Goal: Task Accomplishment & Management: Complete application form

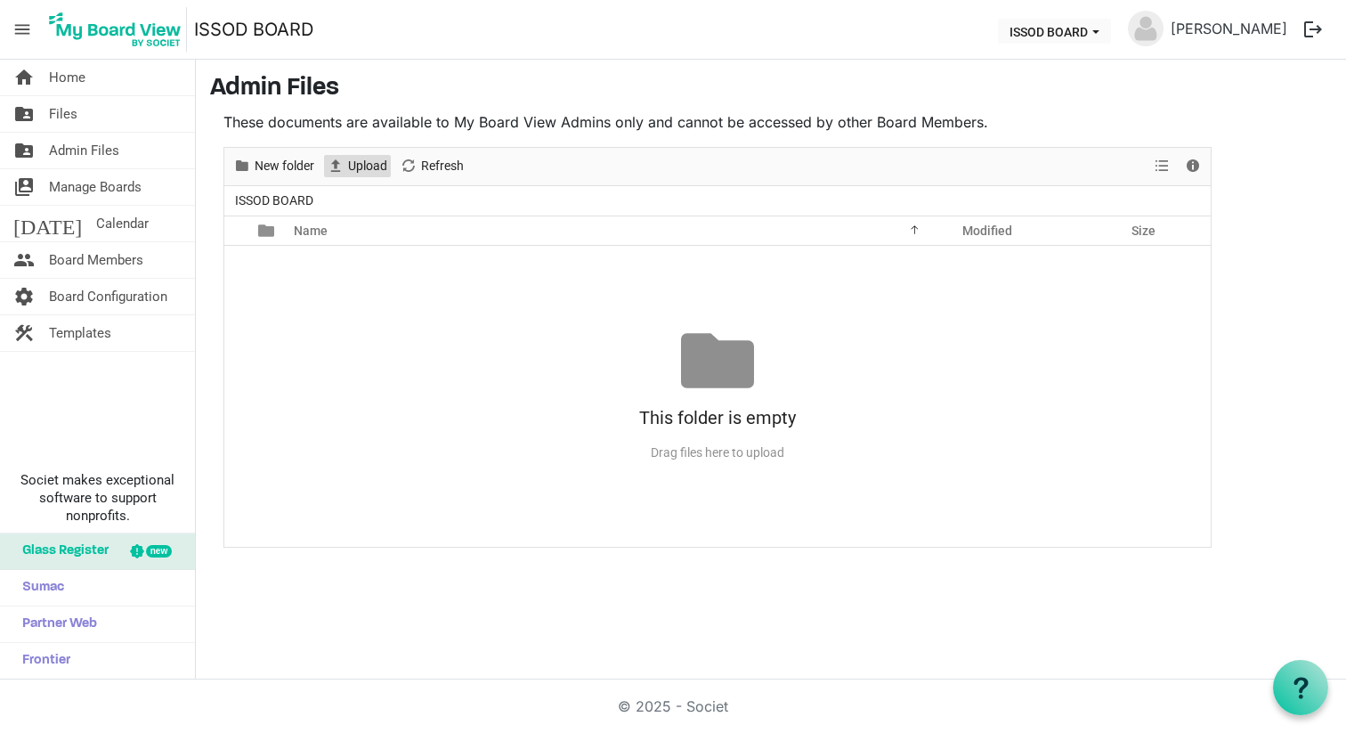
click at [365, 169] on span "Upload" at bounding box center [367, 166] width 43 height 22
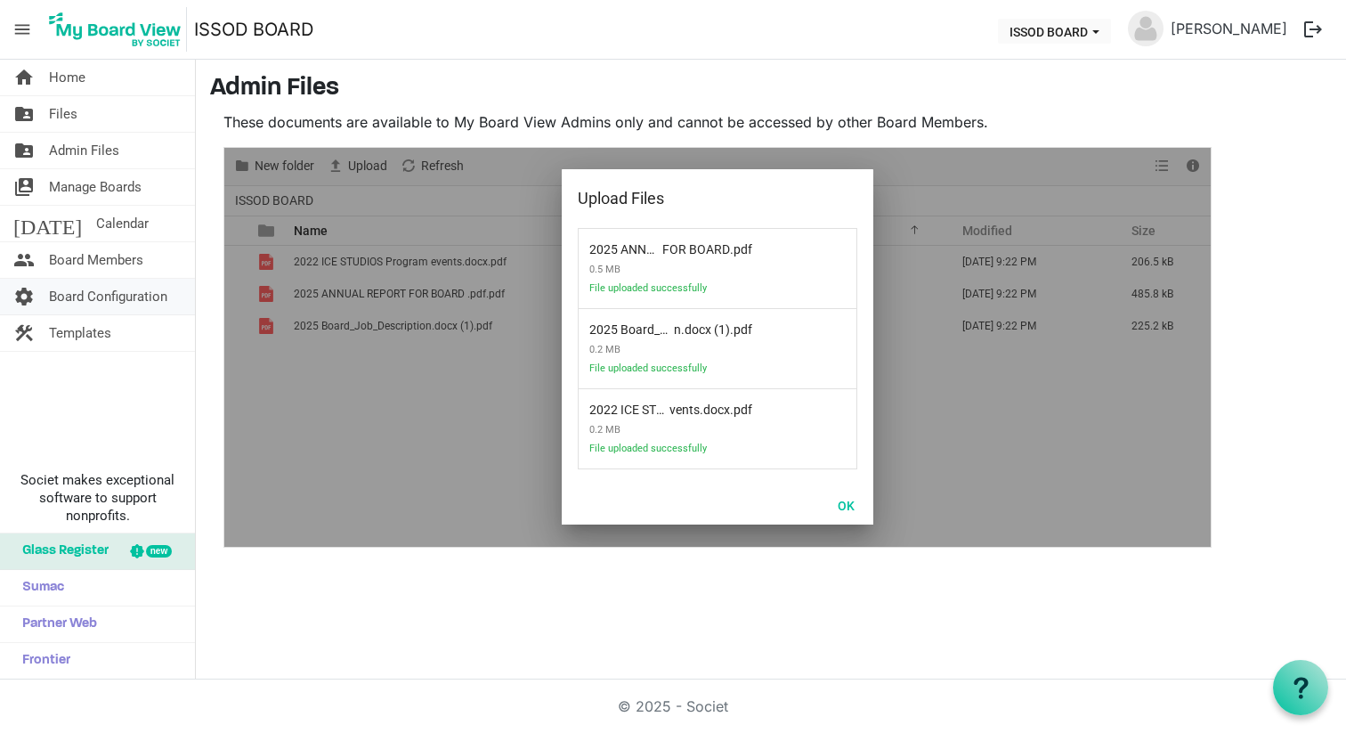
click at [92, 297] on span "Board Configuration" at bounding box center [108, 297] width 118 height 36
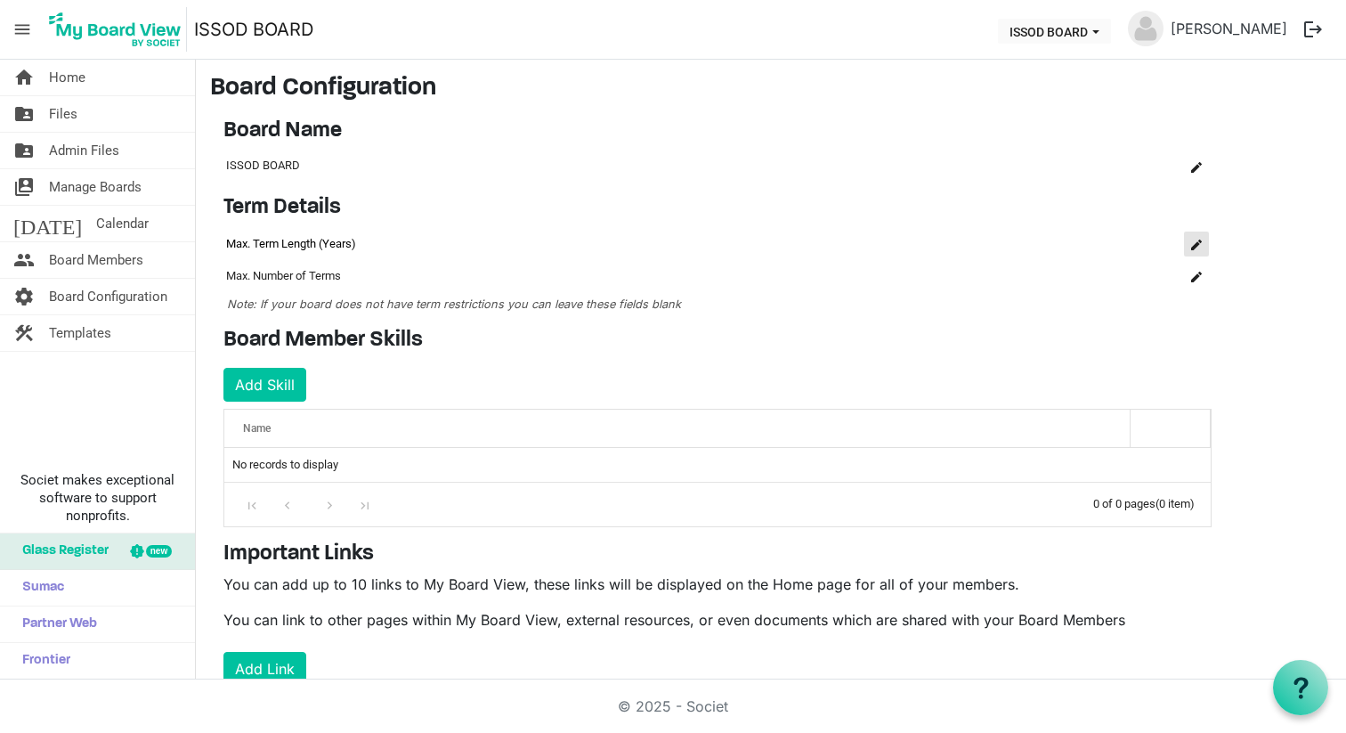
click at [1196, 240] on span "is Command column column header" at bounding box center [1197, 245] width 11 height 11
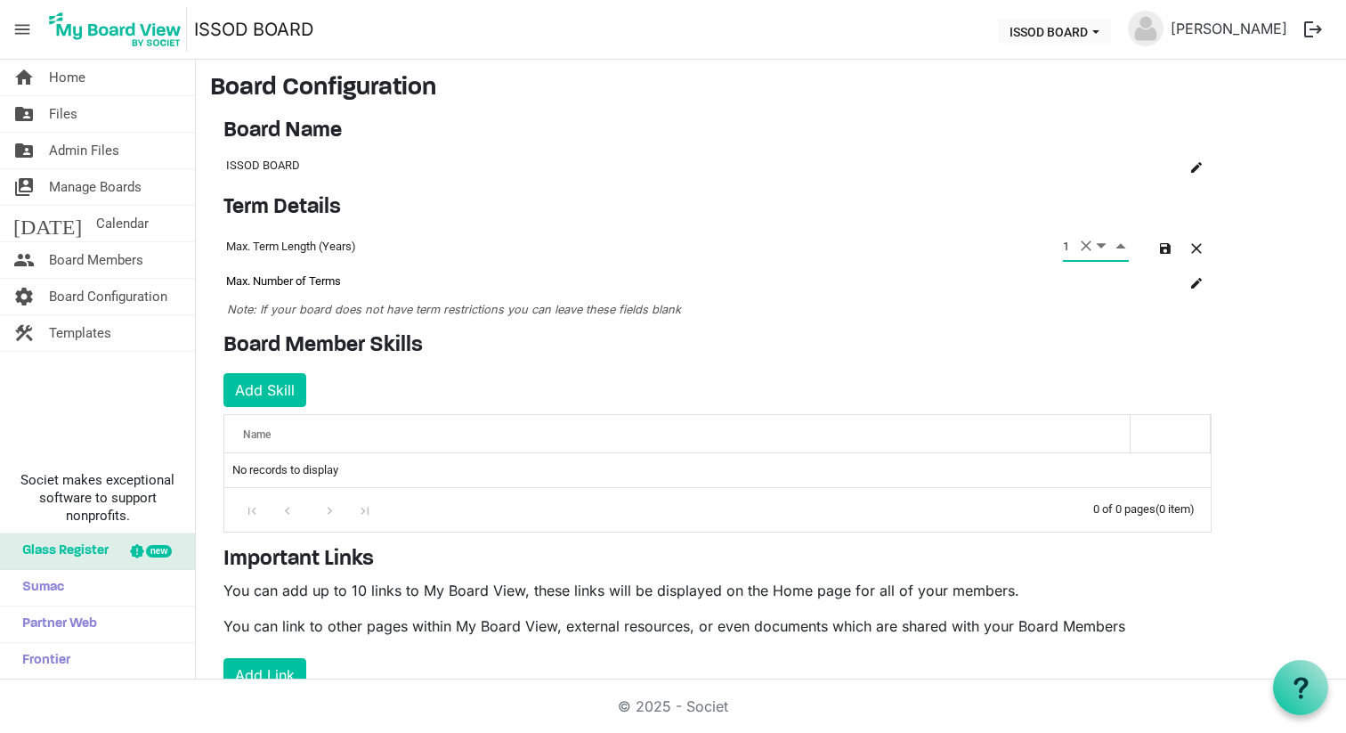
type input "1"
click at [1116, 283] on td "column header Name" at bounding box center [1096, 281] width 71 height 32
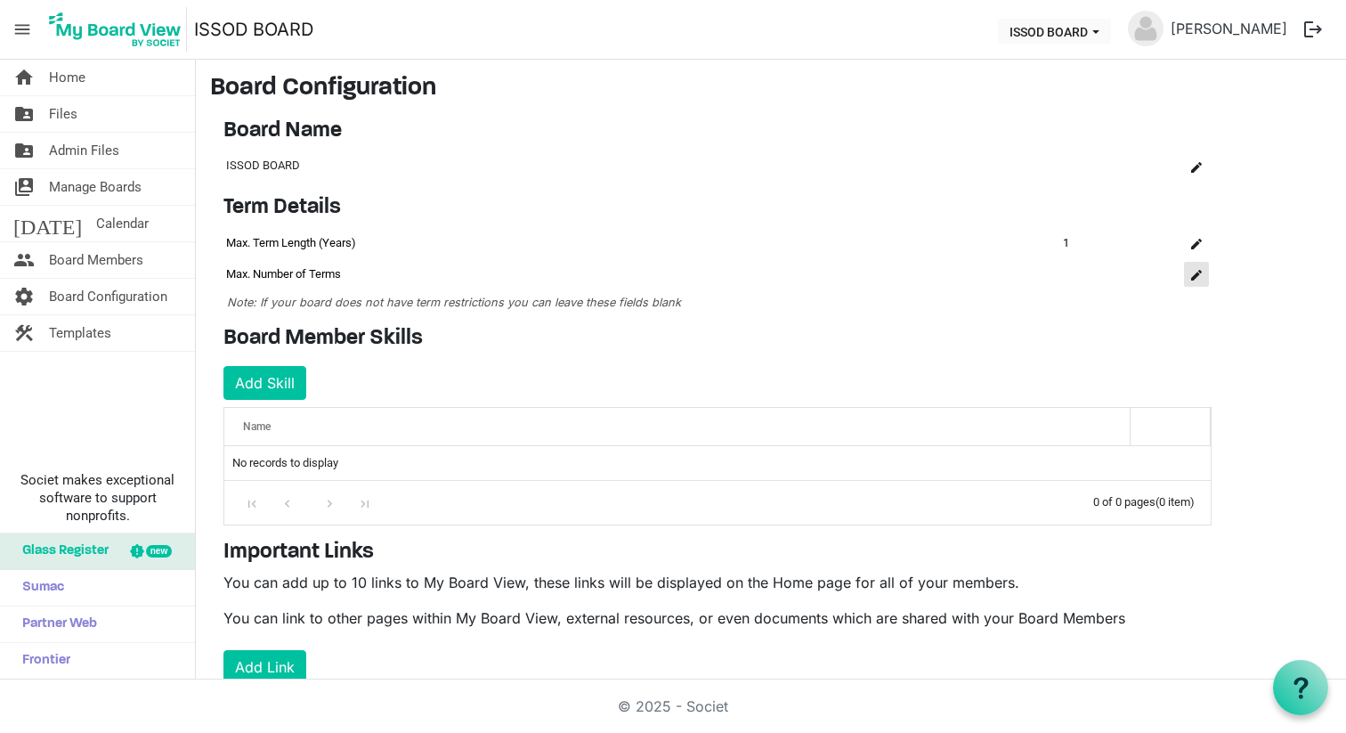
click at [1193, 280] on span "is Command column column header" at bounding box center [1197, 275] width 11 height 11
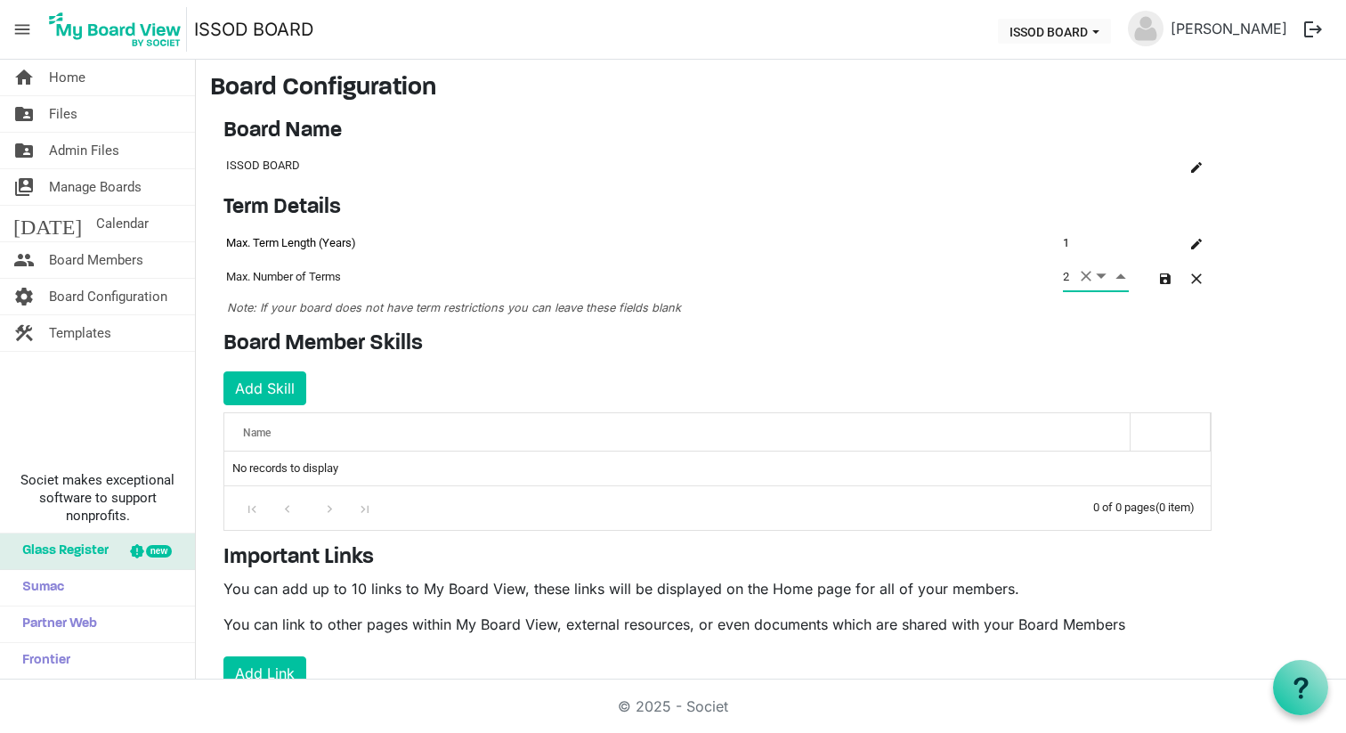
type input "2"
click at [1070, 314] on div "Term Details OK OK Cancel Id Name Name term-settings-grid_header_table 3633 Max…" at bounding box center [717, 256] width 1015 height 122
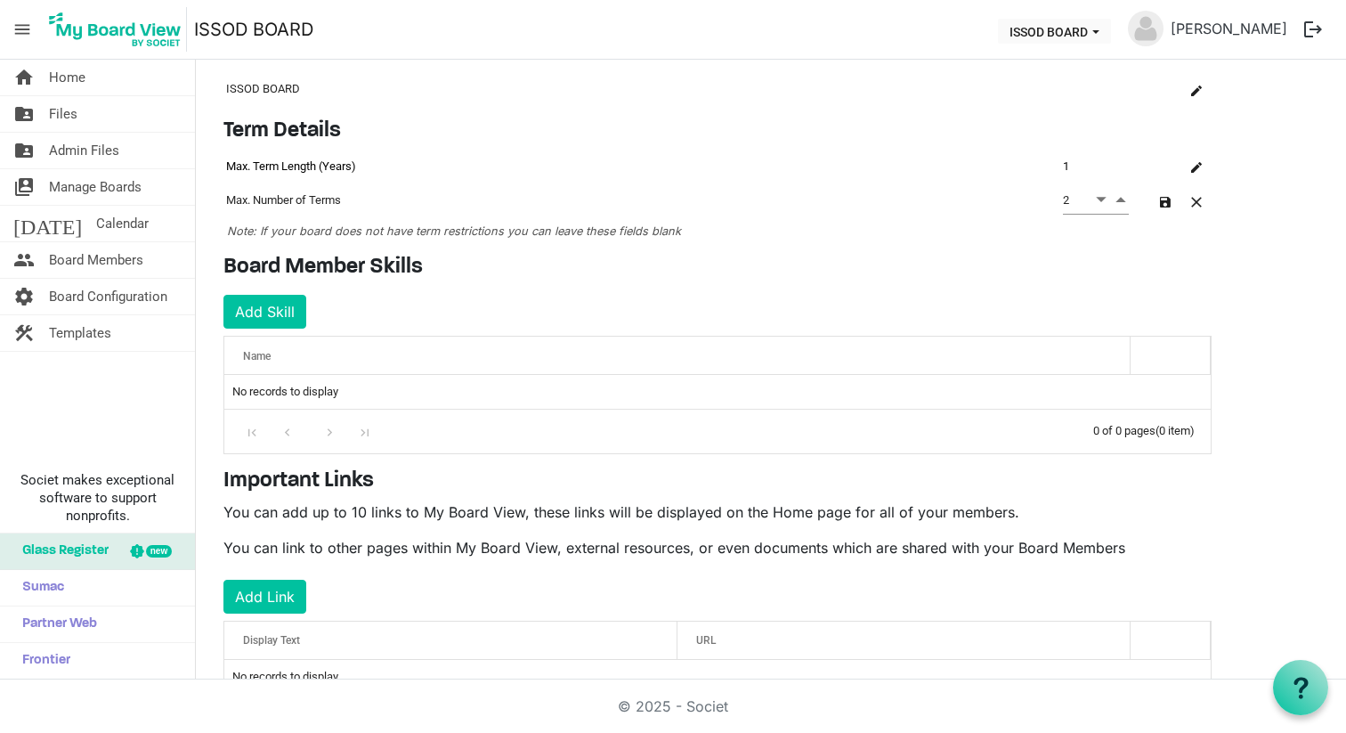
scroll to position [134, 0]
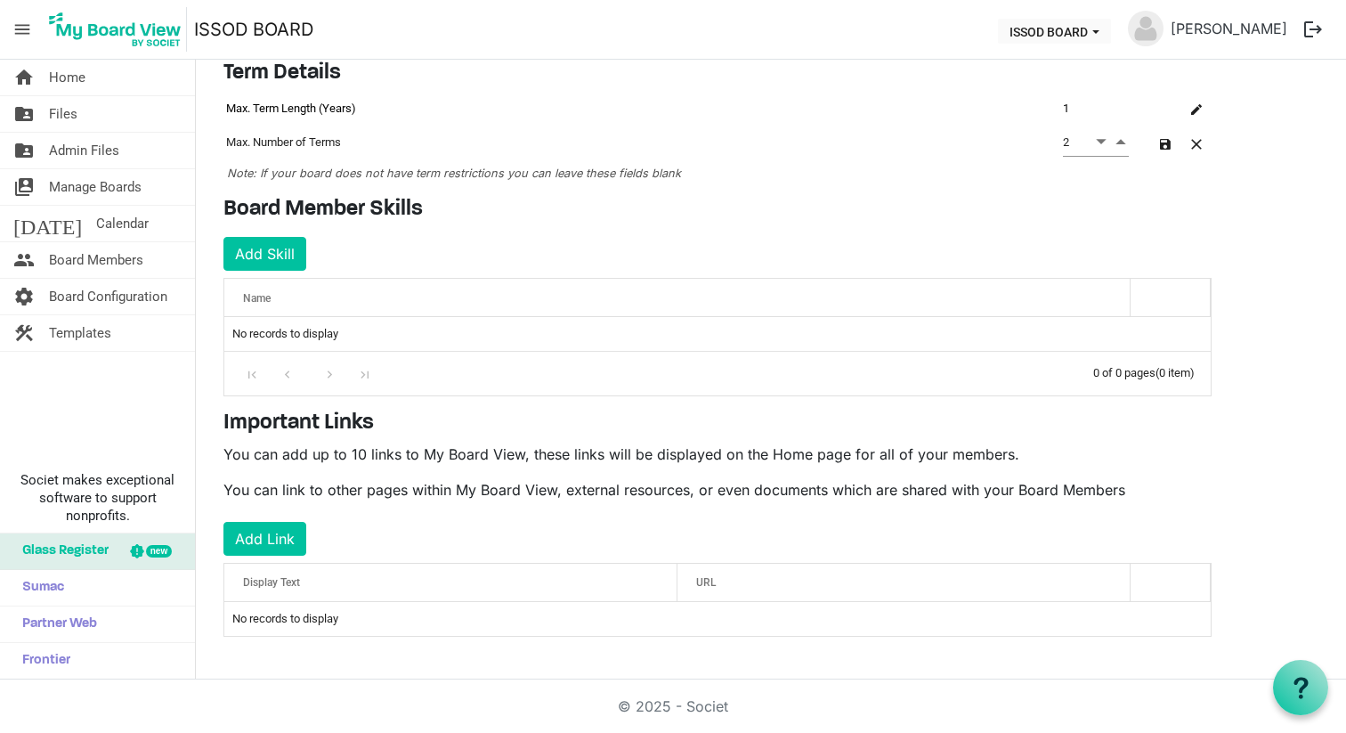
click at [363, 202] on h4 "Board Member Skills" at bounding box center [718, 210] width 988 height 26
copy div "Board Member Skills Add Skill OK OK Cancel Id Name skills-grid_header_table"
click at [332, 294] on div "Name" at bounding box center [678, 298] width 882 height 26
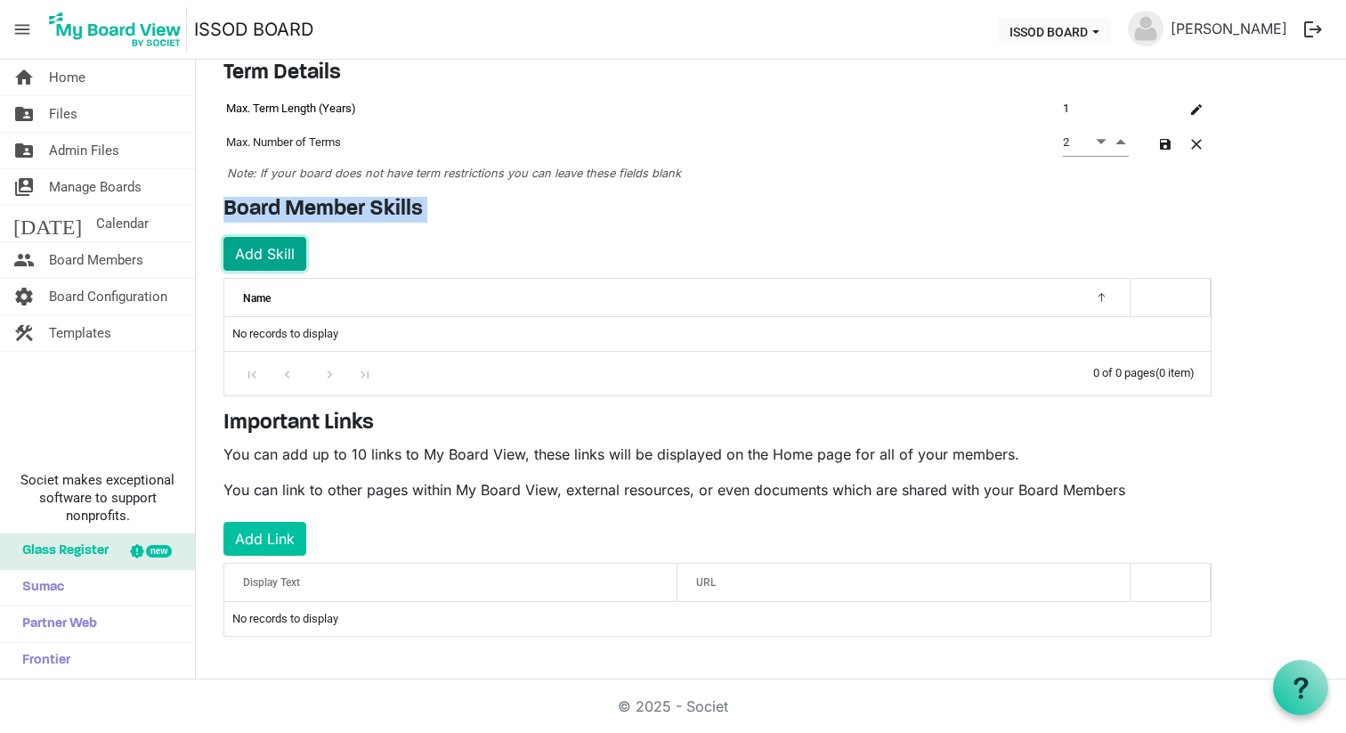
click at [281, 252] on button "Add Skill" at bounding box center [265, 254] width 83 height 34
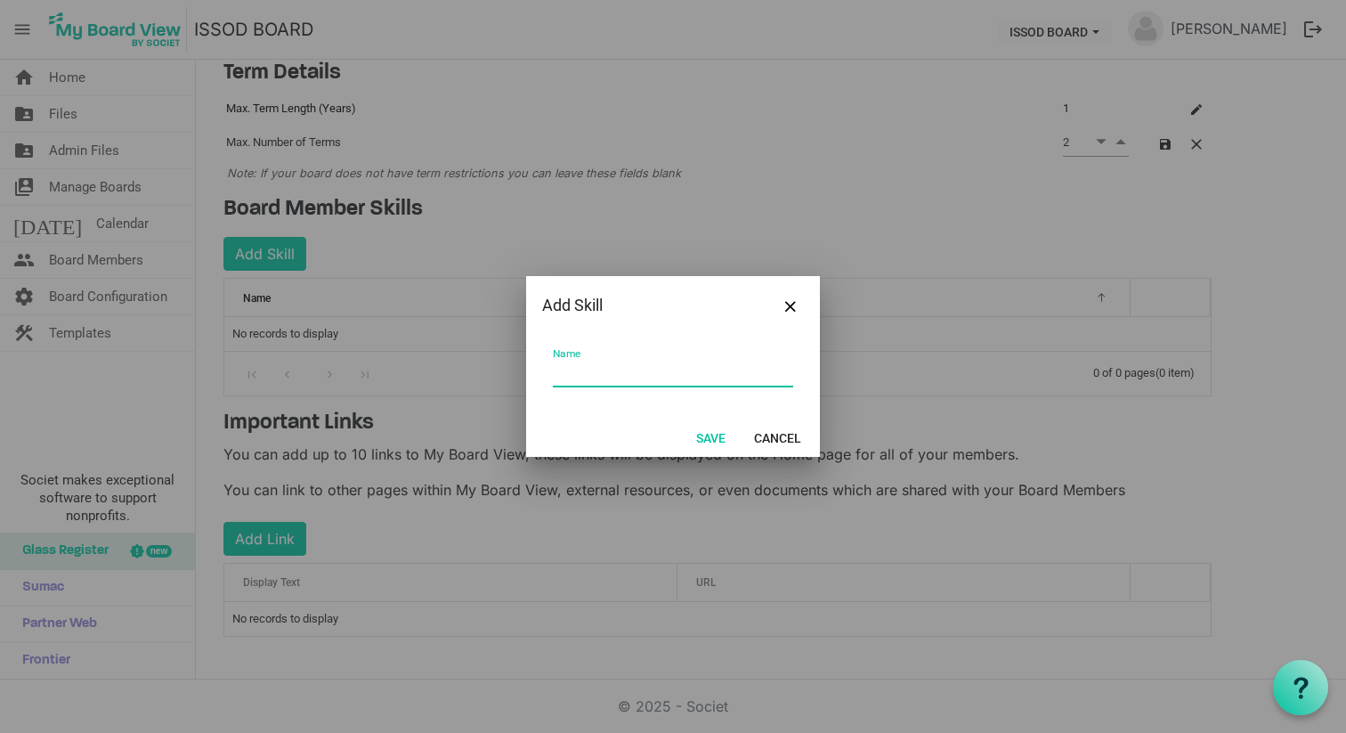
paste input "Arts, Education & Youth Development"
type input "Arts, Education & Youth Development"
click at [710, 441] on button "Save" at bounding box center [711, 437] width 53 height 25
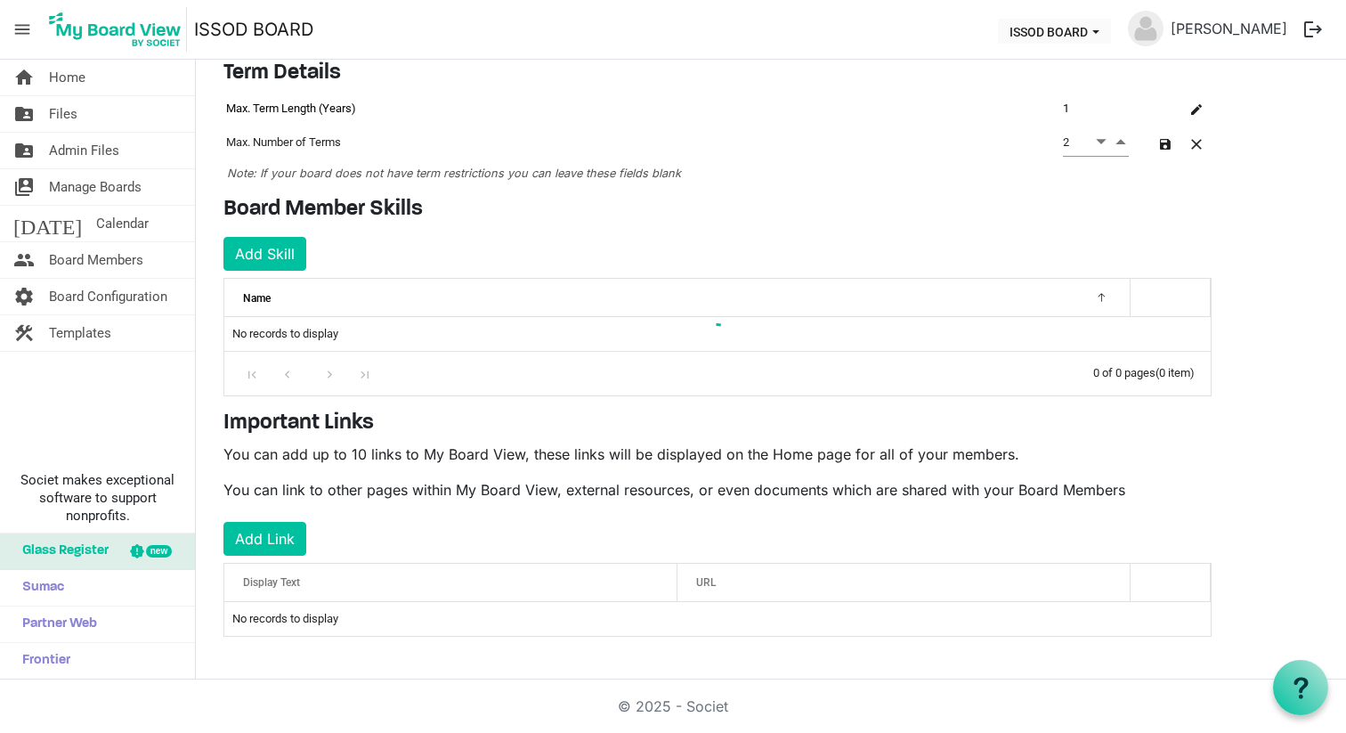
scroll to position [133, 0]
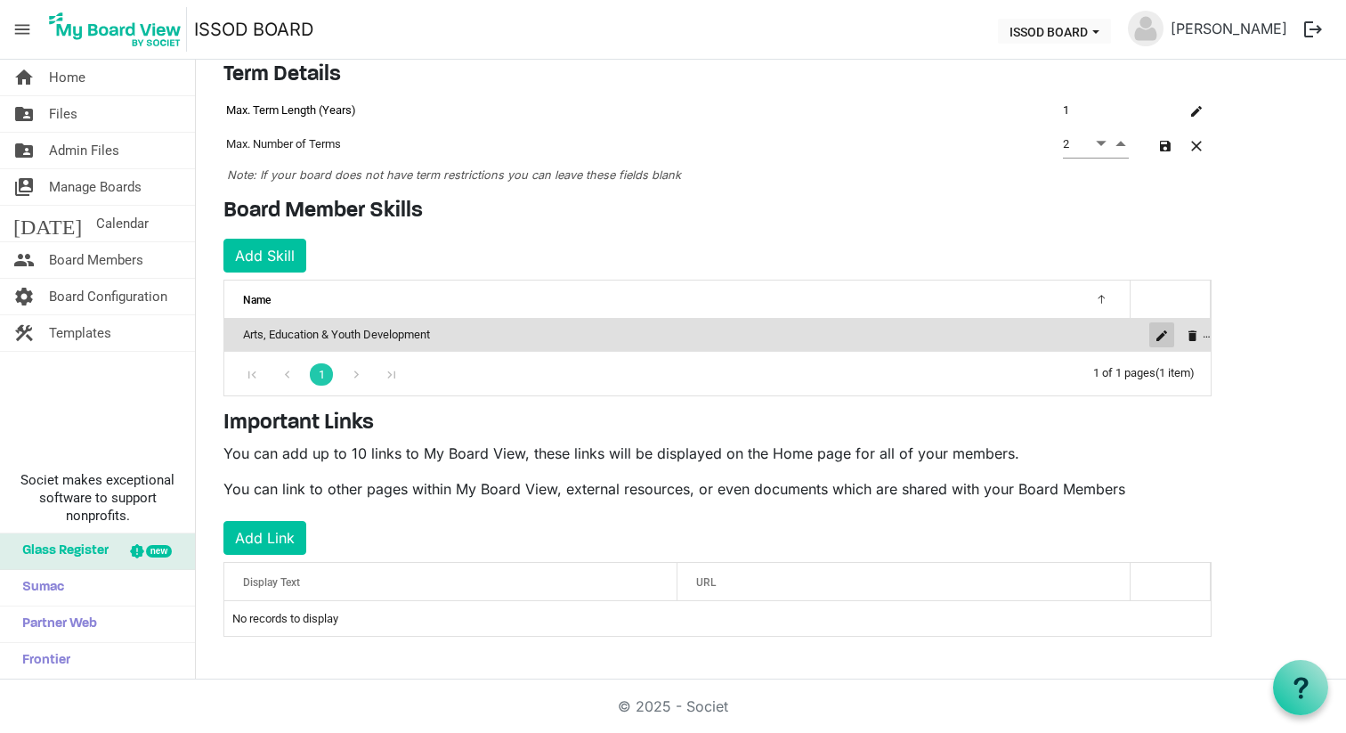
click at [1163, 339] on span "is Command column column header" at bounding box center [1162, 335] width 11 height 11
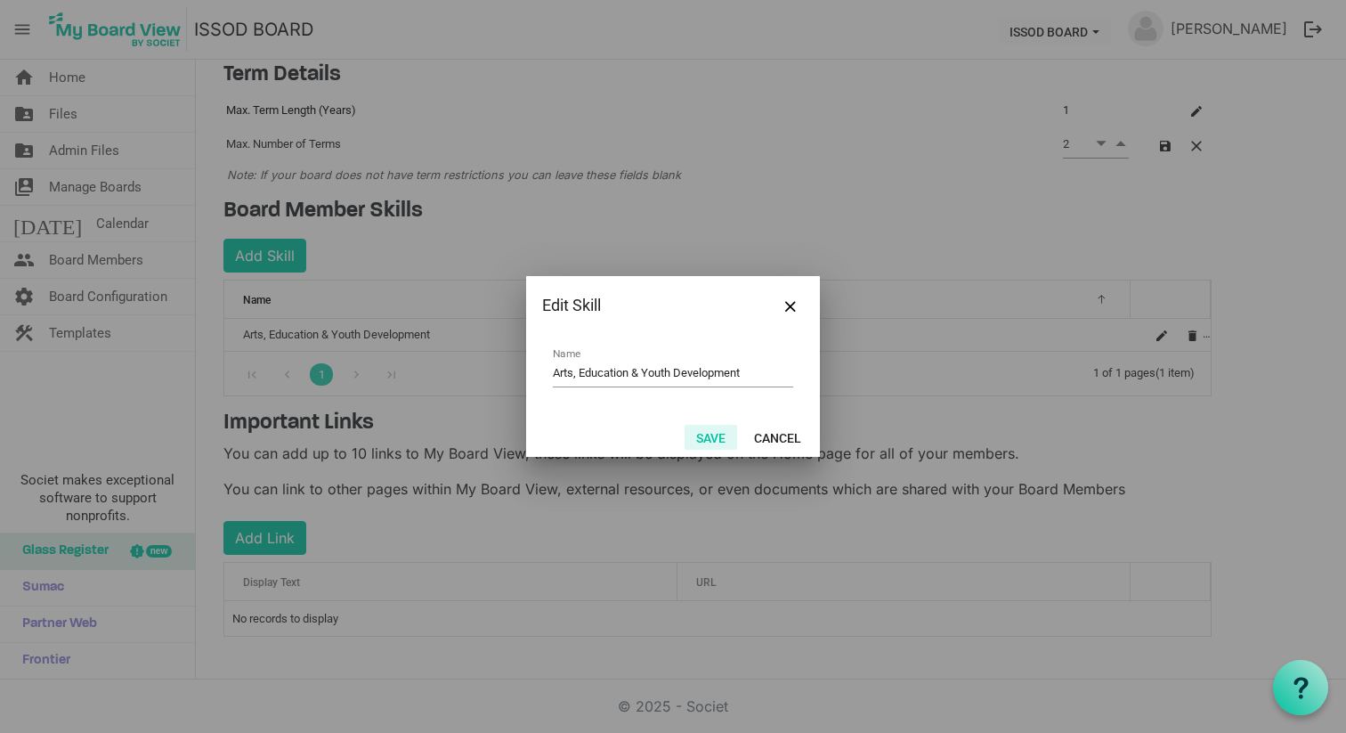
click at [718, 443] on button "Save" at bounding box center [711, 437] width 53 height 25
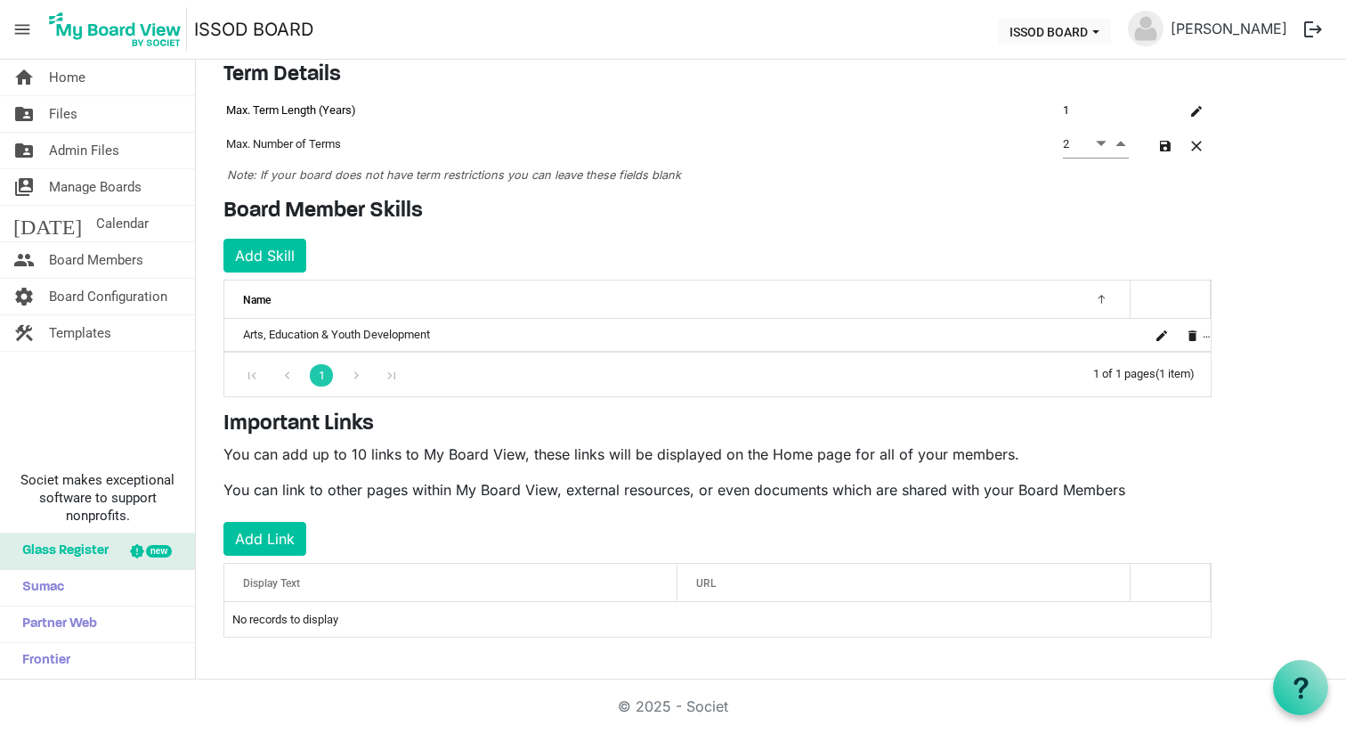
click at [1104, 303] on div "Name" at bounding box center [678, 300] width 882 height 26
click at [280, 261] on button "Add Skill" at bounding box center [265, 256] width 83 height 34
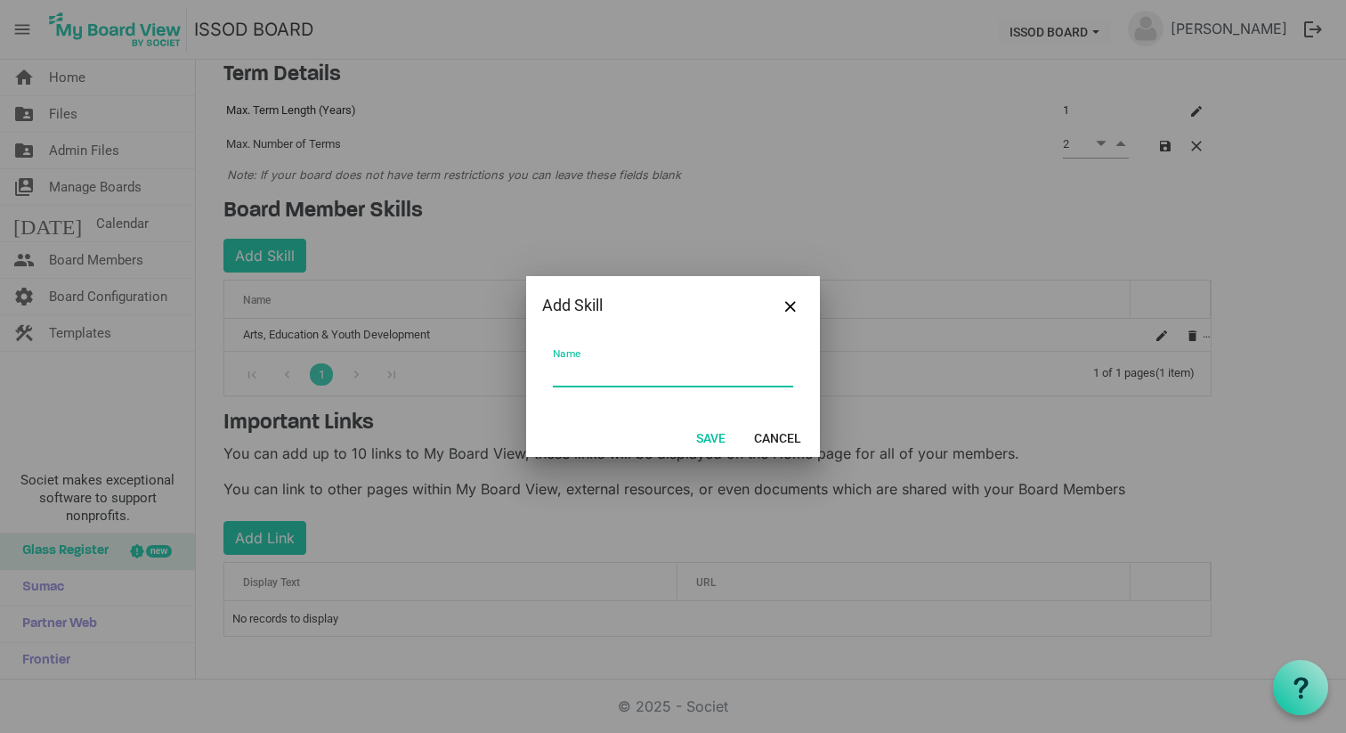
paste input "Finance & Fundraising"
type input "Finance & Fundraising"
click at [718, 439] on button "Save" at bounding box center [711, 437] width 53 height 25
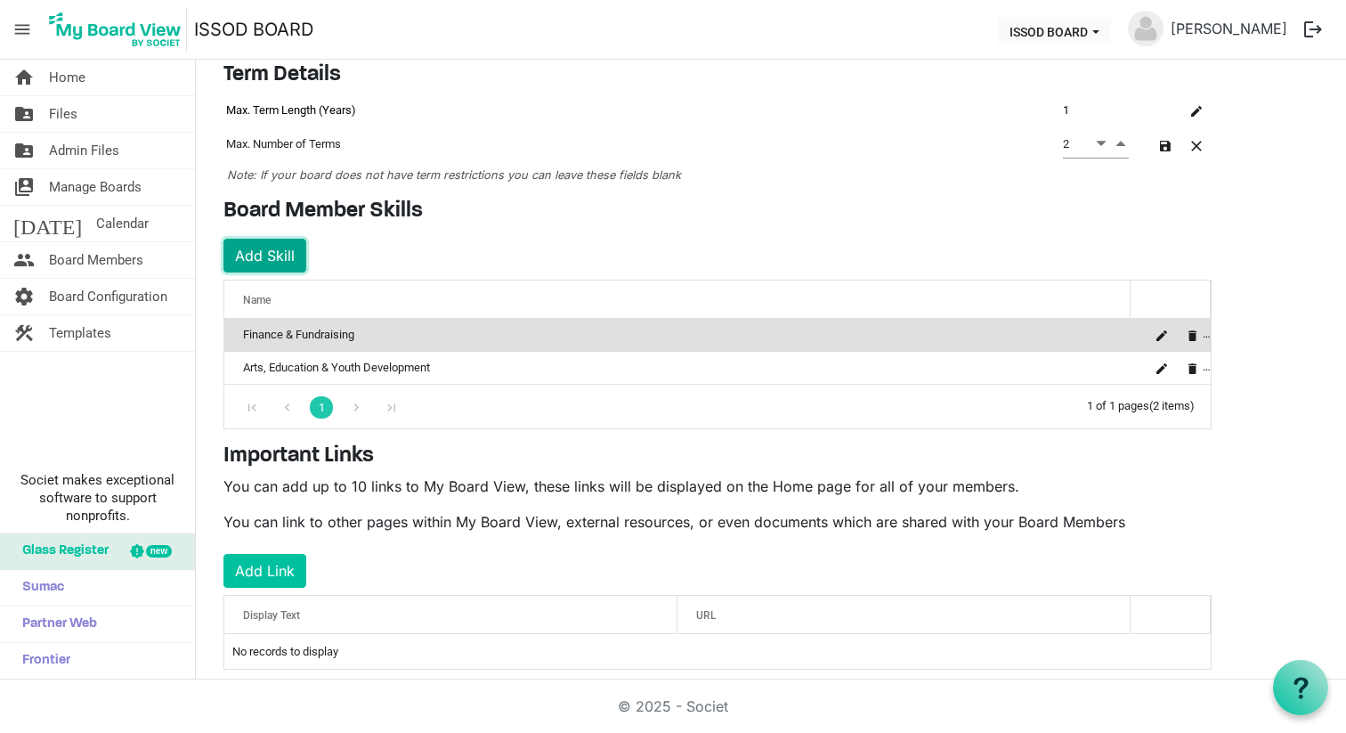
click at [273, 256] on button "Add Skill" at bounding box center [265, 256] width 83 height 34
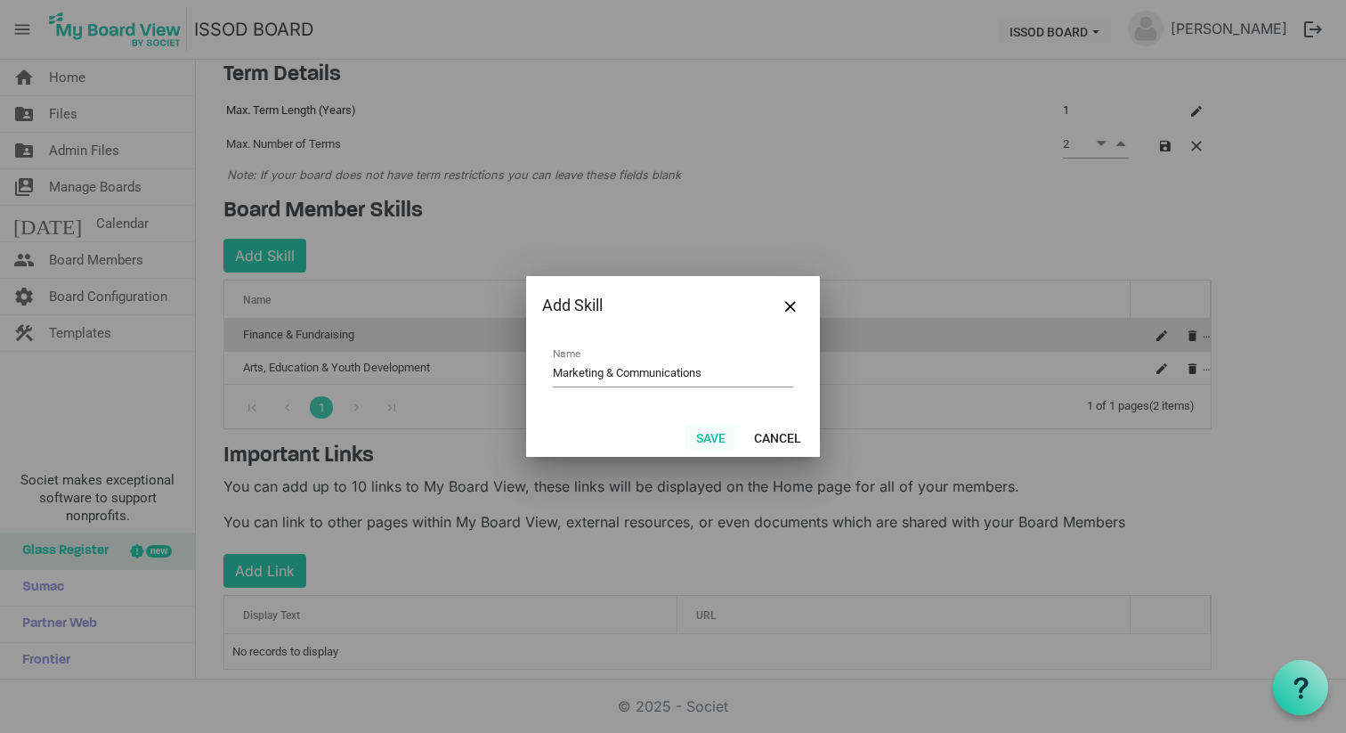
type input "Marketing & Communications"
click at [715, 442] on button "Save" at bounding box center [711, 437] width 53 height 25
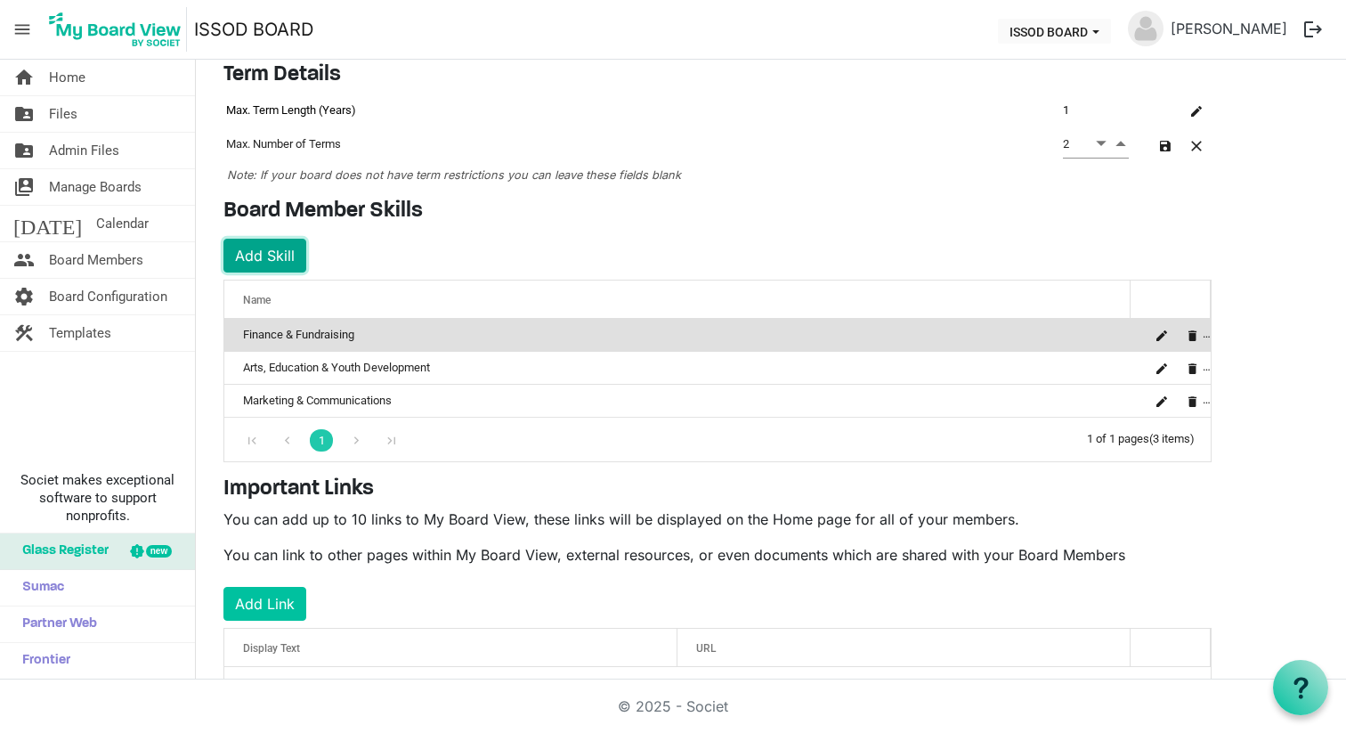
click at [273, 257] on button "Add Skill" at bounding box center [265, 256] width 83 height 34
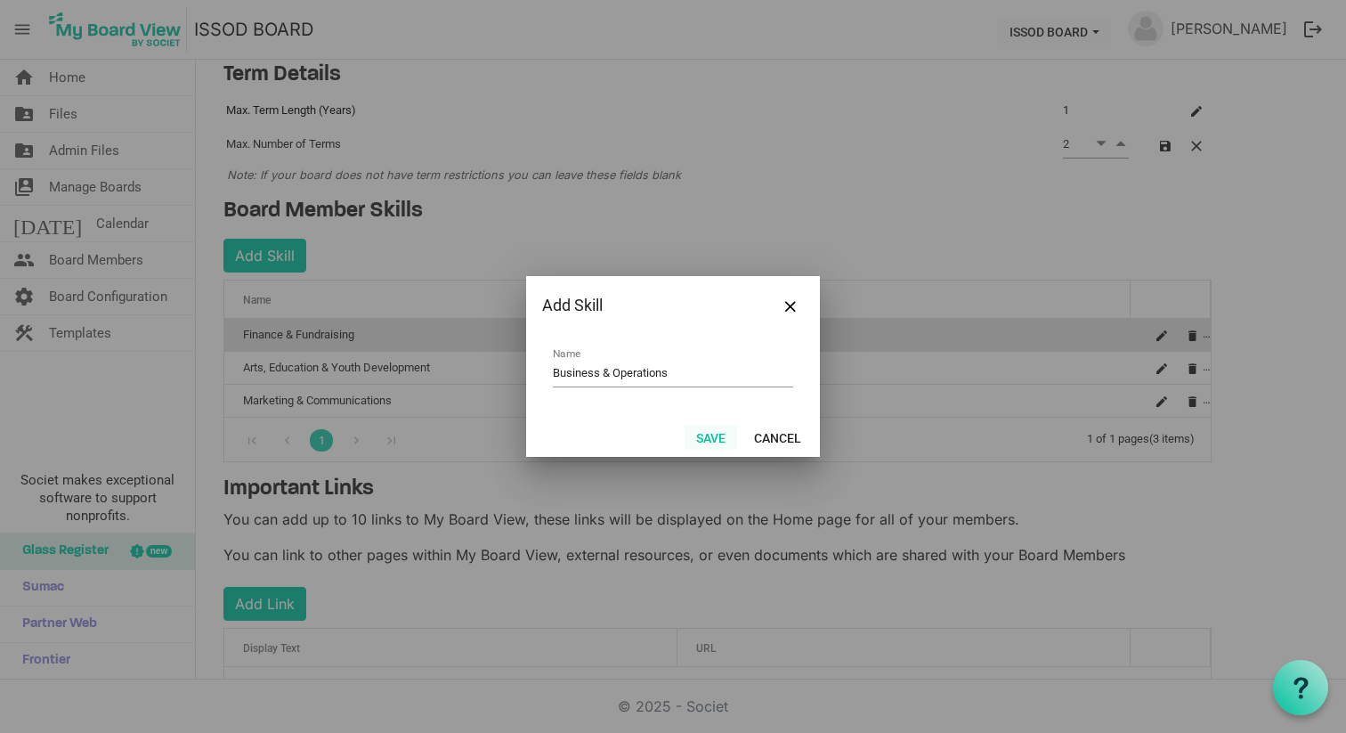
type input "Business & Operations"
click at [709, 437] on button "Save" at bounding box center [711, 437] width 53 height 25
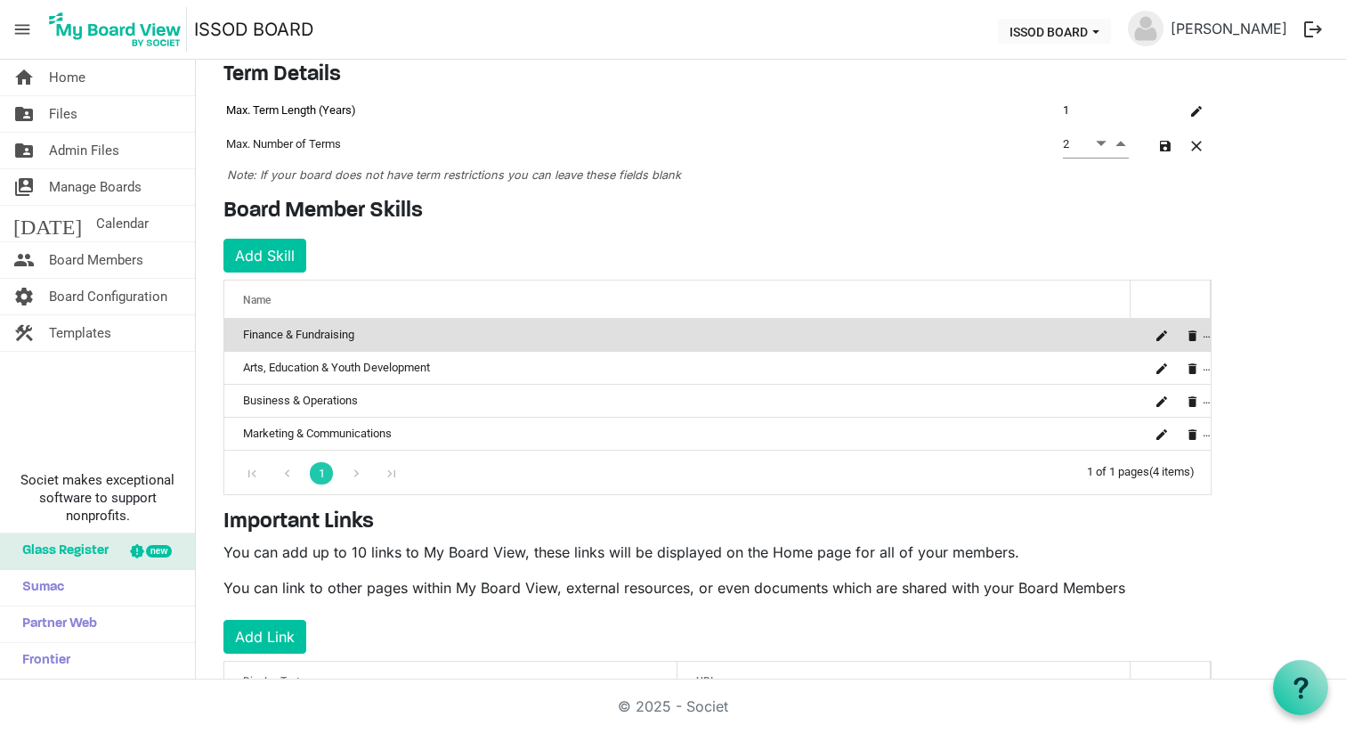
scroll to position [232, 0]
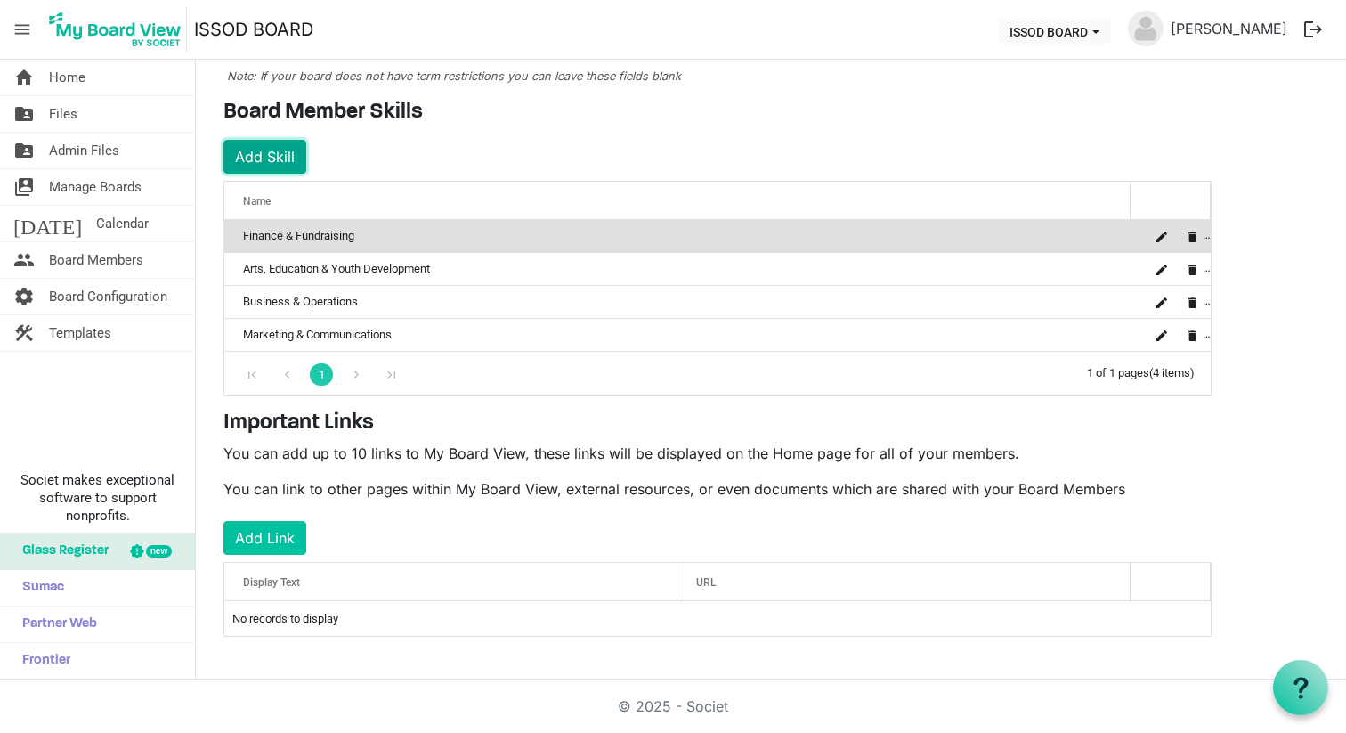
click at [267, 159] on button "Add Skill" at bounding box center [265, 157] width 83 height 34
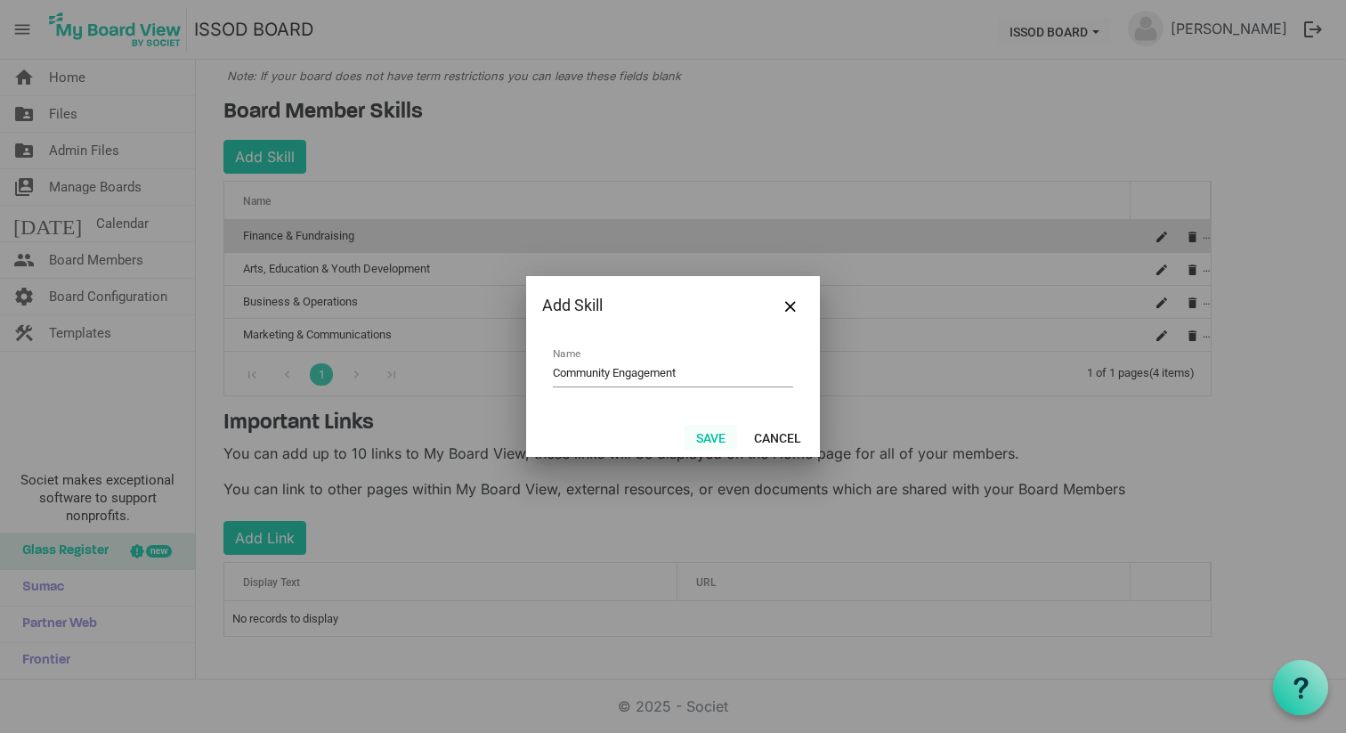
type input "Community Engagement"
click at [707, 434] on button "Save" at bounding box center [711, 437] width 53 height 25
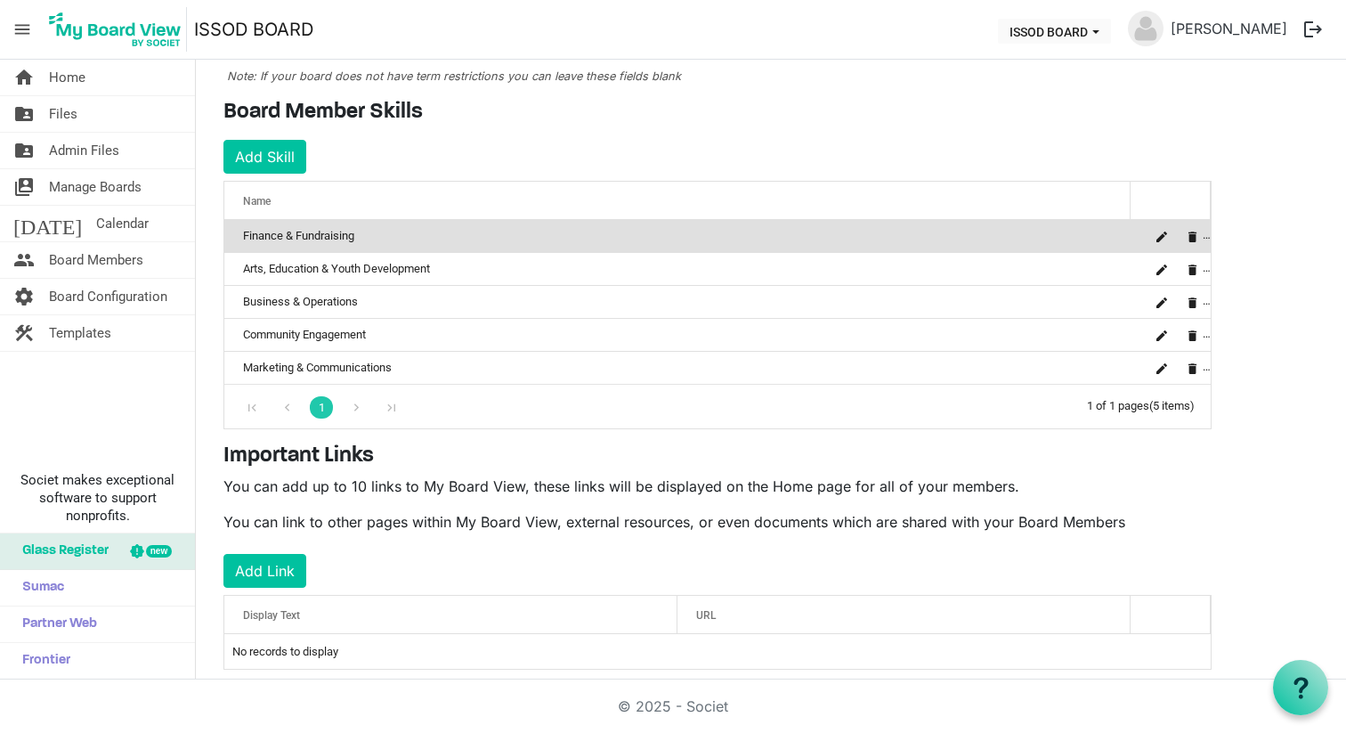
scroll to position [264, 0]
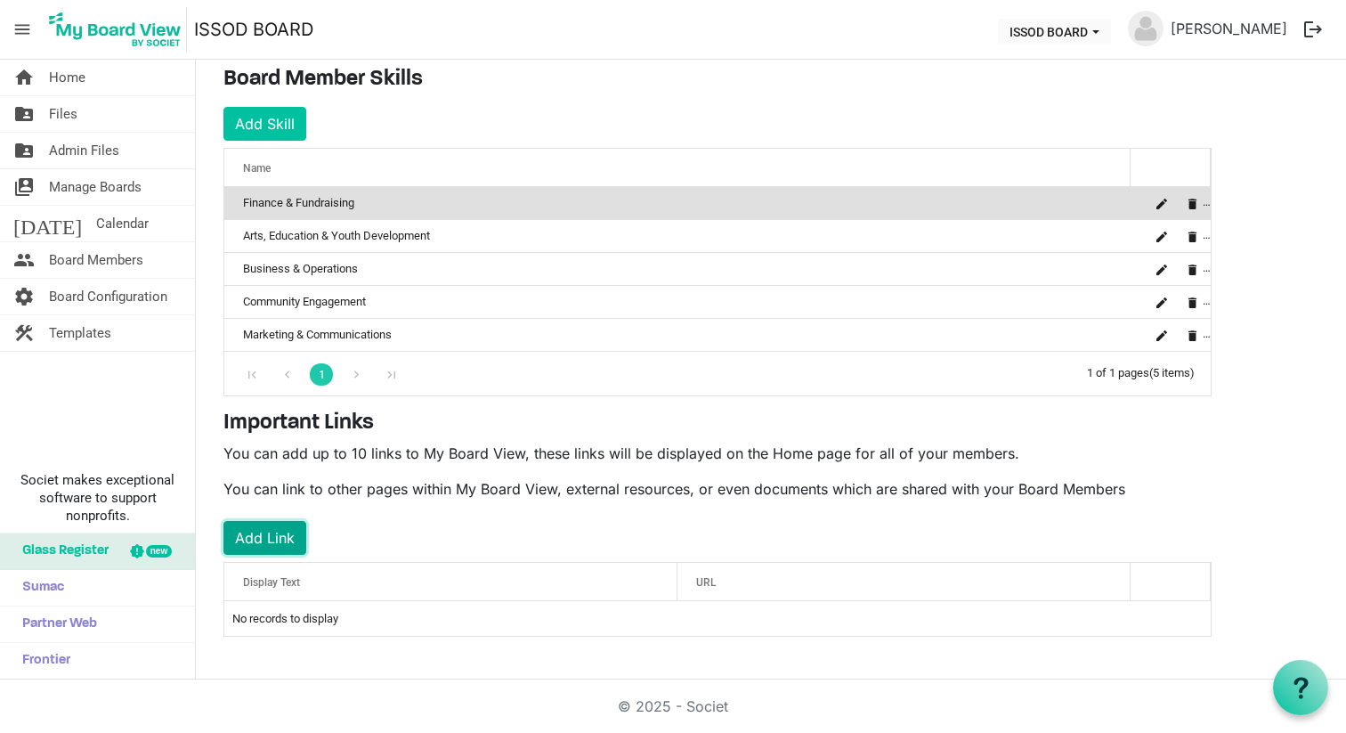
click at [275, 535] on button "Add Link" at bounding box center [265, 538] width 83 height 34
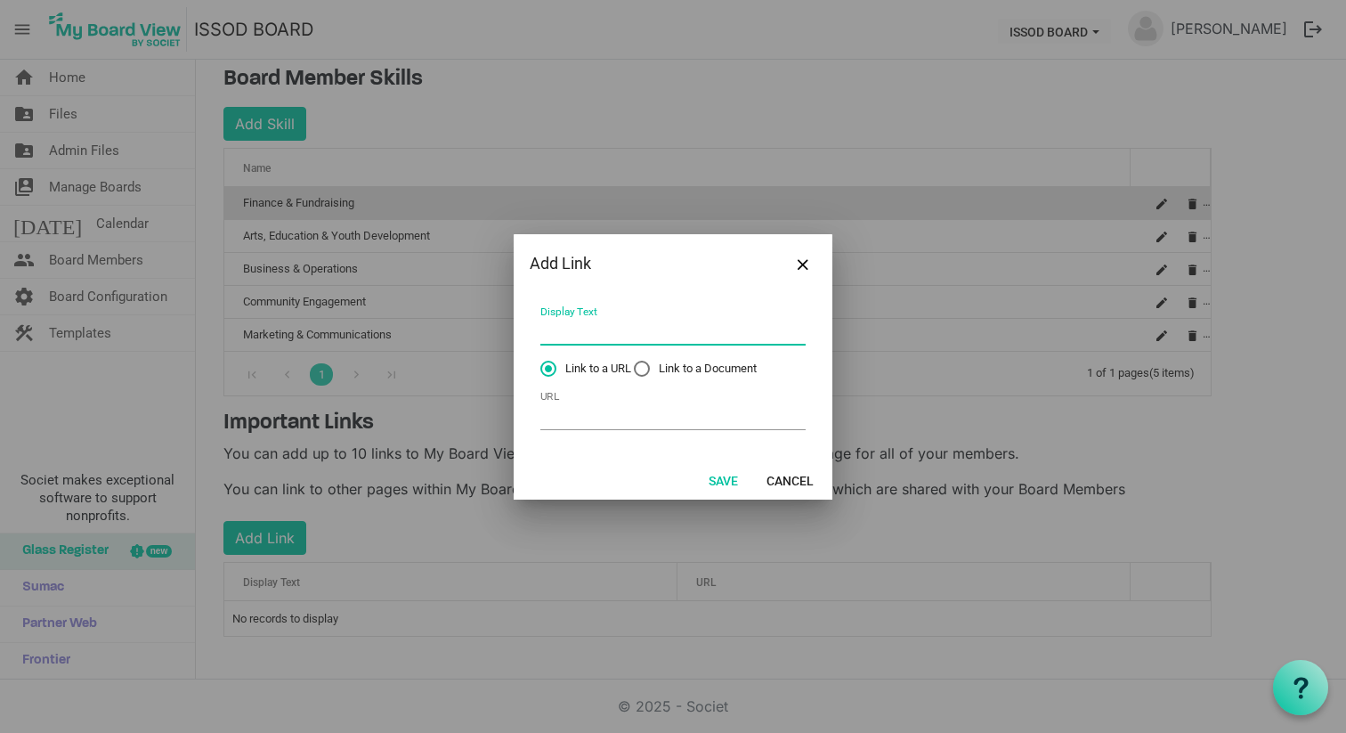
click at [575, 334] on input "Display Text" at bounding box center [673, 332] width 265 height 28
click at [582, 413] on input "URL" at bounding box center [673, 417] width 265 height 28
paste input "Community Engagement"
type input "Community Engagement"
click at [631, 411] on input "Community Engagement" at bounding box center [673, 417] width 265 height 28
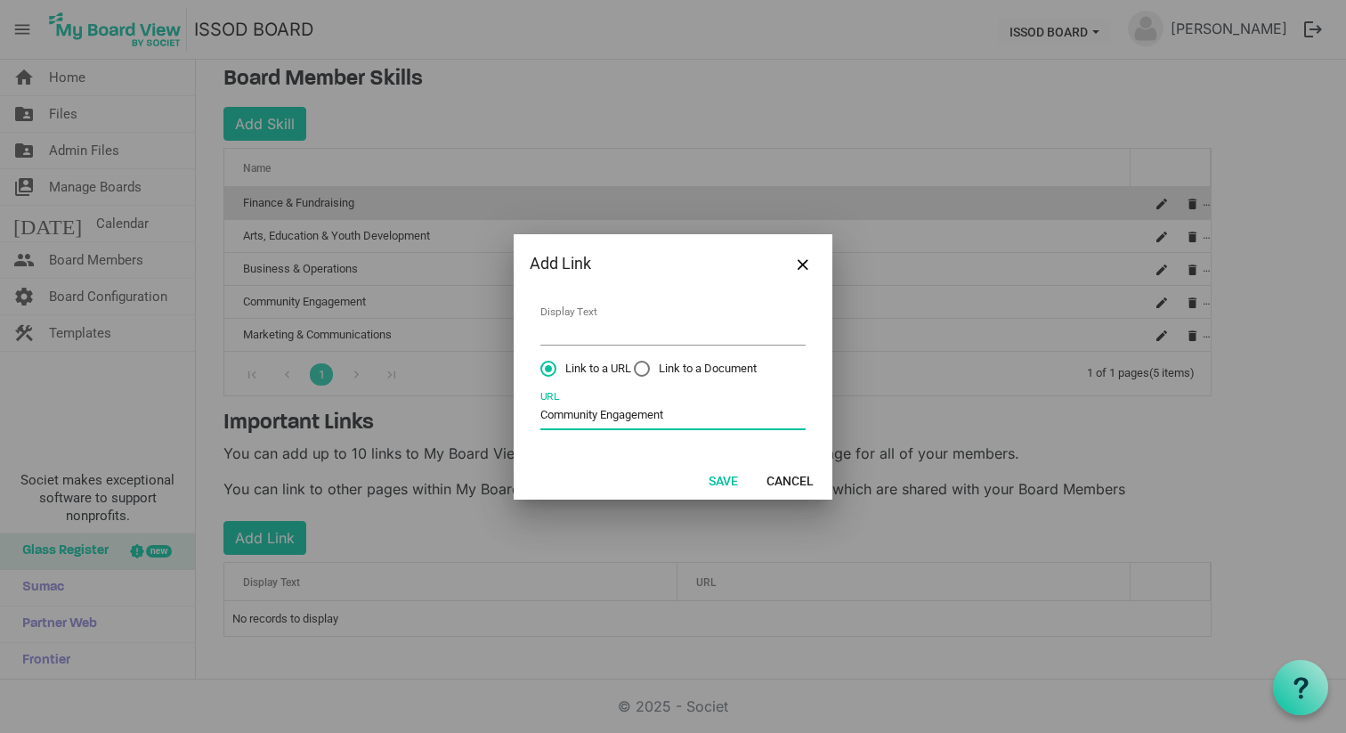
click at [631, 411] on input "Community Engagement" at bounding box center [673, 417] width 265 height 28
click at [579, 338] on input "Display Text" at bounding box center [673, 332] width 265 height 28
type input "Board Page"
click at [591, 405] on input "URL" at bounding box center [673, 417] width 265 height 28
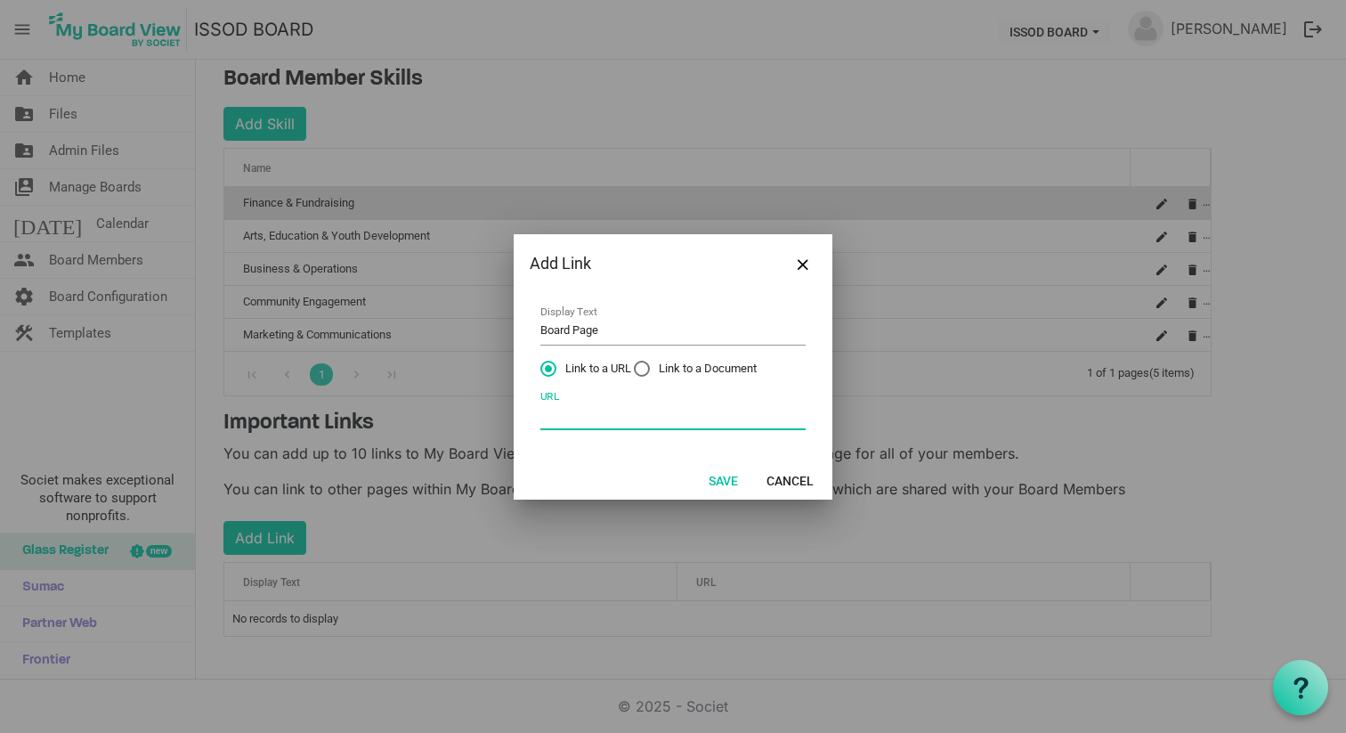
click at [591, 405] on input "URL" at bounding box center [673, 417] width 265 height 28
paste input "Community Engagement"
type input "Community Engagement"
click at [591, 405] on input "Community Engagement" at bounding box center [673, 417] width 265 height 28
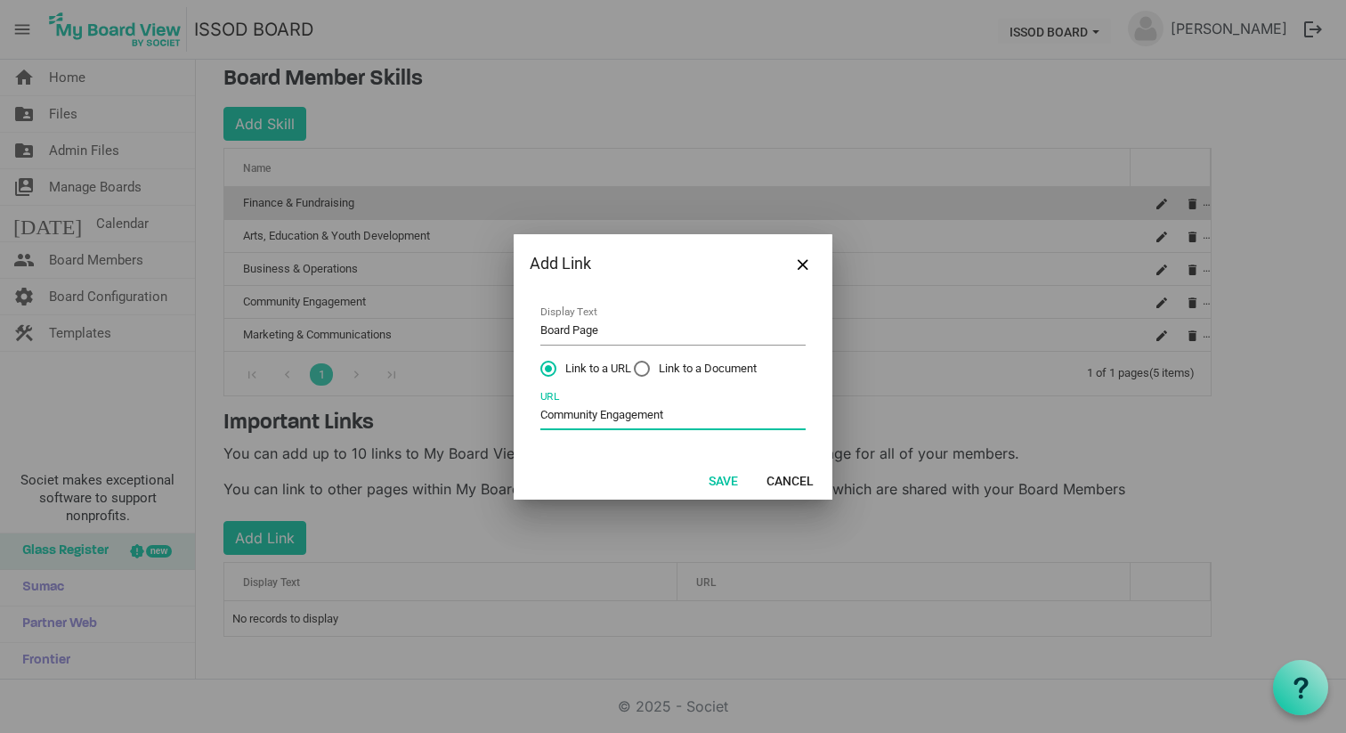
click at [591, 405] on input "Community Engagement" at bounding box center [673, 417] width 265 height 28
paste input "https://www.icestudiosdance.org/about-1"
type input "https://www.icestudiosdance.org/about-1"
click at [728, 476] on button "Save" at bounding box center [723, 480] width 53 height 25
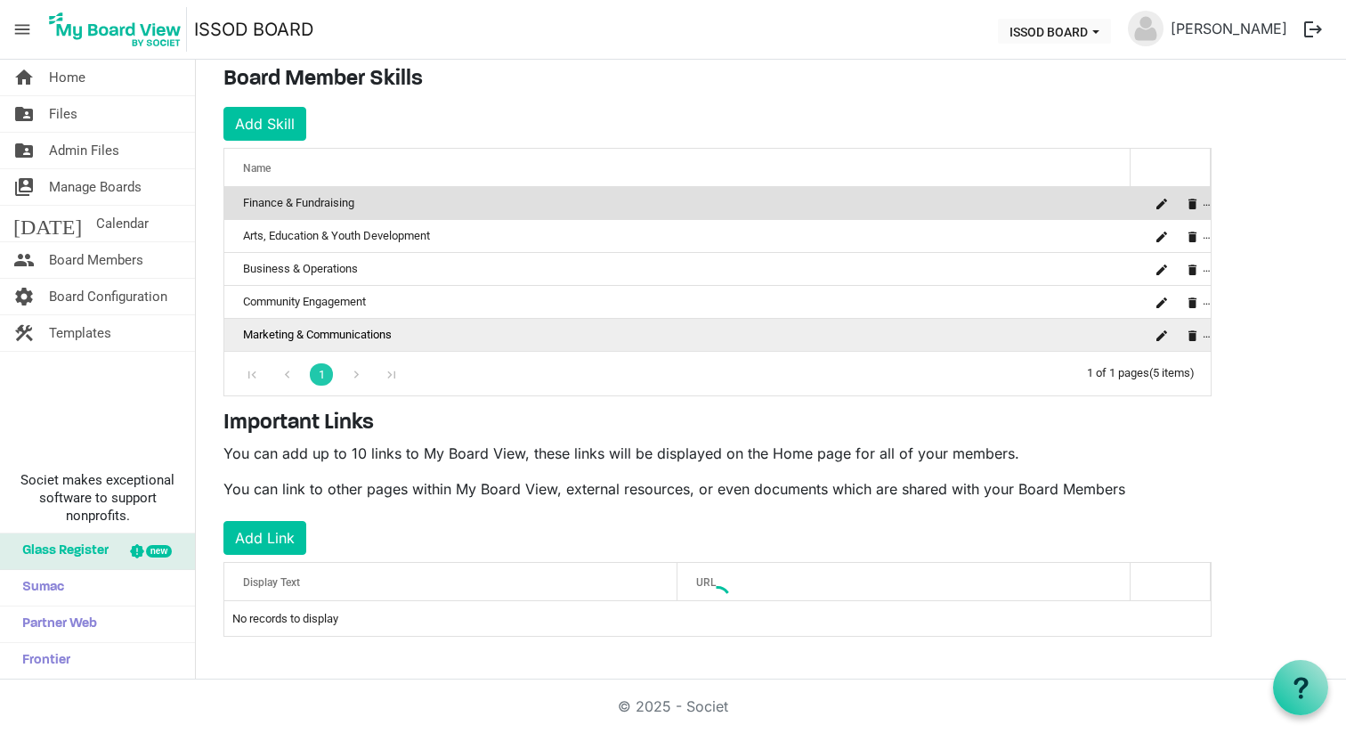
scroll to position [262, 0]
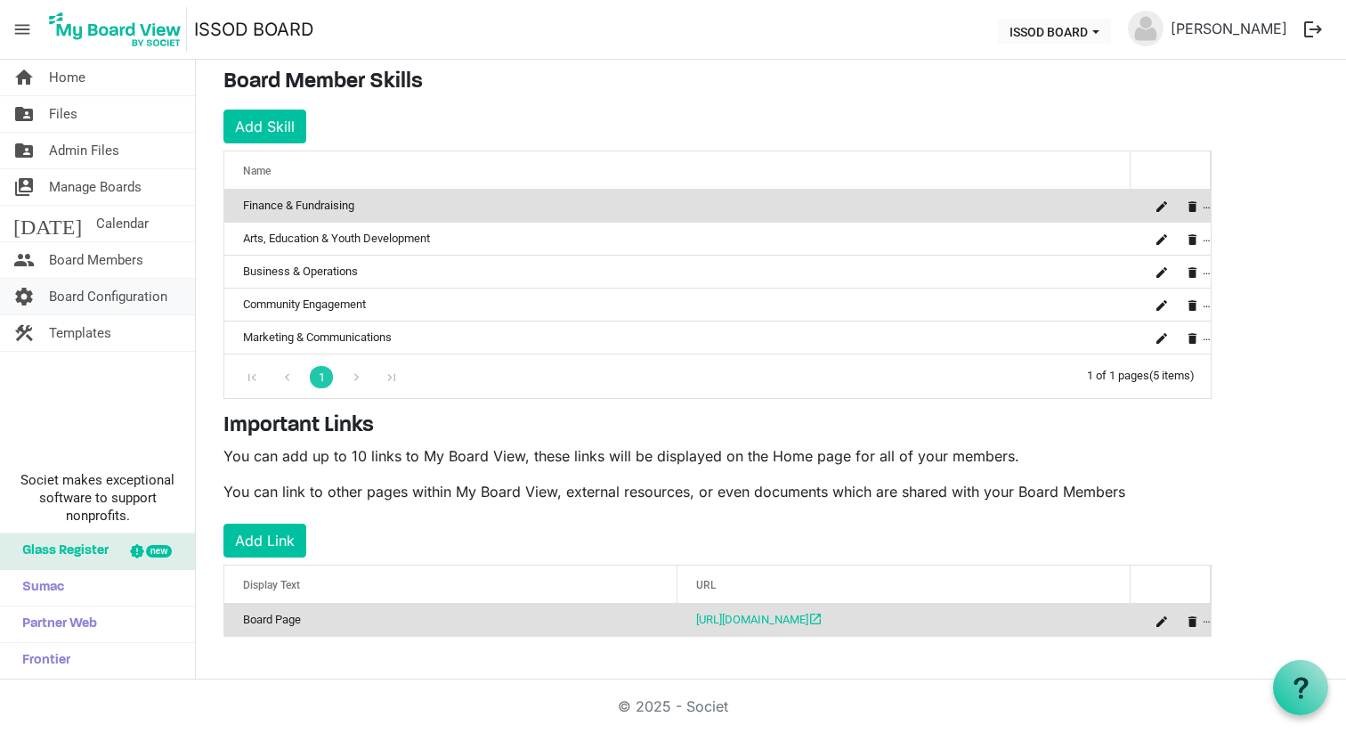
click at [114, 299] on span "Board Configuration" at bounding box center [108, 297] width 118 height 36
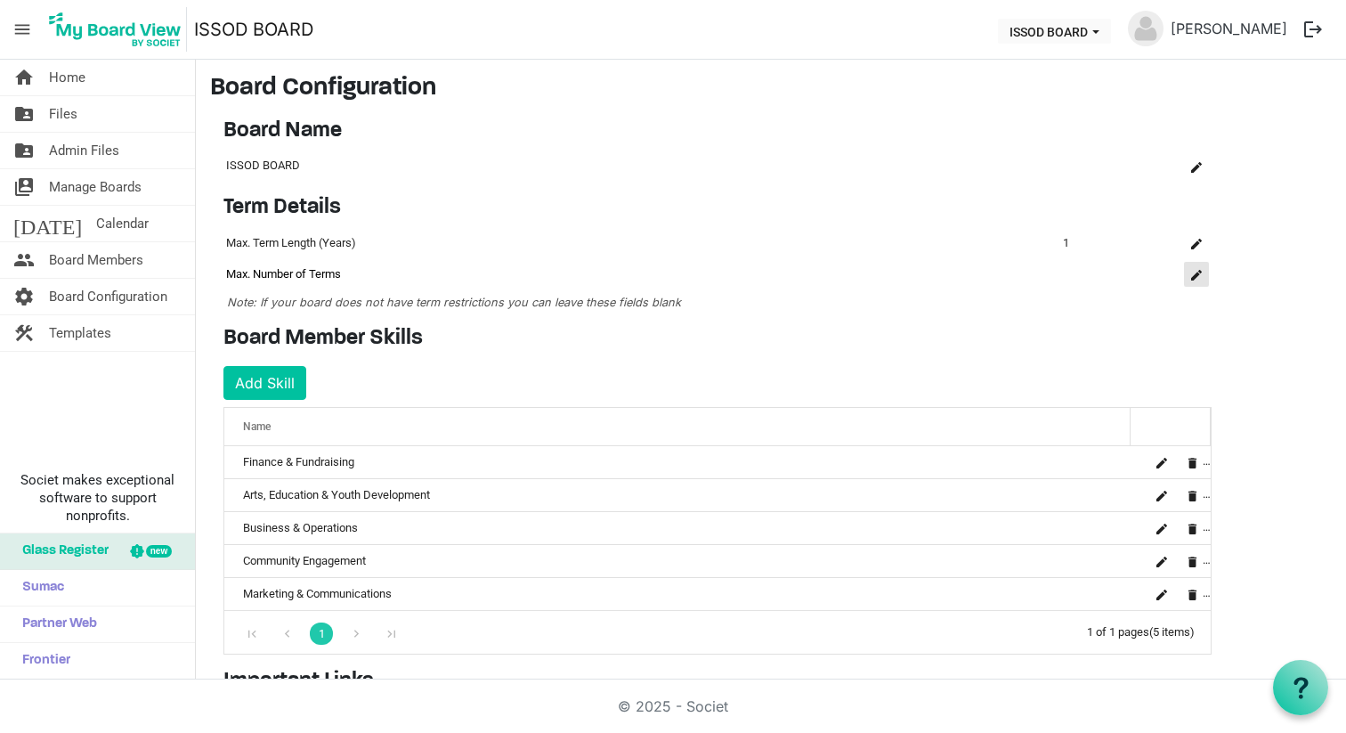
click at [1198, 277] on span "is Command column column header" at bounding box center [1197, 275] width 11 height 11
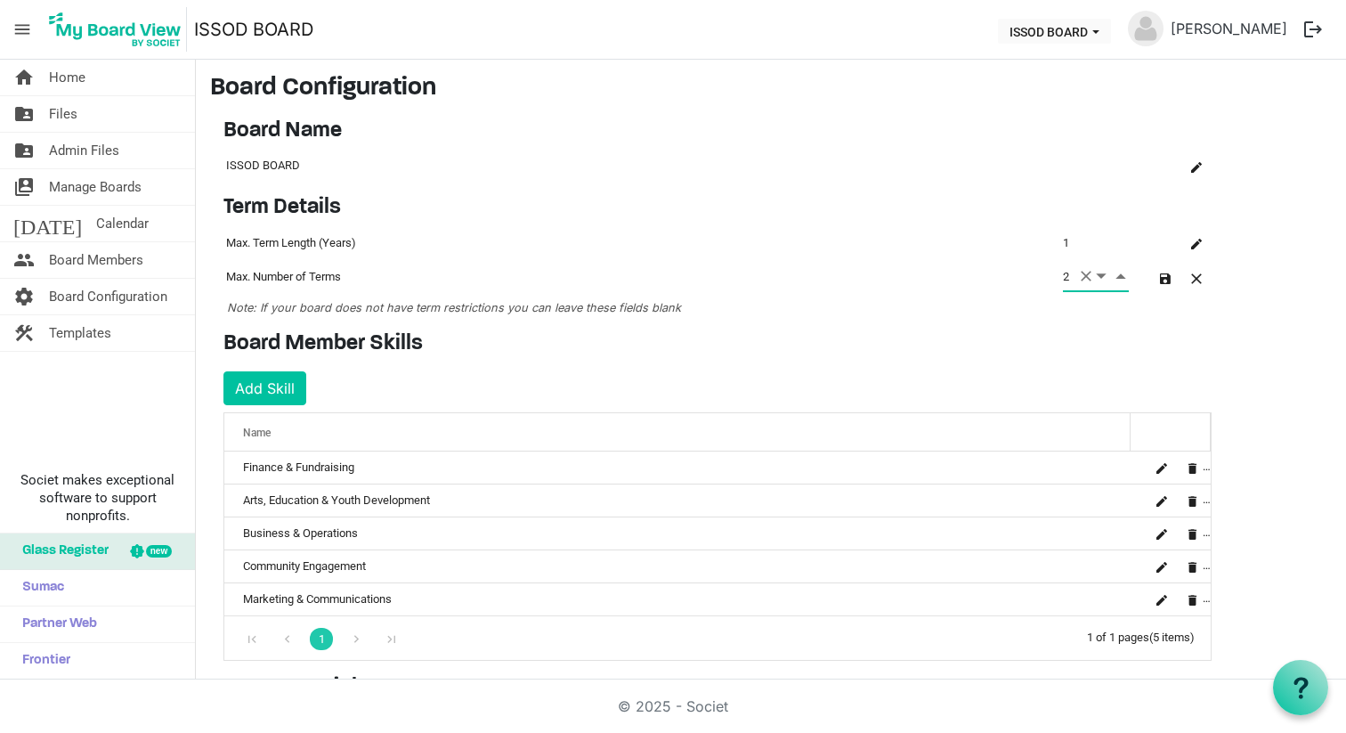
type input "2"
click at [1228, 310] on main "Board Configuration Board Name OK OK Cancel Name board-name-grid_header_table I…" at bounding box center [771, 501] width 1151 height 882
click at [1046, 325] on div "Term Details OK OK Cancel Id Name Name term-settings-grid_header_table 3633 Max…" at bounding box center [717, 263] width 1015 height 136
click at [1162, 278] on span "button" at bounding box center [1165, 278] width 11 height 11
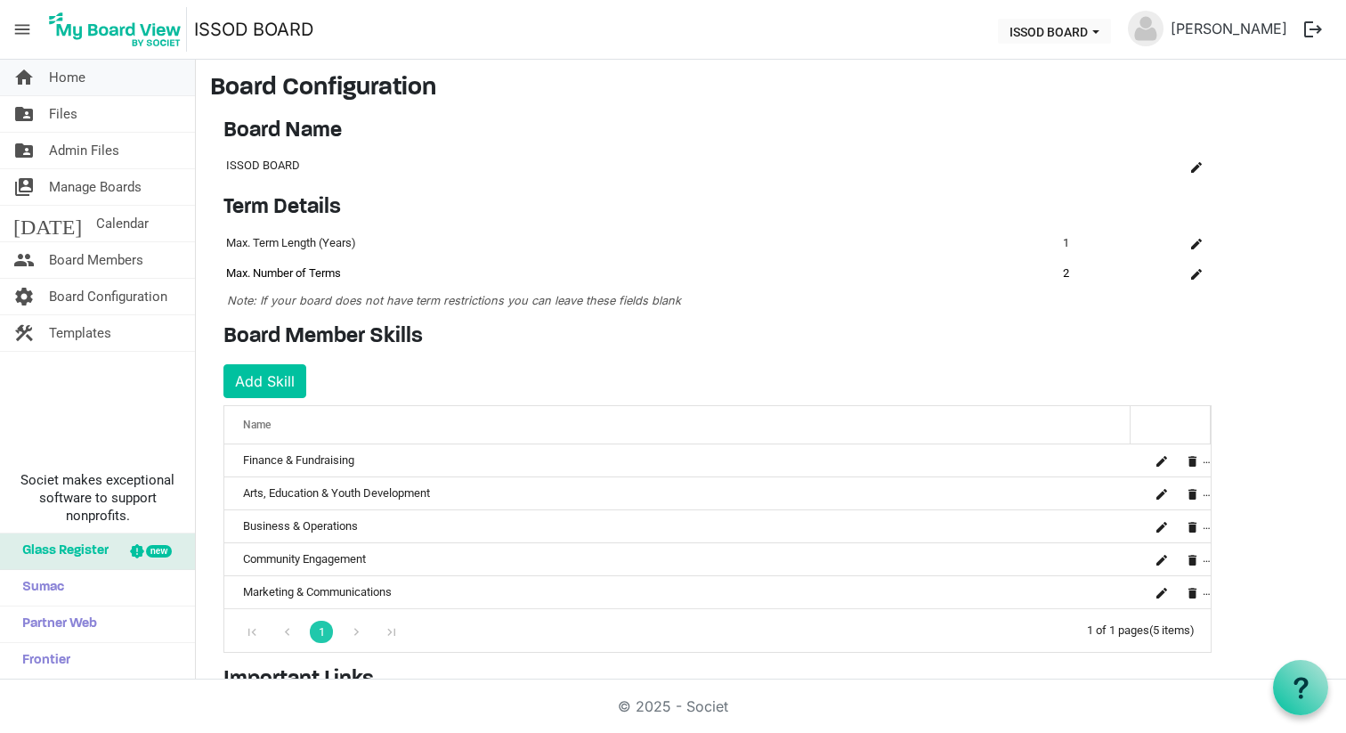
click at [75, 81] on span "Home" at bounding box center [67, 78] width 37 height 36
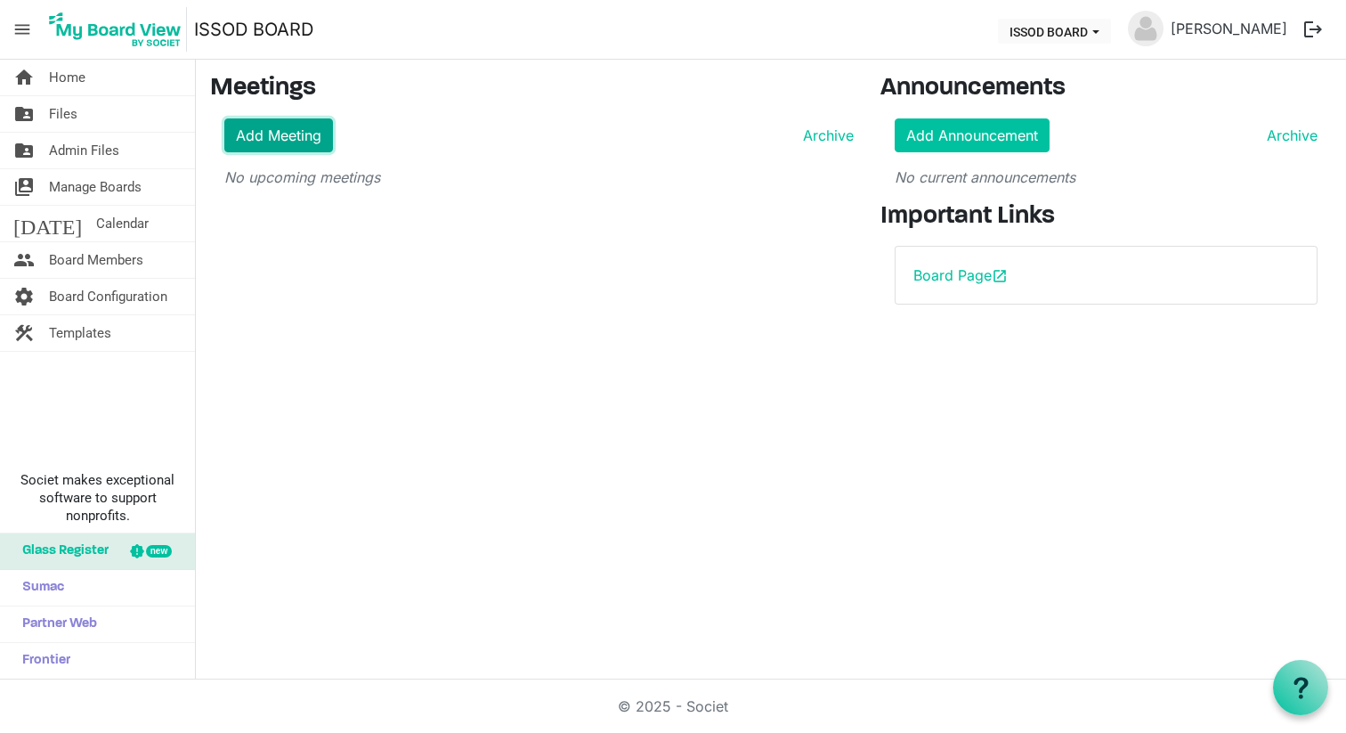
click at [299, 130] on link "Add Meeting" at bounding box center [278, 135] width 109 height 34
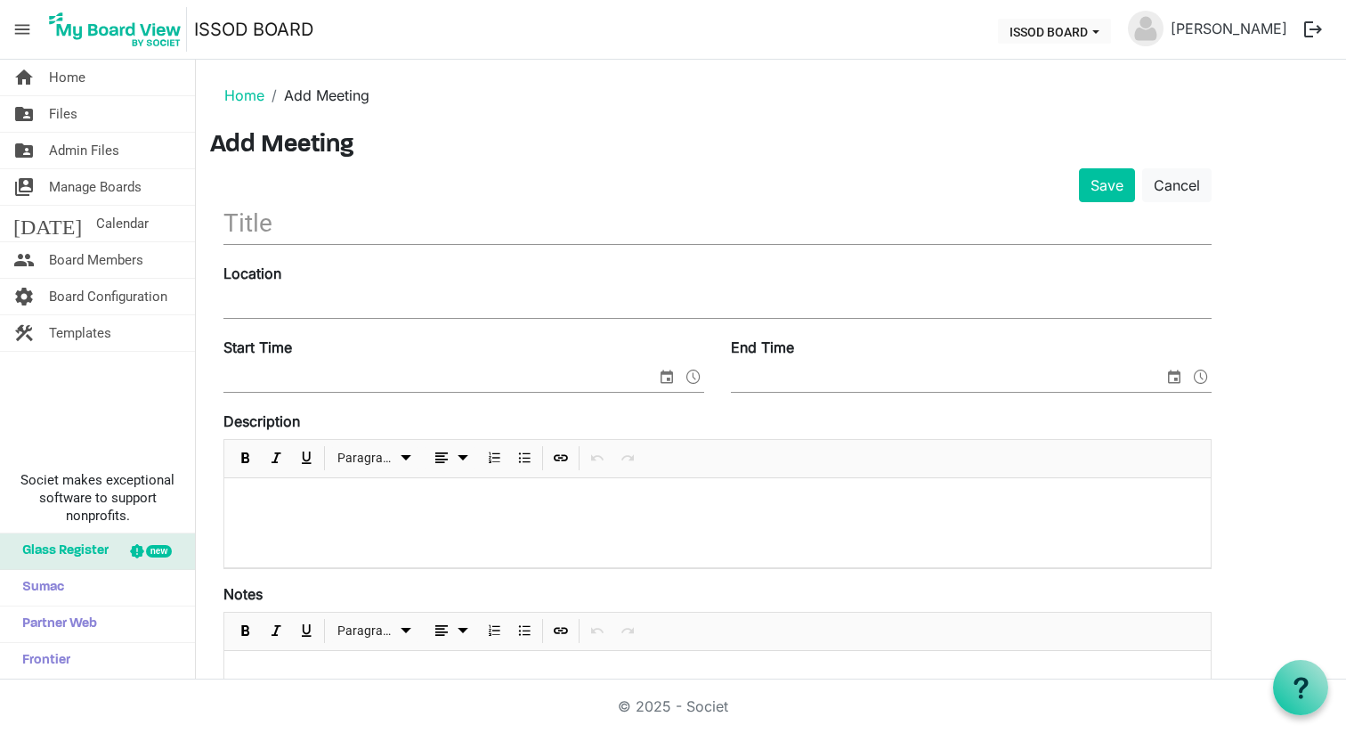
click at [331, 232] on input "text" at bounding box center [718, 223] width 988 height 42
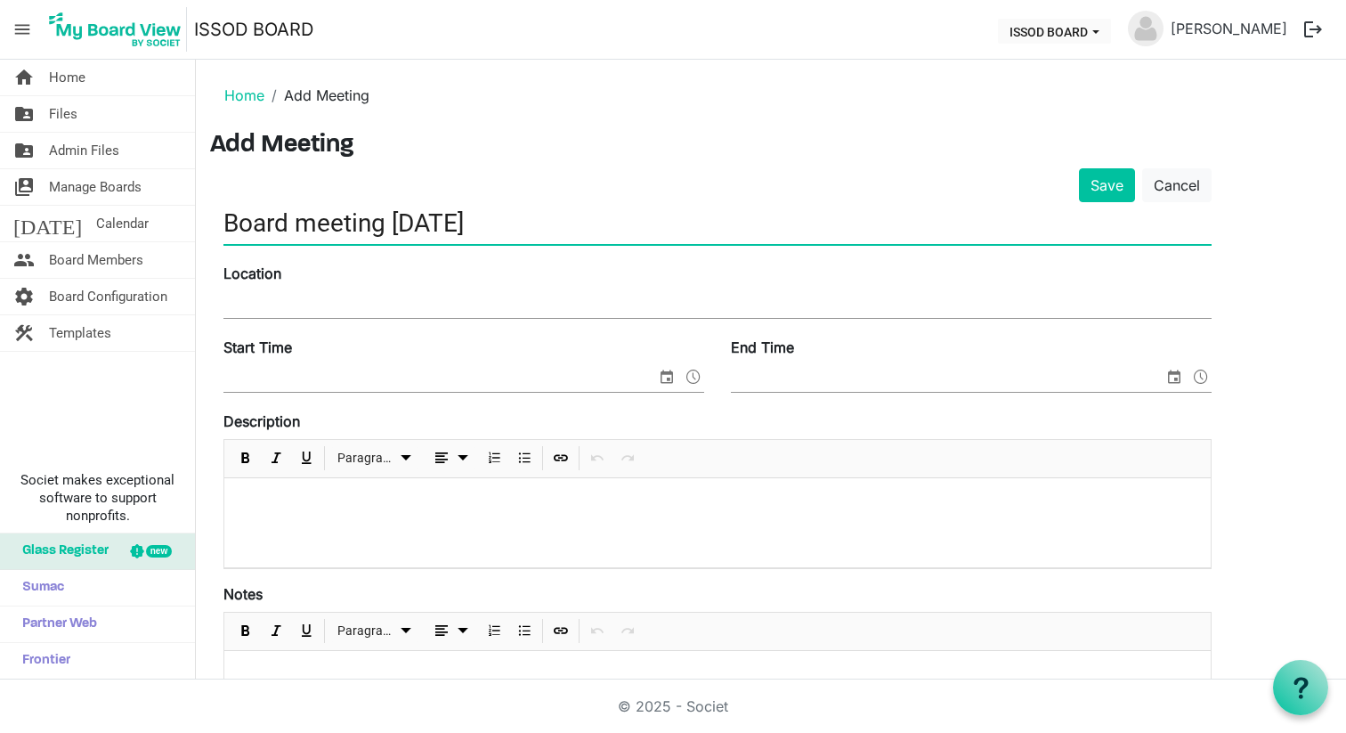
click at [293, 228] on input "Board meeting AUG 21" at bounding box center [718, 223] width 988 height 42
type input "Board Dinner meeting AUG 21"
click at [297, 295] on input "Location" at bounding box center [718, 304] width 988 height 27
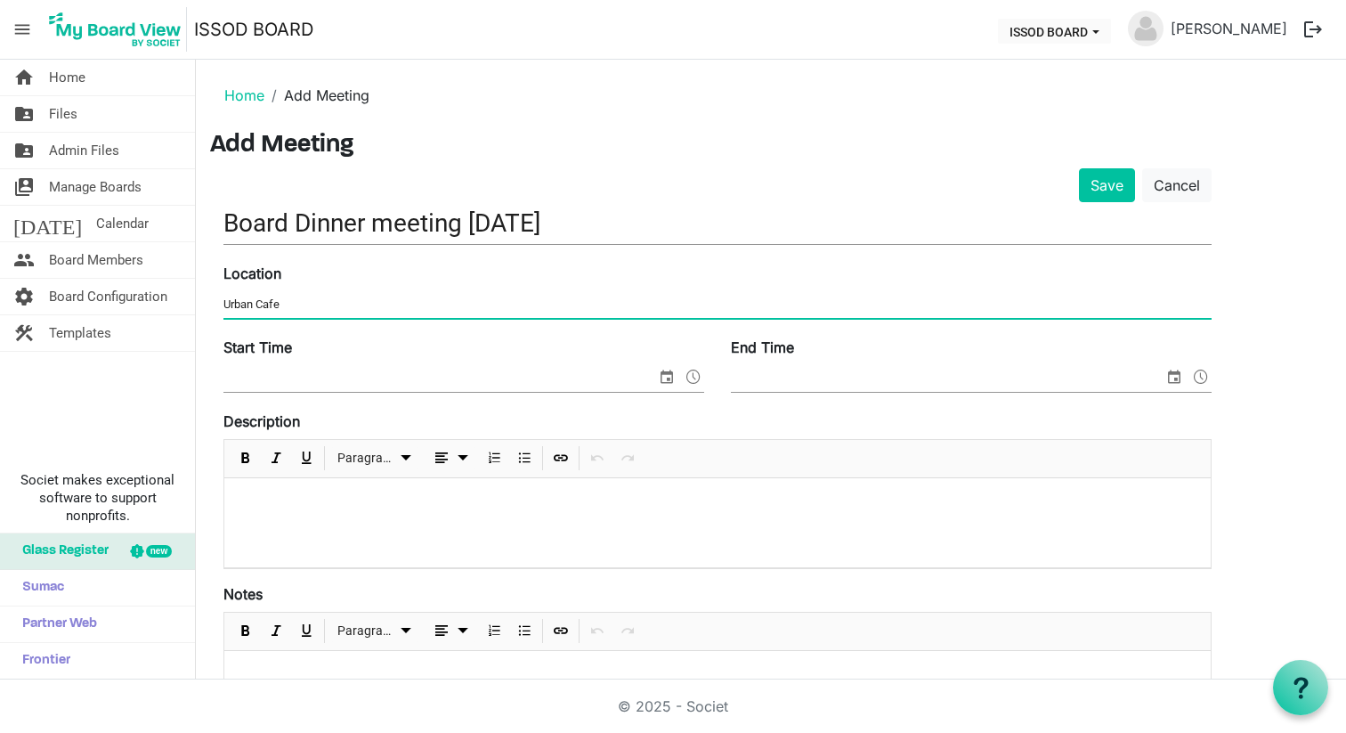
type input "Urban Cafe"
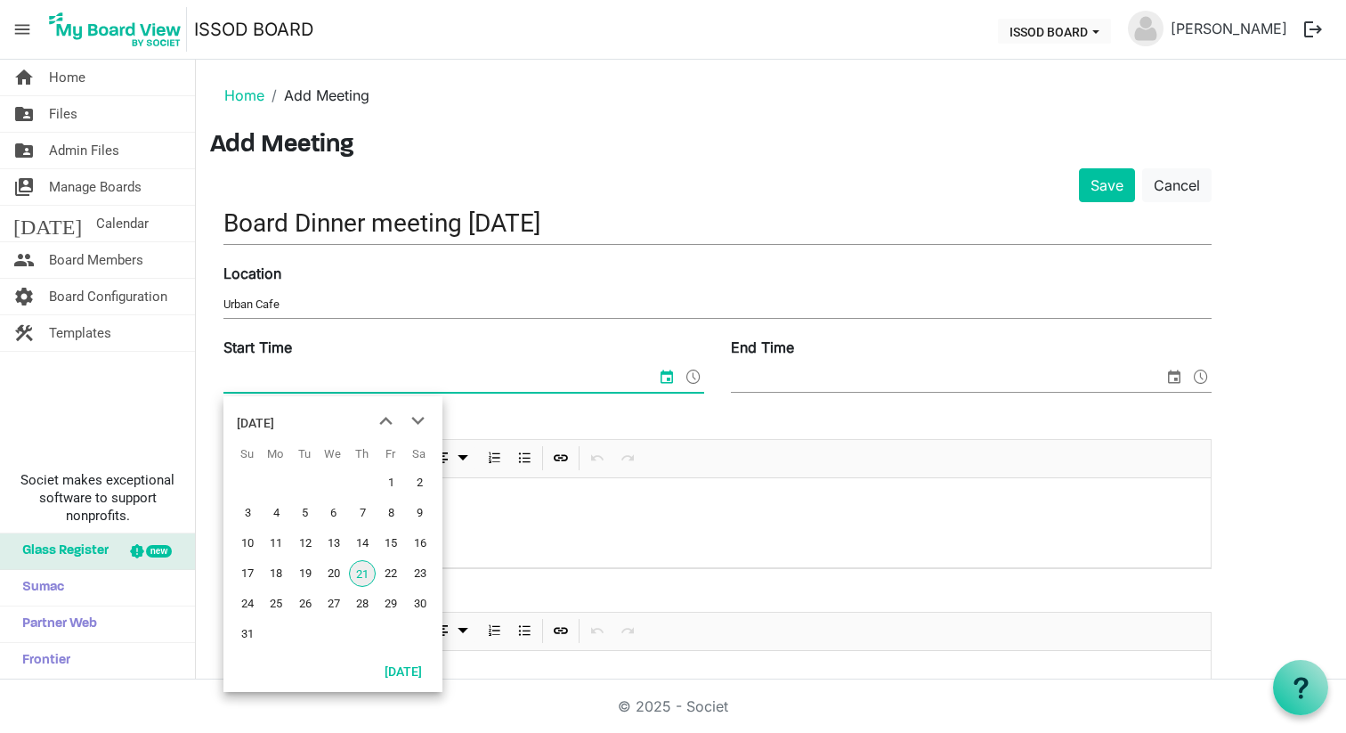
click at [303, 365] on input "Start Time" at bounding box center [440, 378] width 433 height 27
click at [360, 574] on span "21" at bounding box center [362, 573] width 27 height 27
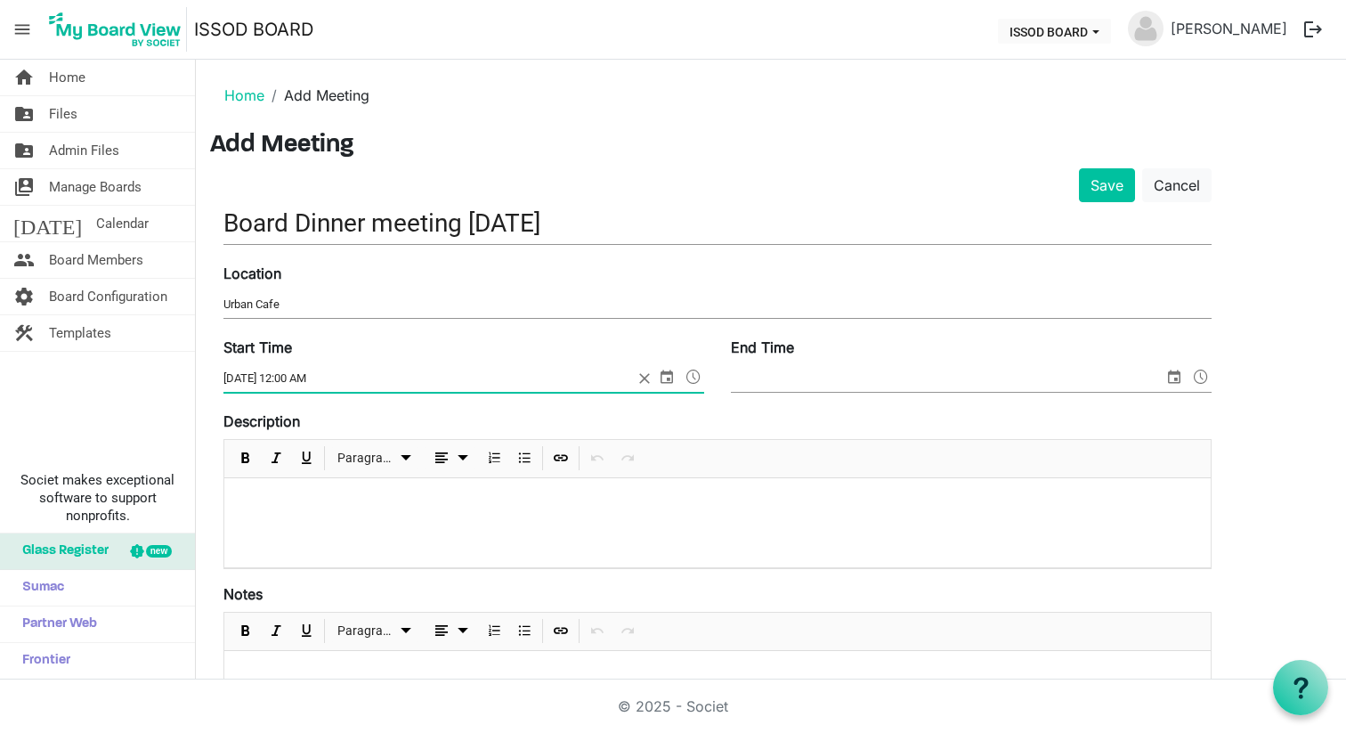
click at [289, 382] on input "8/21/2025 12:00 AM" at bounding box center [429, 378] width 410 height 27
drag, startPoint x: 281, startPoint y: 384, endPoint x: 368, endPoint y: 381, distance: 86.4
click at [366, 383] on input "8/21/2025 12:00 AM" at bounding box center [429, 378] width 410 height 27
type input "8/21/2025 6:30 AM"
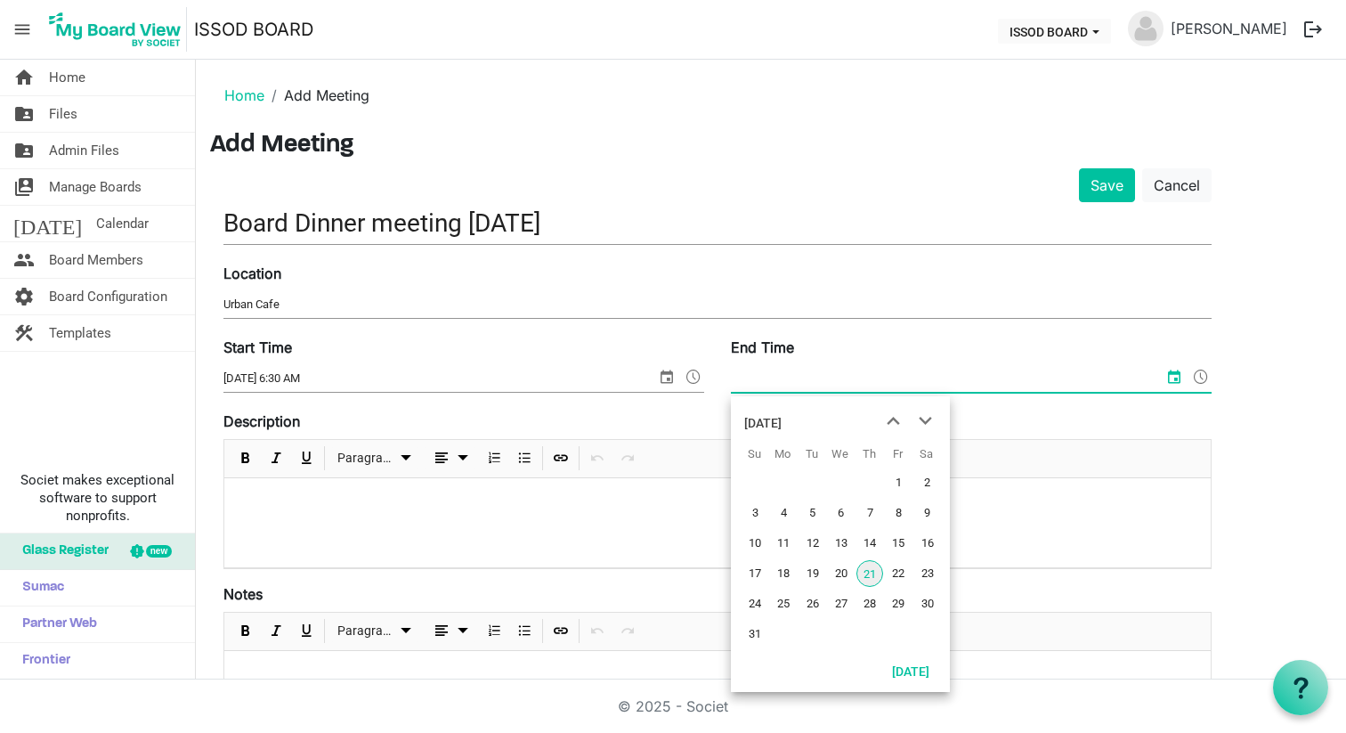
click at [773, 381] on input "End Time" at bounding box center [947, 378] width 433 height 27
click at [870, 574] on span "21" at bounding box center [870, 573] width 27 height 27
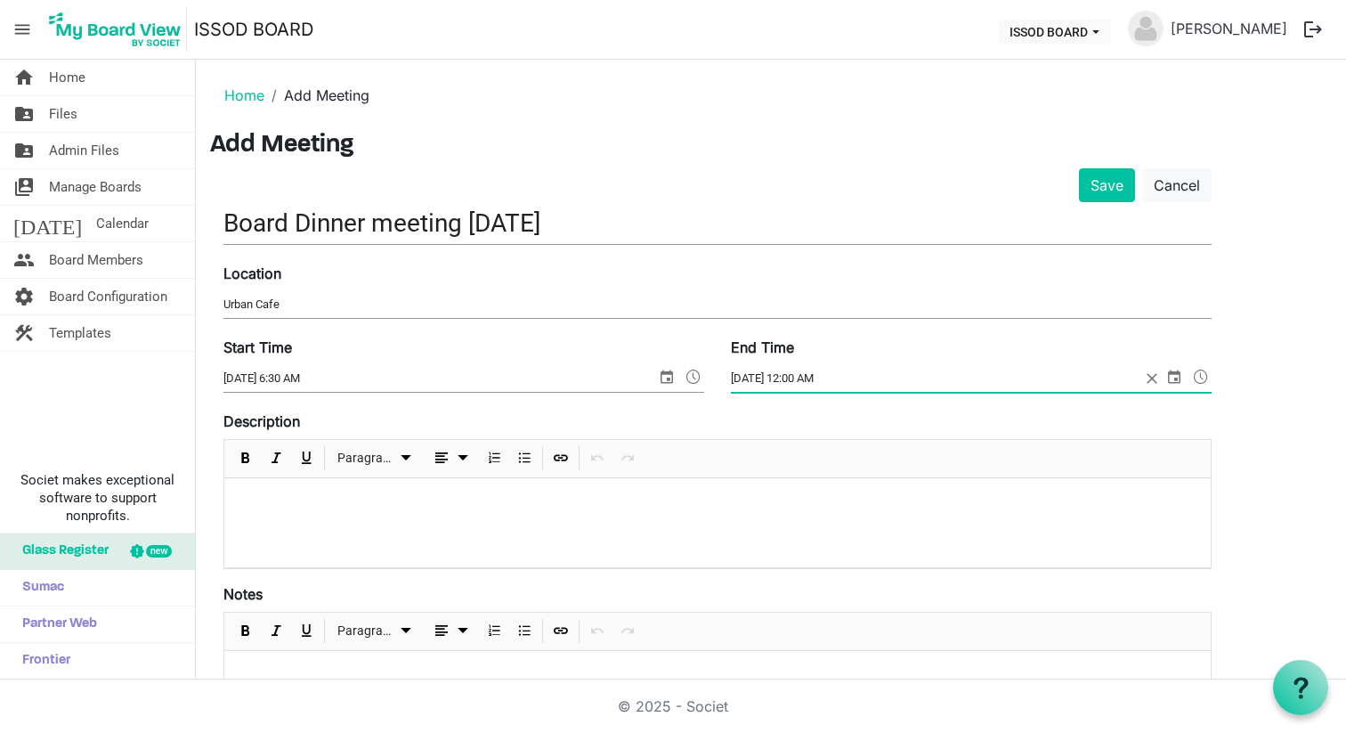
drag, startPoint x: 790, startPoint y: 378, endPoint x: 880, endPoint y: 377, distance: 90.0
click at [881, 377] on input "8/21/2025 12:00 AM" at bounding box center [936, 378] width 410 height 27
type input "8/21/2025 8:30 AM"
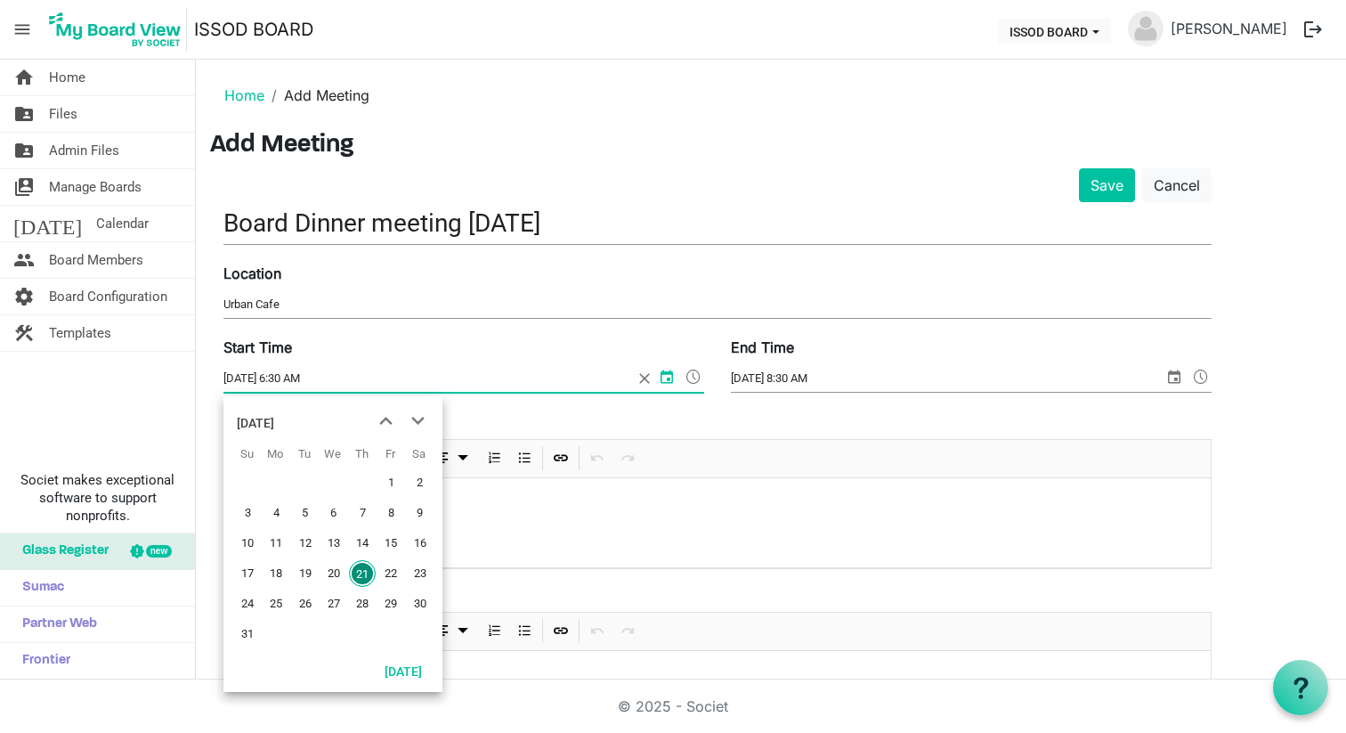
click at [322, 378] on input "8/21/2025 6:30 AM" at bounding box center [429, 378] width 410 height 27
click at [316, 375] on input "8/21/2025 6:30 AM" at bounding box center [429, 378] width 410 height 27
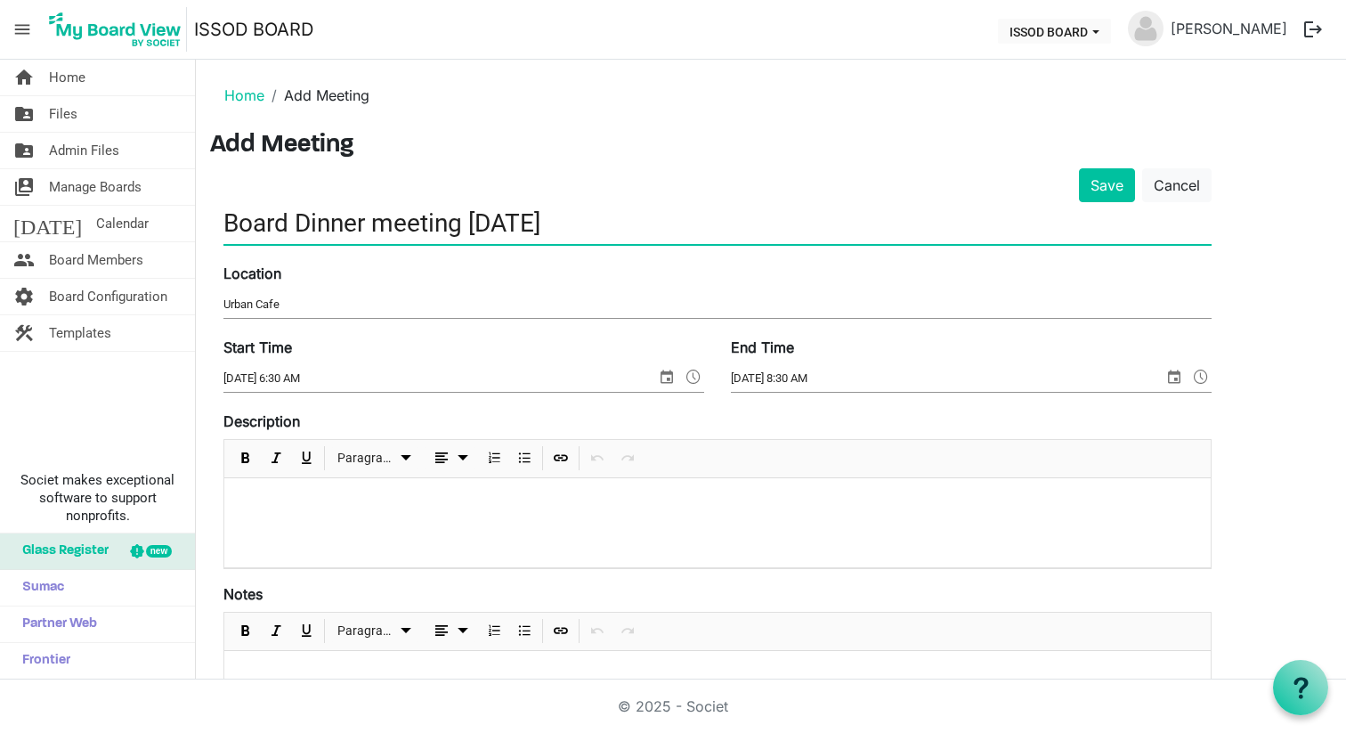
click at [785, 202] on input "Board Dinner meeting AUG 21" at bounding box center [718, 223] width 988 height 42
click at [315, 382] on input "8/21/2025 6:30 AM" at bounding box center [440, 378] width 433 height 27
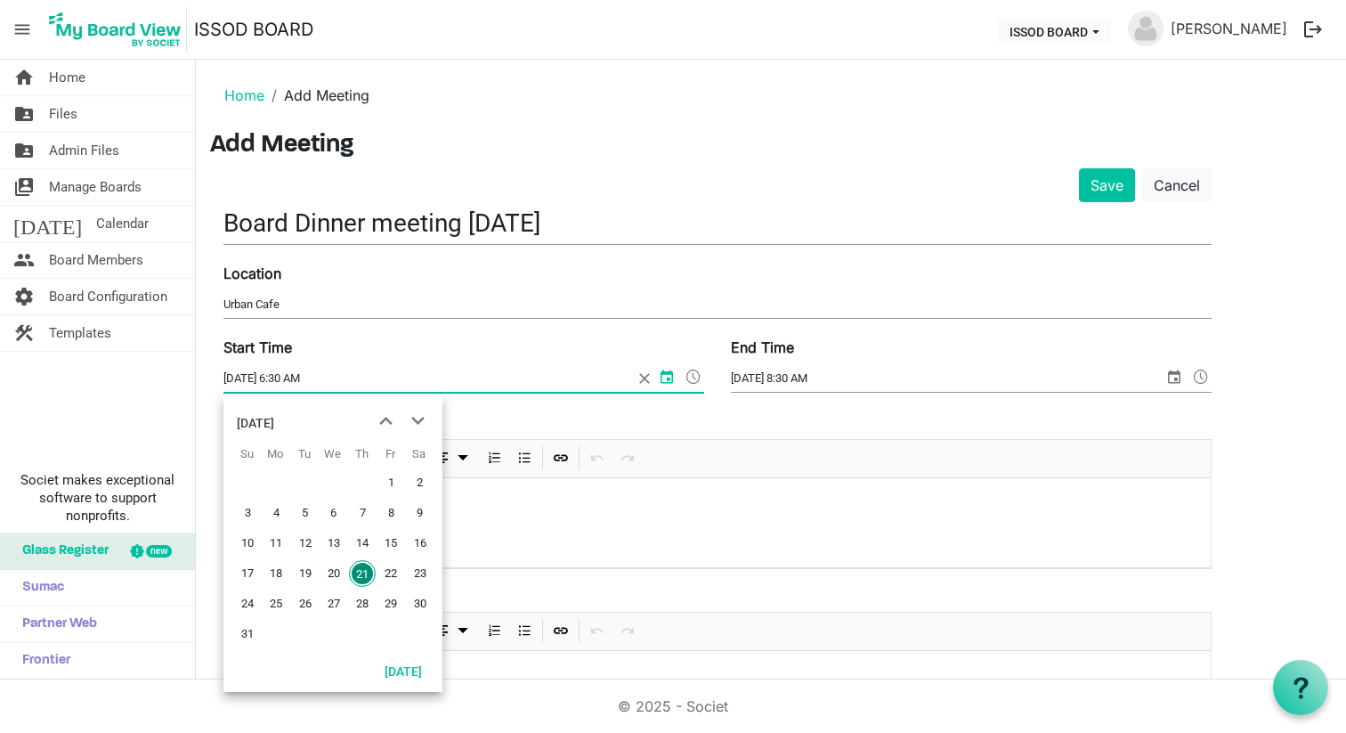
click at [315, 382] on input "8/21/2025 6:30 AM" at bounding box center [429, 378] width 410 height 27
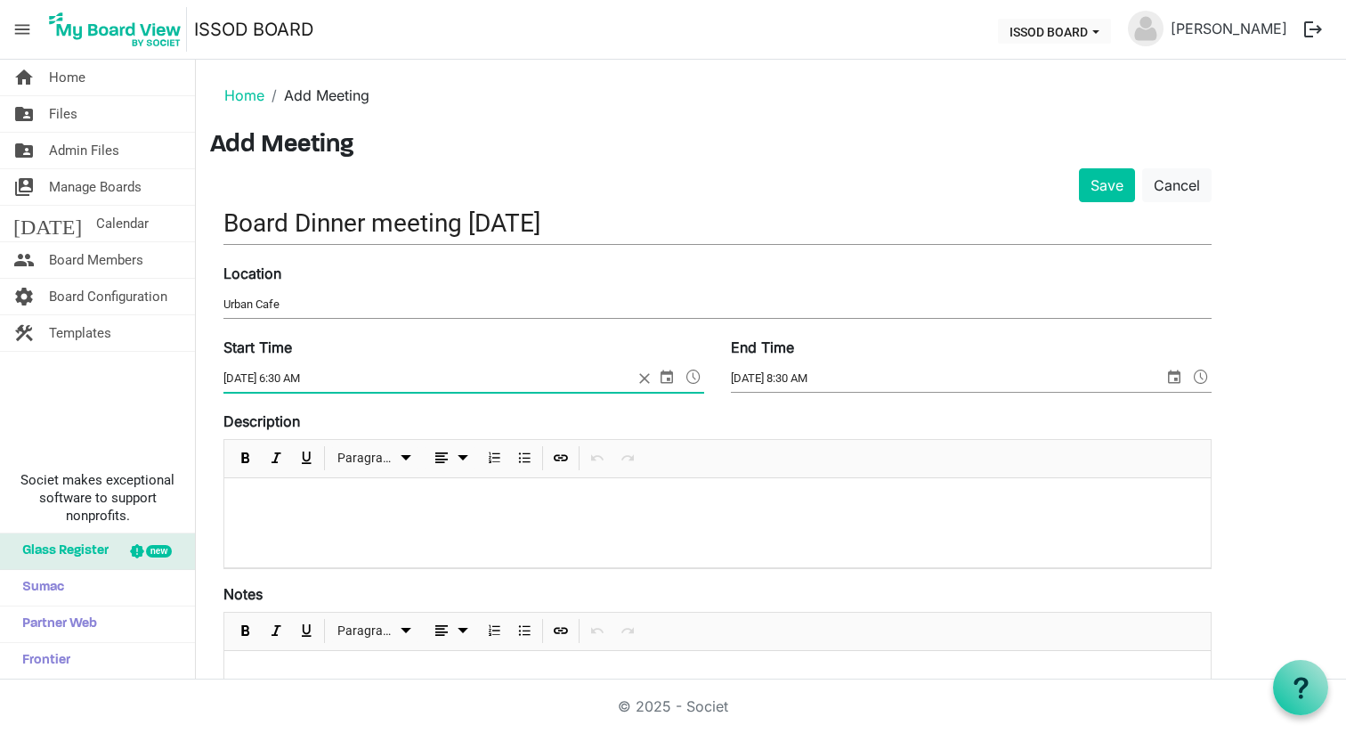
click at [693, 373] on span at bounding box center [693, 376] width 21 height 23
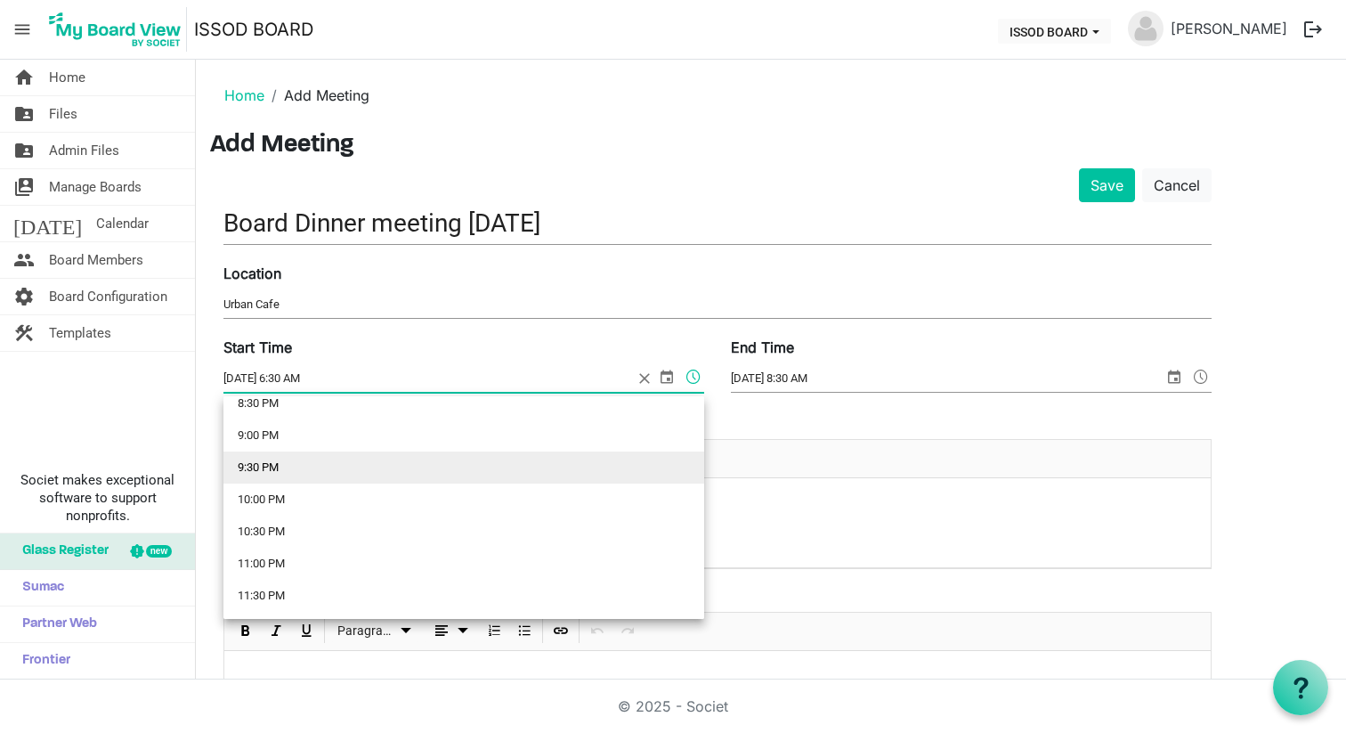
scroll to position [1151, 0]
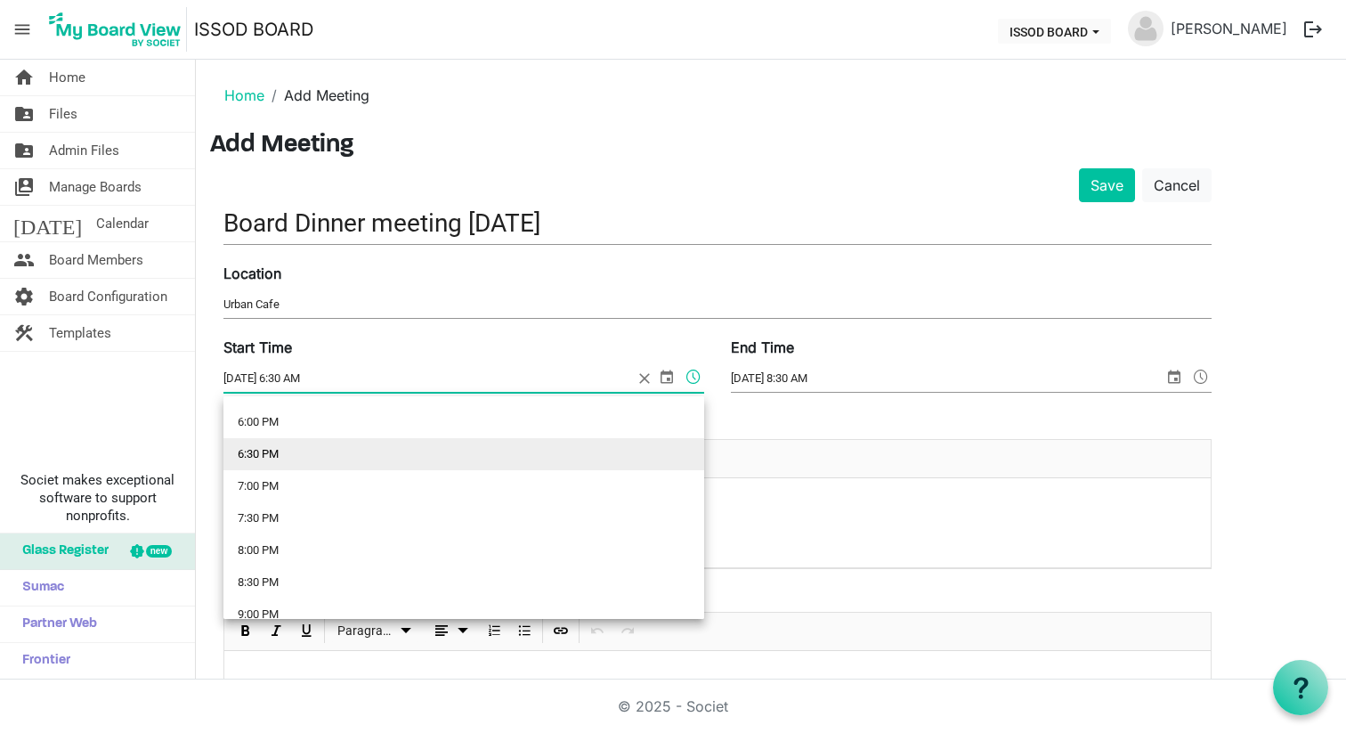
click at [606, 463] on li "6:30 PM" at bounding box center [464, 454] width 481 height 32
type input "8/21/2025 6:30 PM"
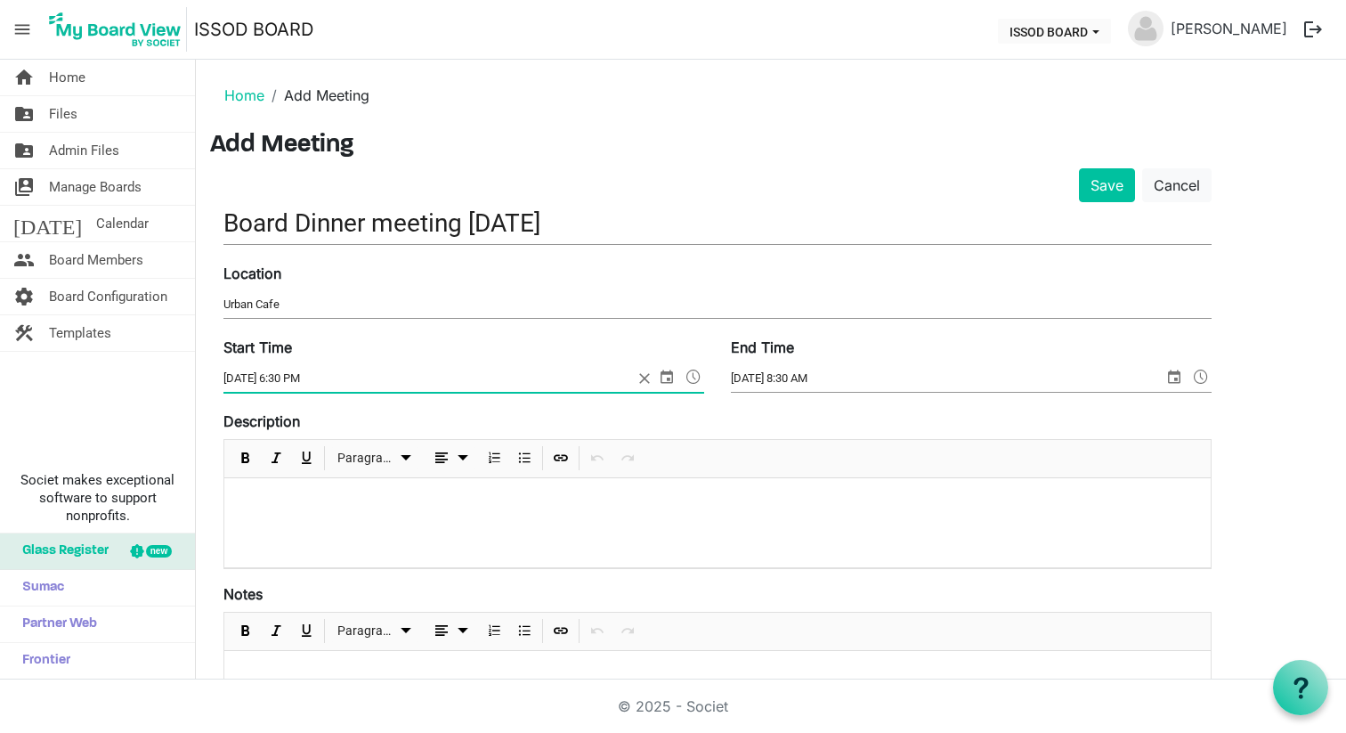
click at [1148, 374] on span "8/21/2025 8:30 AM" at bounding box center [971, 379] width 481 height 28
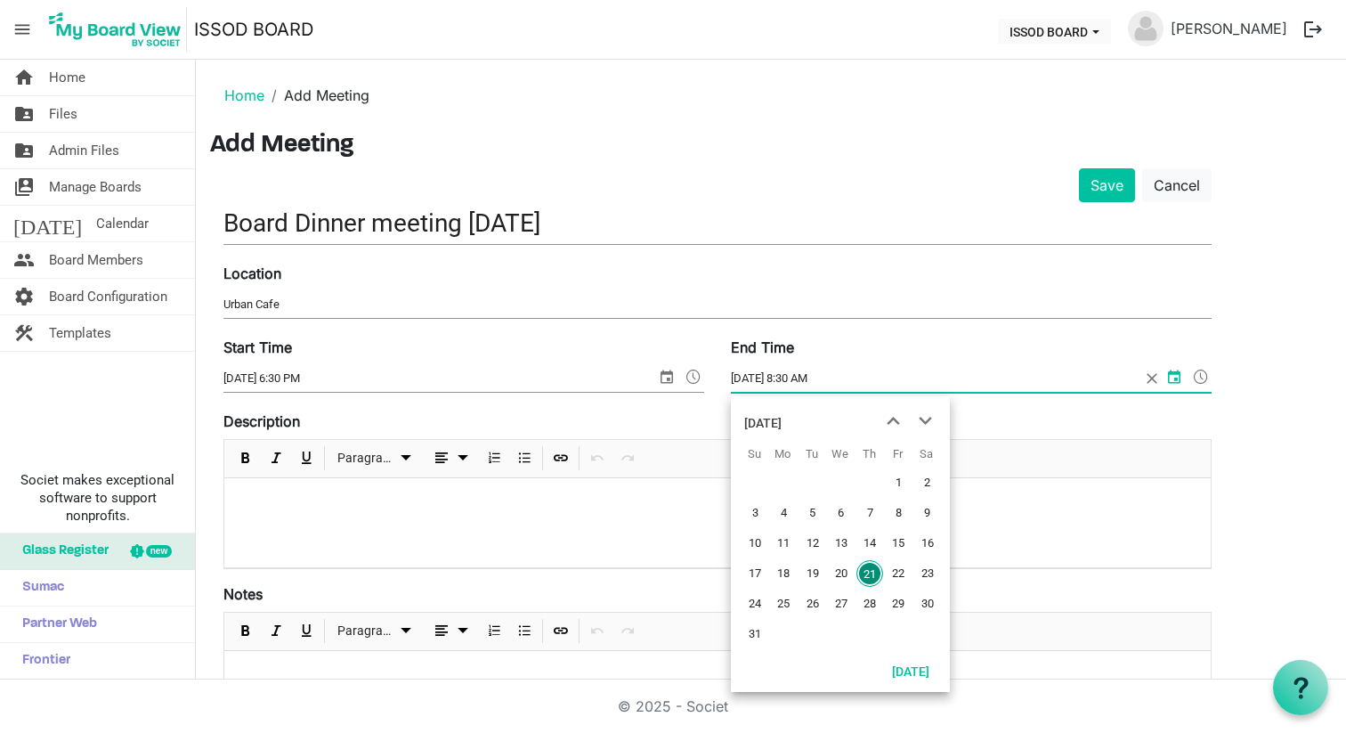
click at [1198, 373] on span at bounding box center [1201, 376] width 21 height 23
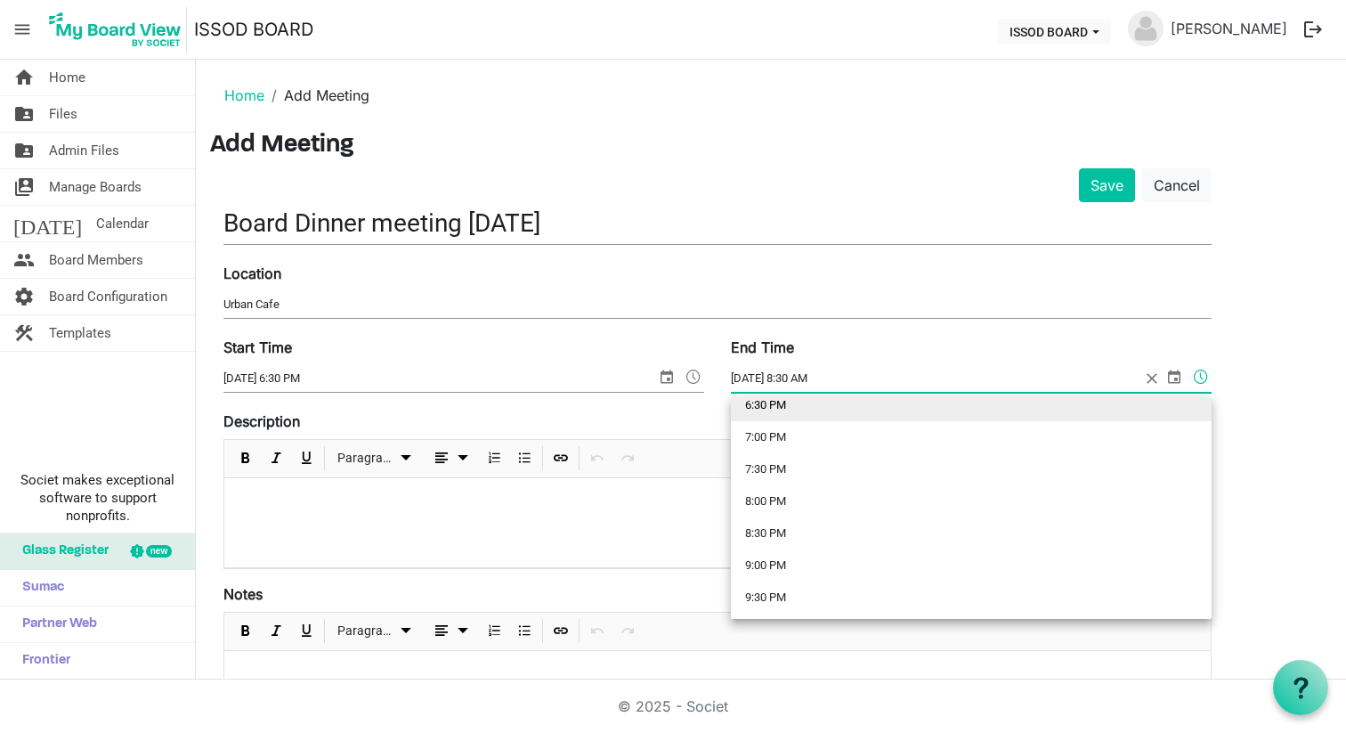
scroll to position [1207, 0]
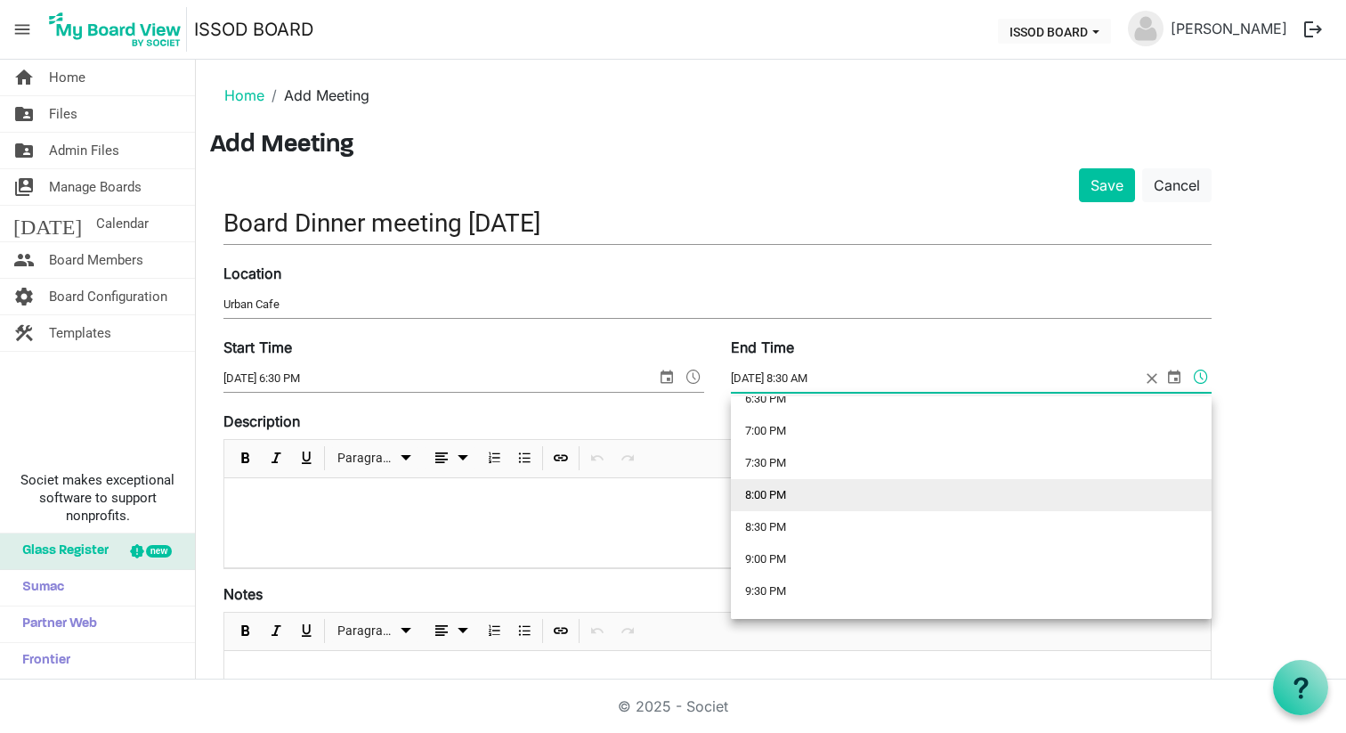
click at [1121, 490] on li "8:00 PM" at bounding box center [971, 495] width 481 height 32
type input "8/21/2025 8:00 PM"
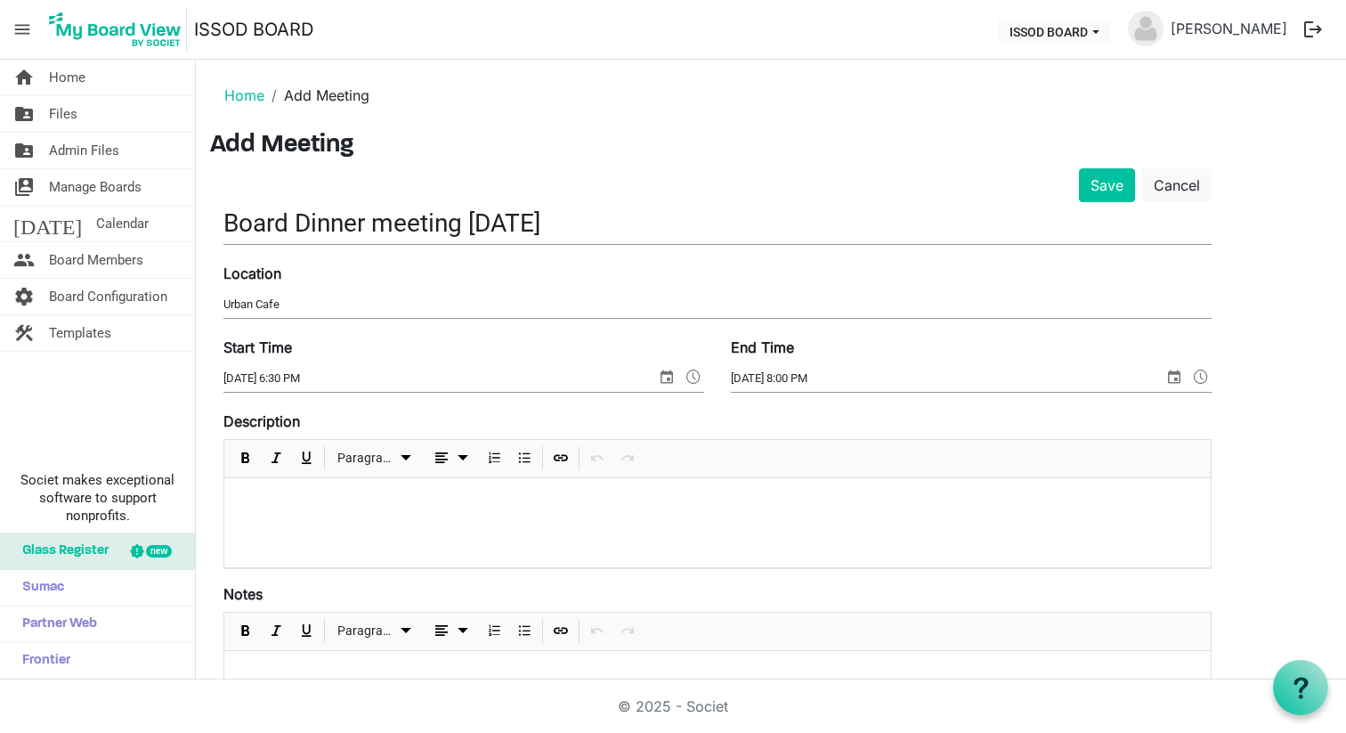
click at [916, 519] on div at bounding box center [717, 522] width 987 height 89
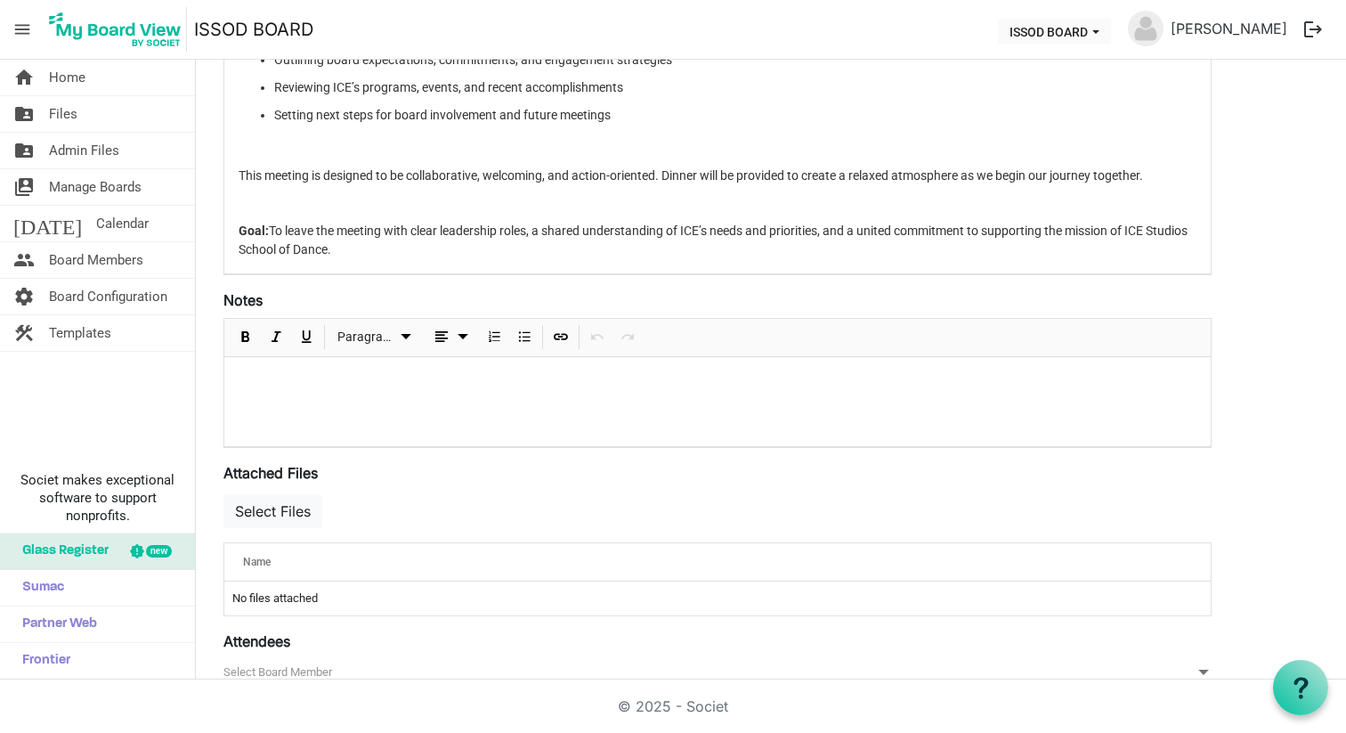
scroll to position [490, 0]
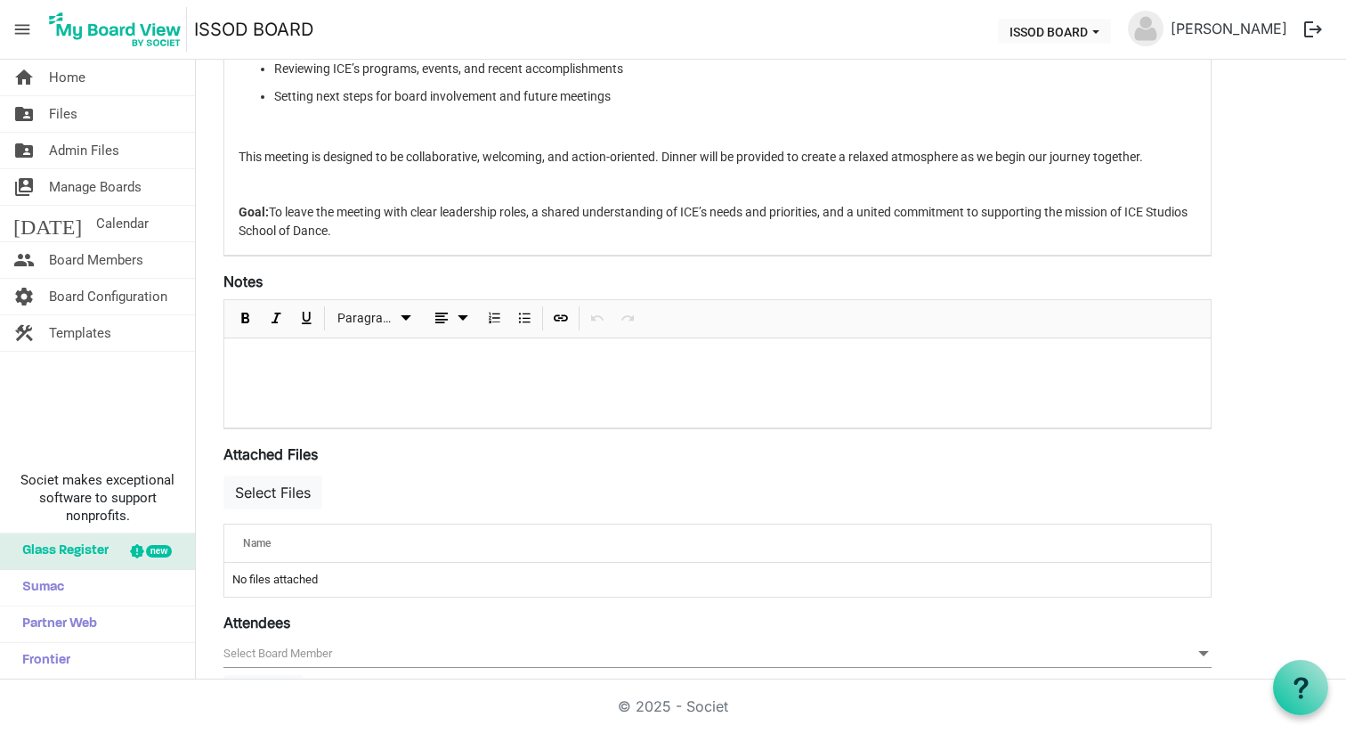
click at [420, 379] on div at bounding box center [717, 382] width 987 height 89
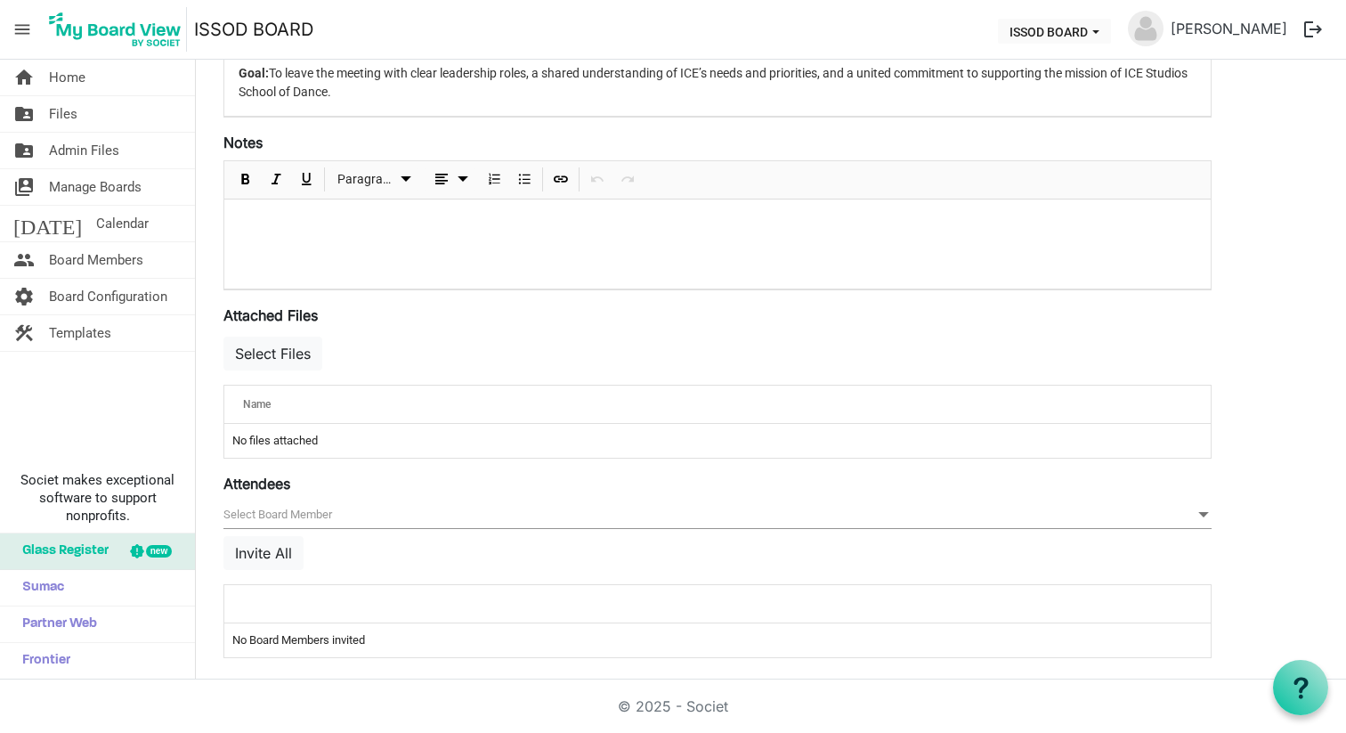
scroll to position [636, 0]
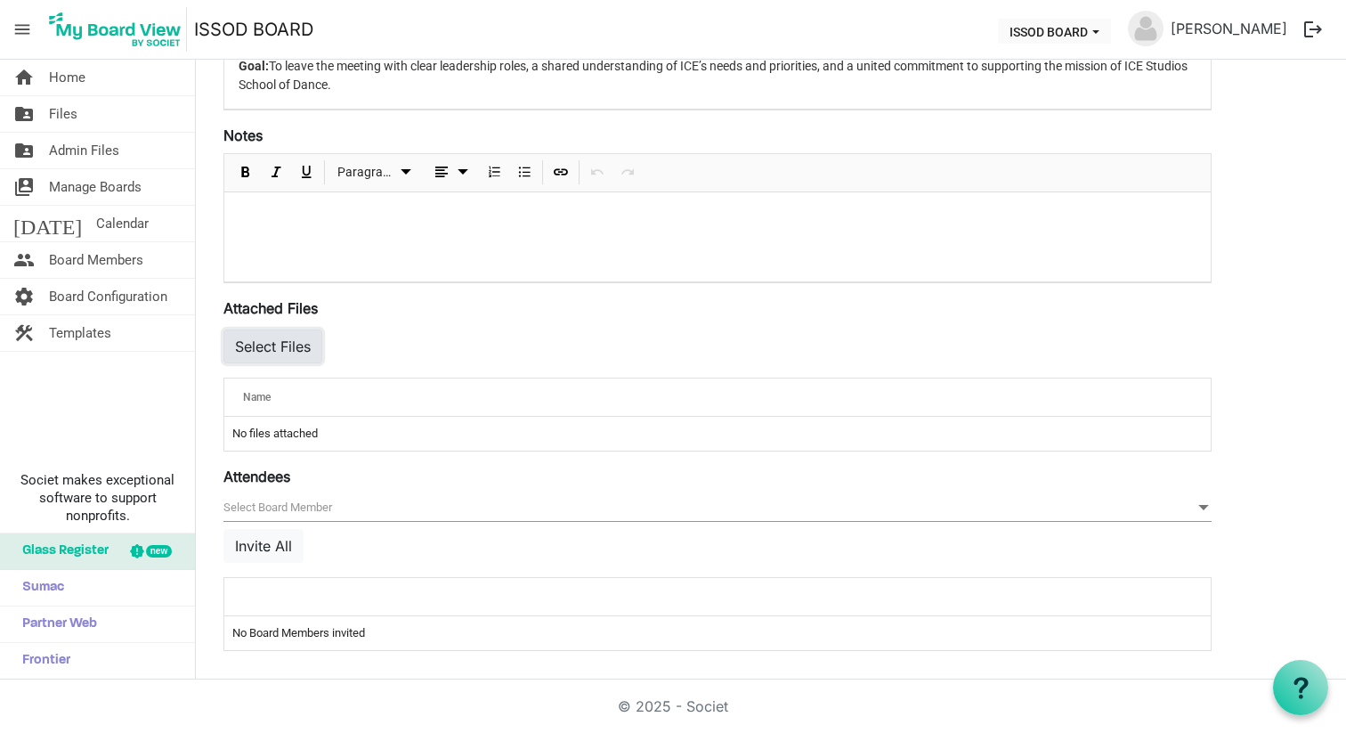
click at [293, 346] on button "Select Files" at bounding box center [273, 346] width 99 height 34
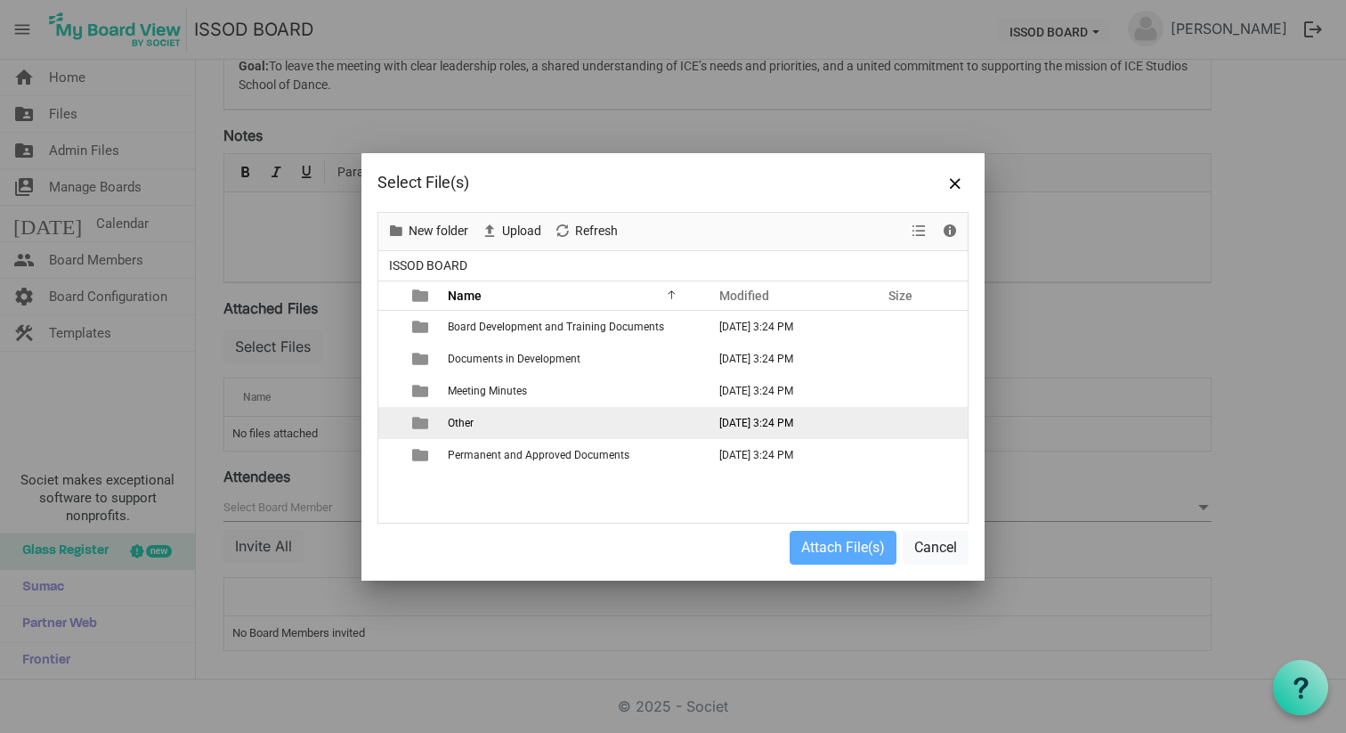
click at [496, 425] on td "Other" at bounding box center [572, 423] width 258 height 32
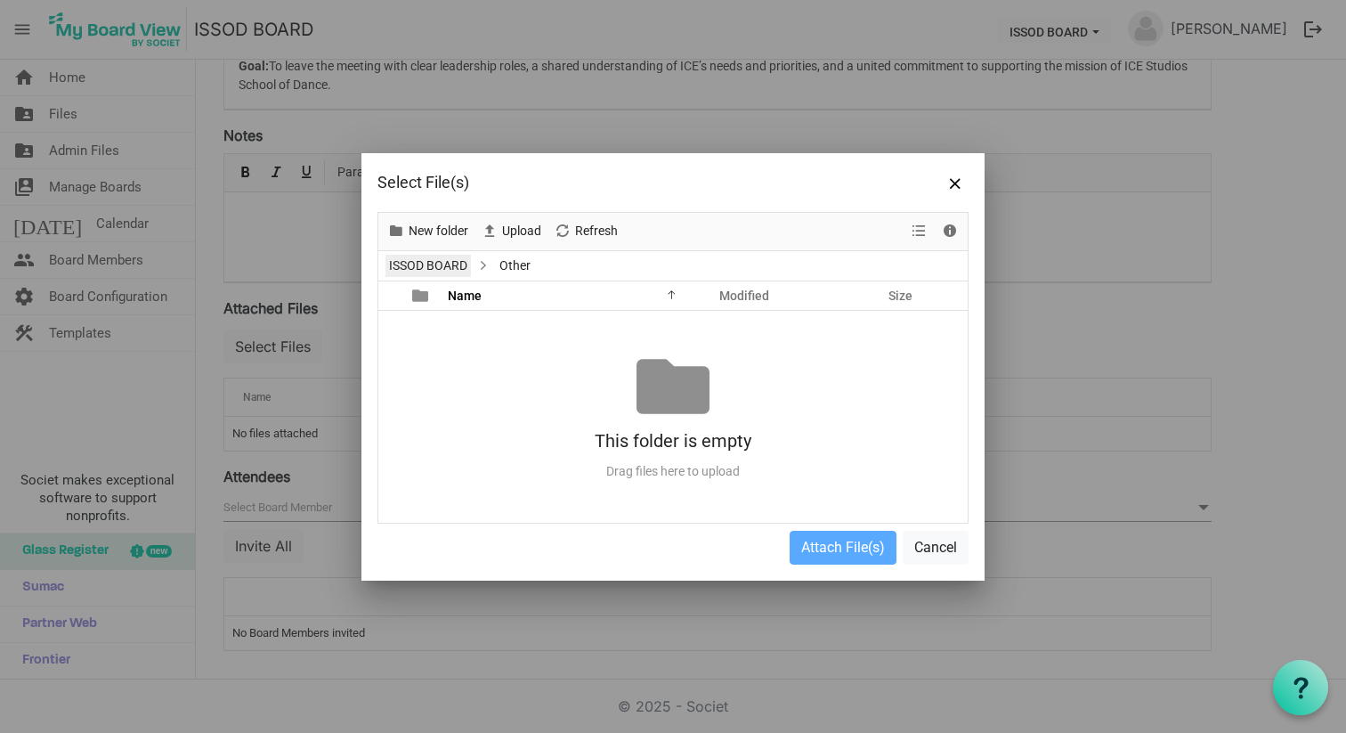
click at [442, 267] on link "ISSOD BOARD" at bounding box center [428, 266] width 85 height 22
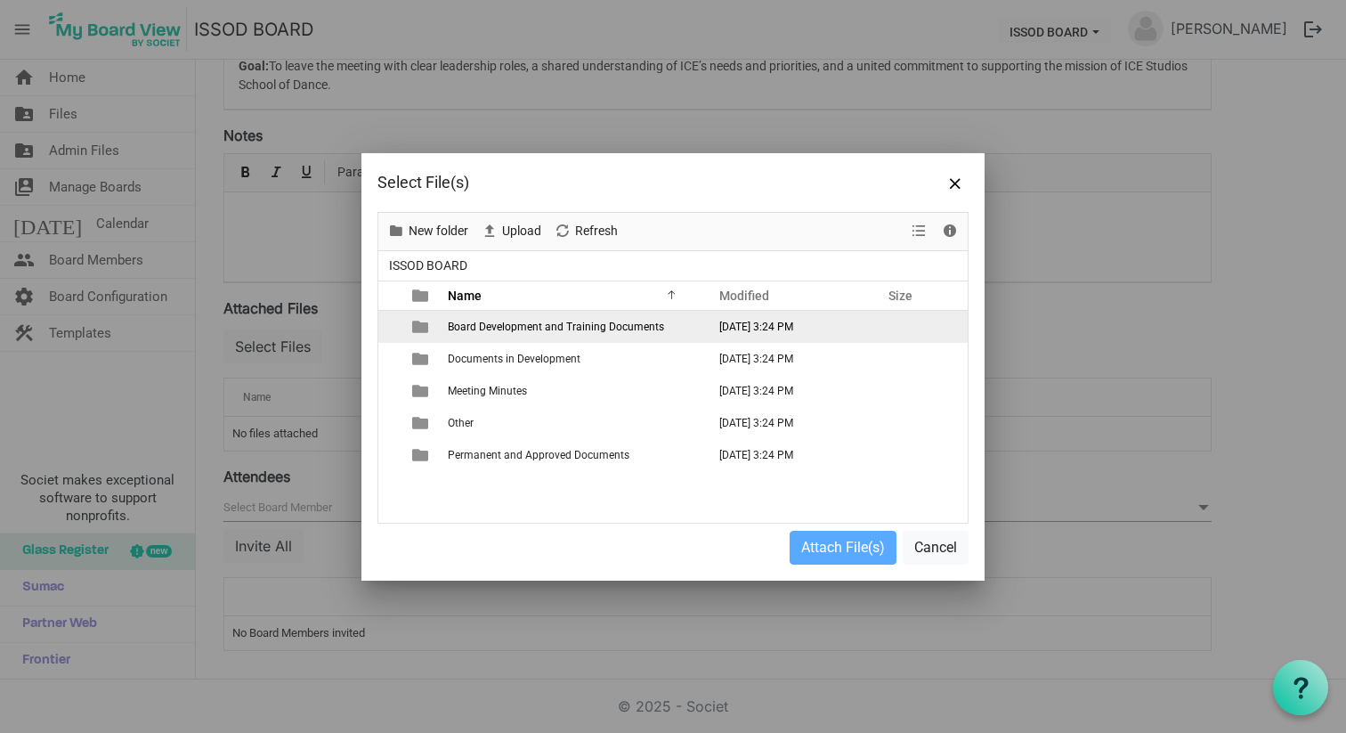
click at [514, 322] on span "Board Development and Training Documents" at bounding box center [556, 327] width 216 height 12
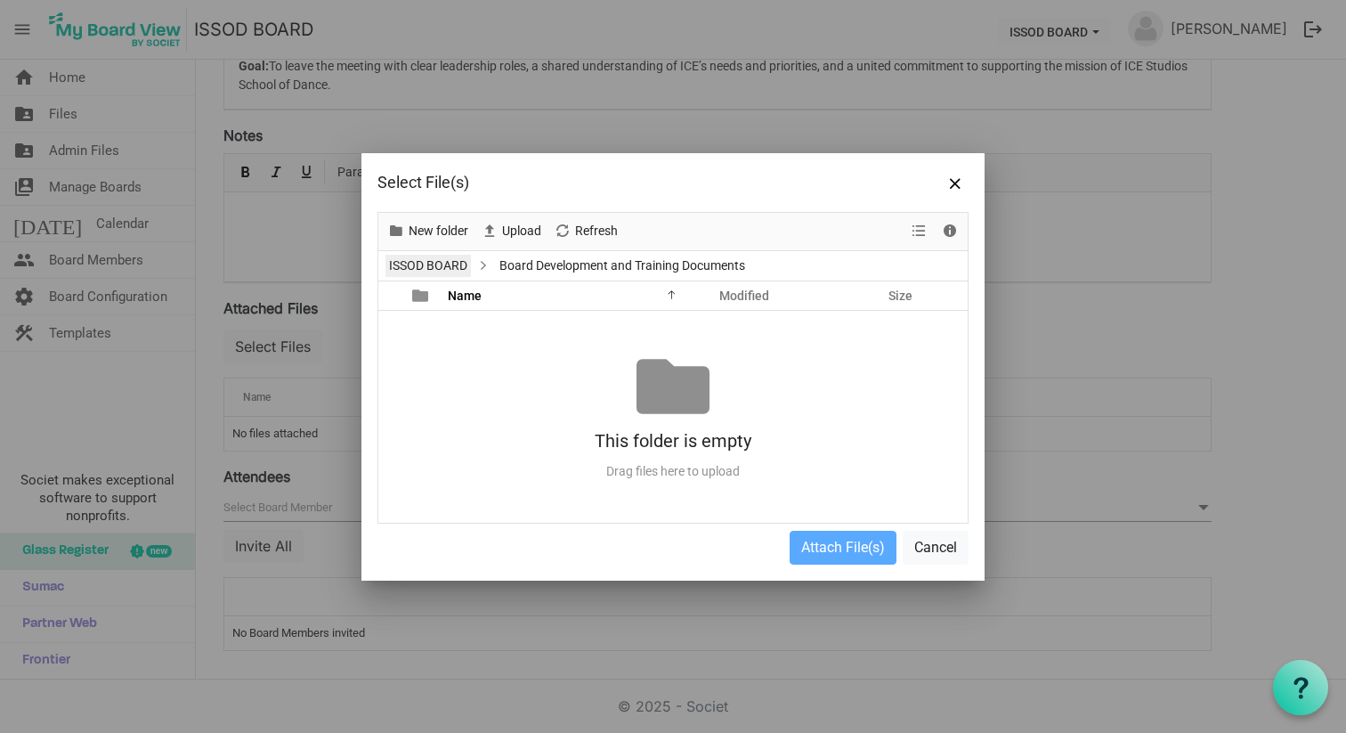
click at [435, 269] on link "ISSOD BOARD" at bounding box center [428, 266] width 85 height 22
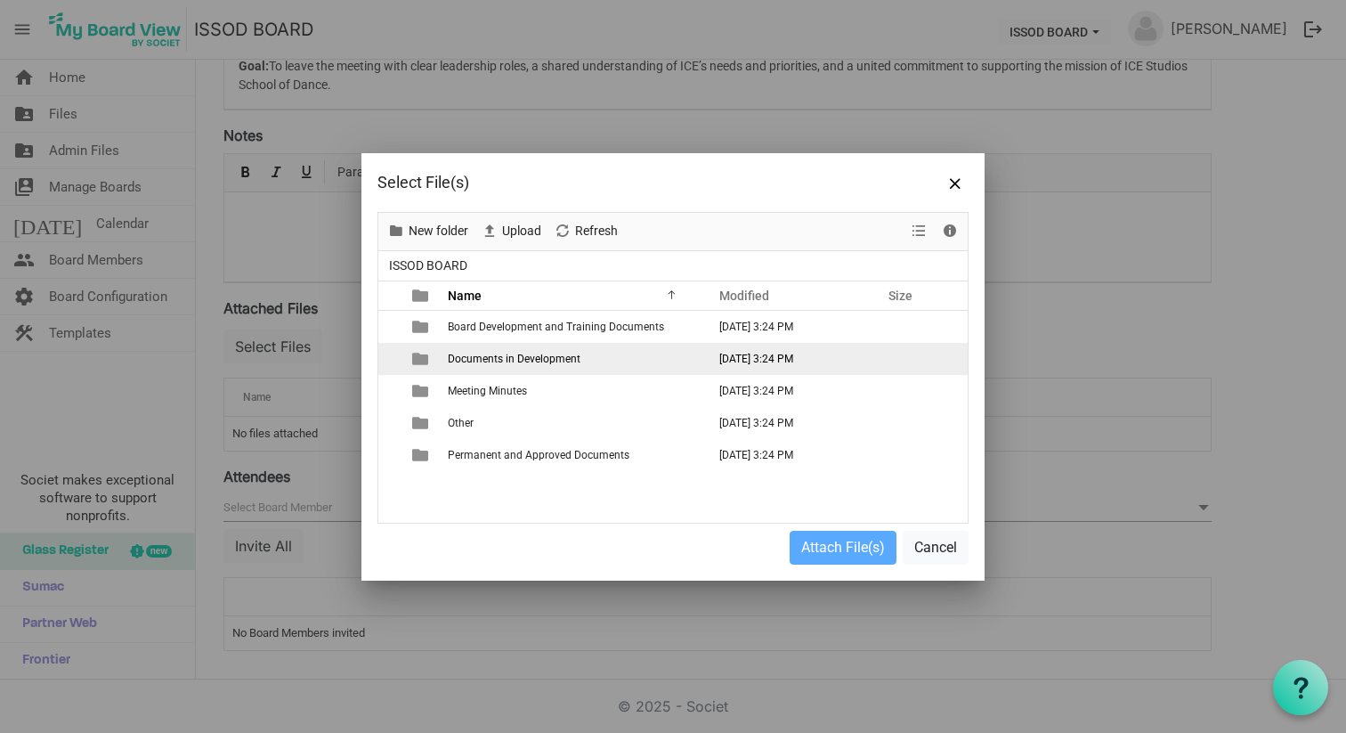
click at [460, 361] on span "Documents in Development" at bounding box center [514, 359] width 133 height 12
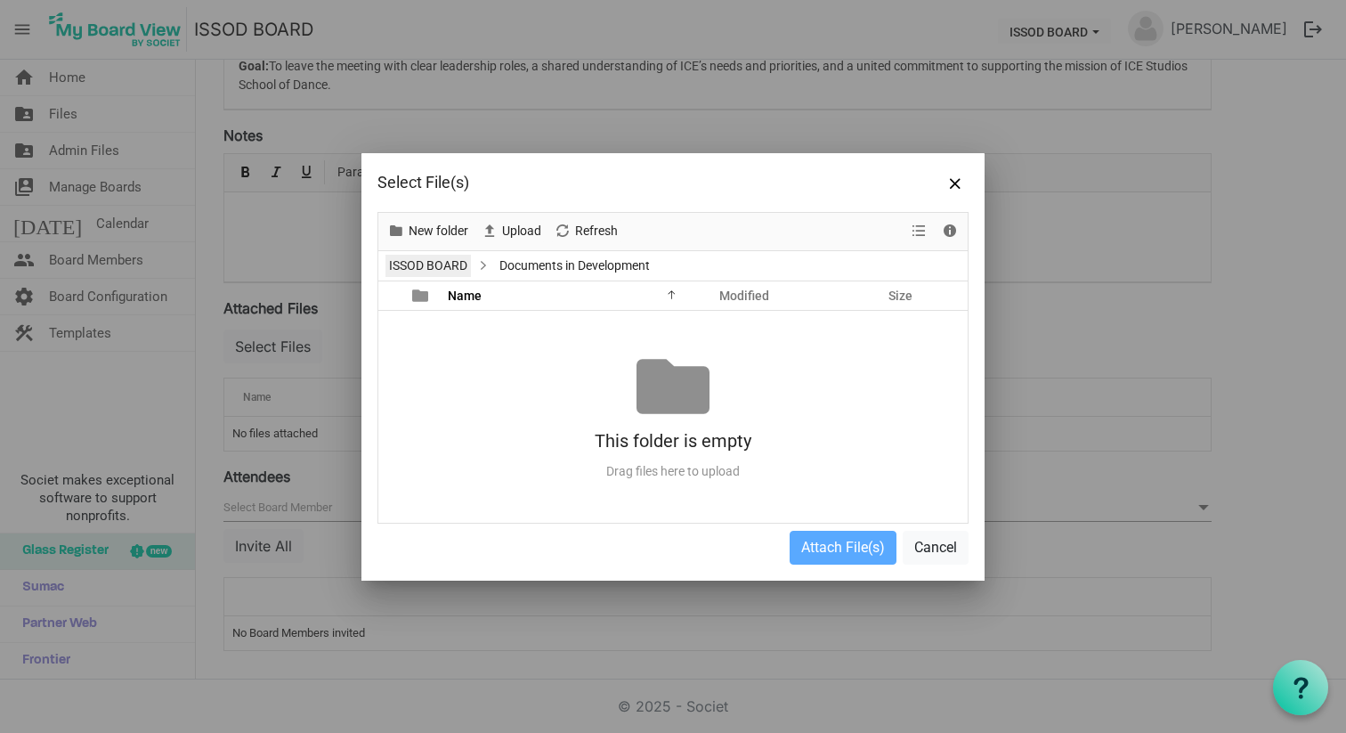
click at [417, 269] on link "ISSOD BOARD" at bounding box center [428, 266] width 85 height 22
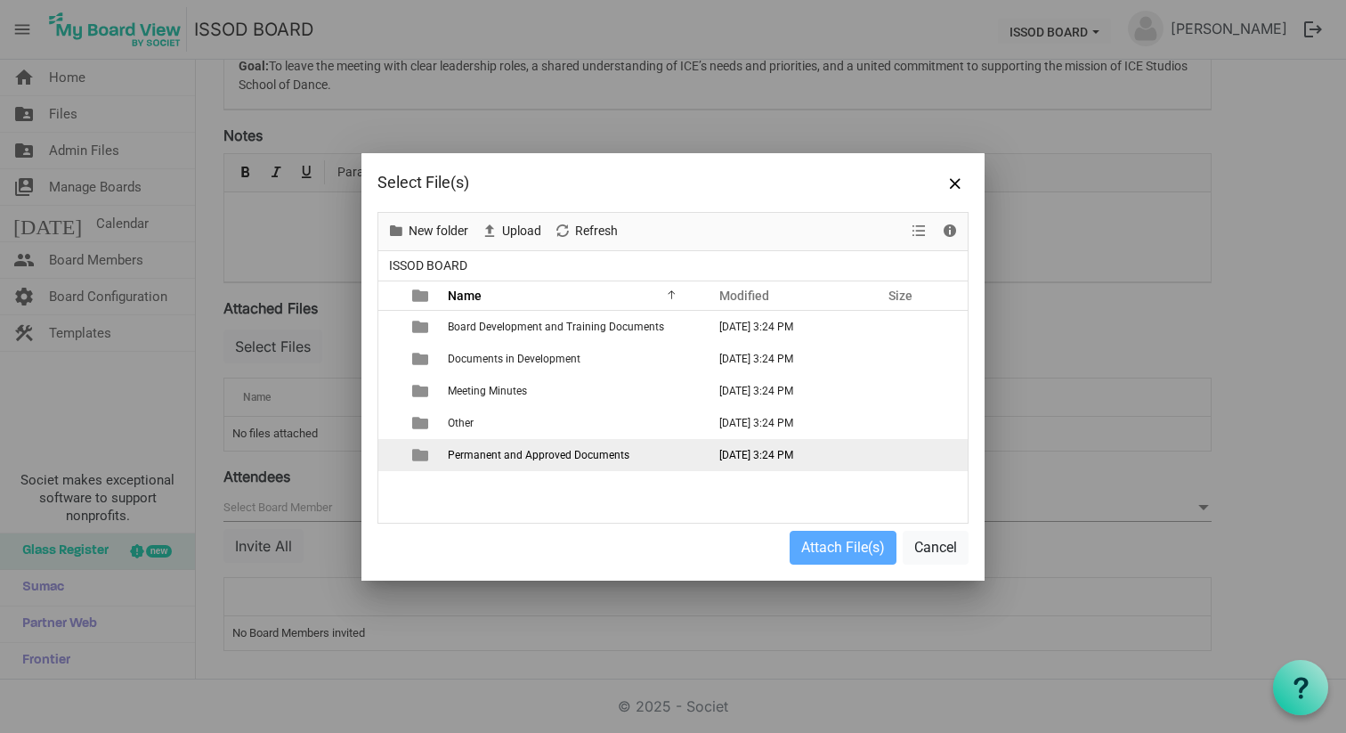
click at [468, 453] on span "Permanent and Approved Documents" at bounding box center [539, 455] width 182 height 12
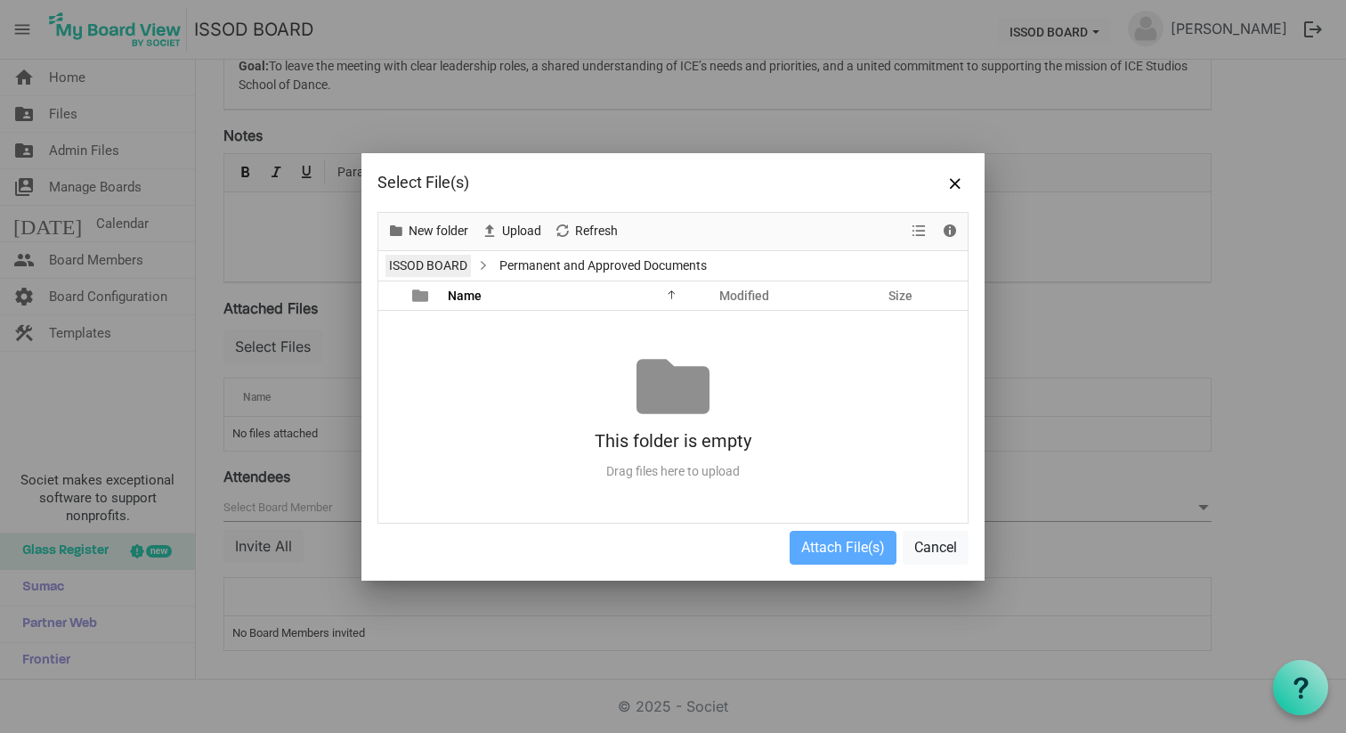
click at [419, 264] on link "ISSOD BOARD" at bounding box center [428, 266] width 85 height 22
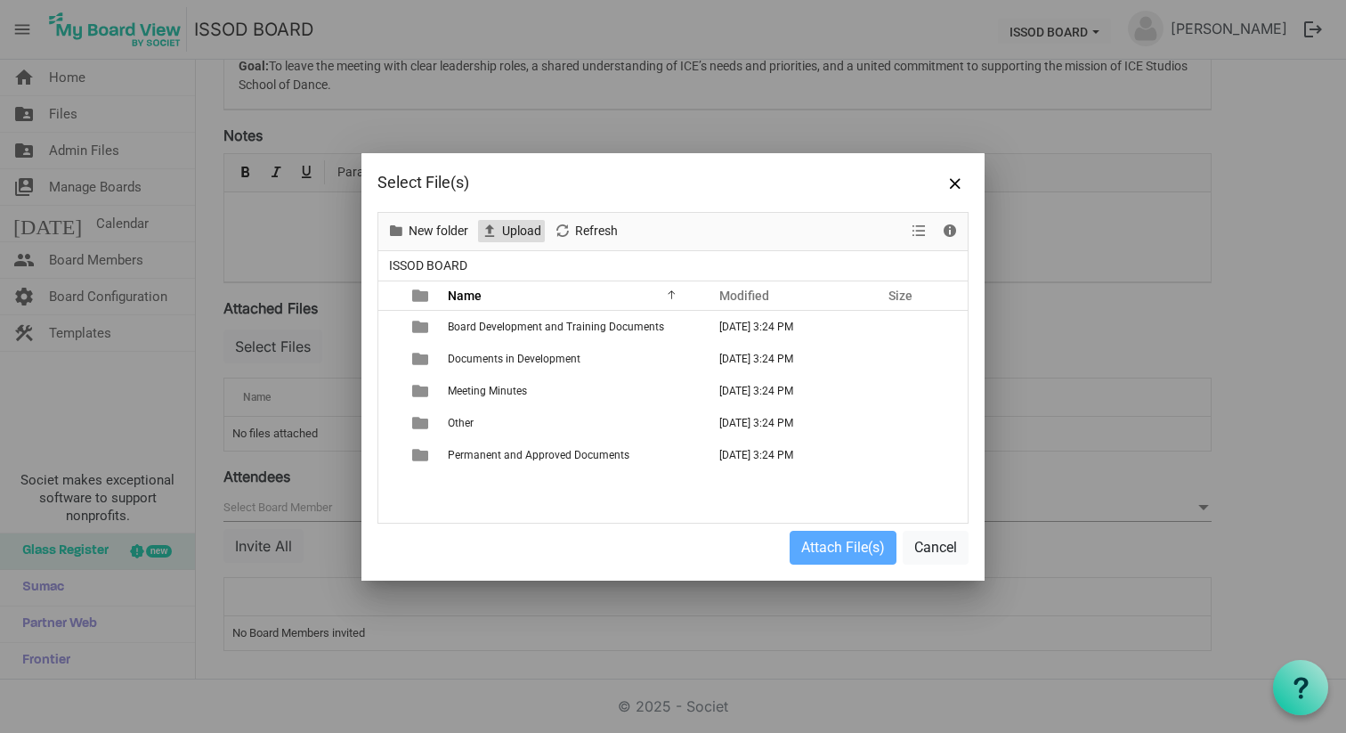
click at [519, 219] on div "Upload" at bounding box center [511, 231] width 73 height 37
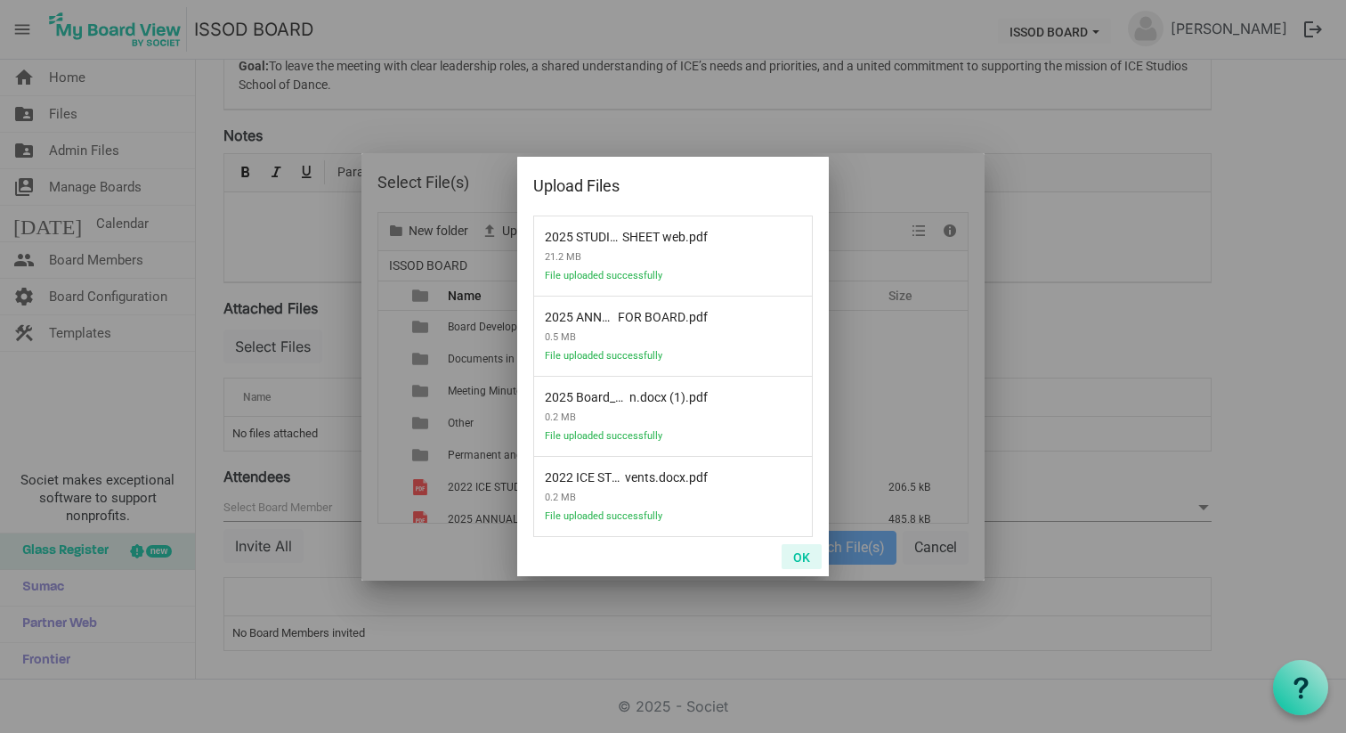
click at [793, 552] on button "OK" at bounding box center [802, 556] width 40 height 25
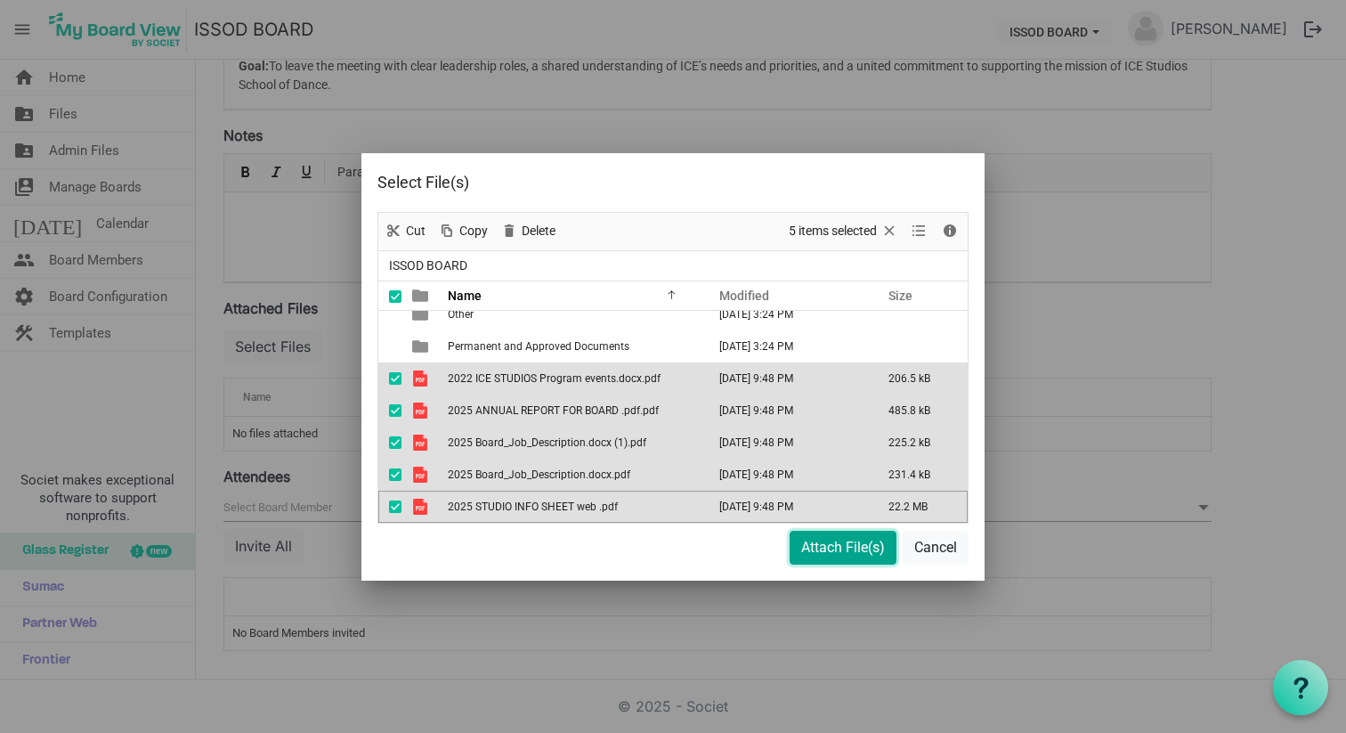
click at [841, 542] on button "Attach File(s)" at bounding box center [843, 548] width 107 height 34
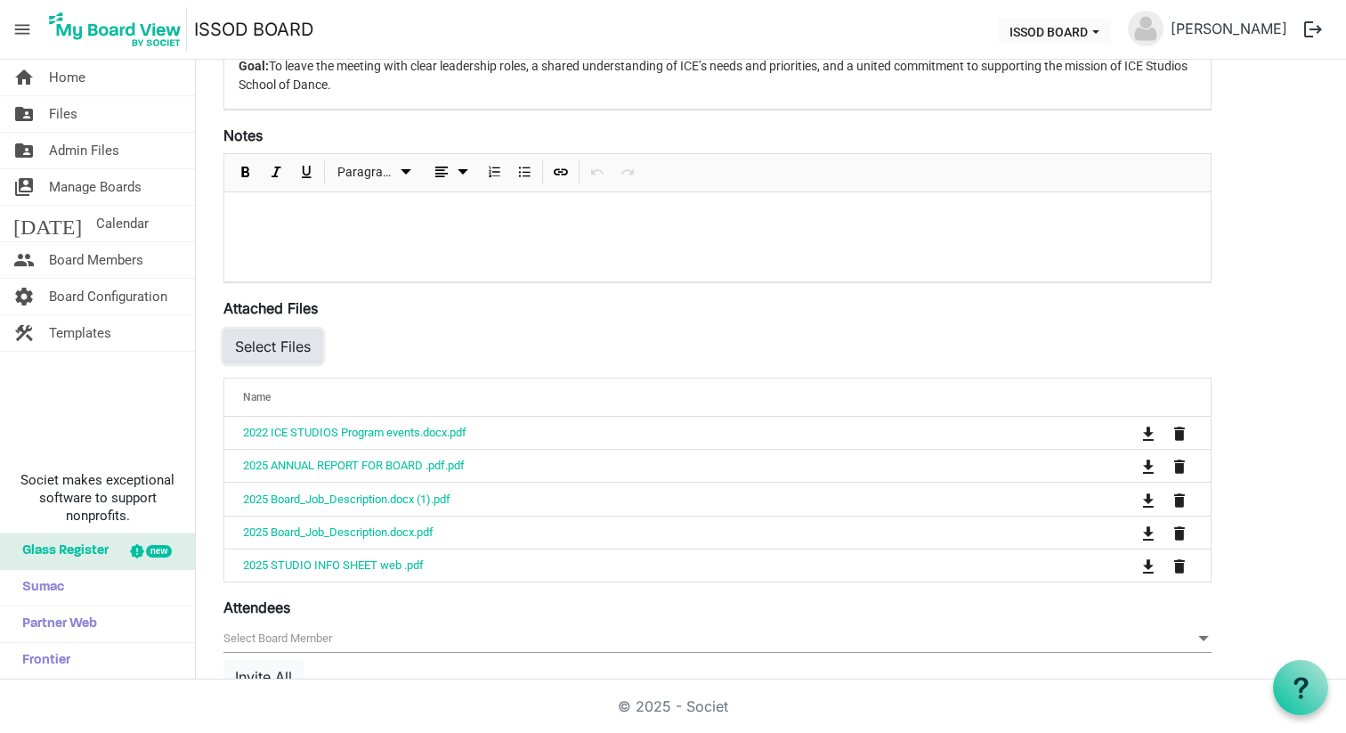
click at [265, 350] on button "Select Files" at bounding box center [273, 346] width 99 height 34
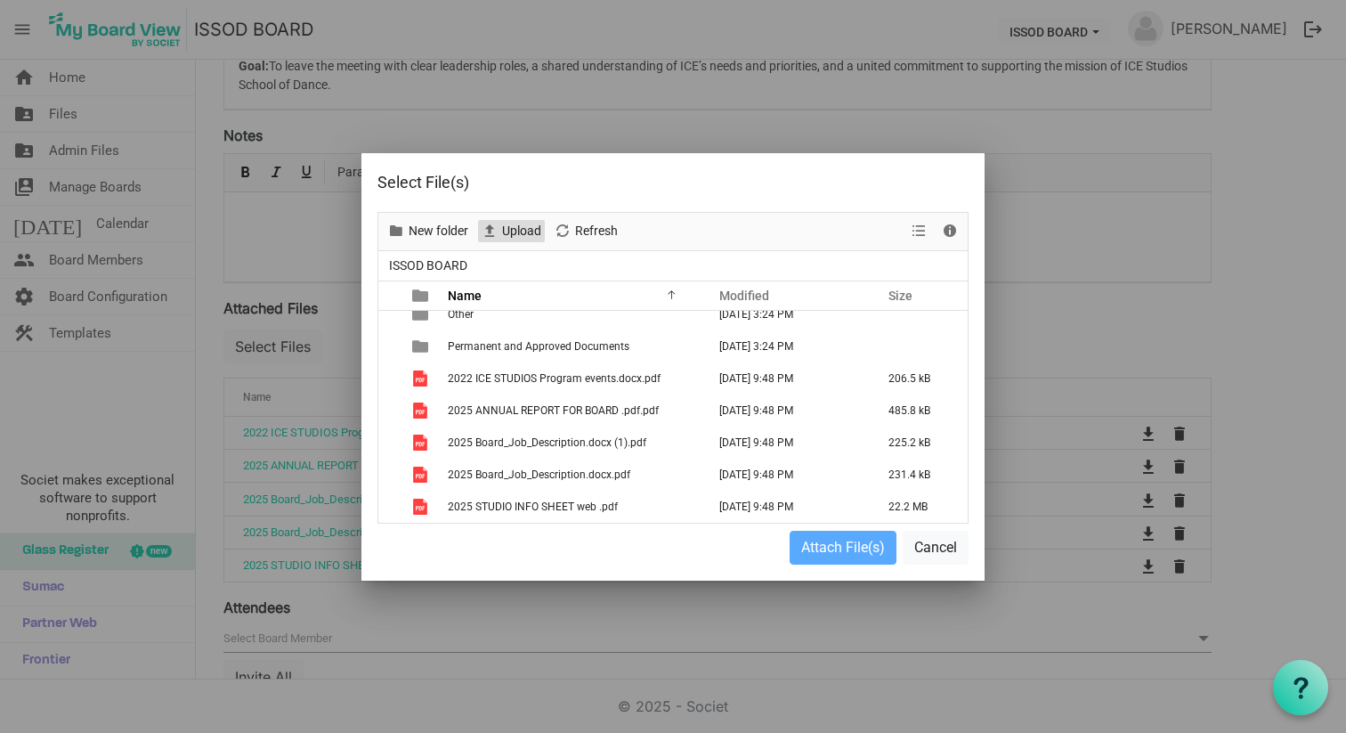
click at [534, 224] on span "Upload" at bounding box center [521, 231] width 43 height 22
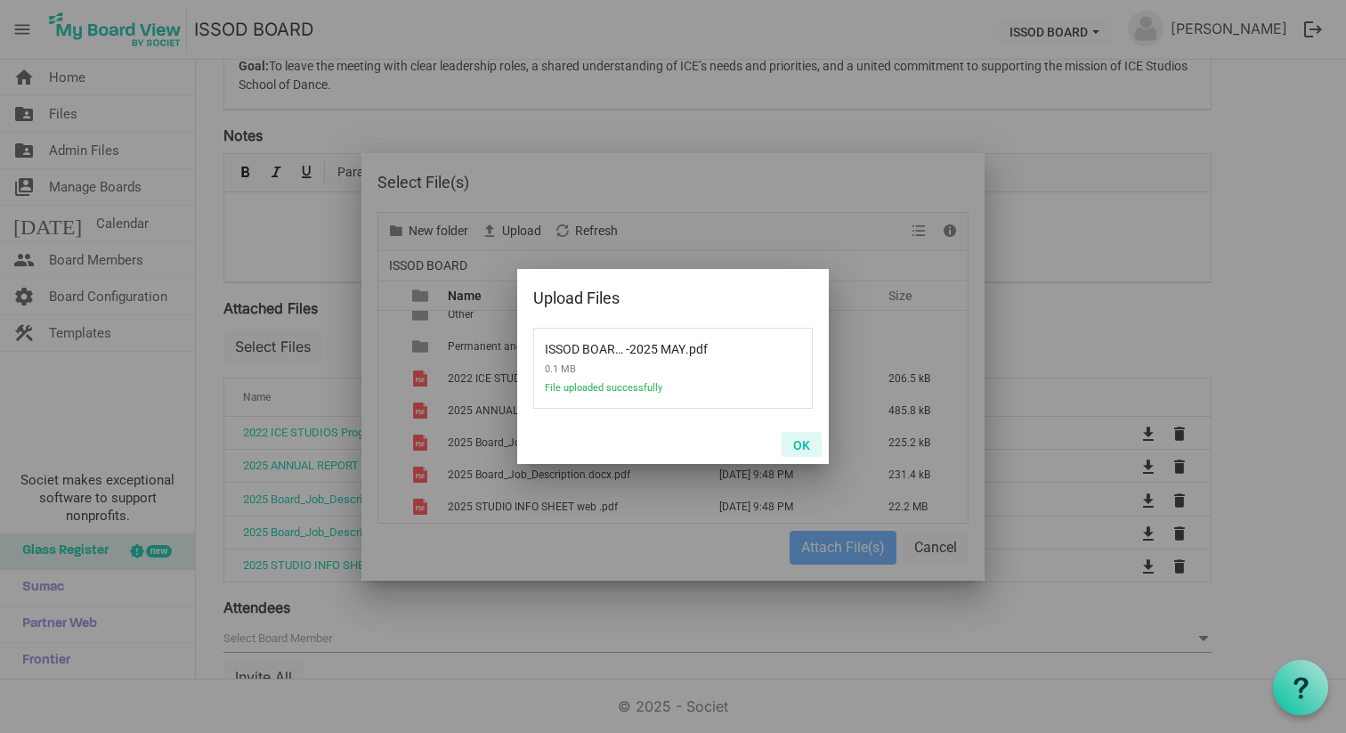
click at [798, 453] on button "OK" at bounding box center [802, 444] width 40 height 25
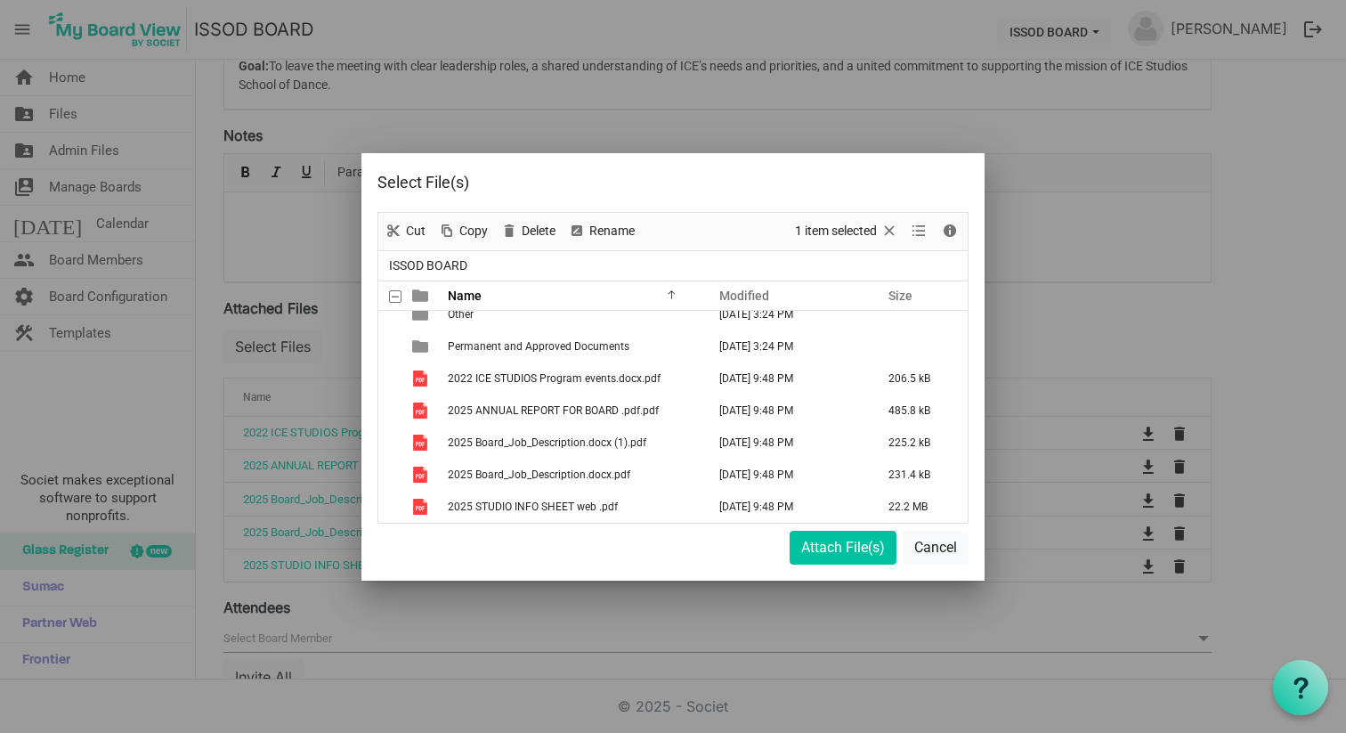
scroll to position [141, 0]
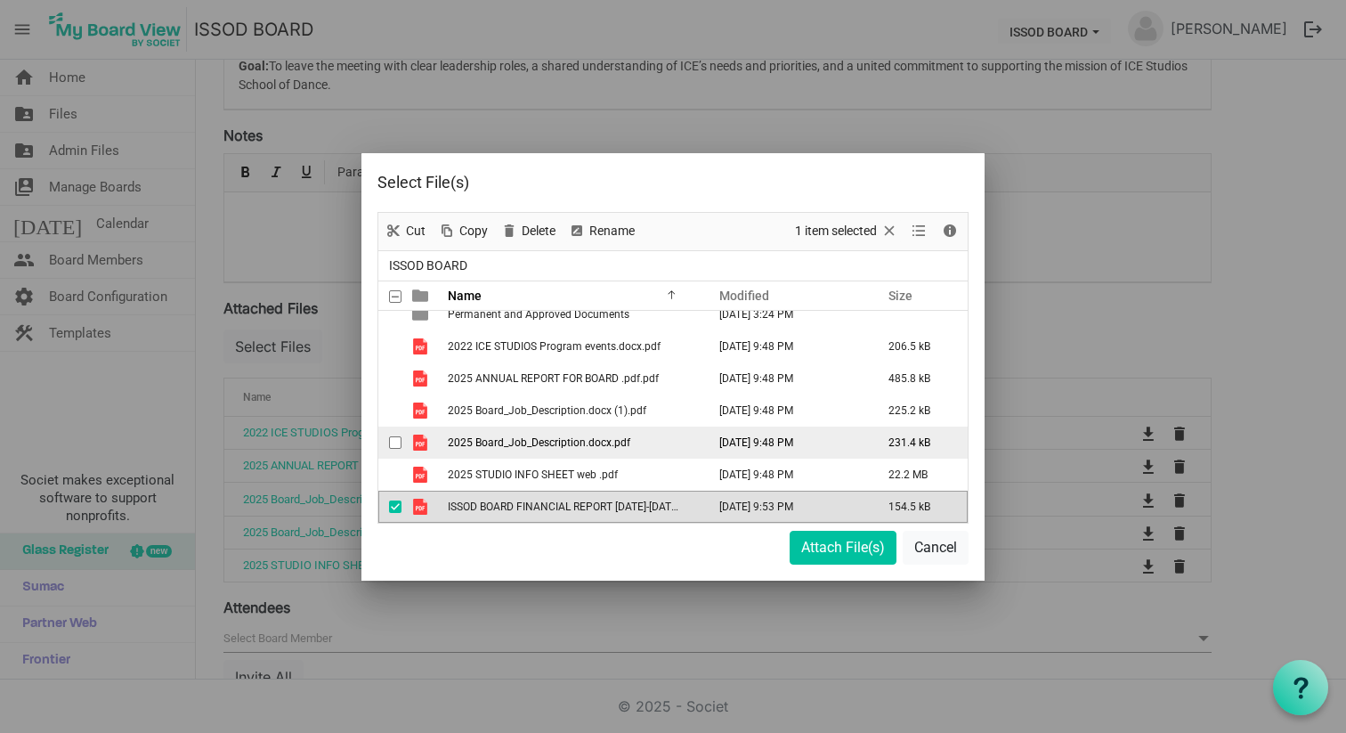
click at [394, 443] on span "checkbox" at bounding box center [395, 442] width 12 height 12
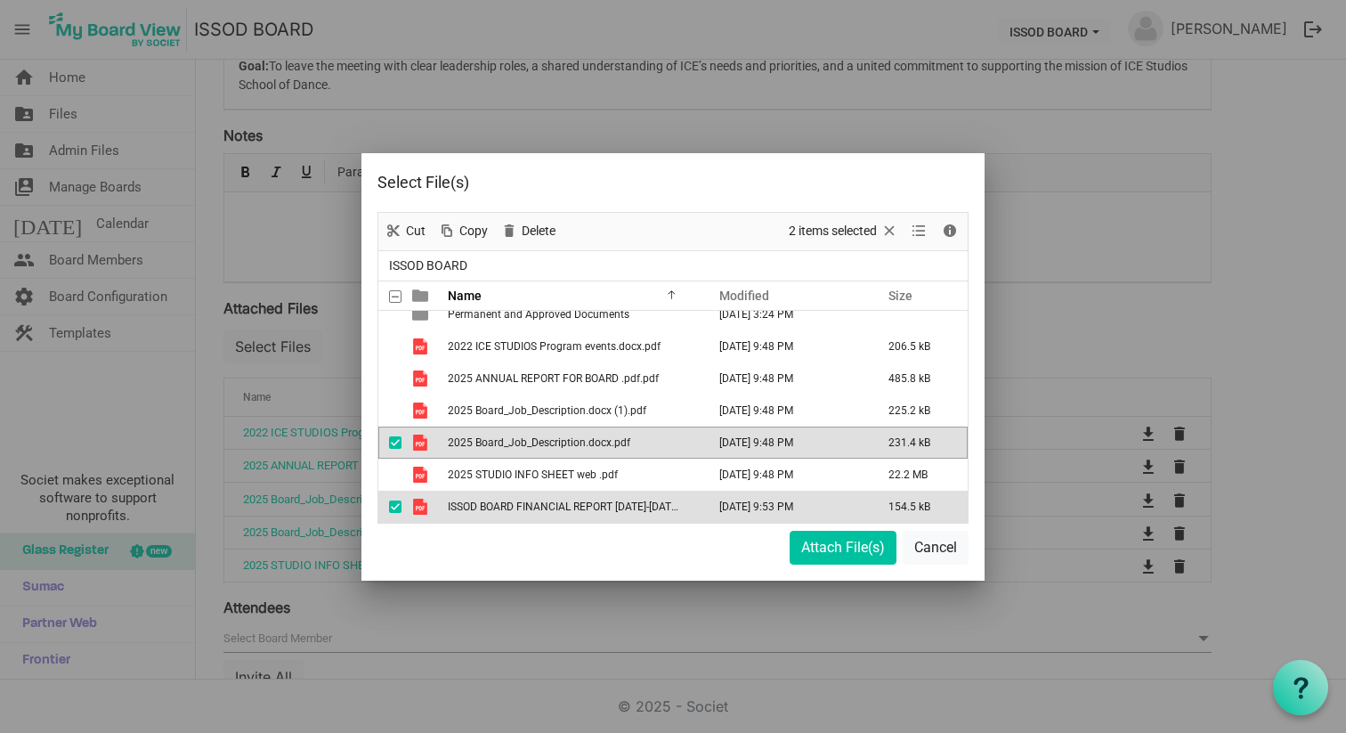
click at [393, 511] on span "checkbox" at bounding box center [395, 506] width 12 height 12
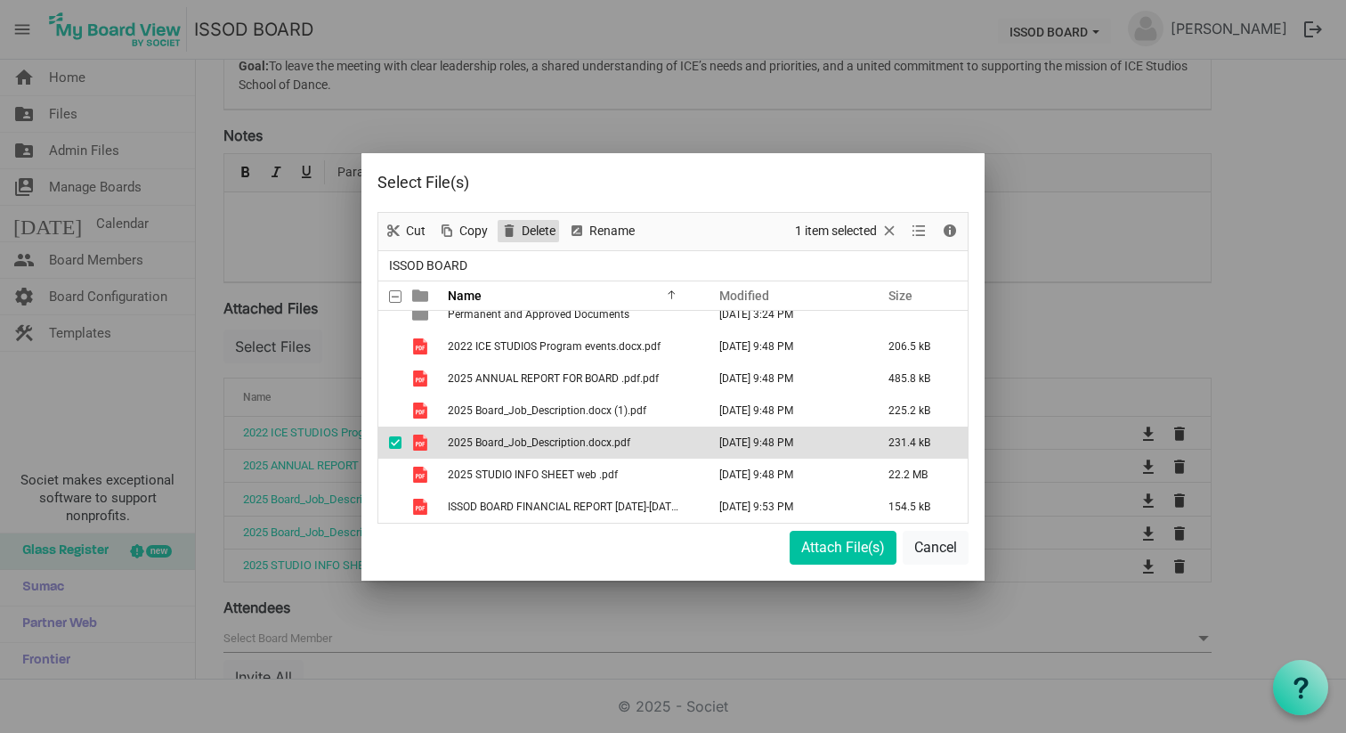
click at [529, 231] on span "Delete" at bounding box center [538, 231] width 37 height 22
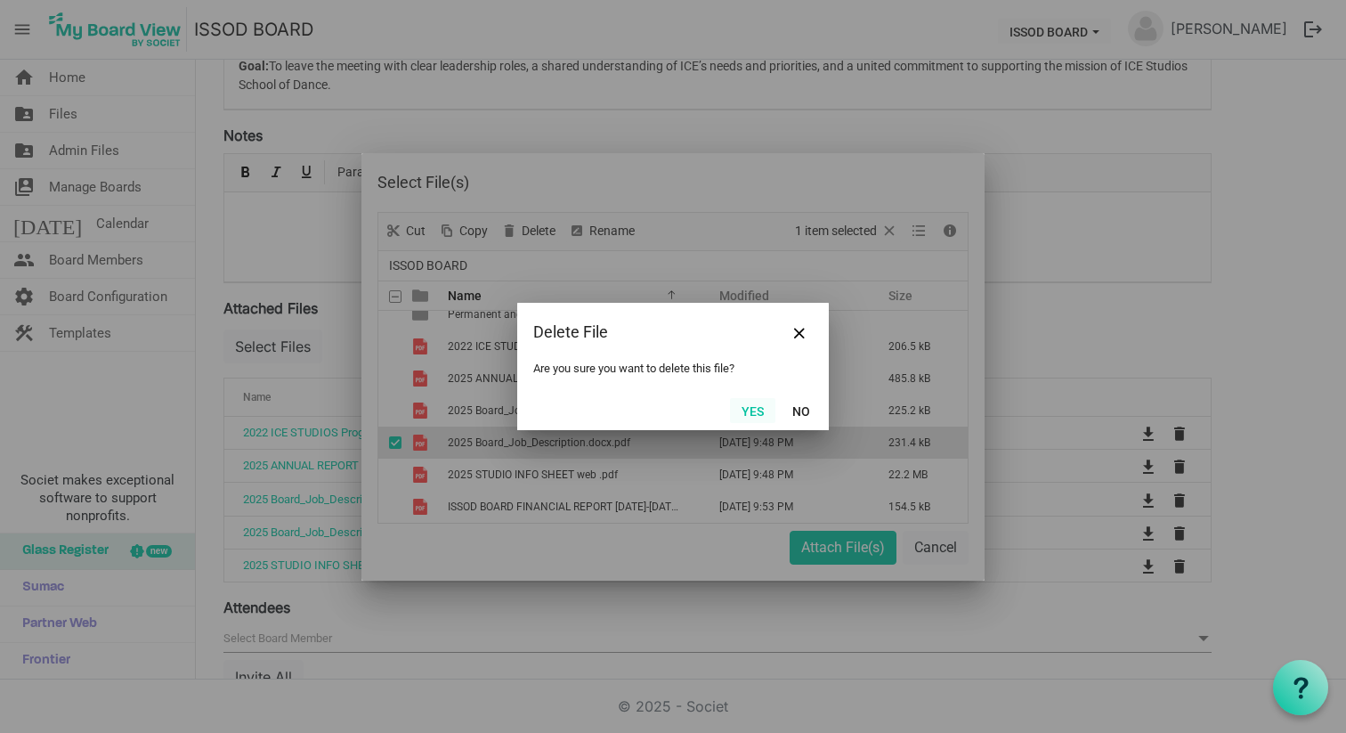
click at [757, 417] on button "Yes" at bounding box center [752, 410] width 45 height 25
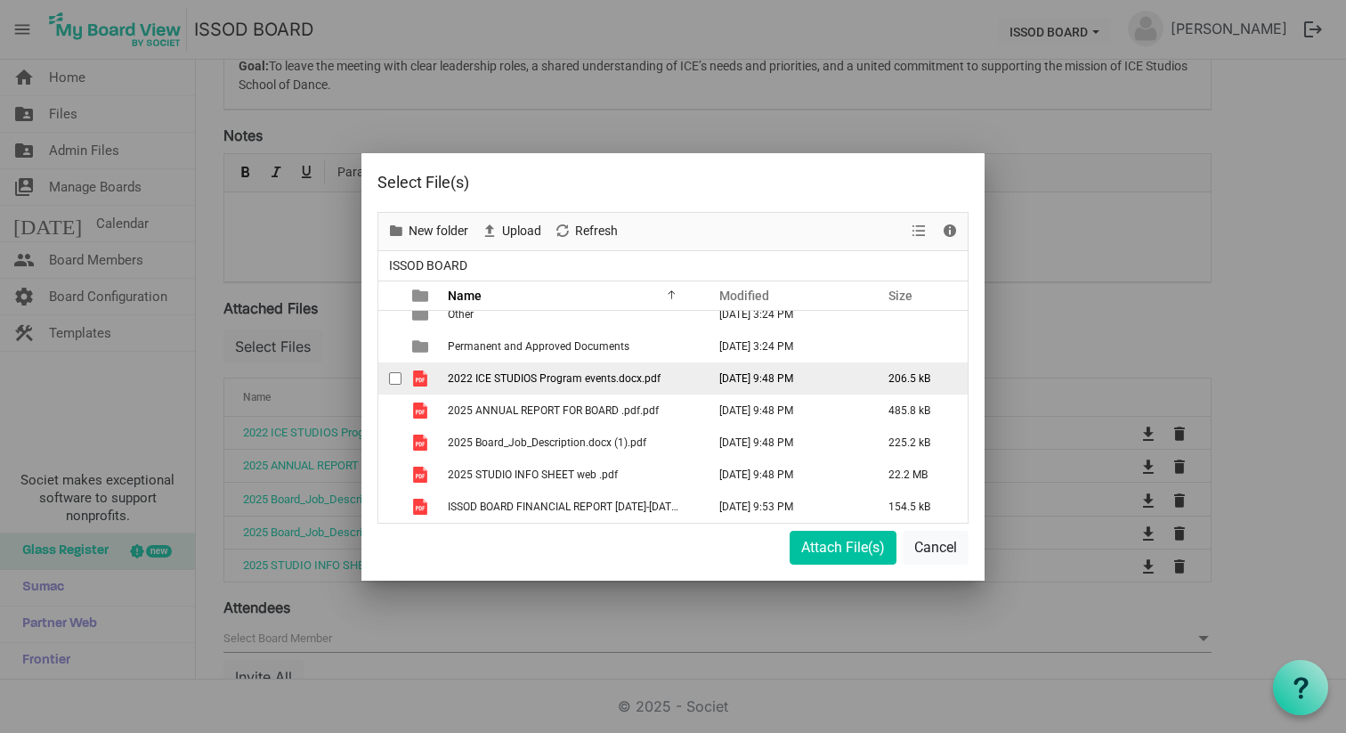
scroll to position [109, 0]
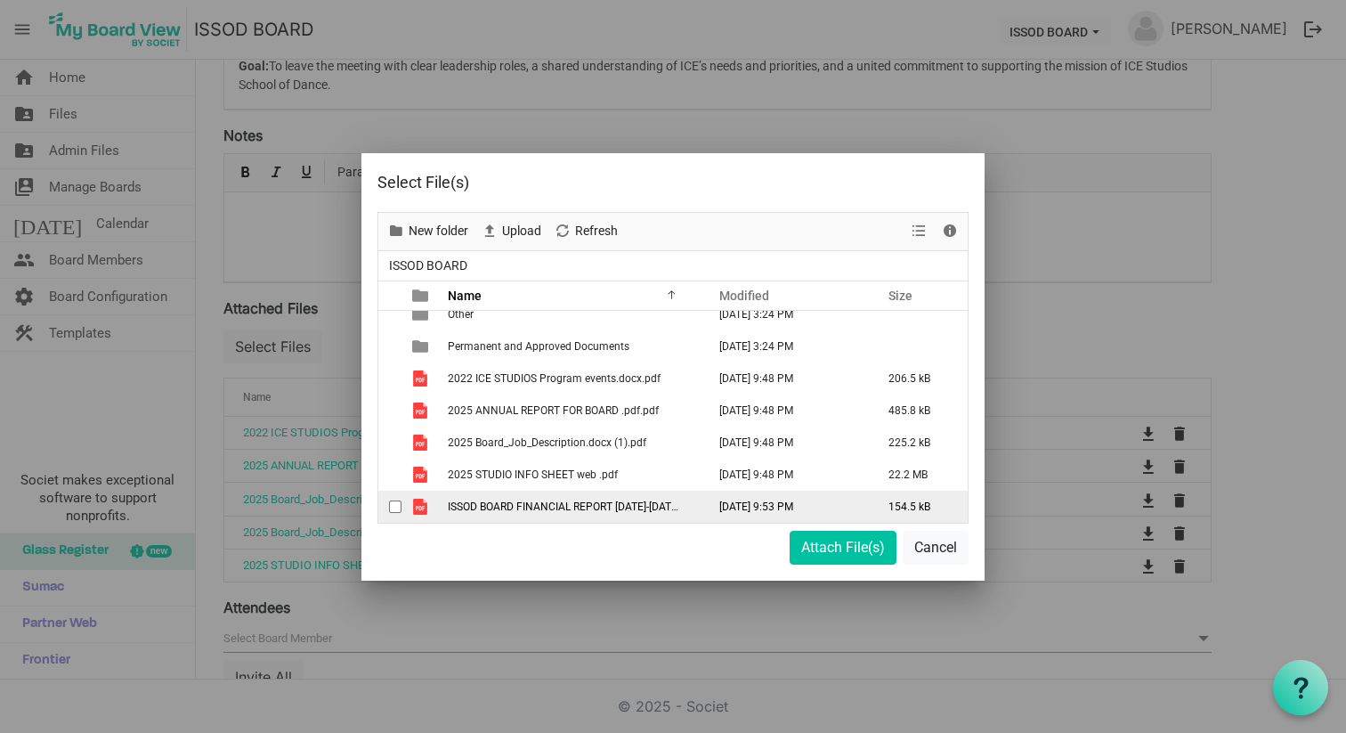
click at [527, 511] on span "ISSOD BOARD FINANCIAL REPORT [DATE]-[DATE] MAY .pdf" at bounding box center [587, 506] width 278 height 12
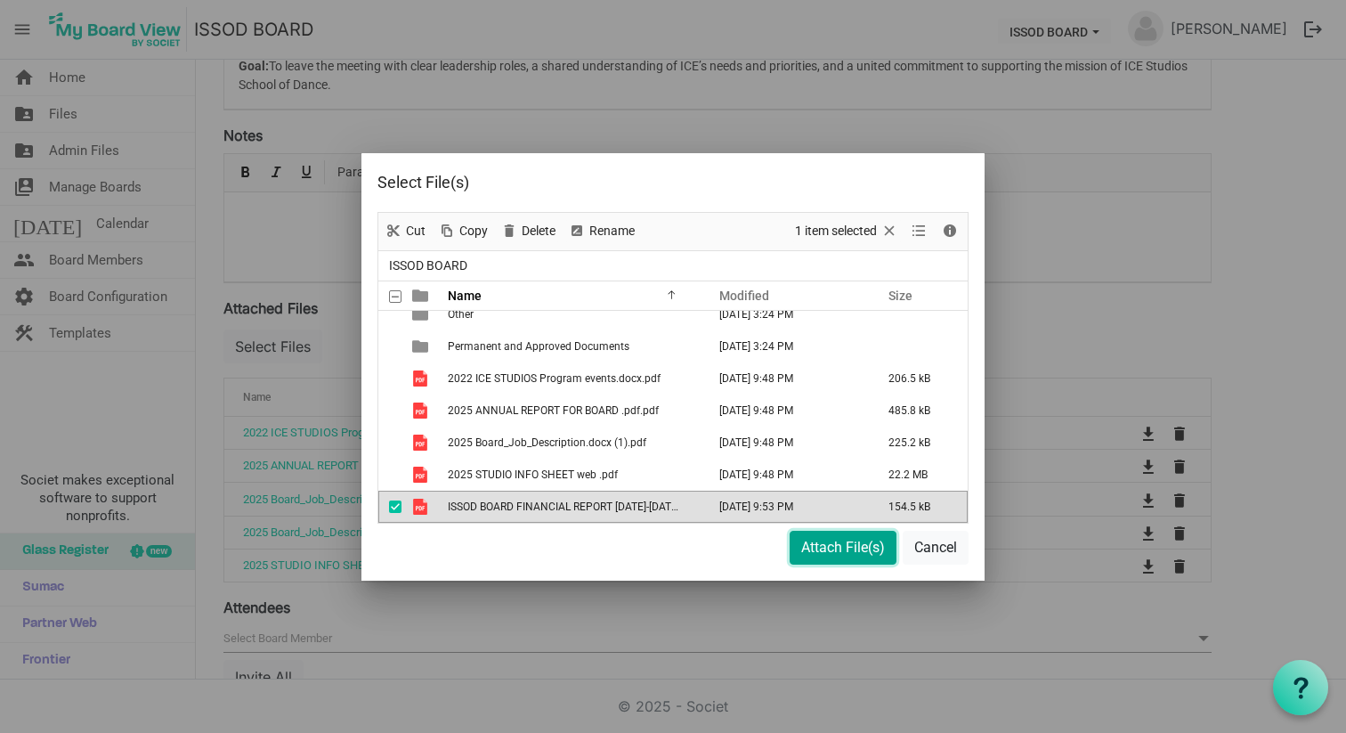
click at [832, 552] on button "Attach File(s)" at bounding box center [843, 548] width 107 height 34
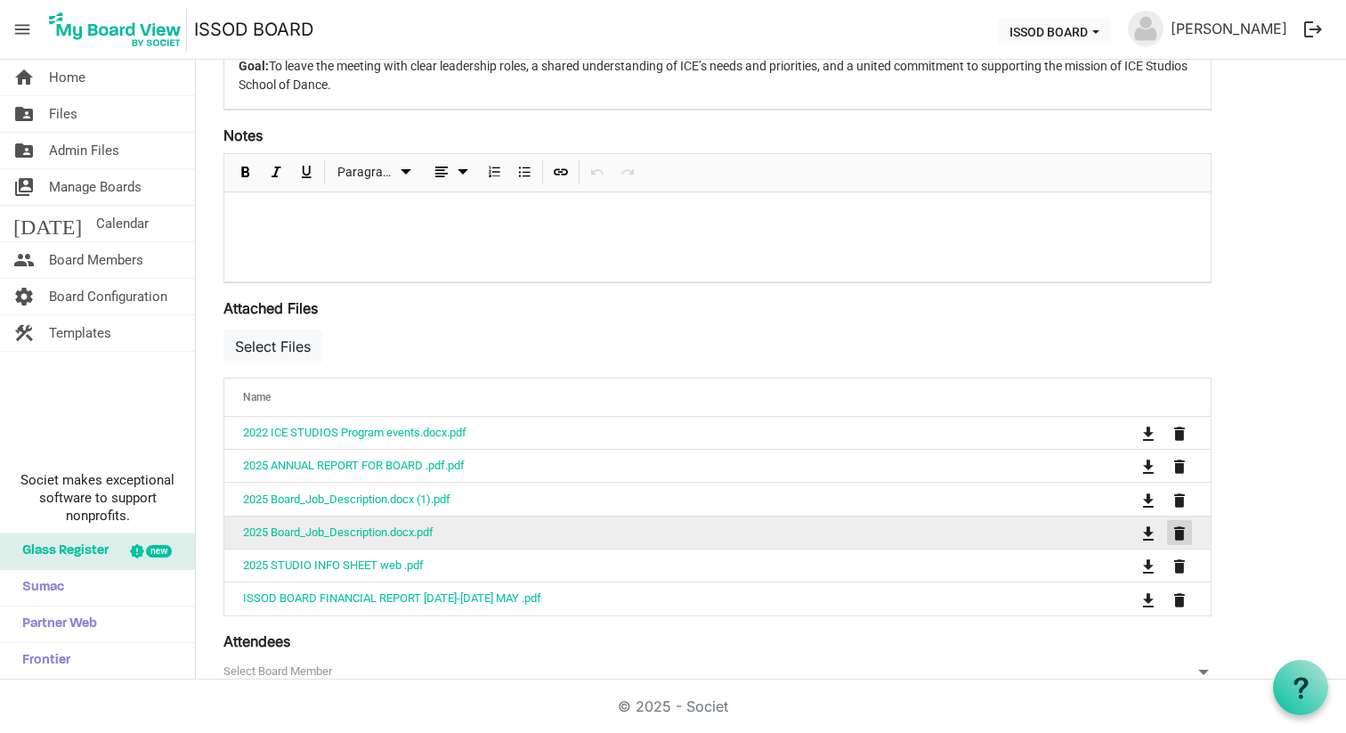
click at [1179, 529] on span "is Command column column header" at bounding box center [1180, 533] width 11 height 14
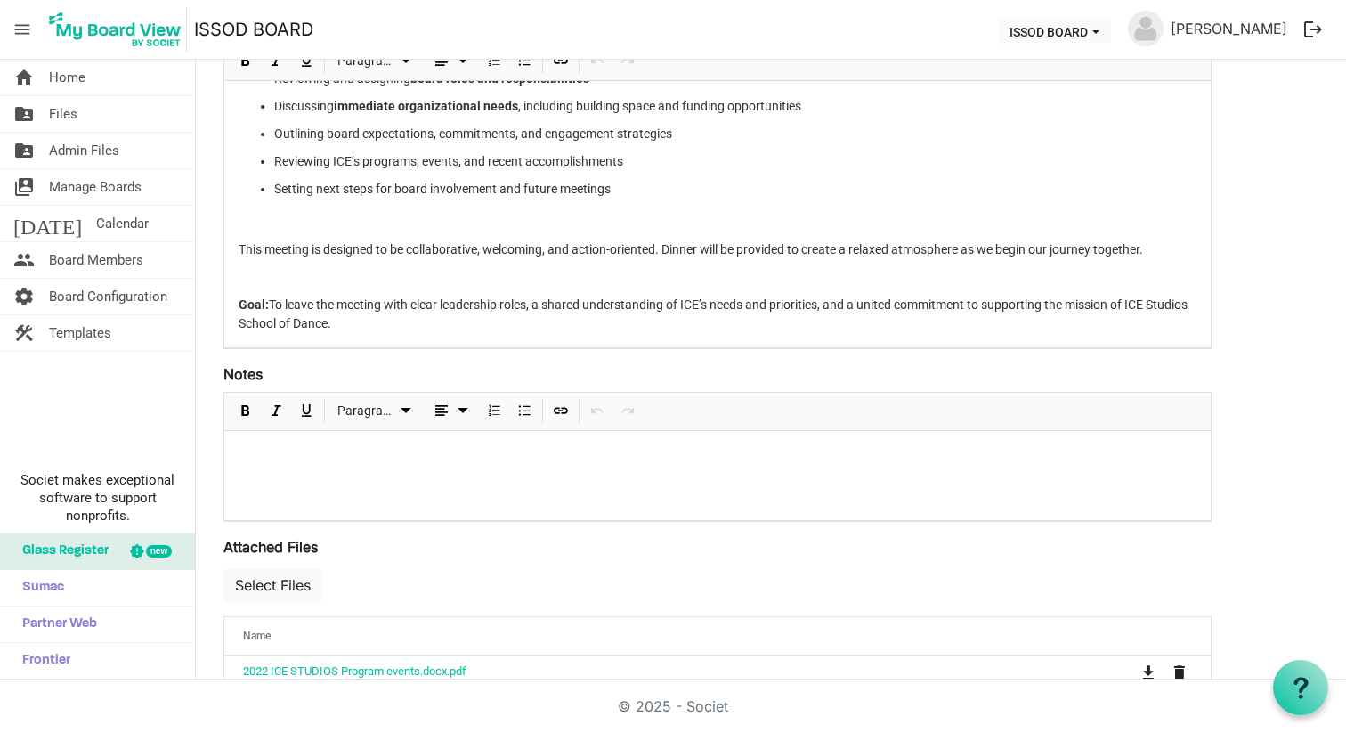
scroll to position [411, 0]
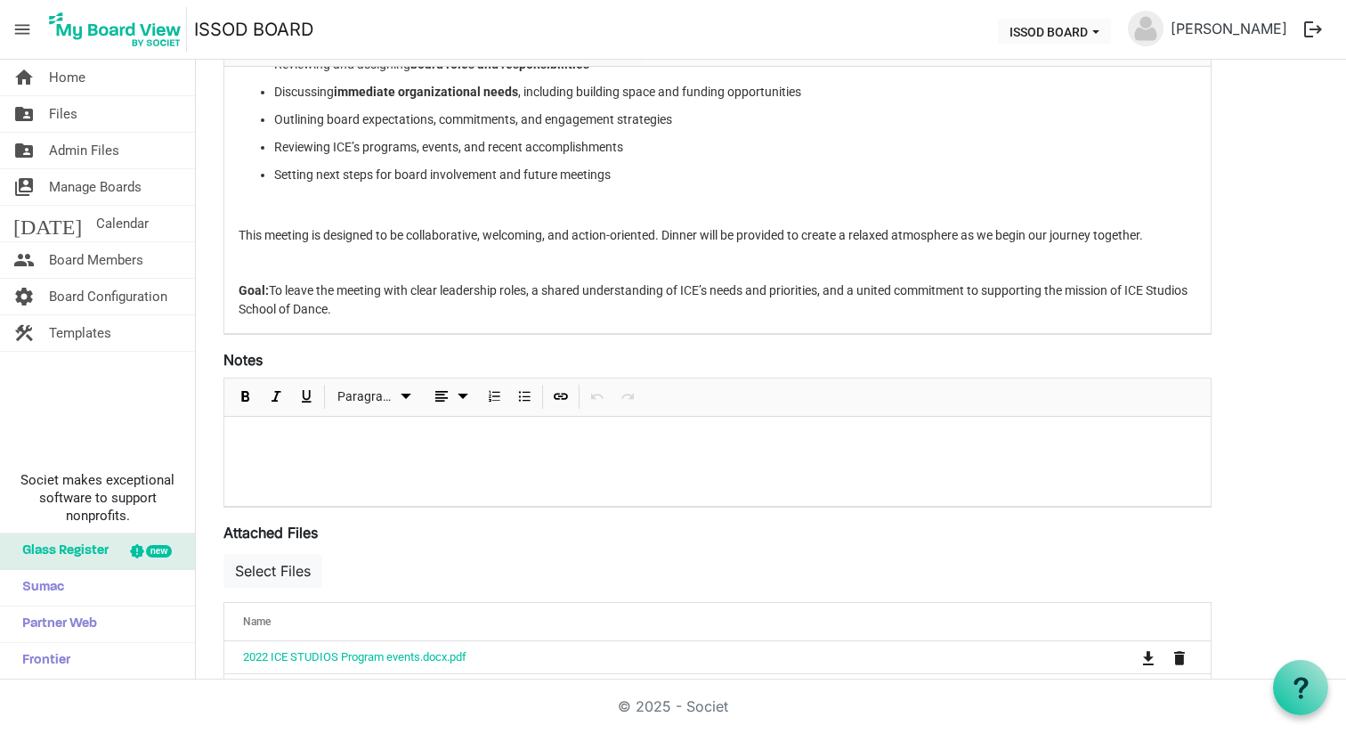
click at [281, 435] on p at bounding box center [718, 440] width 958 height 19
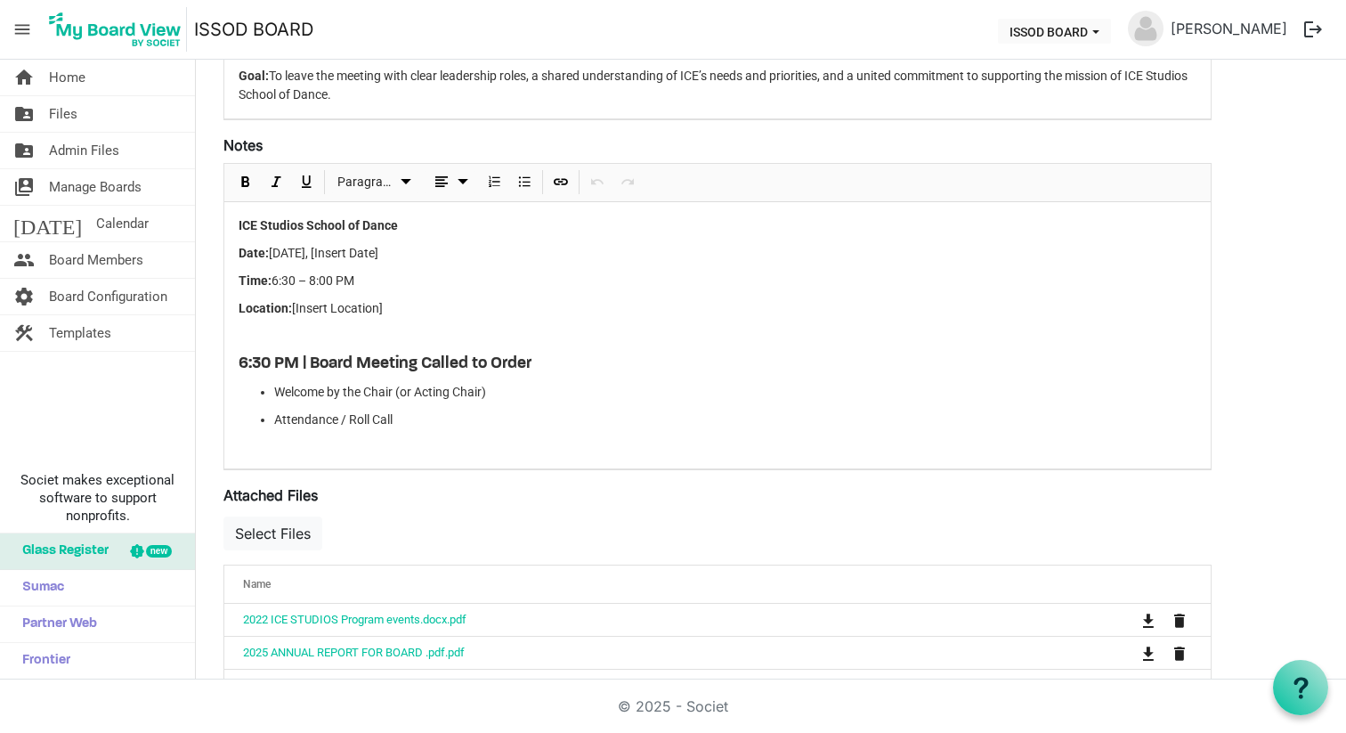
scroll to position [550, 0]
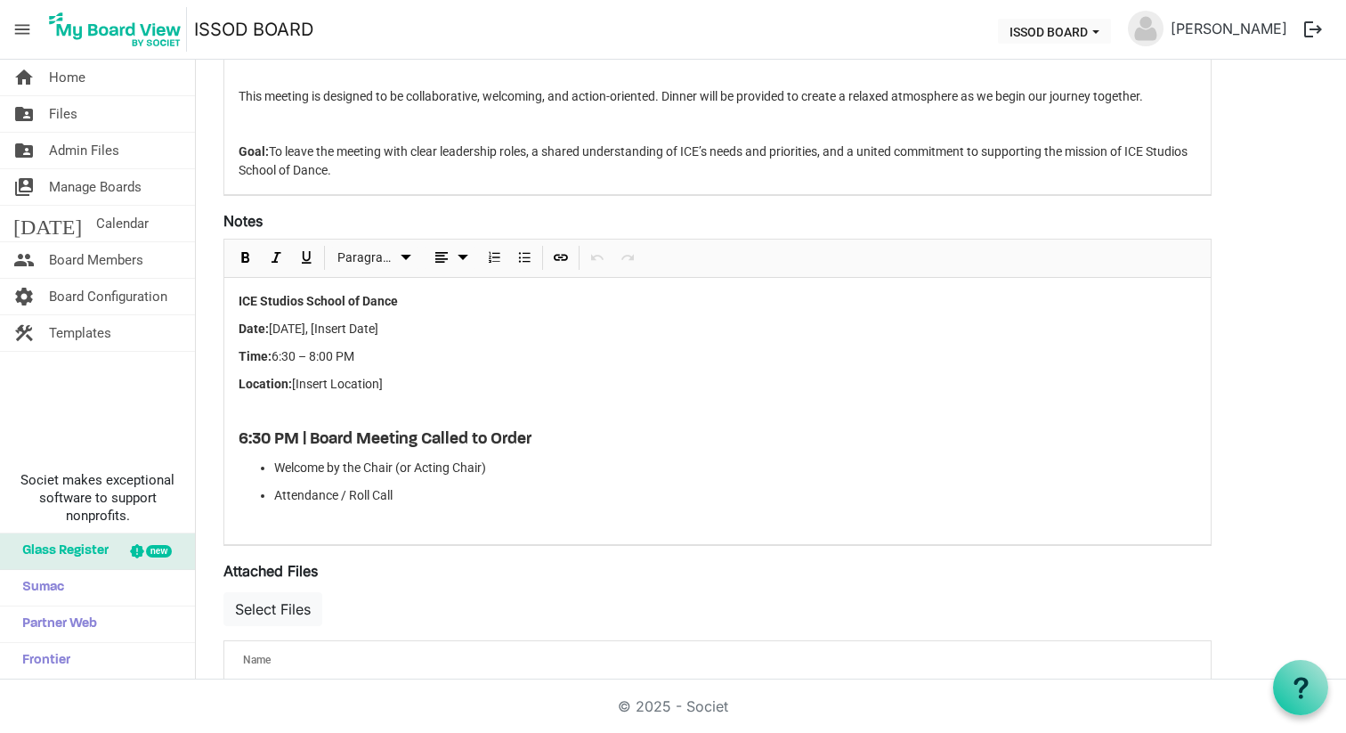
drag, startPoint x: 291, startPoint y: 390, endPoint x: 415, endPoint y: 386, distance: 123.8
click at [415, 386] on p "Location: [Insert Location]" at bounding box center [718, 384] width 958 height 19
click at [488, 481] on ul "Welcome by the Chair (or Acting Chair) Attendance / Roll Call" at bounding box center [718, 482] width 958 height 46
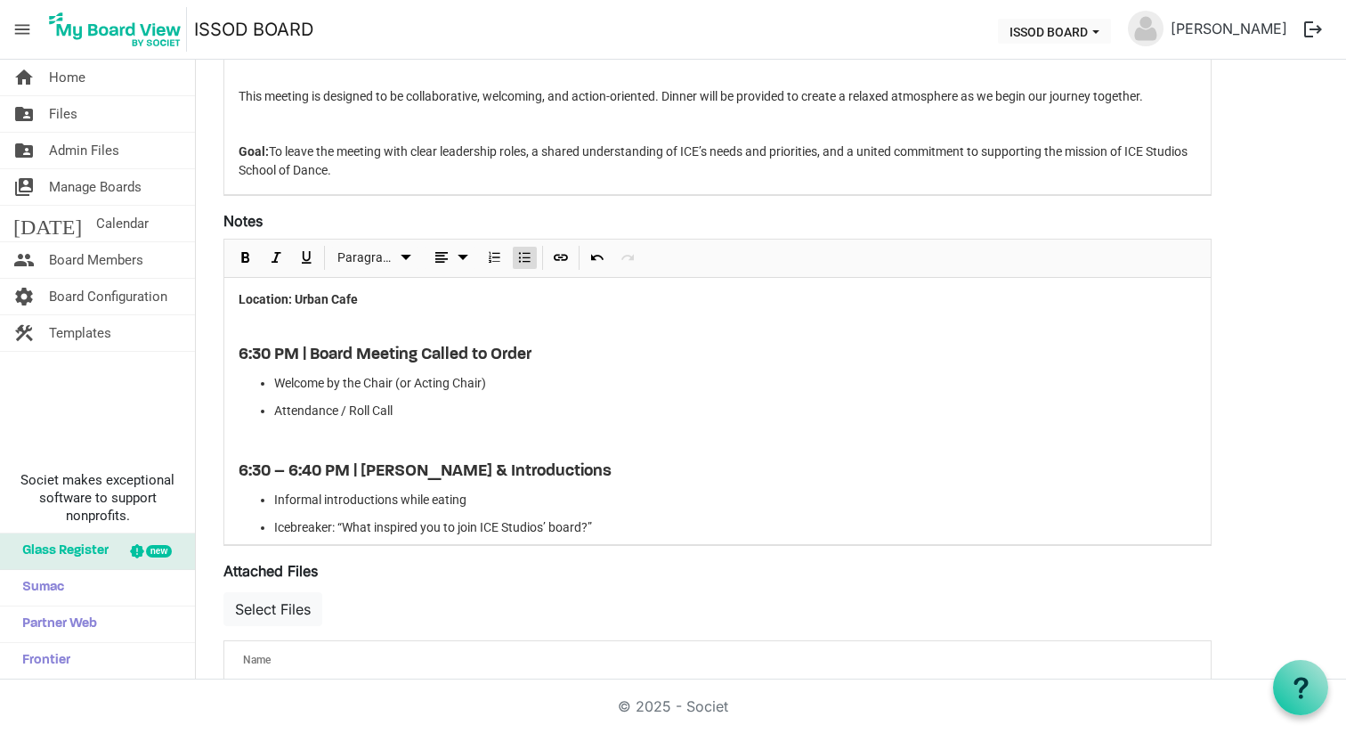
scroll to position [87, 0]
click at [442, 408] on p "Attendance / Roll Call" at bounding box center [735, 408] width 923 height 19
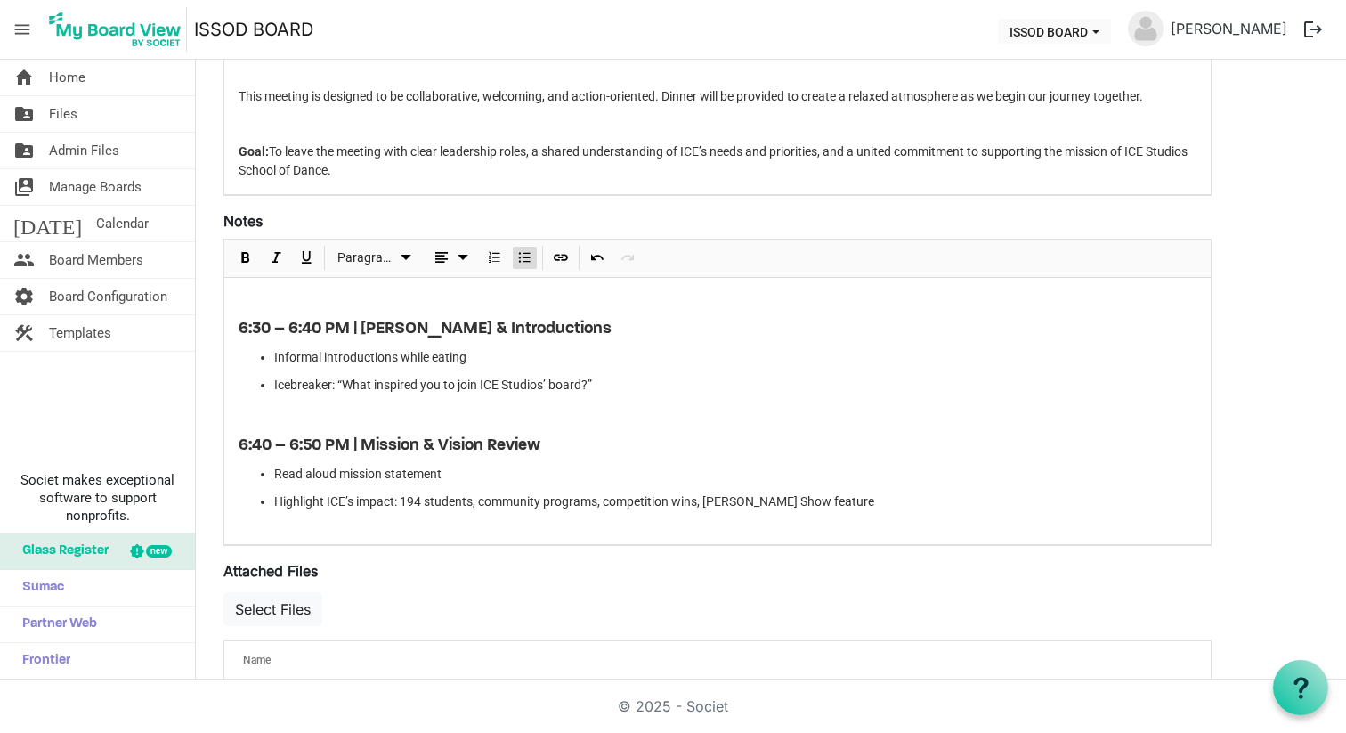
scroll to position [224, 0]
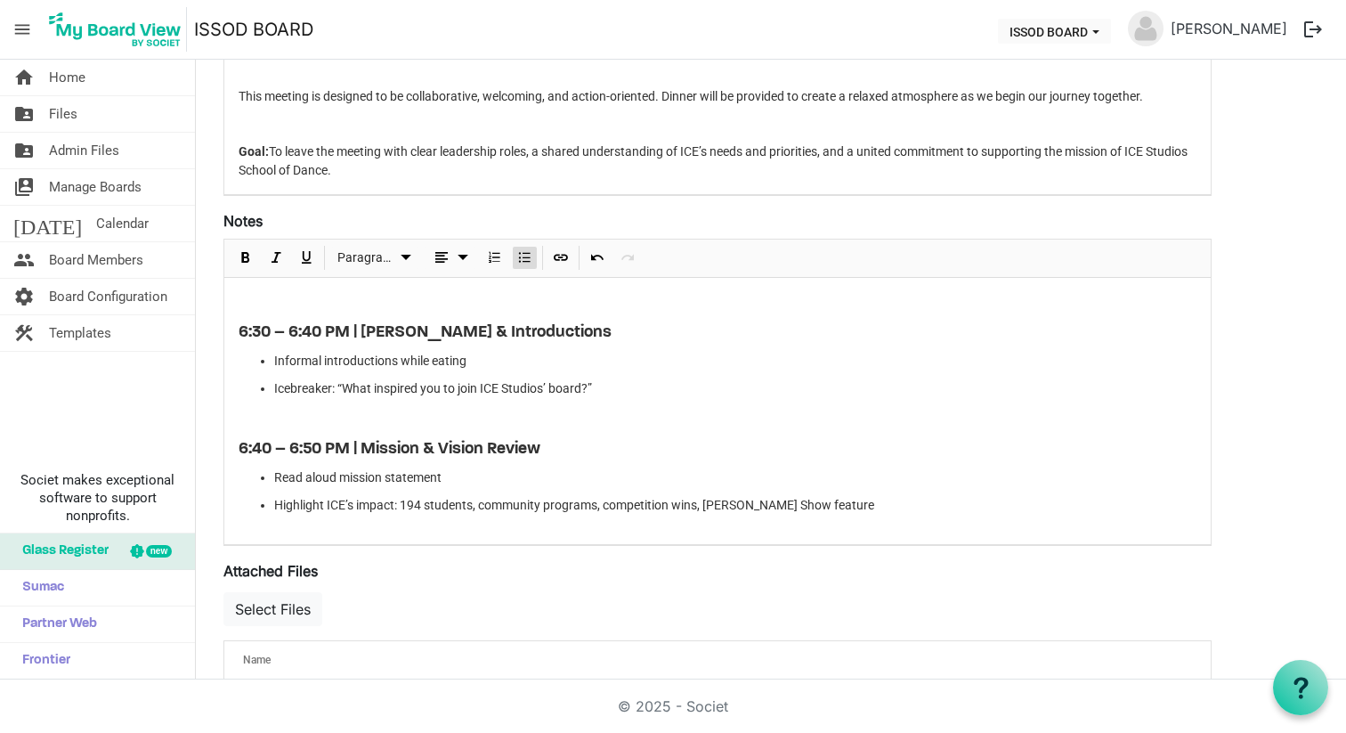
click at [269, 386] on ul "Informal introductions while eating Icebreaker: “What inspired you to join ICE …" at bounding box center [718, 375] width 958 height 46
drag, startPoint x: 253, startPoint y: 389, endPoint x: 664, endPoint y: 380, distance: 411.5
click at [664, 380] on ul "Informal introductions while eating Icebreaker: “What inspired you to join ICE …" at bounding box center [718, 375] width 958 height 46
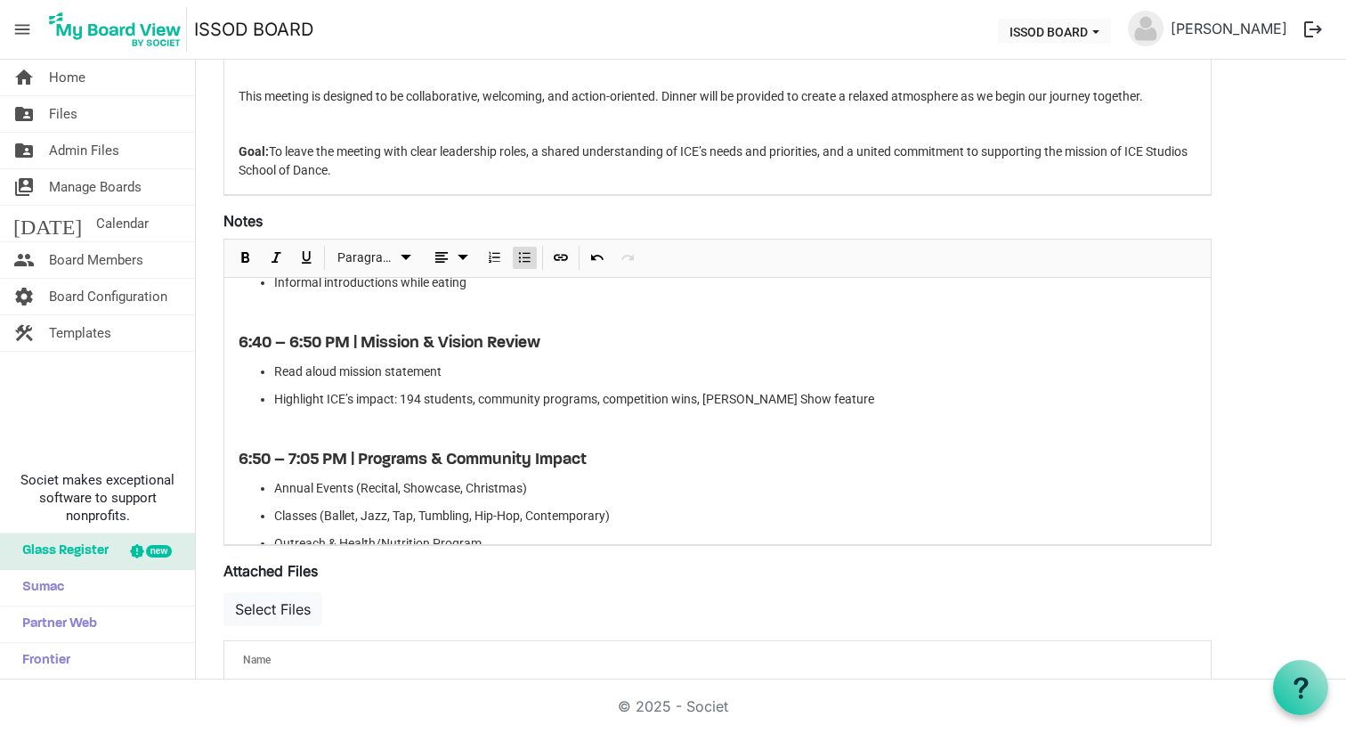
scroll to position [306, 0]
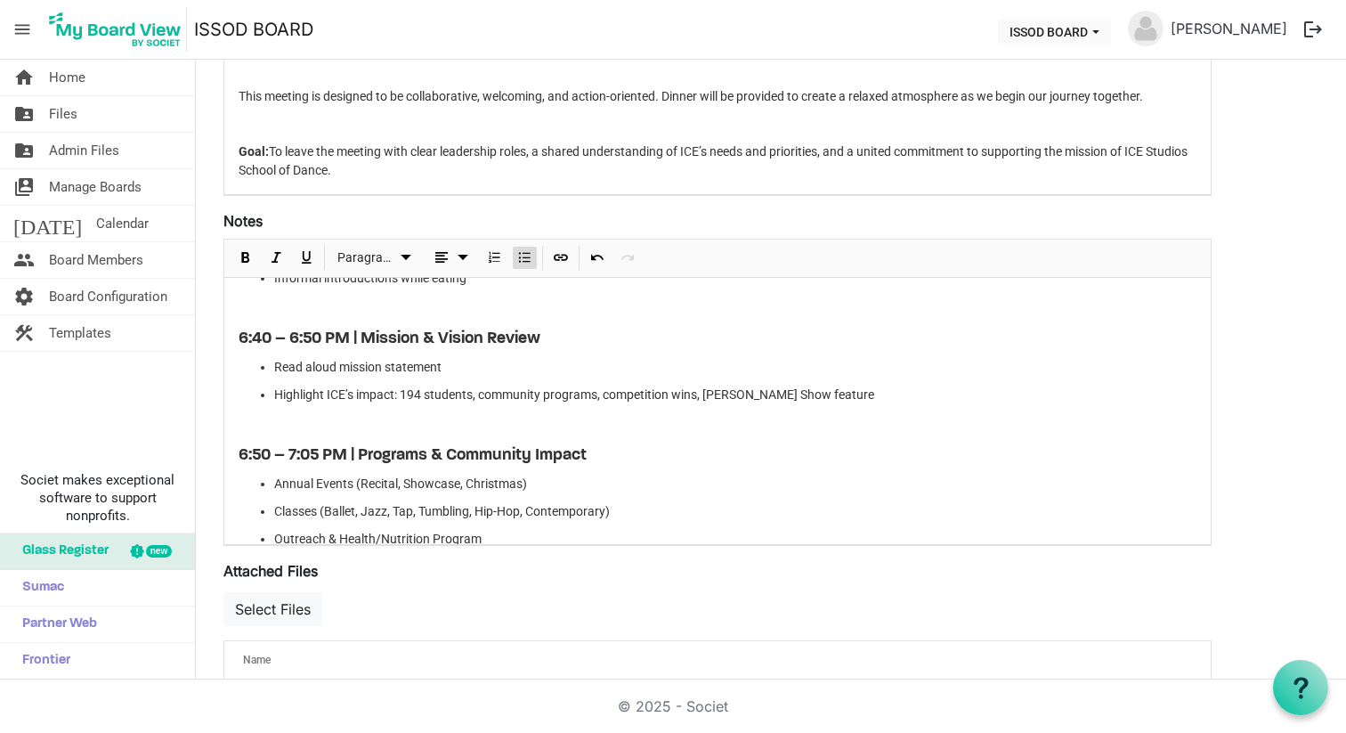
drag, startPoint x: 273, startPoint y: 399, endPoint x: 883, endPoint y: 403, distance: 609.1
click at [883, 403] on p "Highlight ICE’s impact: 194 students, community programs, competition wins, Kel…" at bounding box center [735, 395] width 923 height 19
click at [565, 257] on span "Insert Link" at bounding box center [560, 258] width 21 height 22
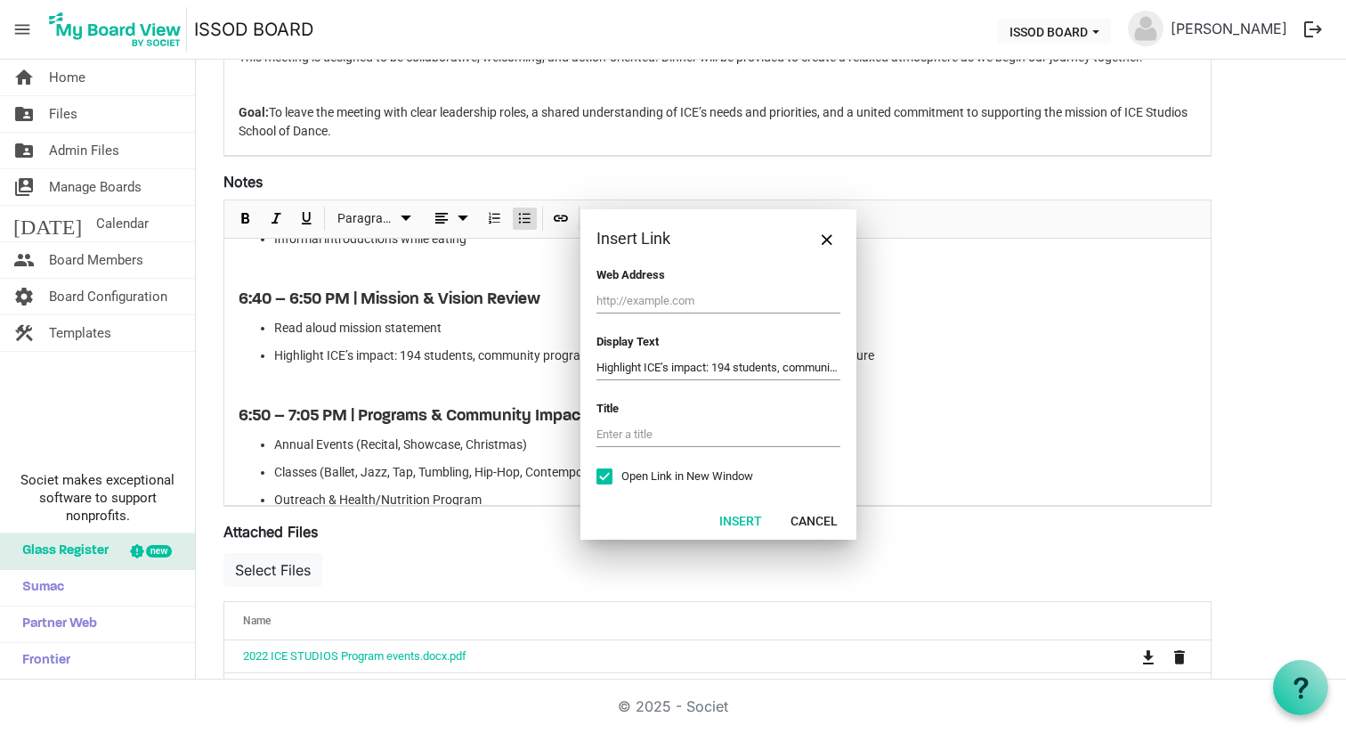
scroll to position [583, 0]
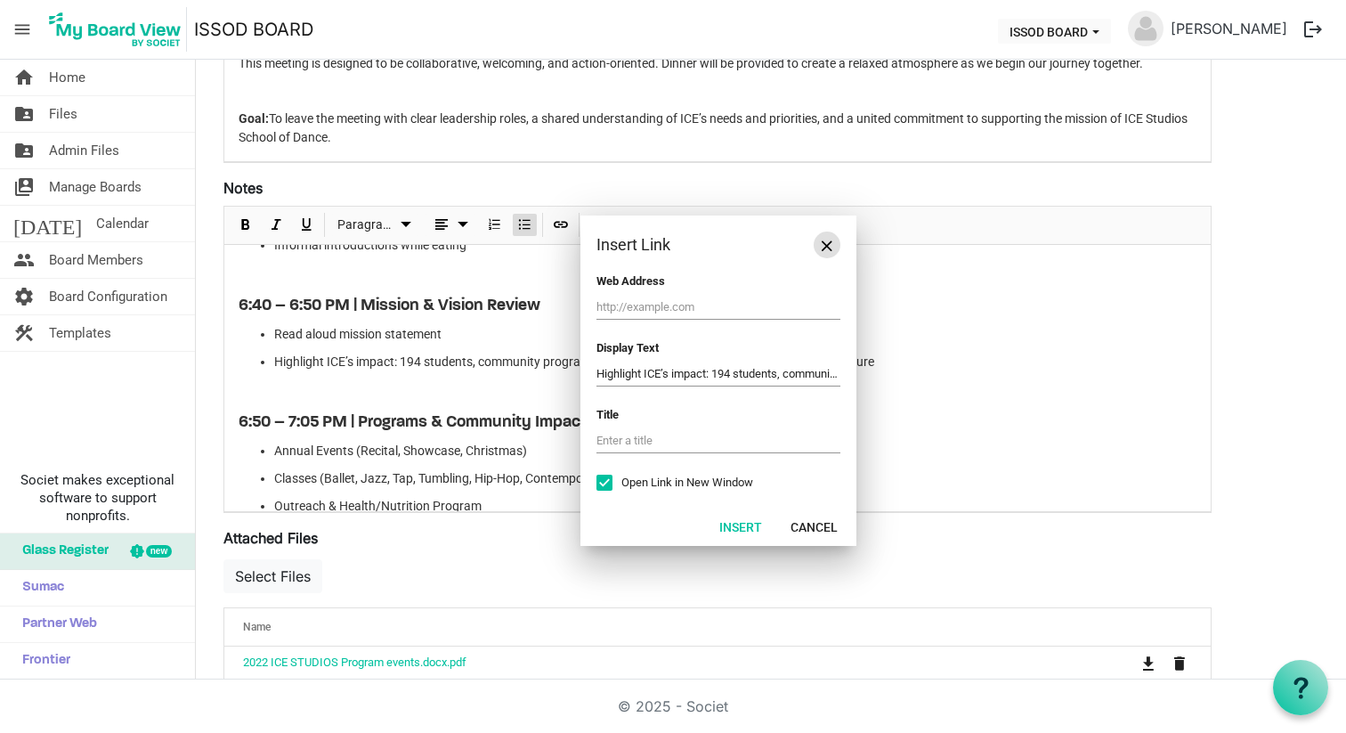
click at [831, 249] on span "Close" at bounding box center [827, 245] width 11 height 11
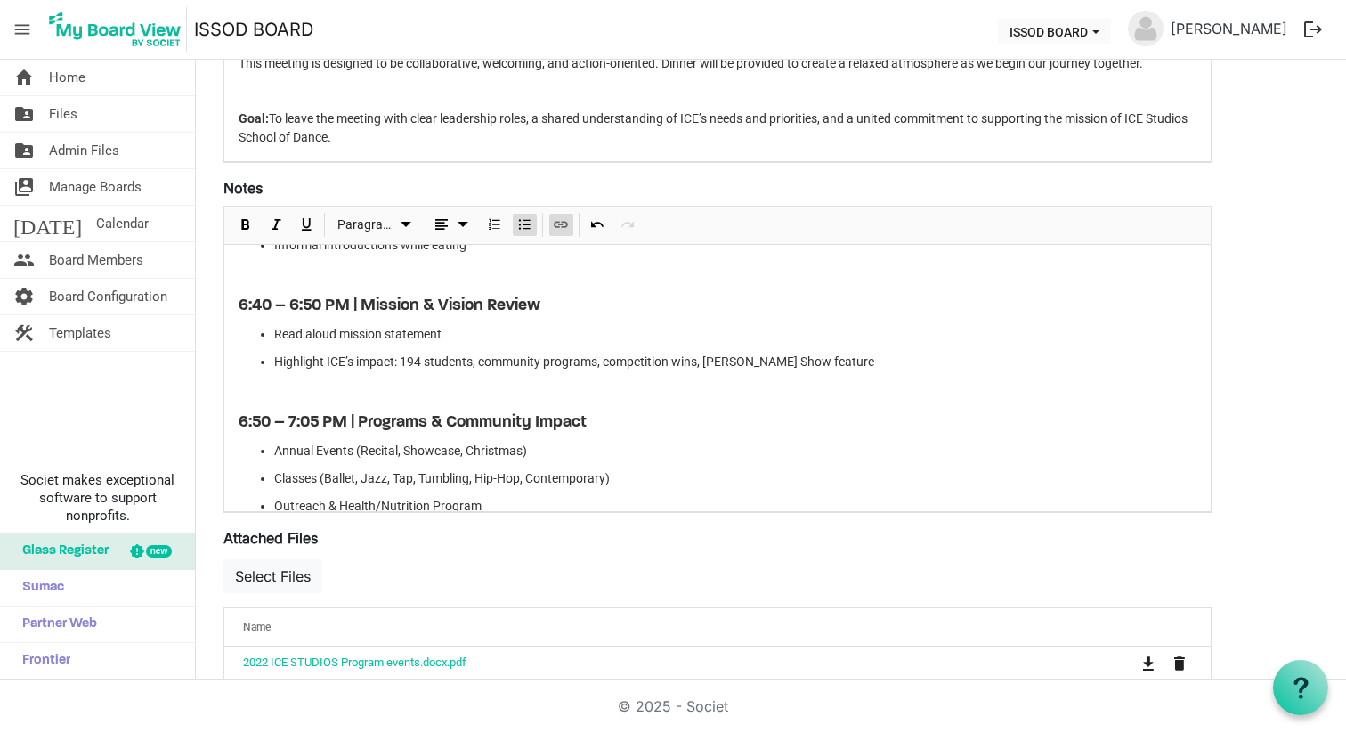
scroll to position [306, 0]
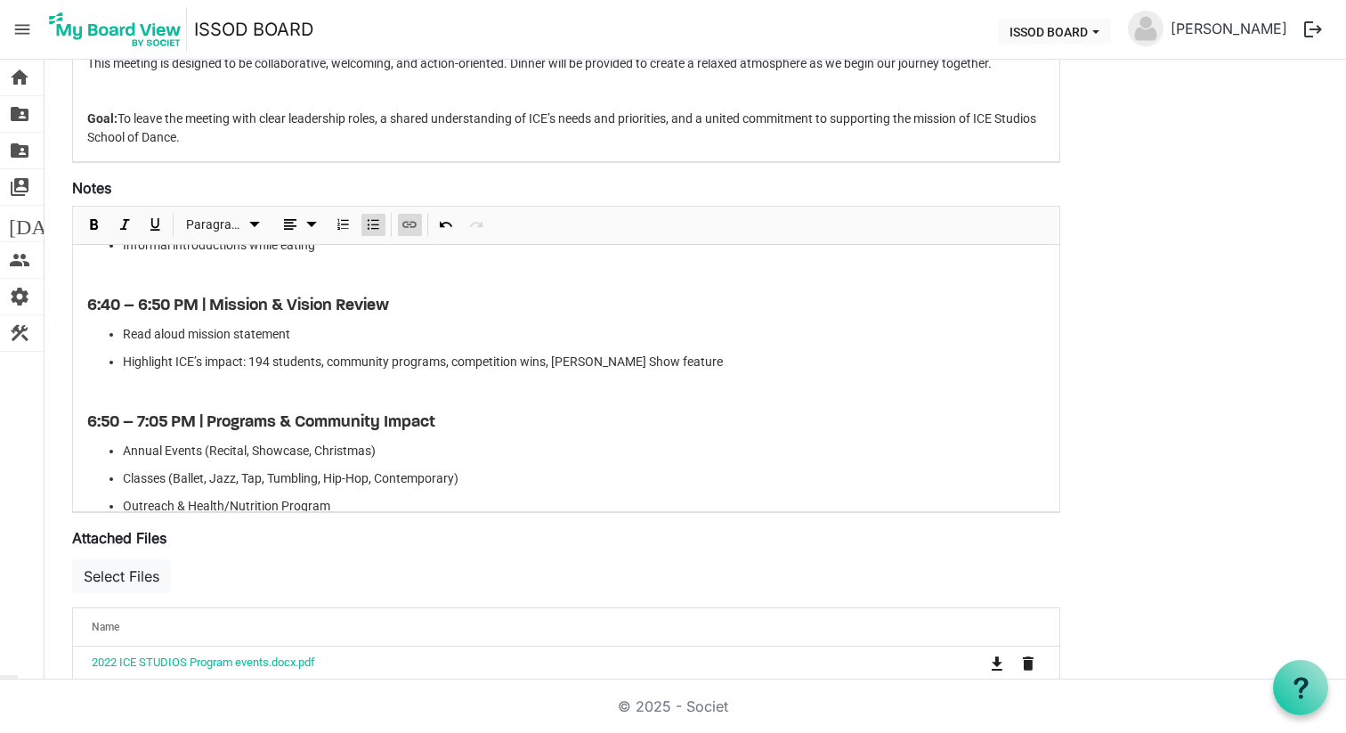
click at [409, 225] on span "Insert Link" at bounding box center [409, 225] width 21 height 22
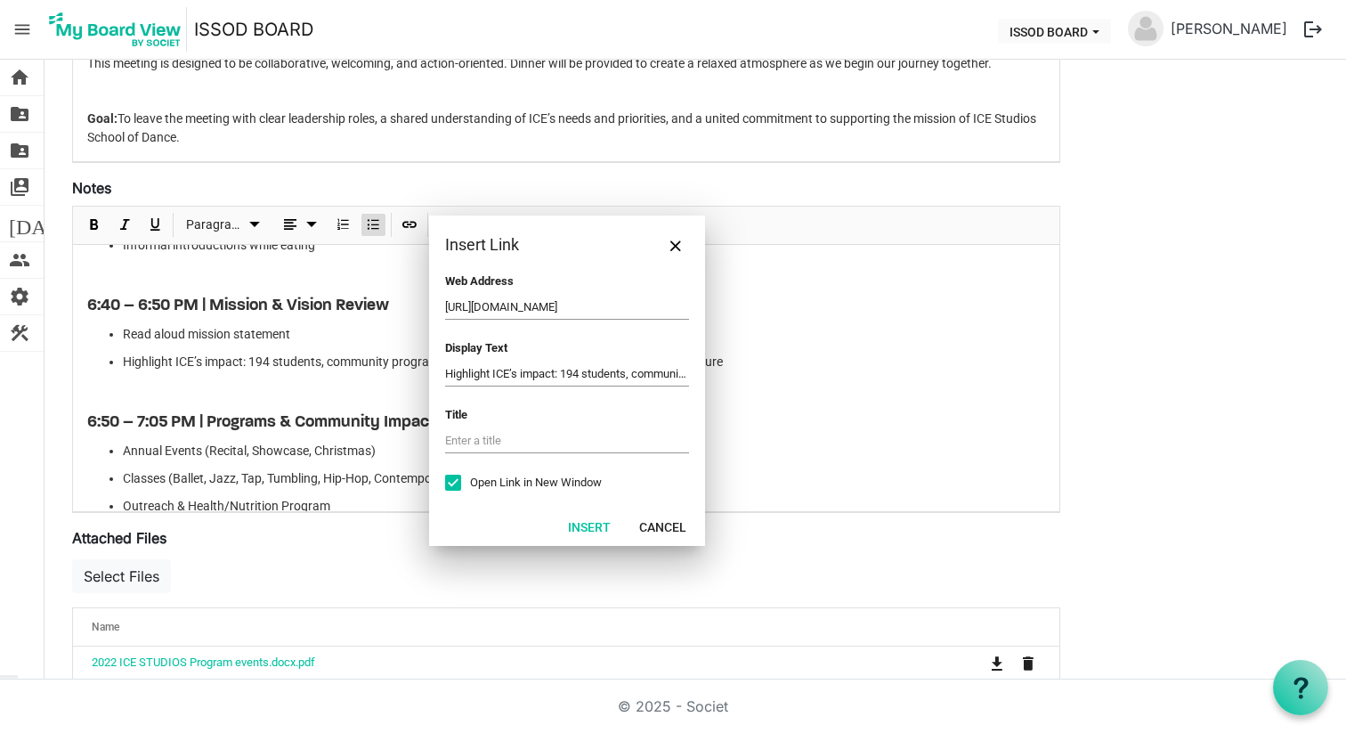
scroll to position [0, 242]
type input "https://drive.google.com/file/d/1JJXpWFDdnxXqNTbw52BpeFXsk8vCm0L8/view?usp=shar…"
click at [601, 527] on button "Insert" at bounding box center [590, 526] width 66 height 25
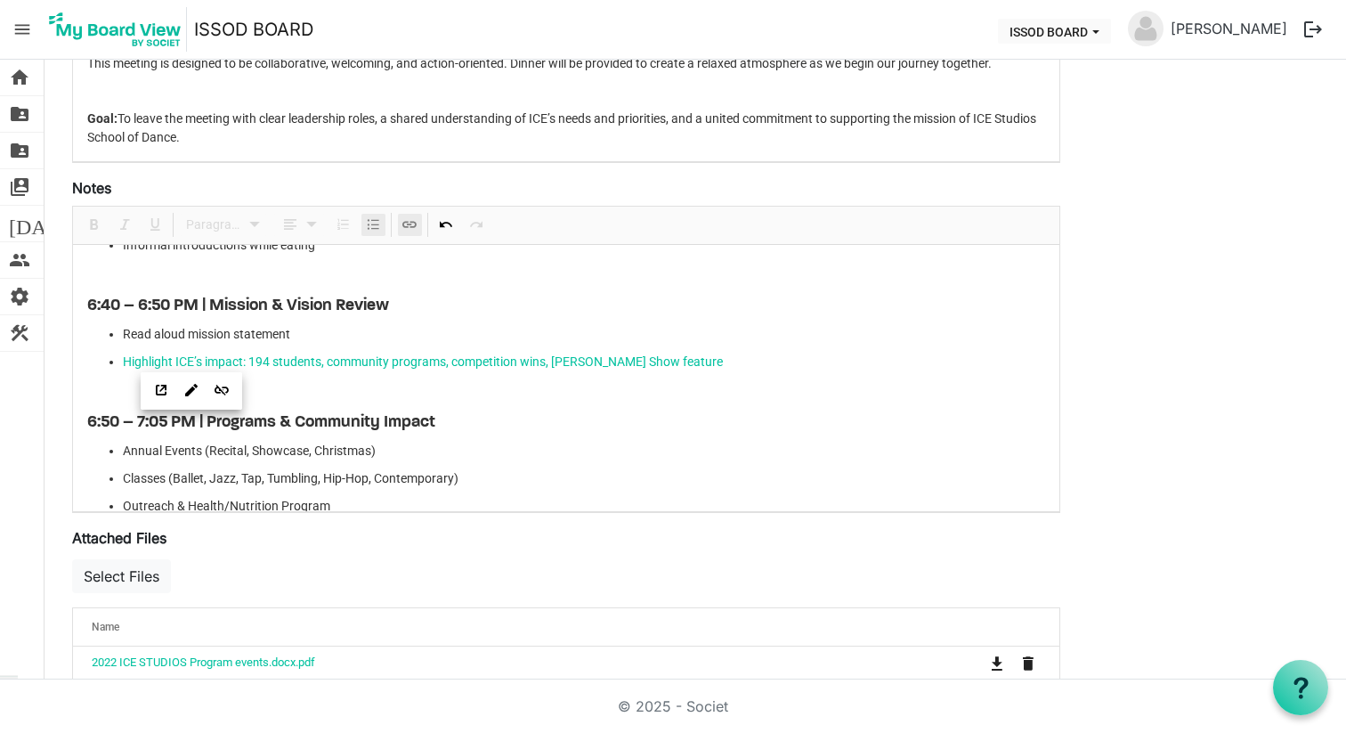
click at [702, 432] on h3 "6:50 – 7:05 PM | Programs & Community Impact" at bounding box center [566, 423] width 958 height 20
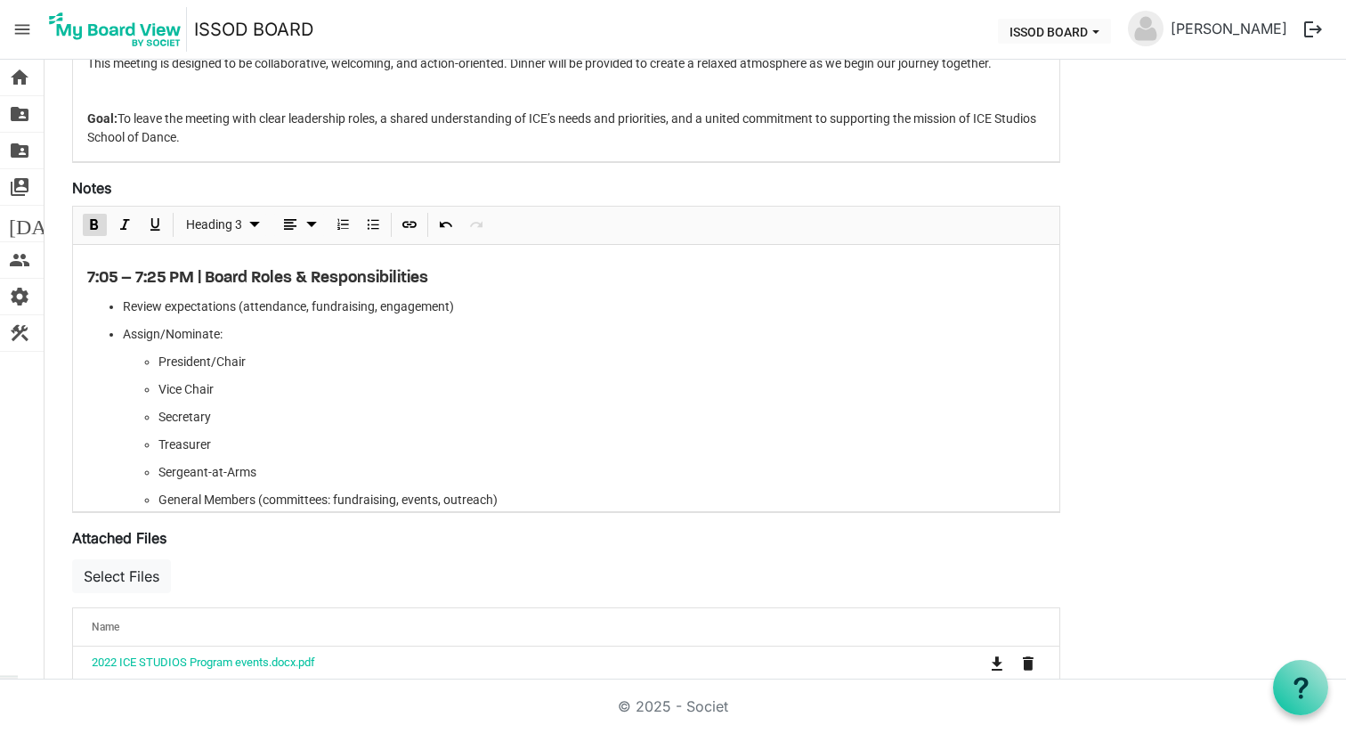
scroll to position [621, 0]
drag, startPoint x: 207, startPoint y: 281, endPoint x: 483, endPoint y: 281, distance: 276.1
click at [483, 281] on h3 "7:05 – 7:25 PM | Board Roles & Responsibilities" at bounding box center [566, 281] width 958 height 20
click at [415, 223] on span "Insert Link" at bounding box center [409, 225] width 21 height 22
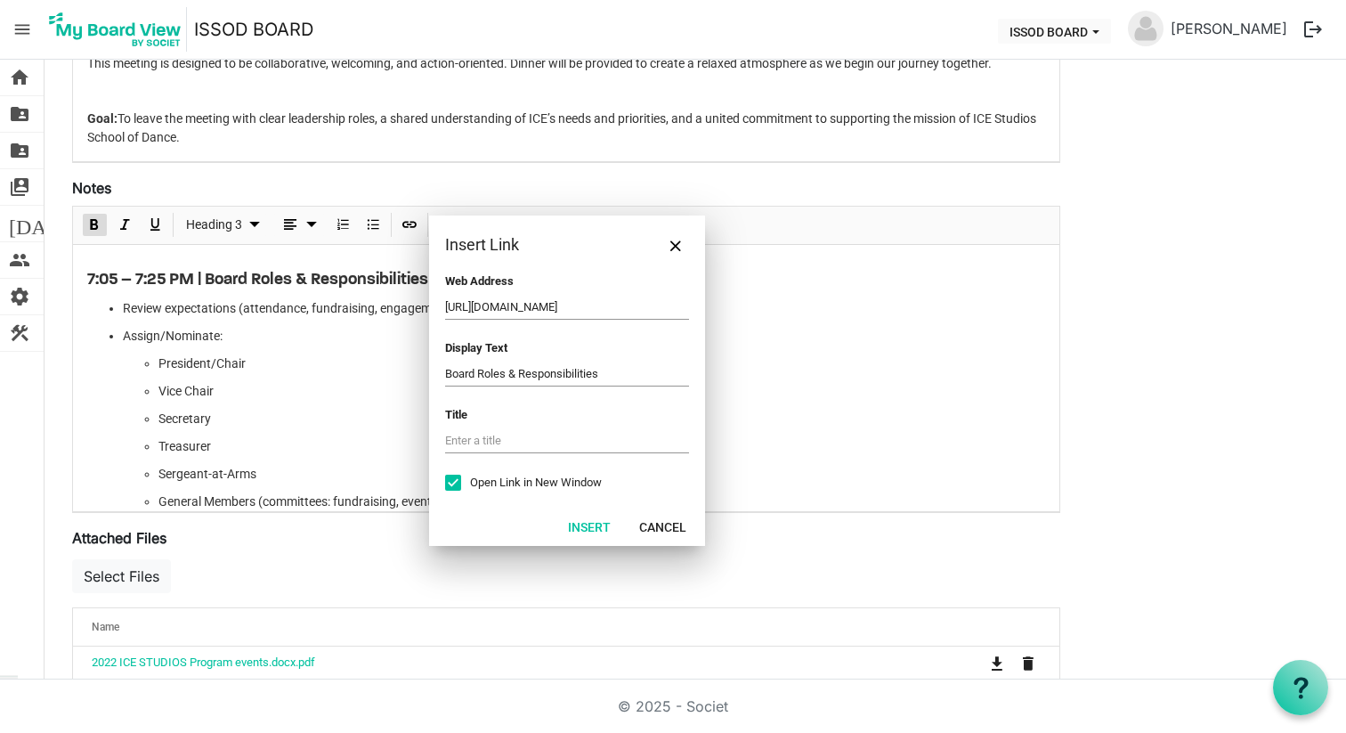
scroll to position [0, 231]
type input "https://drive.google.com/file/d/1oNkAZc3f5splxblxby9saxmMak3awwQD/view?usp=shar…"
click at [560, 431] on input "text" at bounding box center [567, 440] width 244 height 25
click at [588, 521] on button "Insert" at bounding box center [590, 526] width 66 height 25
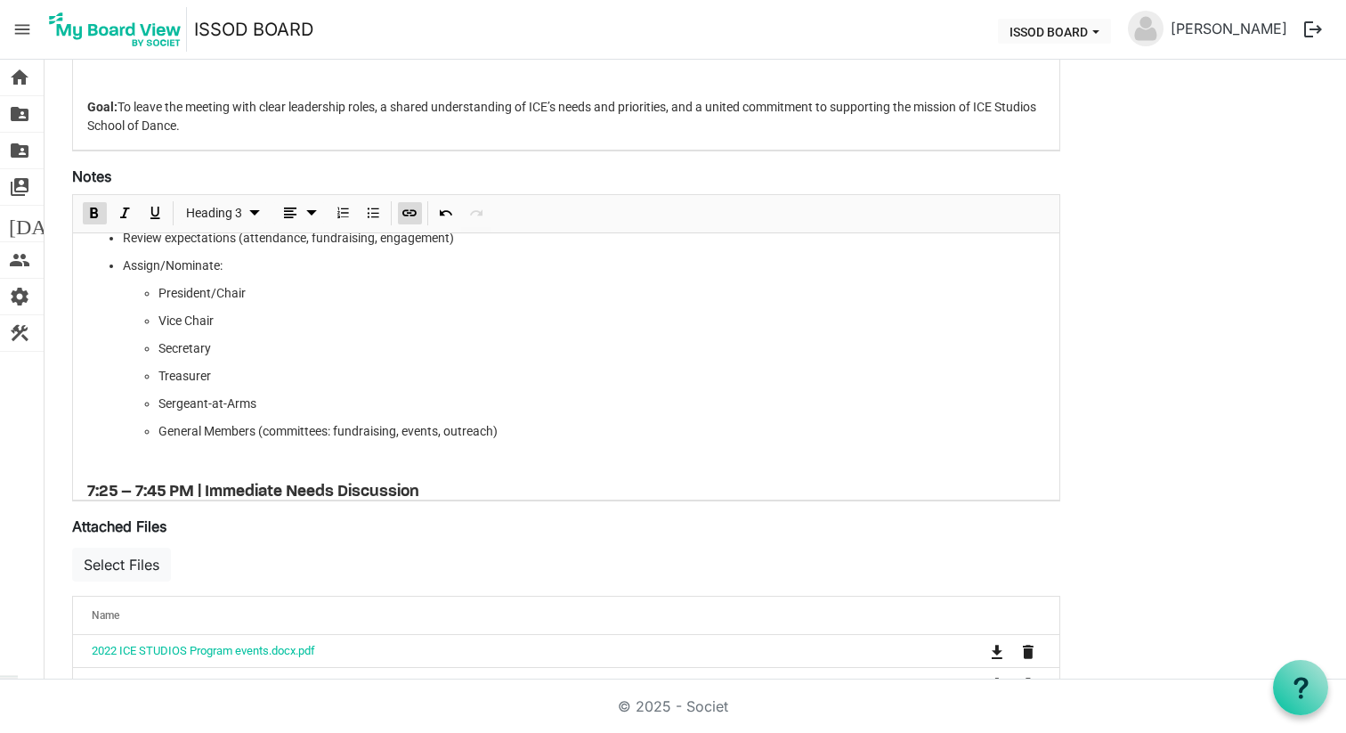
scroll to position [690, 0]
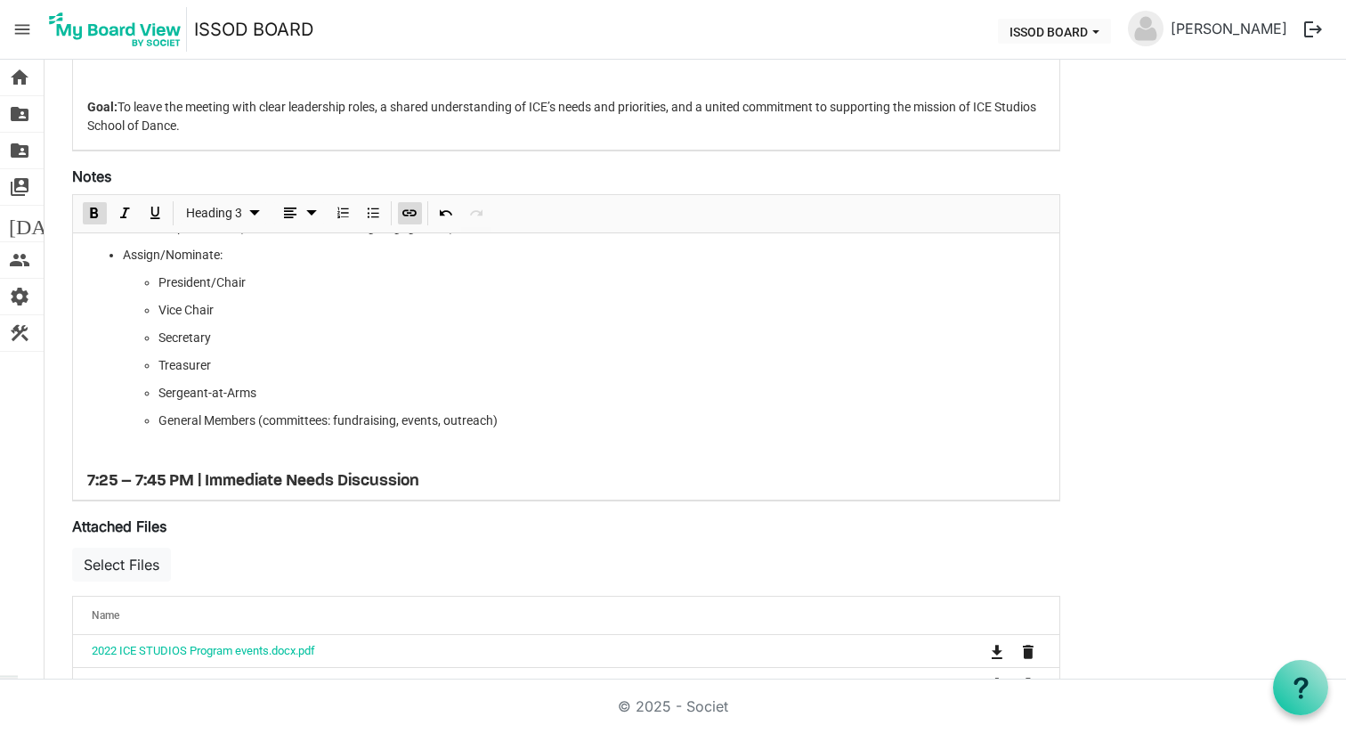
click at [541, 412] on p "General Members (committees: fundraising, events, outreach)" at bounding box center [602, 420] width 887 height 19
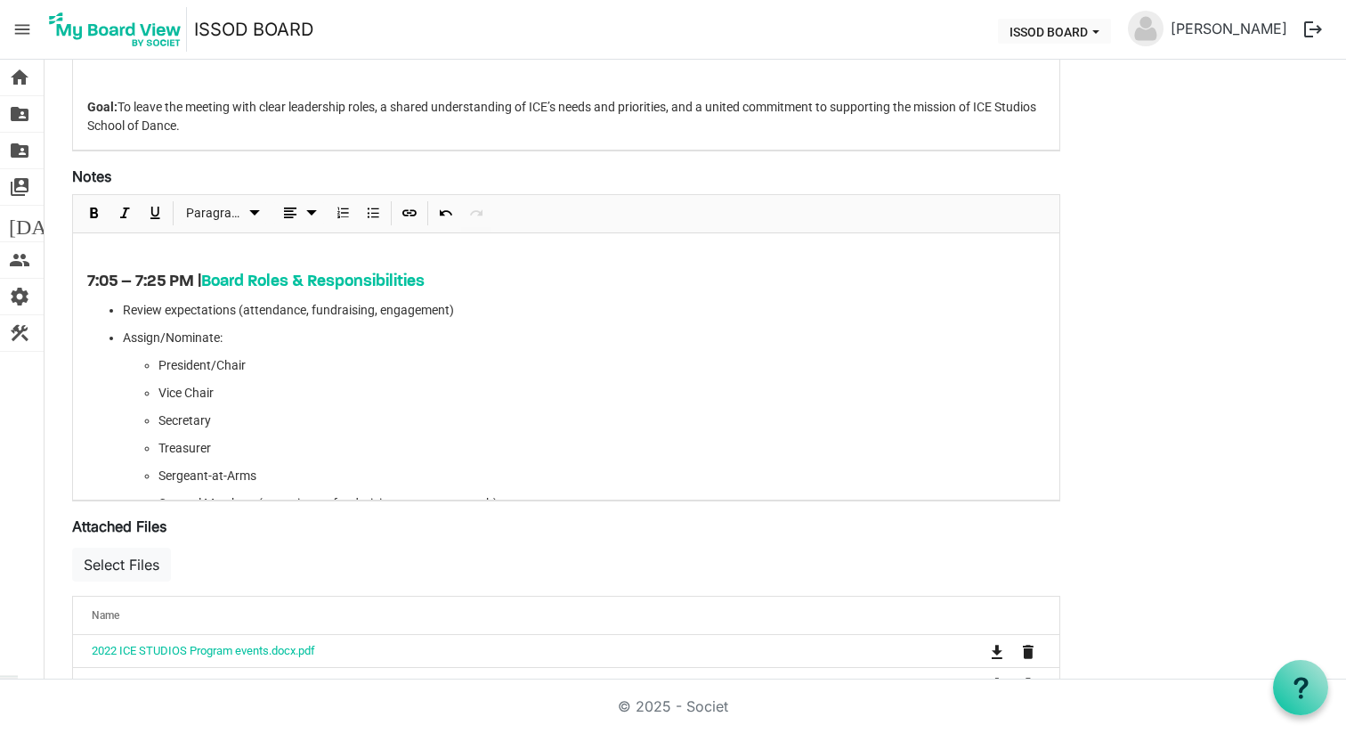
scroll to position [522, 0]
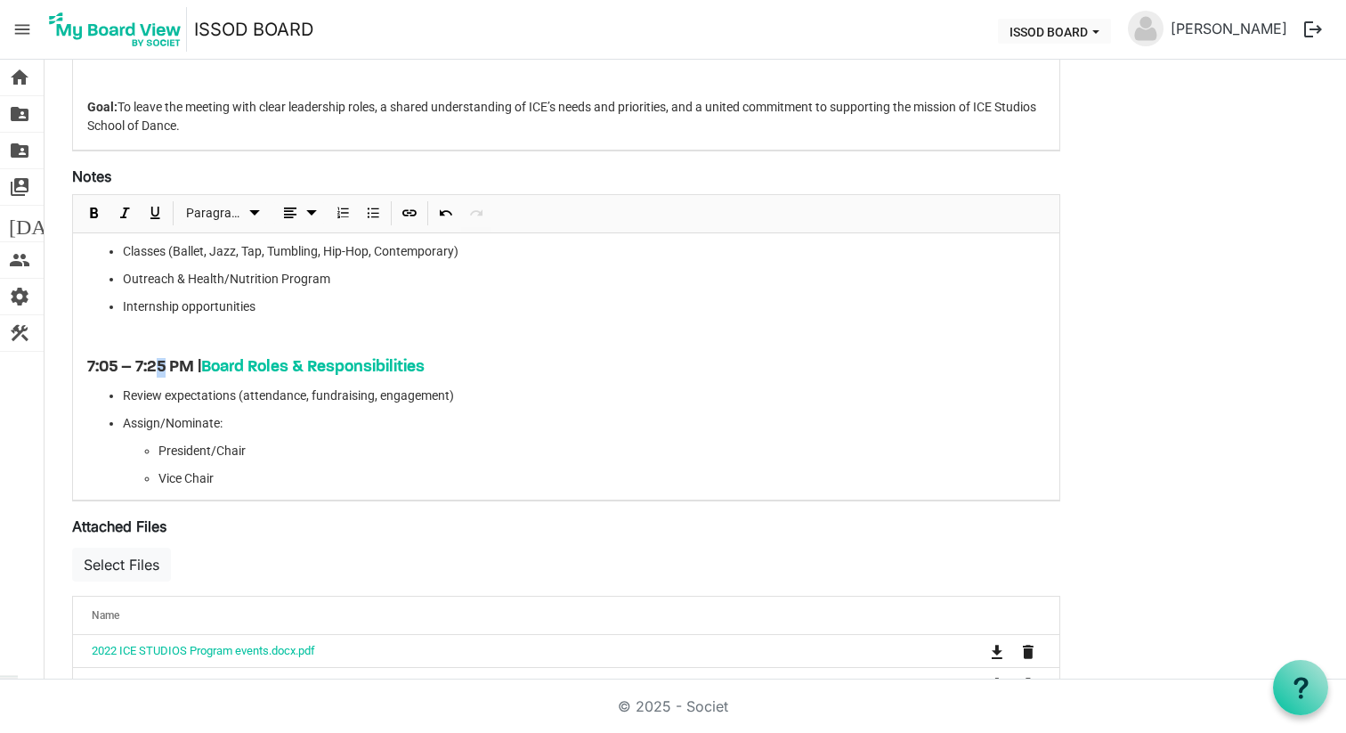
click at [166, 369] on b "7:05 – 7:25 PM | Board Roles & Responsibilities" at bounding box center [256, 367] width 338 height 17
click at [312, 422] on p "Assign/Nominate:" at bounding box center [584, 423] width 923 height 19
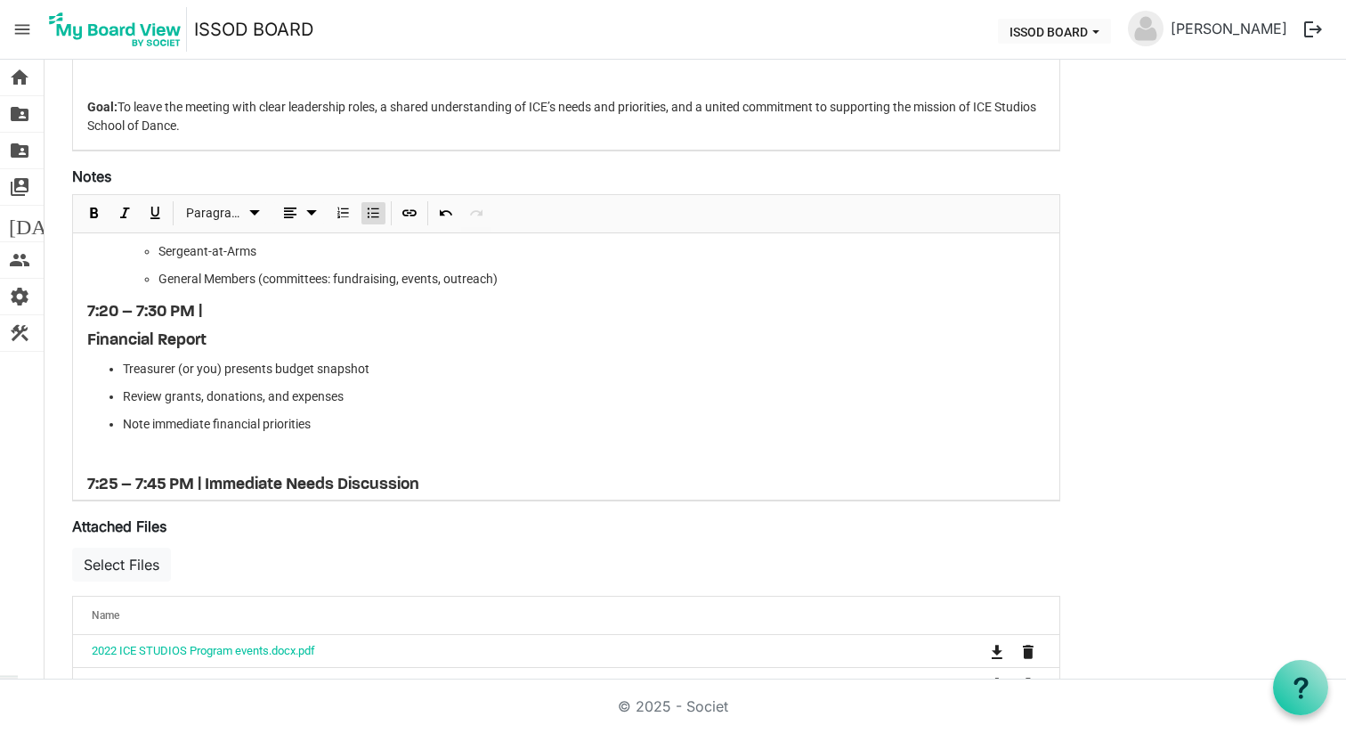
scroll to position [847, 0]
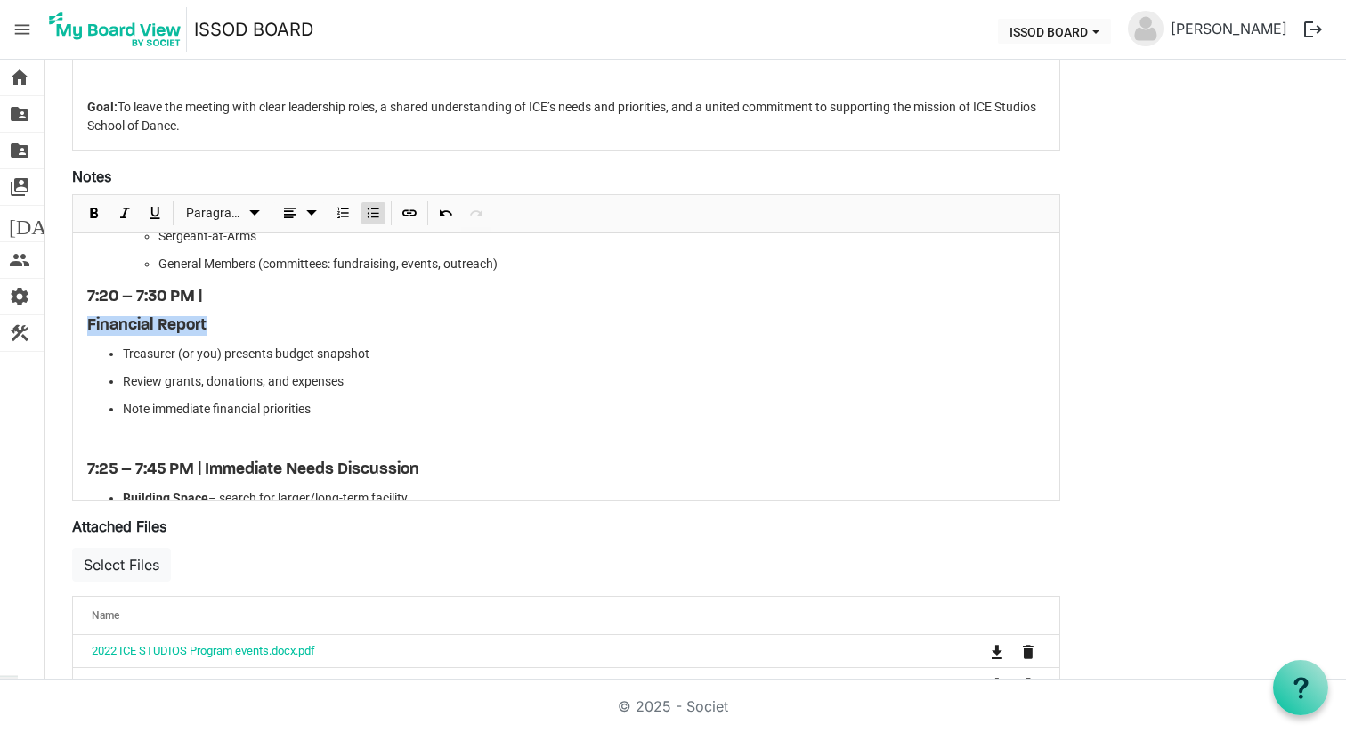
drag, startPoint x: 87, startPoint y: 326, endPoint x: 213, endPoint y: 327, distance: 125.6
click at [213, 327] on h3 "Financial Report" at bounding box center [566, 326] width 958 height 20
click at [407, 216] on span "Insert Link" at bounding box center [409, 213] width 21 height 22
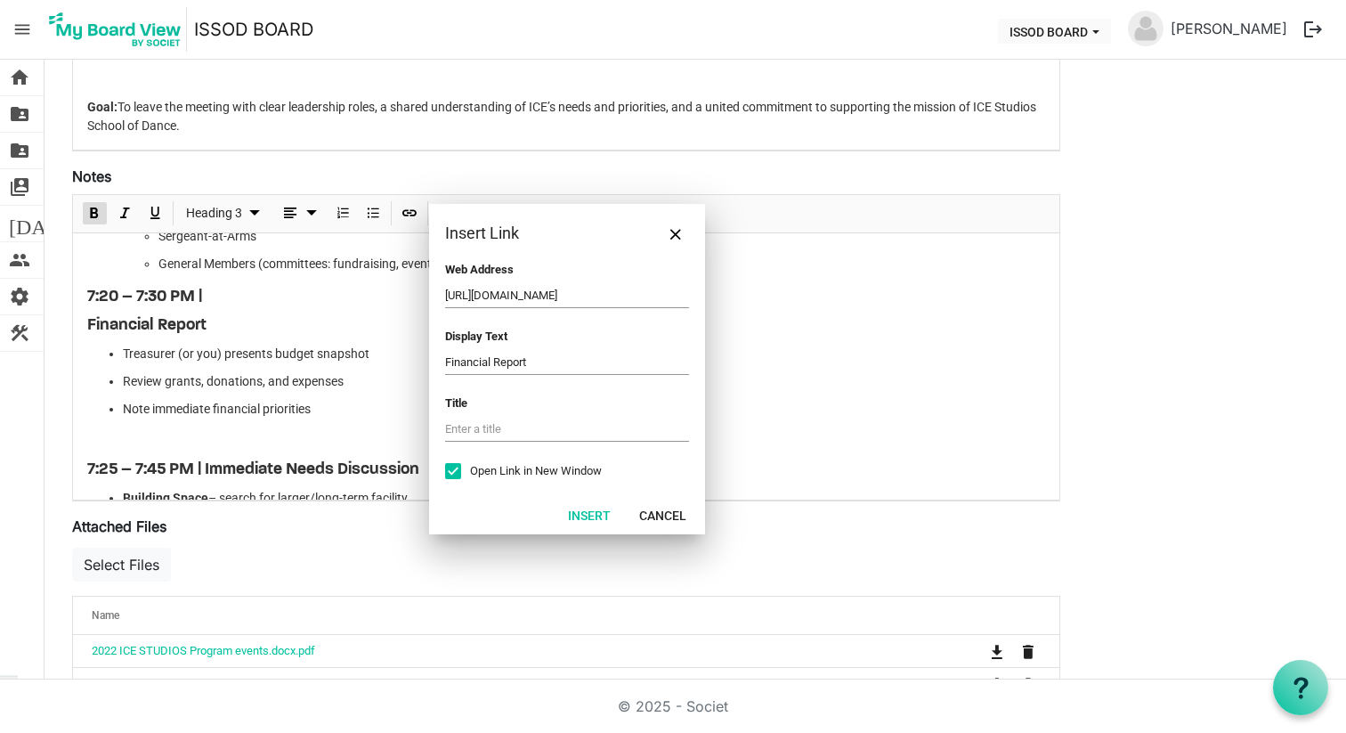
scroll to position [0, 237]
type input "https://drive.google.com/file/d/1vm0Wu1mk4EFu1GyoqH2z4LfiqXNRXzKx/view?usp=shar…"
click at [589, 515] on button "Insert" at bounding box center [590, 514] width 66 height 25
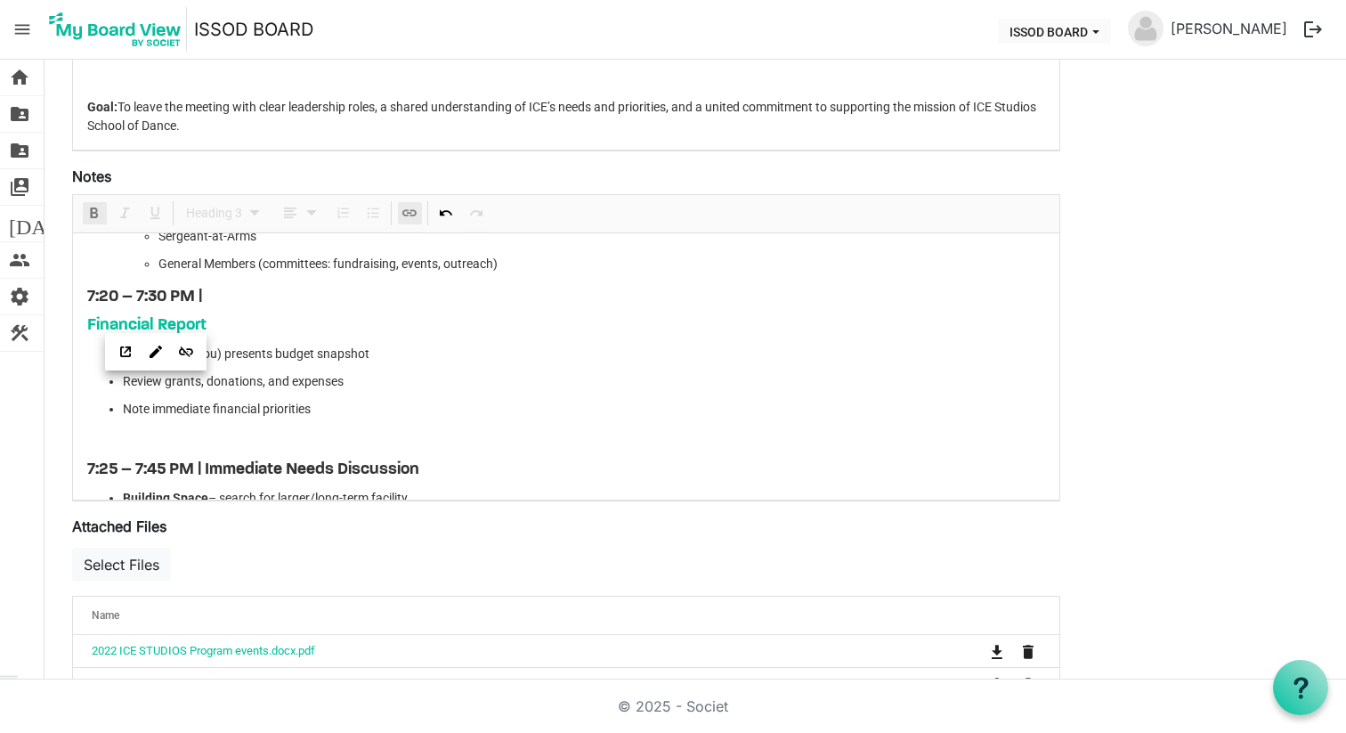
click at [369, 371] on ul "Treasurer (or you) presents budget snapshot Review grants, donations, and expen…" at bounding box center [566, 382] width 958 height 74
drag, startPoint x: 116, startPoint y: 381, endPoint x: 355, endPoint y: 386, distance: 239.6
click at [355, 386] on li "Review grants, donations, and expenses" at bounding box center [584, 381] width 923 height 19
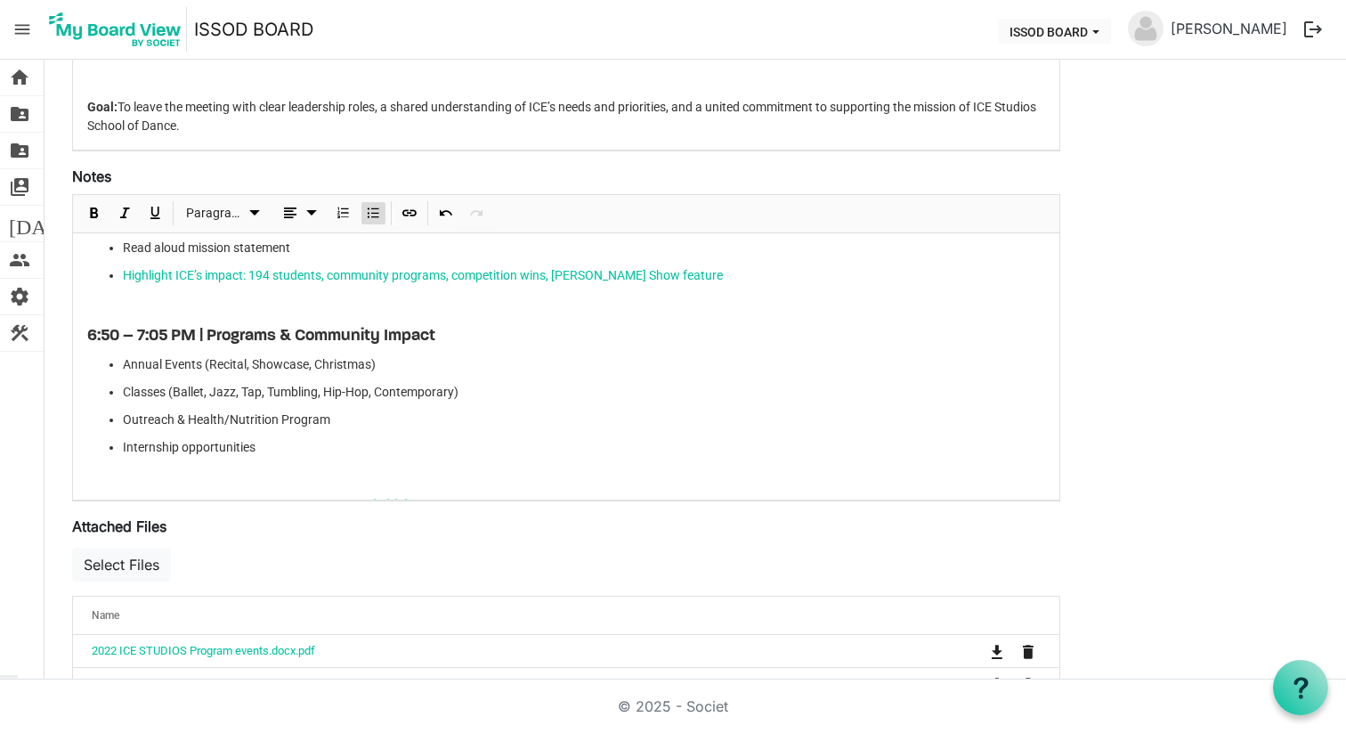
scroll to position [391, 0]
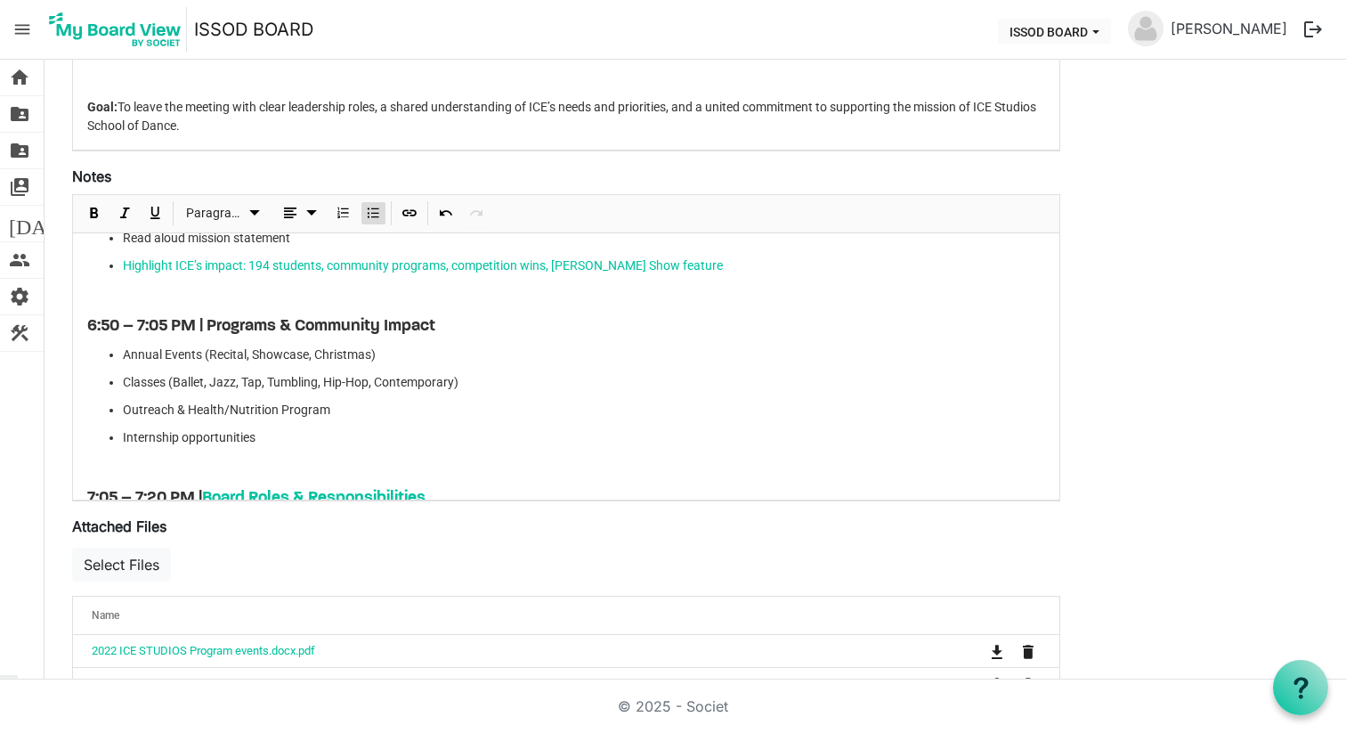
click at [292, 325] on b "6:50 – 7:05 PM | Programs & Community Impact" at bounding box center [261, 326] width 348 height 17
drag, startPoint x: 212, startPoint y: 328, endPoint x: 459, endPoint y: 334, distance: 246.8
click at [459, 334] on h3 "6:50 – 7:05 PM | Programs & Community Impact" at bounding box center [566, 327] width 958 height 20
click at [415, 216] on span "Insert Link" at bounding box center [409, 213] width 21 height 22
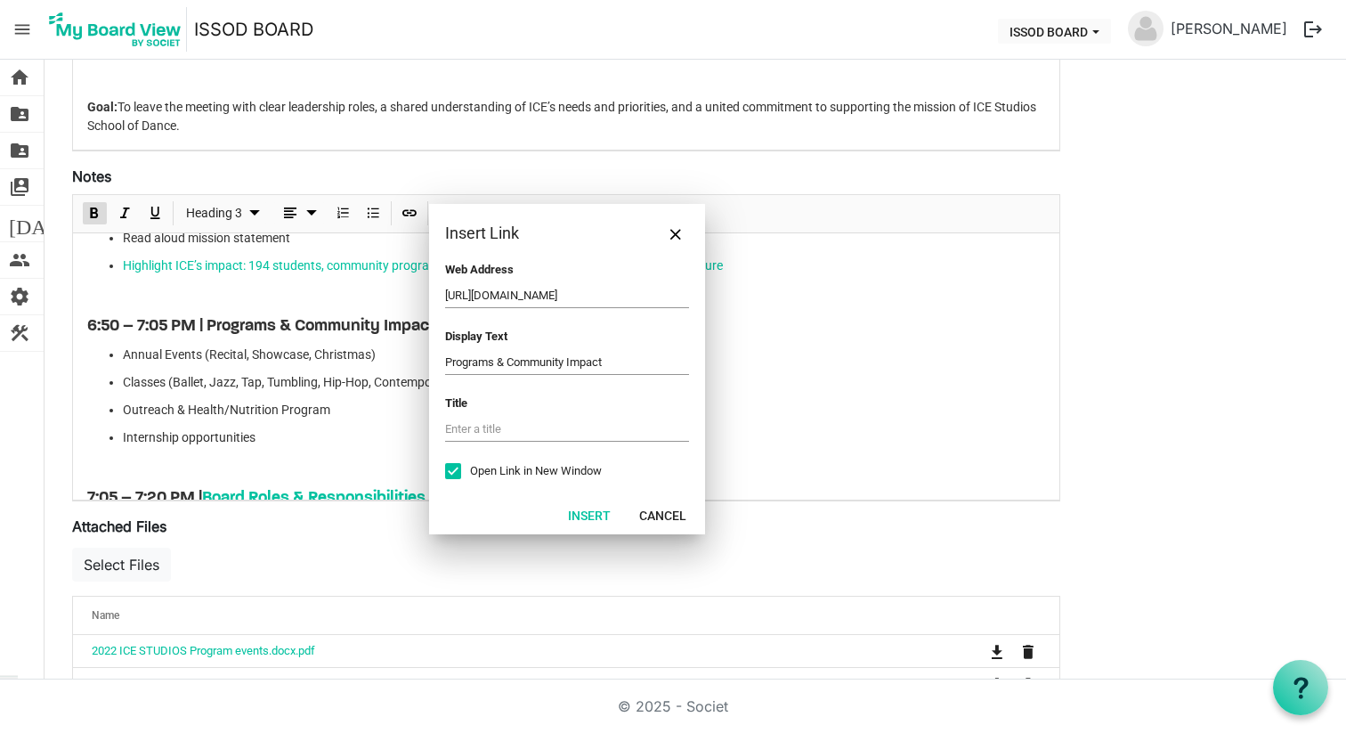
scroll to position [0, 231]
type input "https://drive.google.com/file/d/1ZhK5dB8nsn9g_A5cWyYfJcCOstOTsp0K/view?usp=shar…"
click at [597, 514] on button "Insert" at bounding box center [590, 514] width 66 height 25
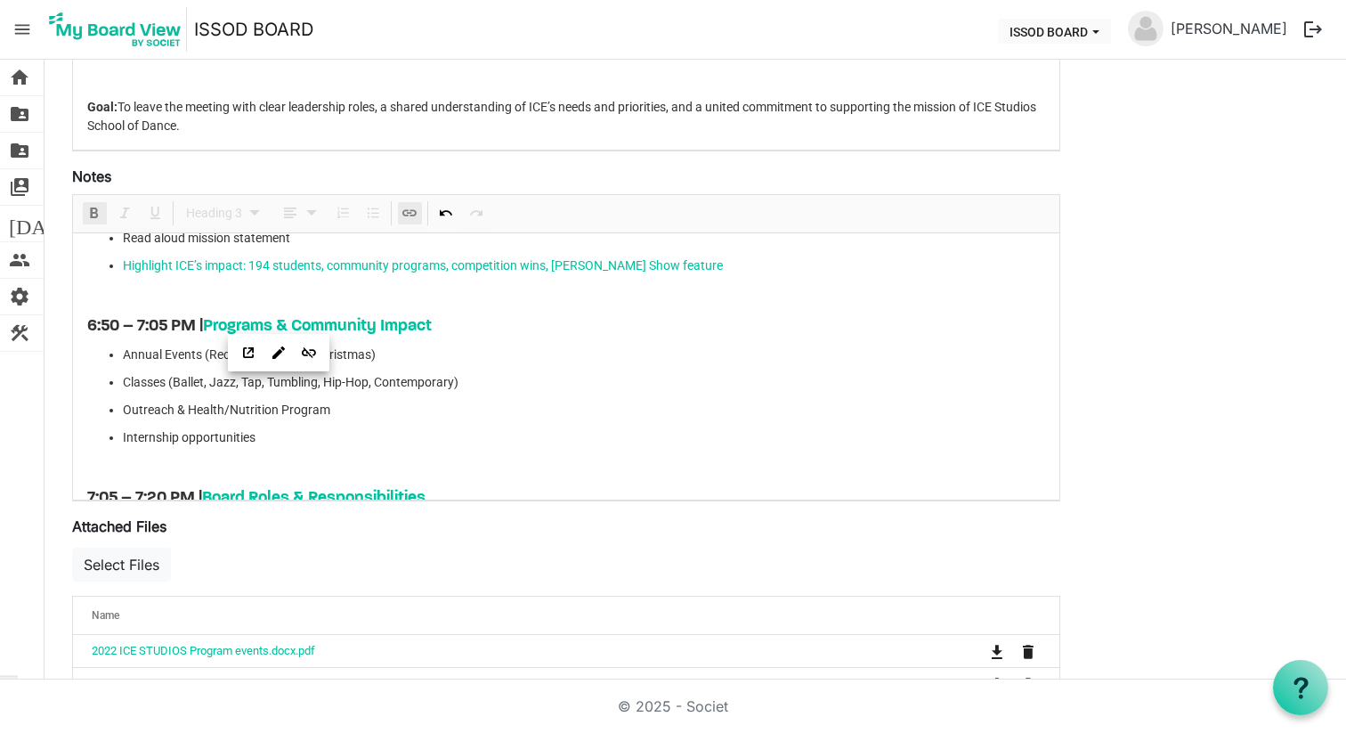
click at [682, 450] on div "ICE Studios School of Dance Date: Thursday, [Insert Date] Time: 6:30 – 8:00 PM …" at bounding box center [566, 558] width 987 height 1433
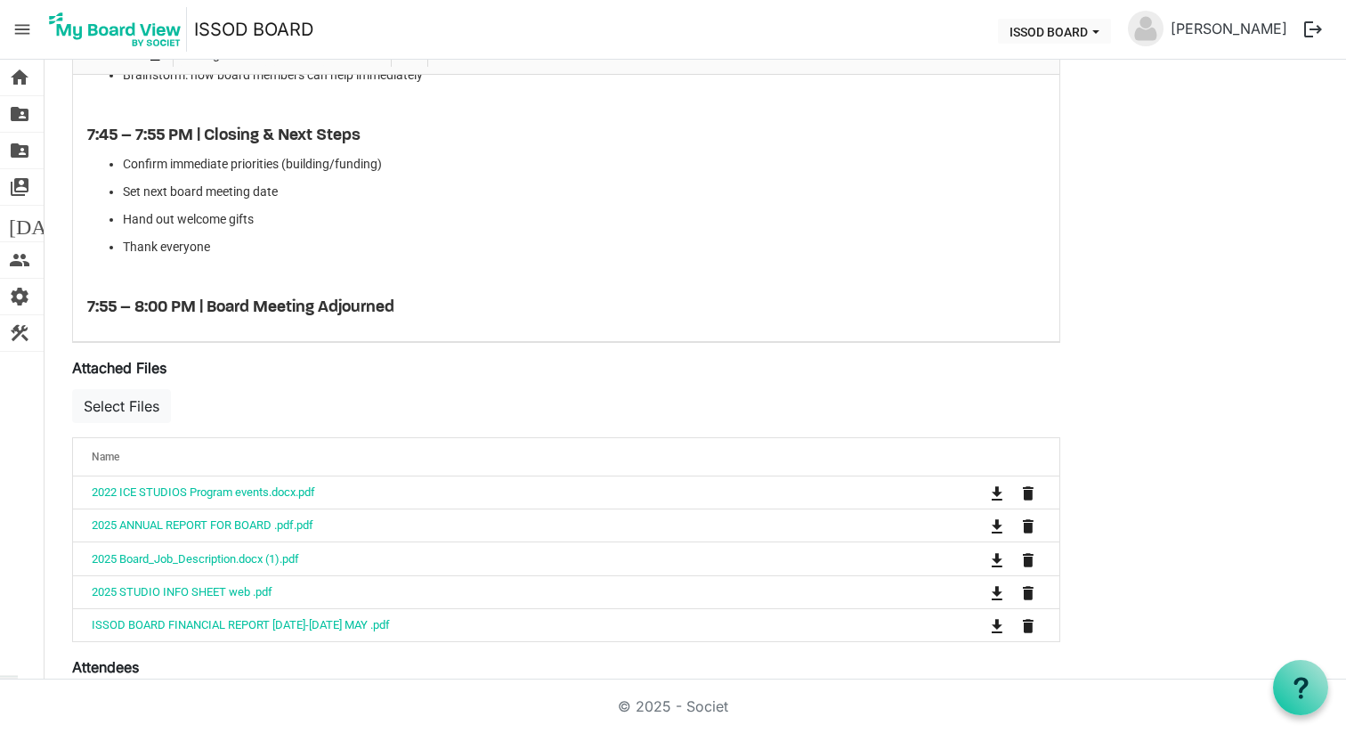
scroll to position [943, 0]
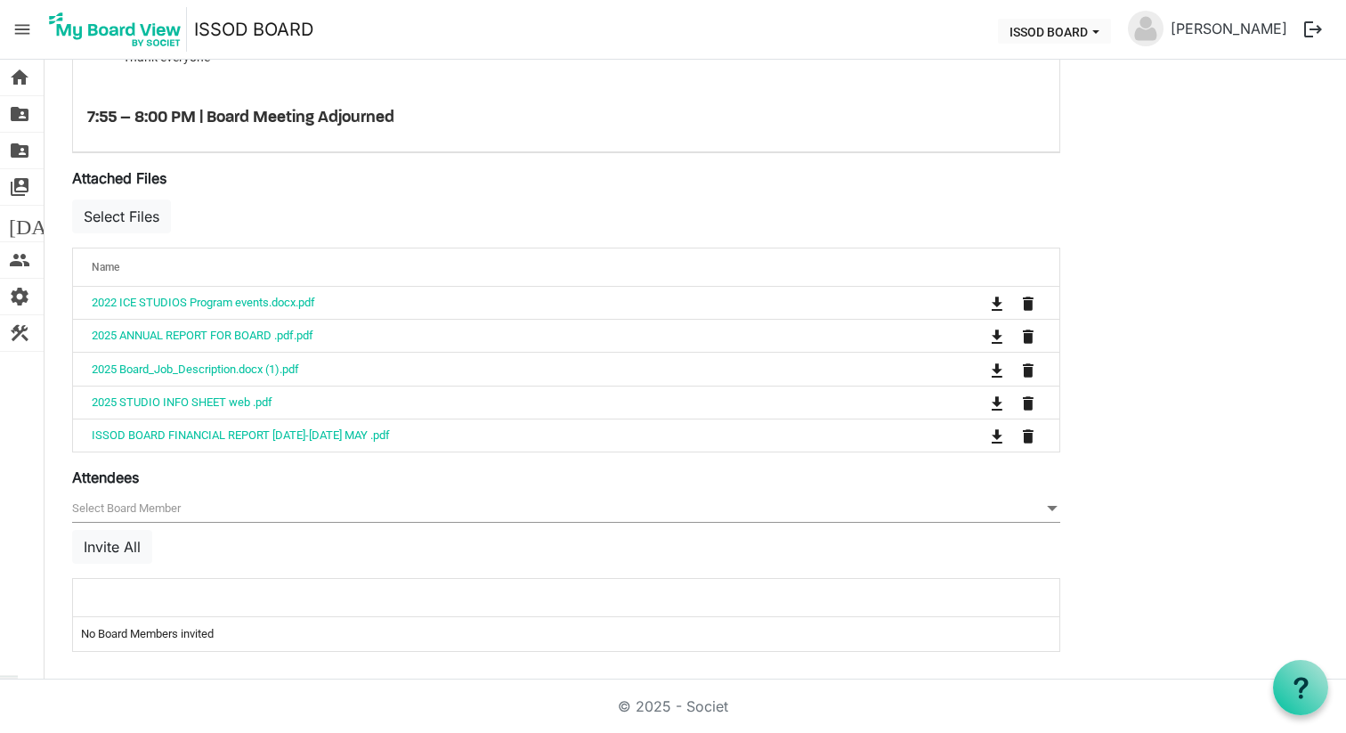
click at [148, 503] on span "null" at bounding box center [566, 509] width 988 height 28
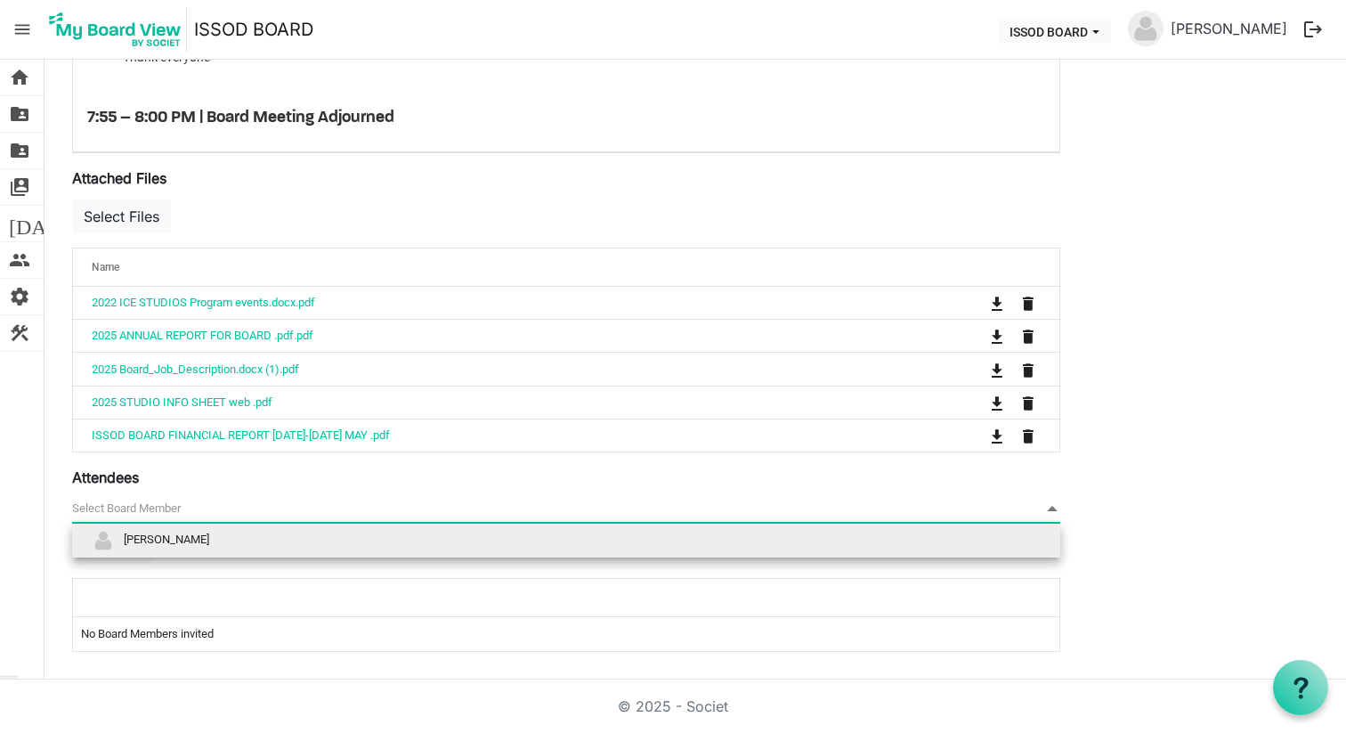
click at [175, 539] on span "ICE WILLIAMS" at bounding box center [166, 539] width 85 height 13
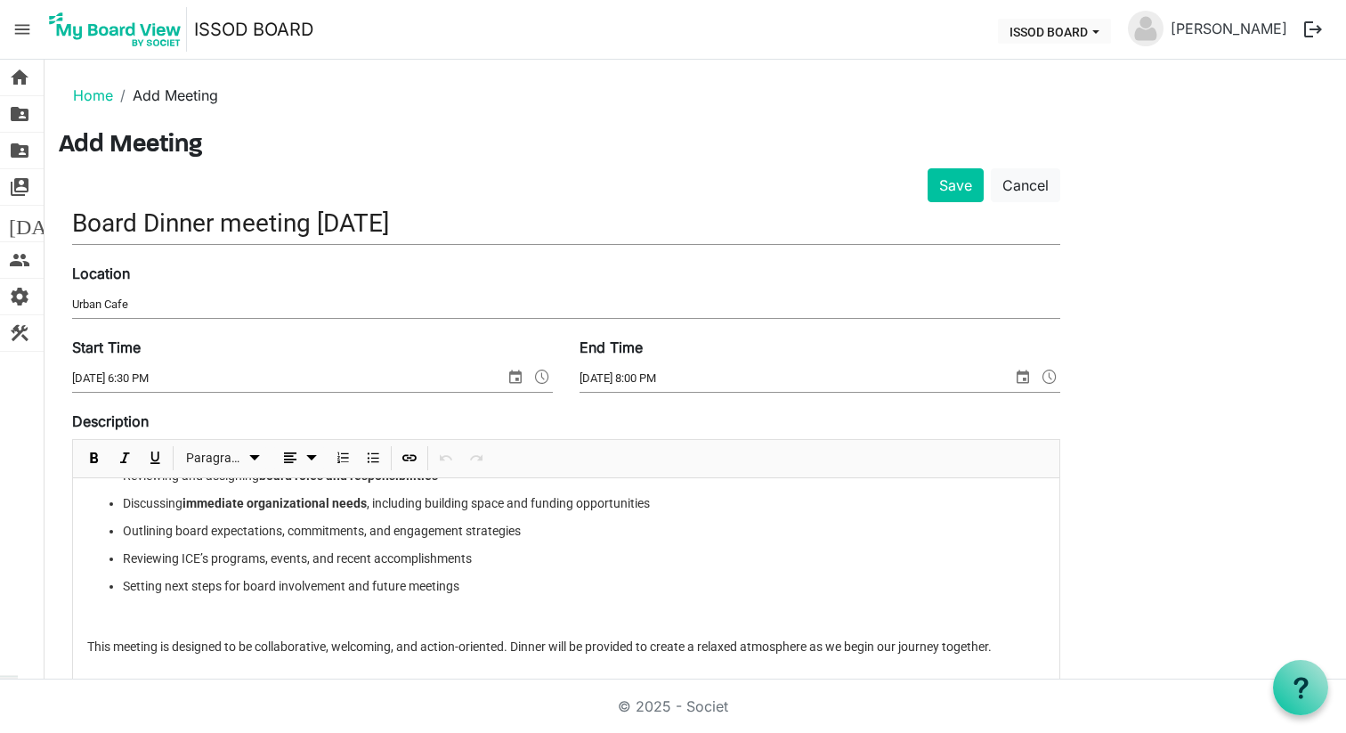
scroll to position [0, 0]
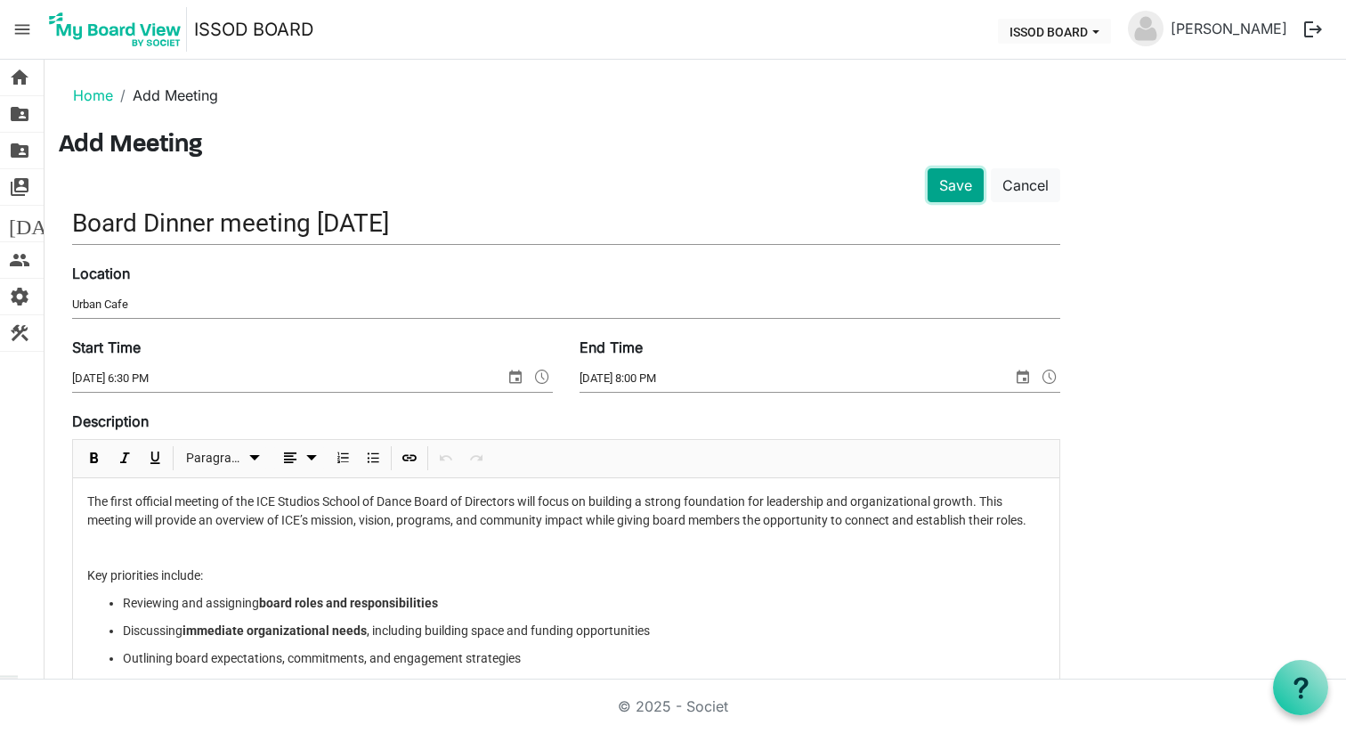
click at [968, 184] on button "Save" at bounding box center [956, 185] width 56 height 34
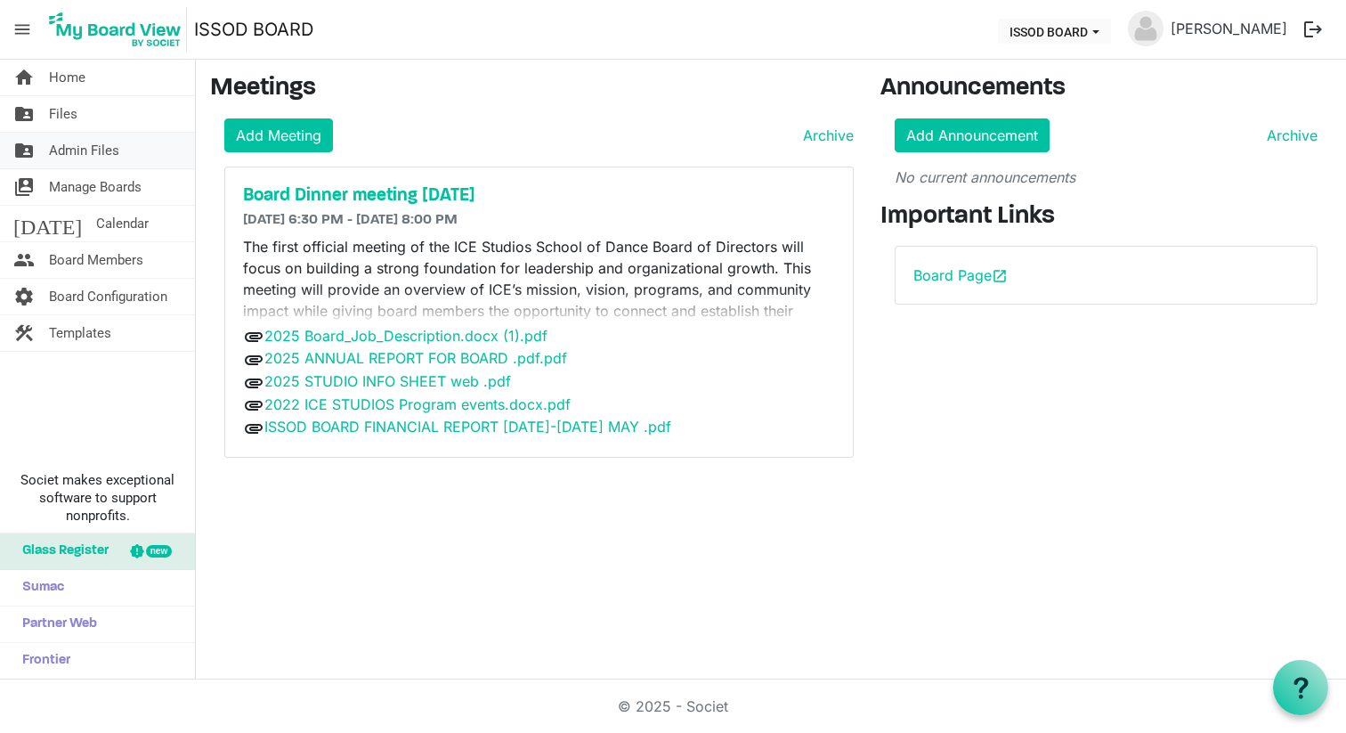
click at [99, 150] on span "Admin Files" at bounding box center [84, 151] width 70 height 36
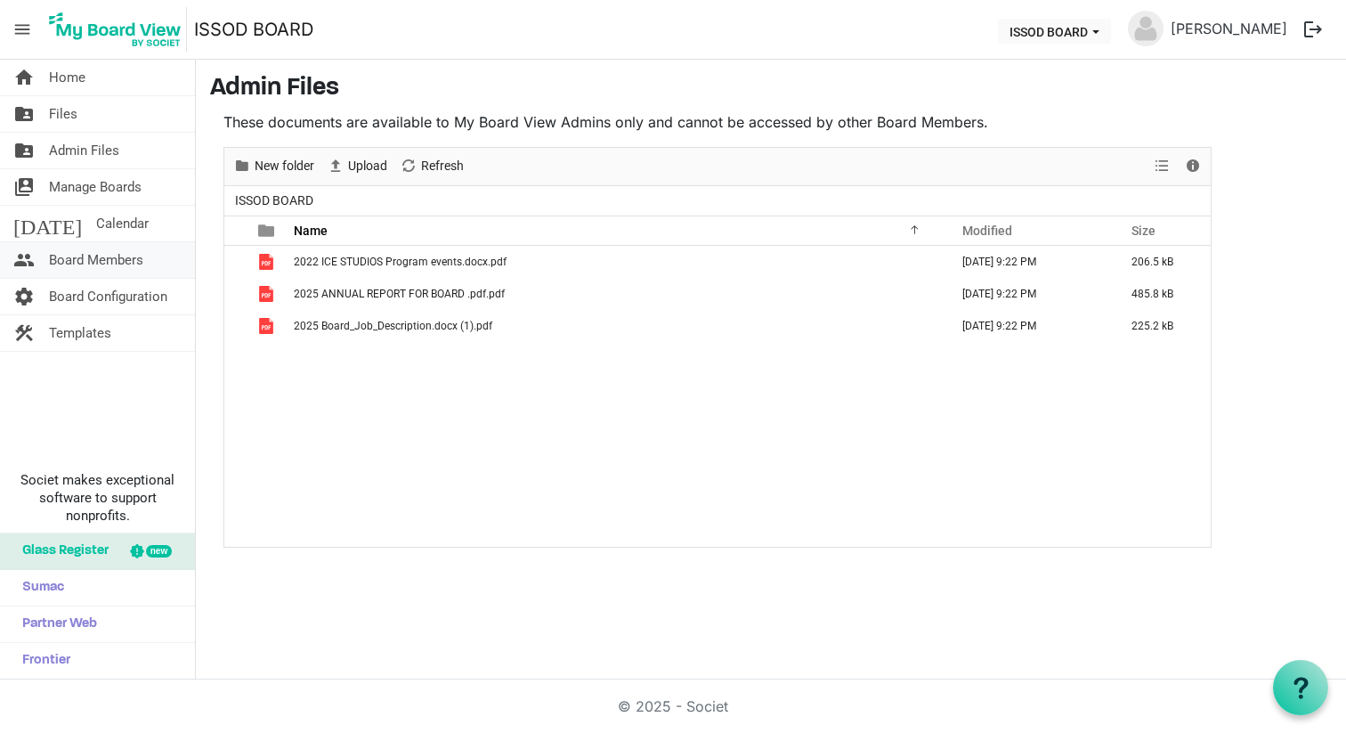
click at [91, 260] on span "Board Members" at bounding box center [96, 260] width 94 height 36
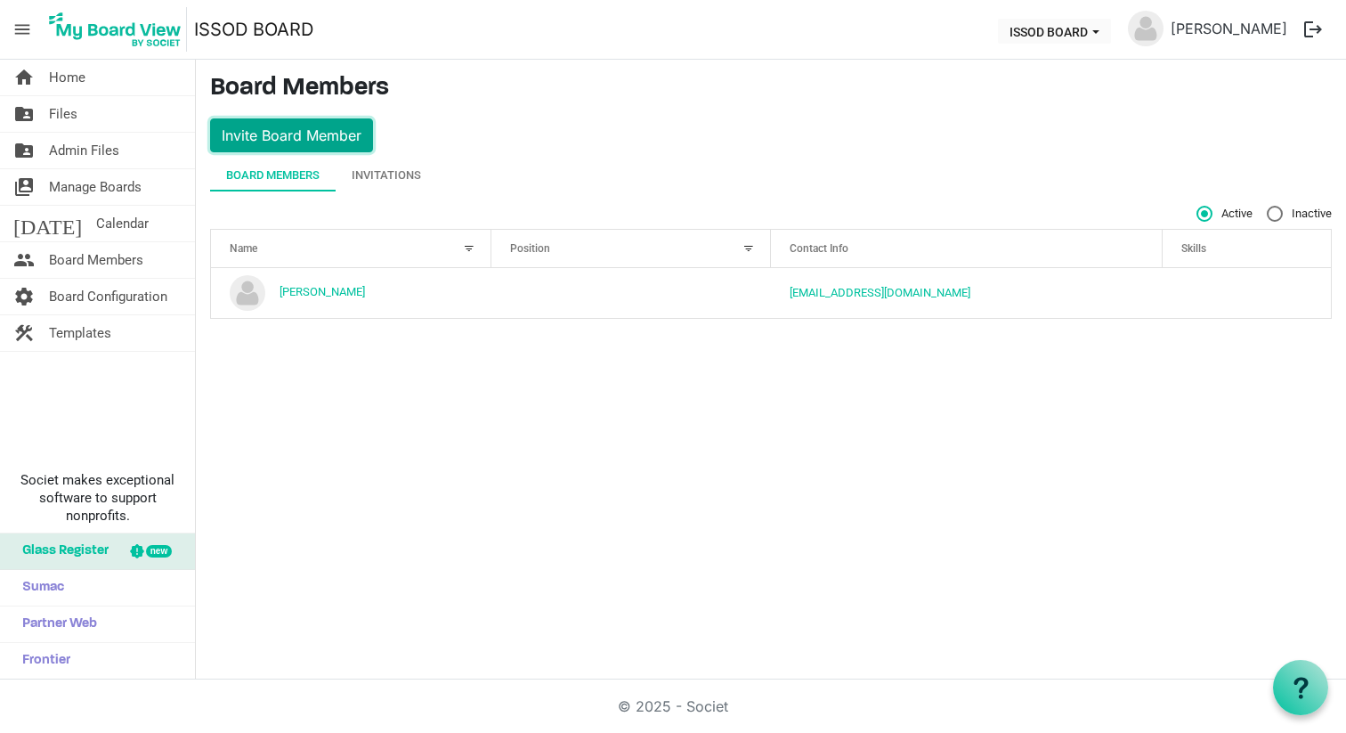
click at [314, 129] on button "Invite Board Member" at bounding box center [291, 135] width 163 height 34
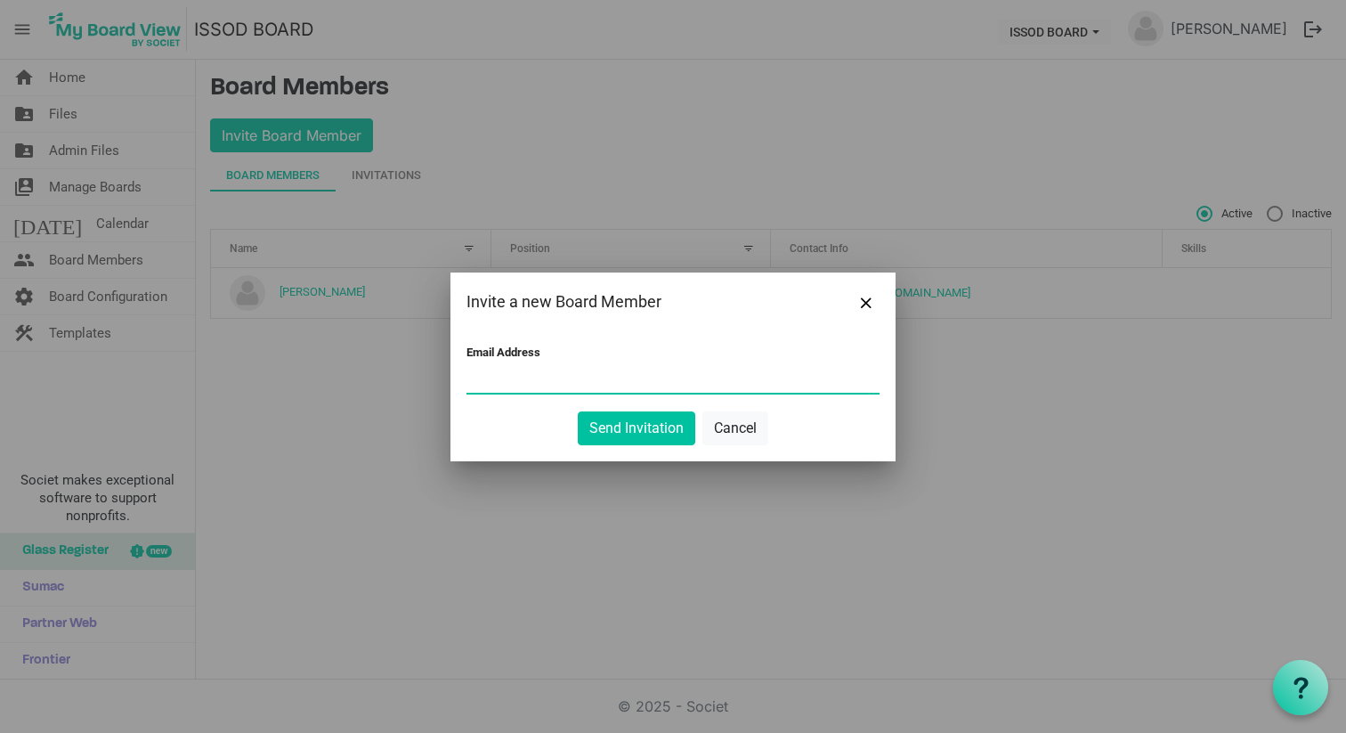
paste input "[EMAIL_ADDRESS][DOMAIN_NAME]"
type input "[EMAIL_ADDRESS][DOMAIN_NAME]"
click at [634, 425] on button "Send Invitation" at bounding box center [637, 428] width 118 height 34
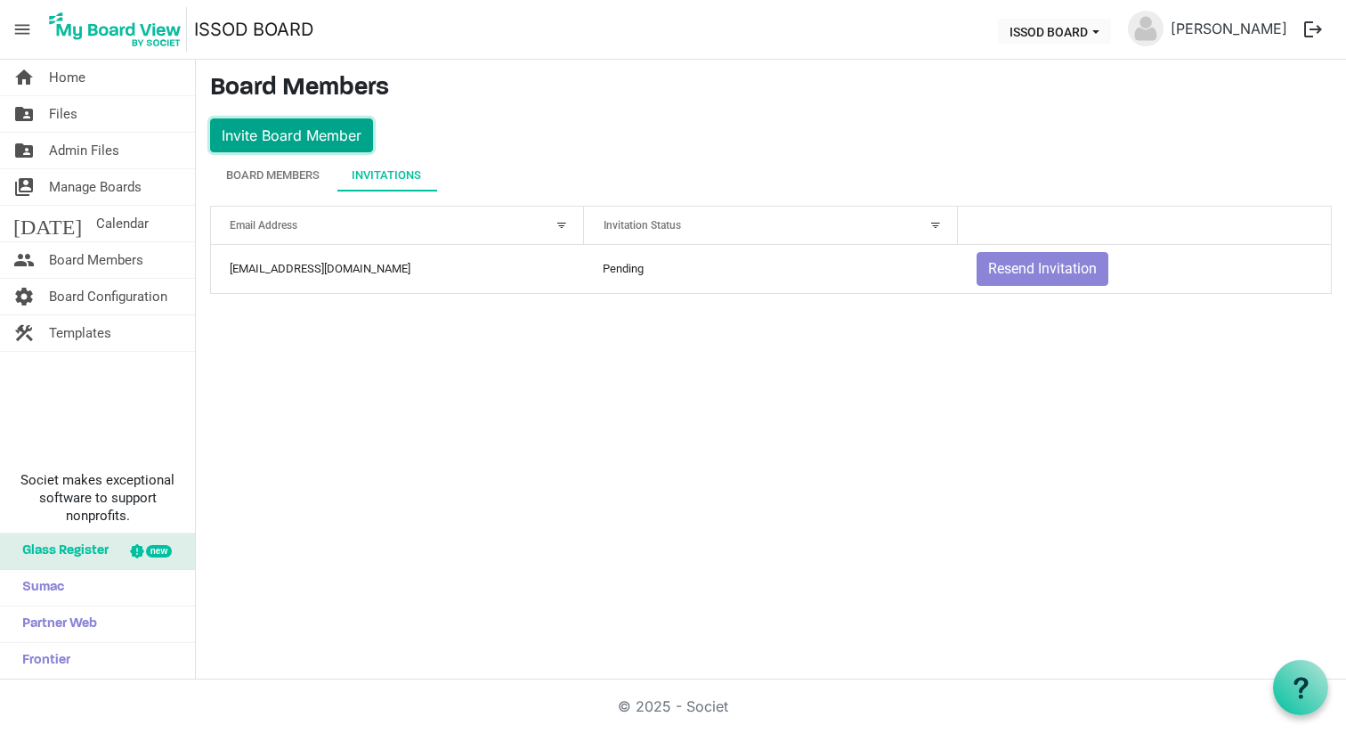
click at [317, 135] on button "Invite Board Member" at bounding box center [291, 135] width 163 height 34
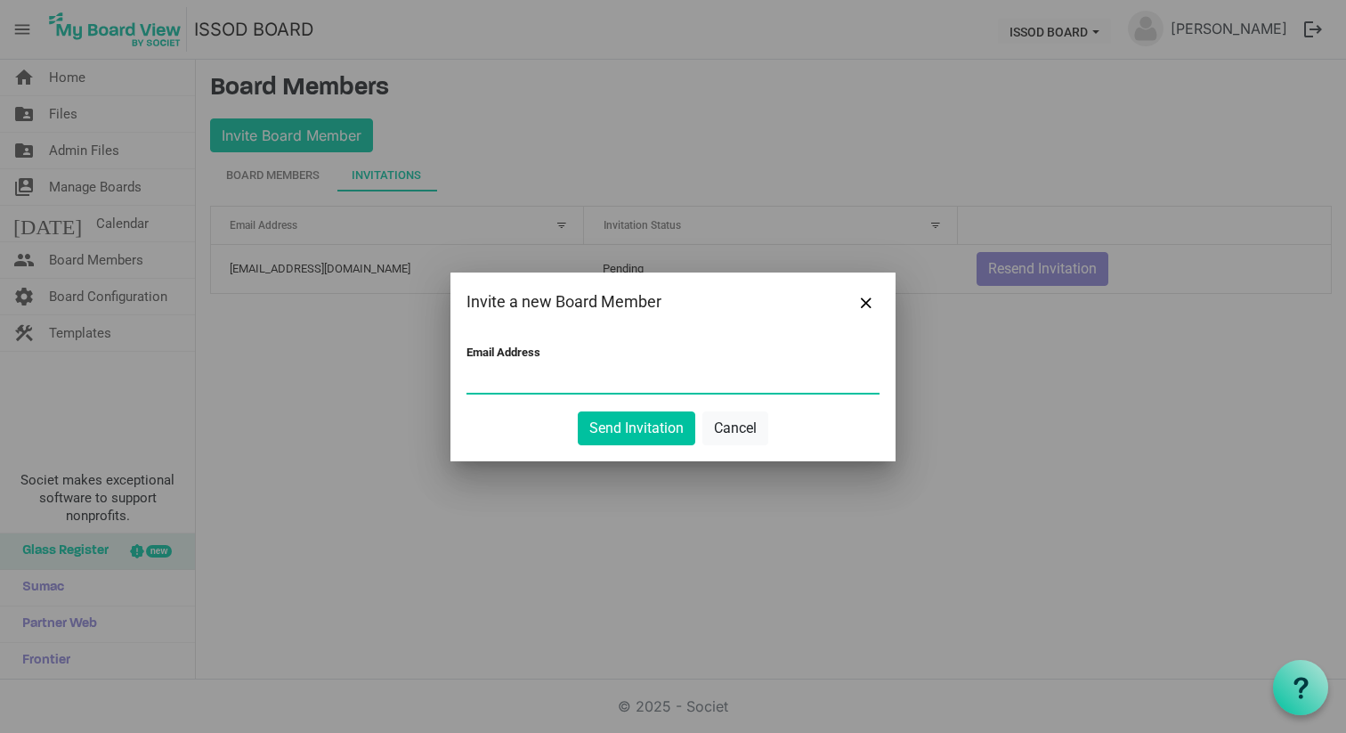
paste input "tara@rootedgiving.co"
type input "tara@rootedgiving.co"
click at [662, 431] on button "Send Invitation" at bounding box center [637, 428] width 118 height 34
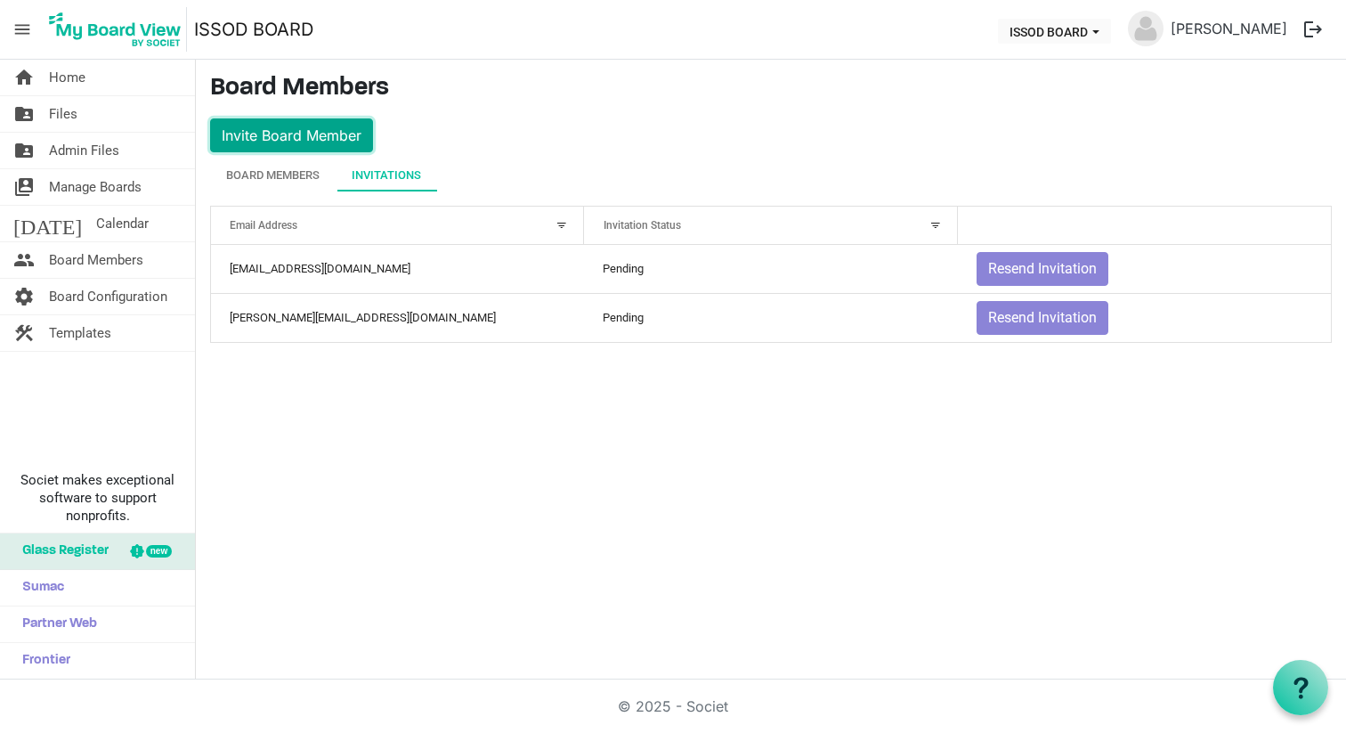
click at [329, 138] on button "Invite Board Member" at bounding box center [291, 135] width 163 height 34
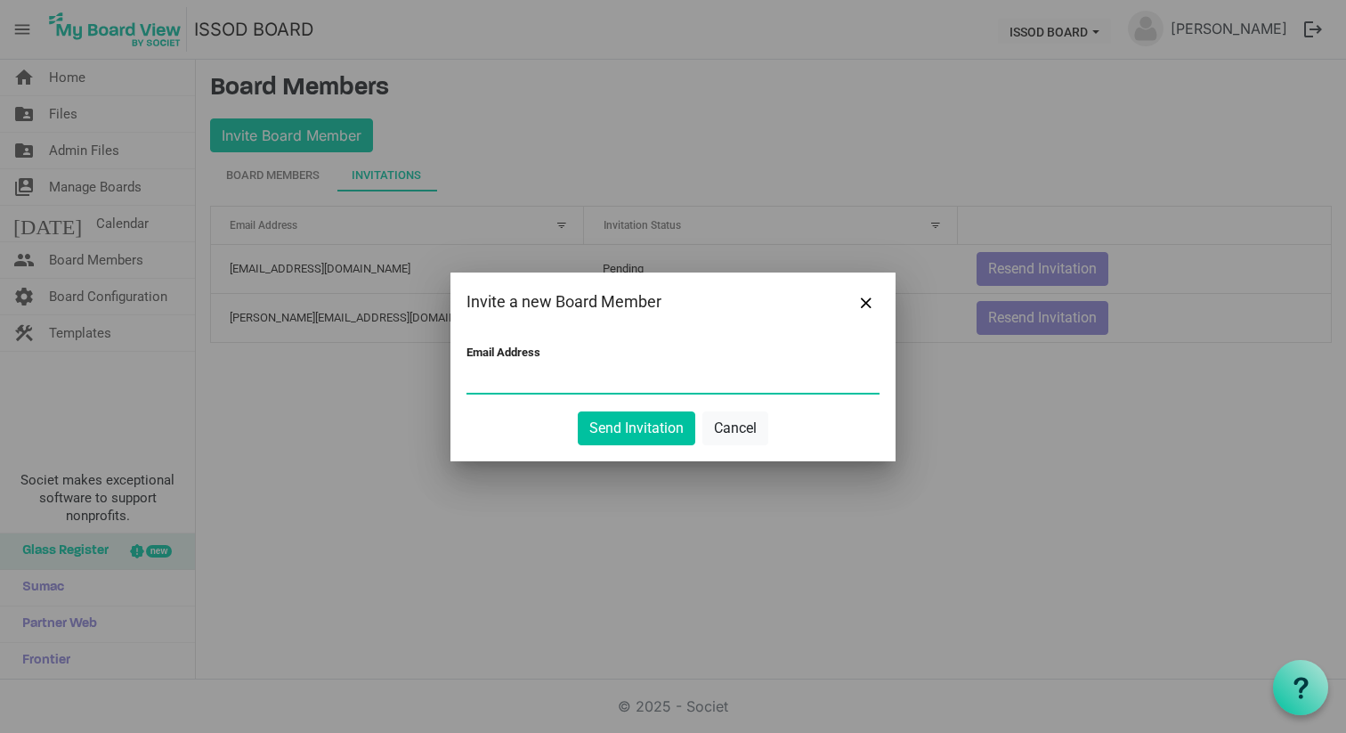
paste input "story.adrienne@gmail.com"
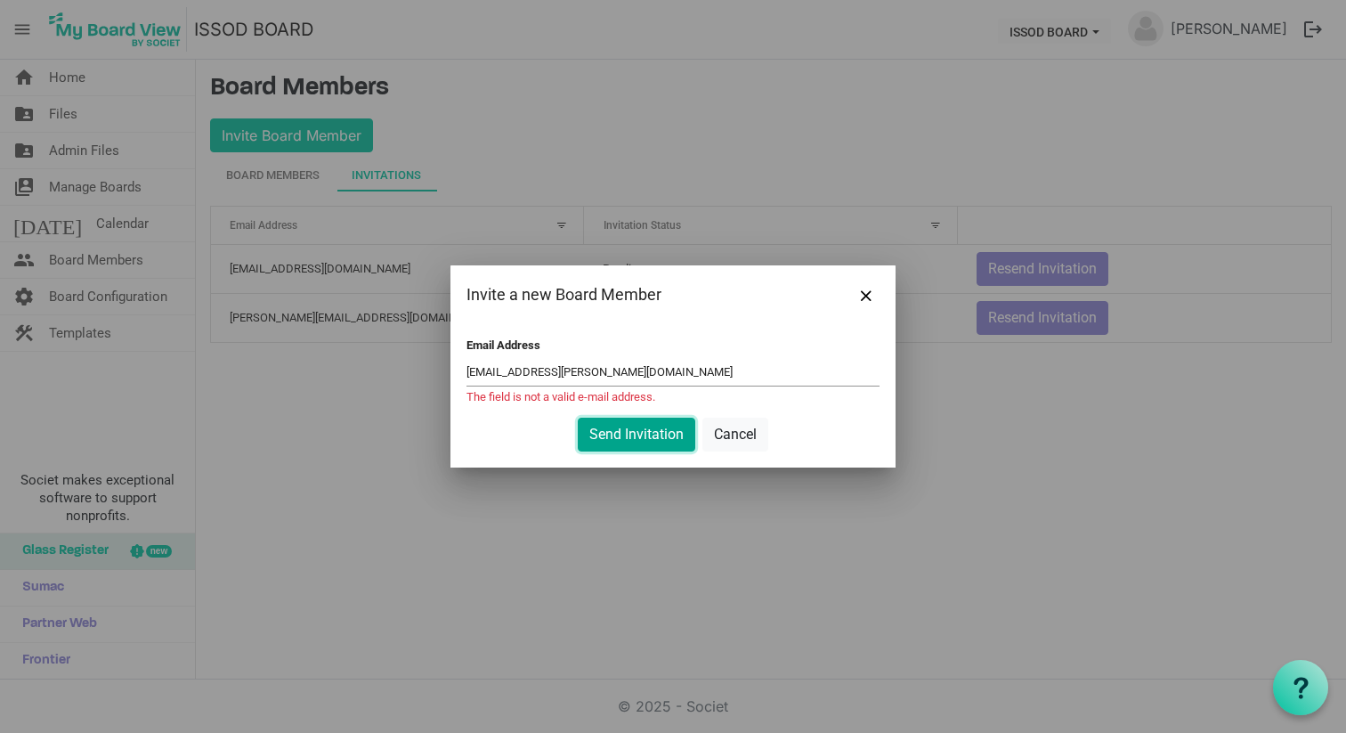
click at [632, 431] on button "Send Invitation" at bounding box center [637, 435] width 118 height 34
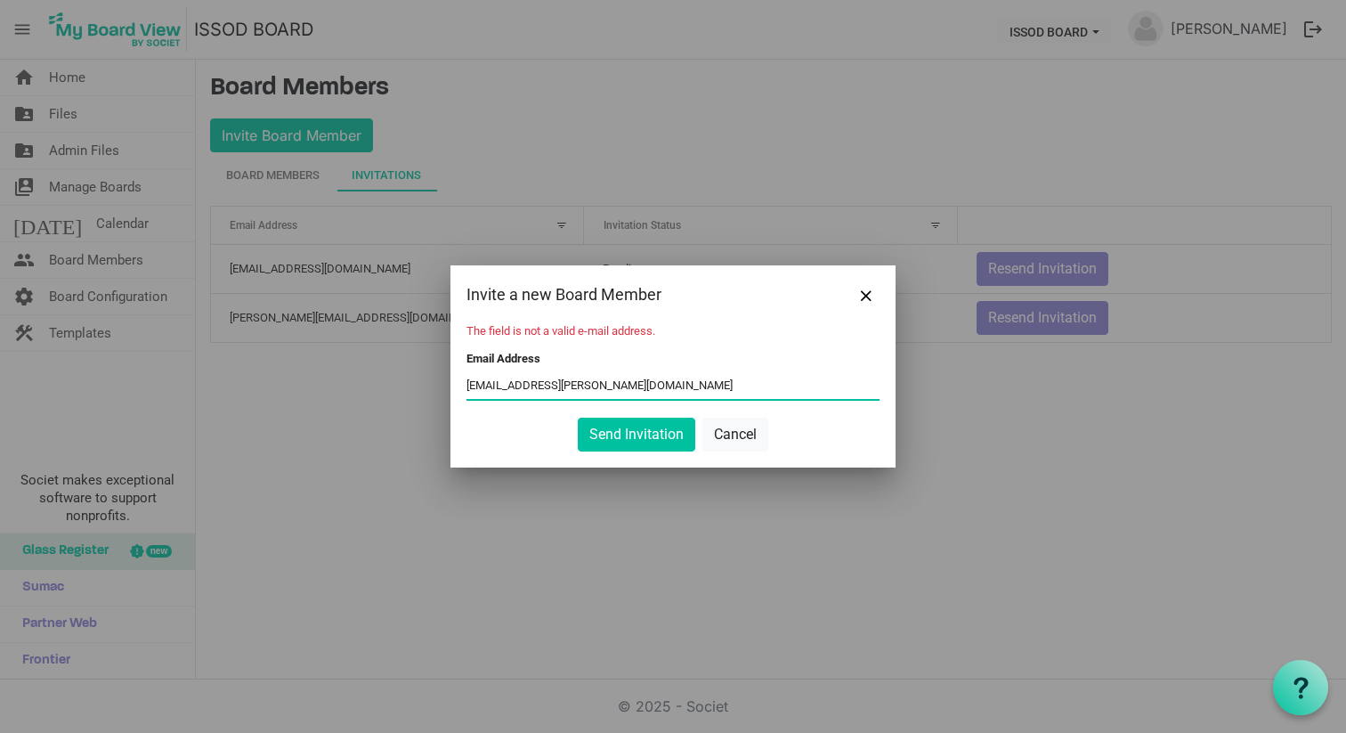
type input "story.adrienne@gmail.com"
click at [798, 460] on div "The field is not a valid e-mail address. Email Address story.adrienne@gmail.com…" at bounding box center [673, 395] width 445 height 143
click at [647, 438] on button "Send Invitation" at bounding box center [637, 435] width 118 height 34
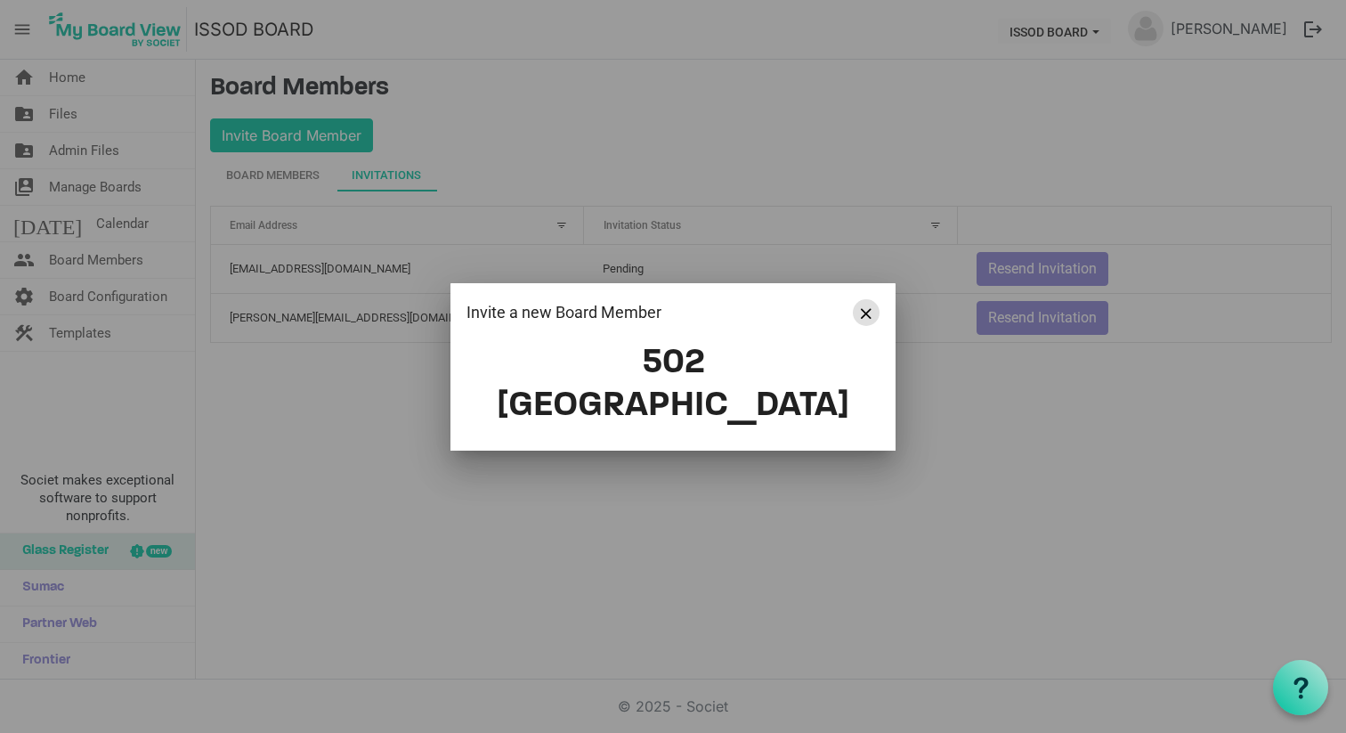
click at [866, 319] on span "Close" at bounding box center [866, 313] width 11 height 11
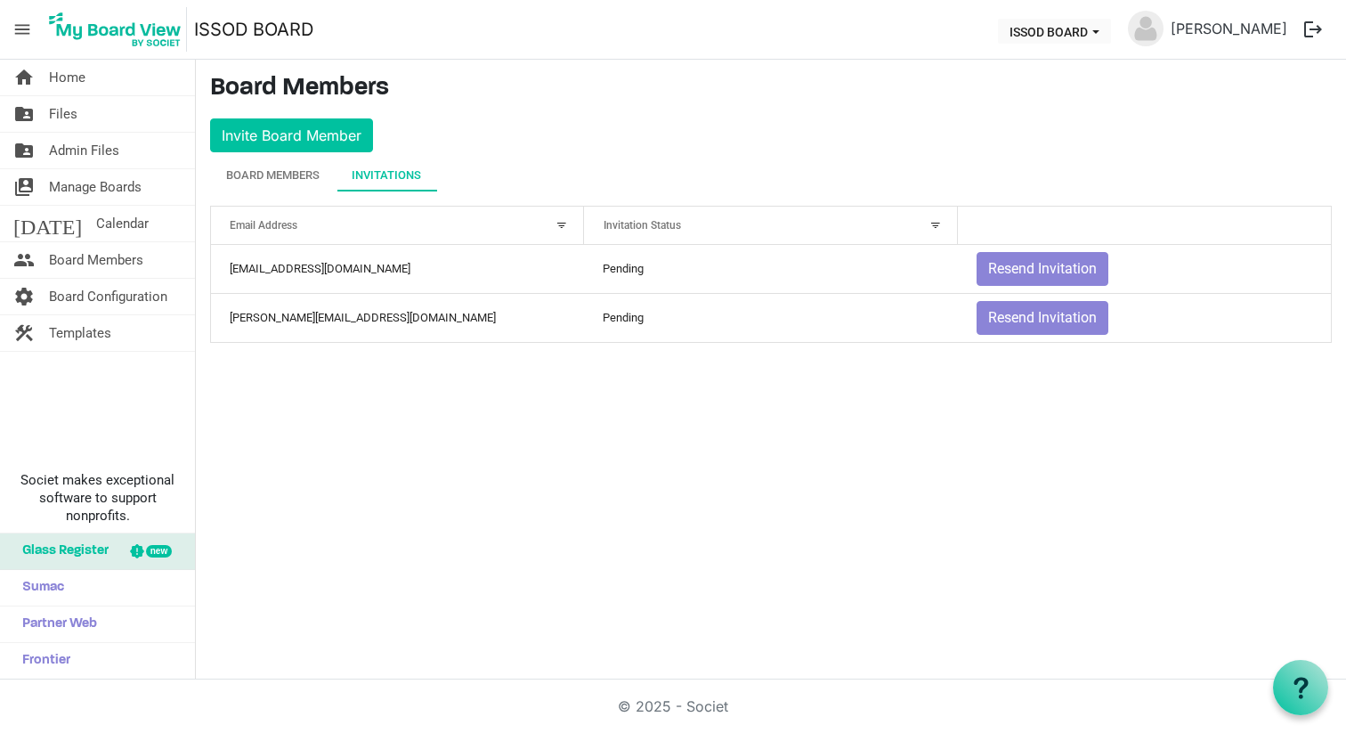
click at [324, 115] on main "Board Members Invite Board Member Board Members Invitations Active Inactive Nam…" at bounding box center [771, 216] width 1151 height 312
click at [330, 132] on button "Invite Board Member" at bounding box center [291, 135] width 163 height 34
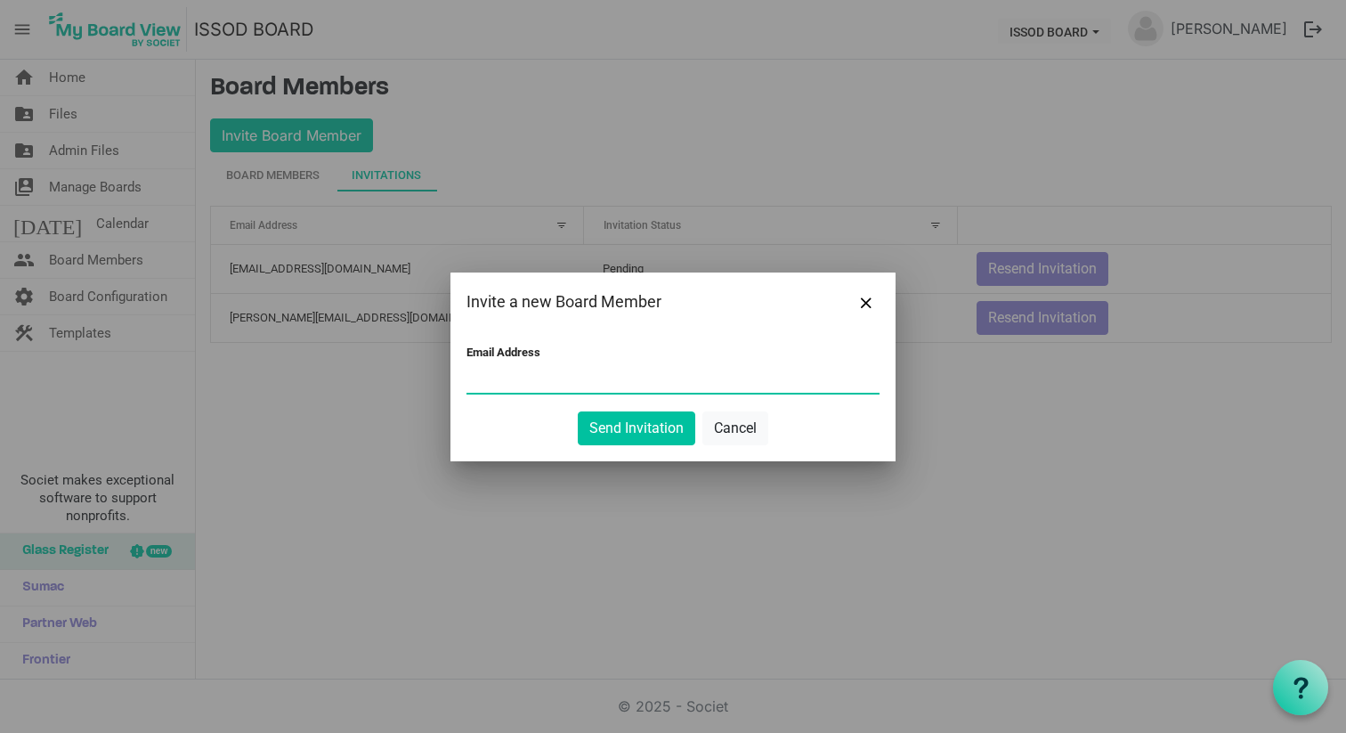
paste input "storyadrienne@gmail.com"
type input "storyadrienne@gmail.com"
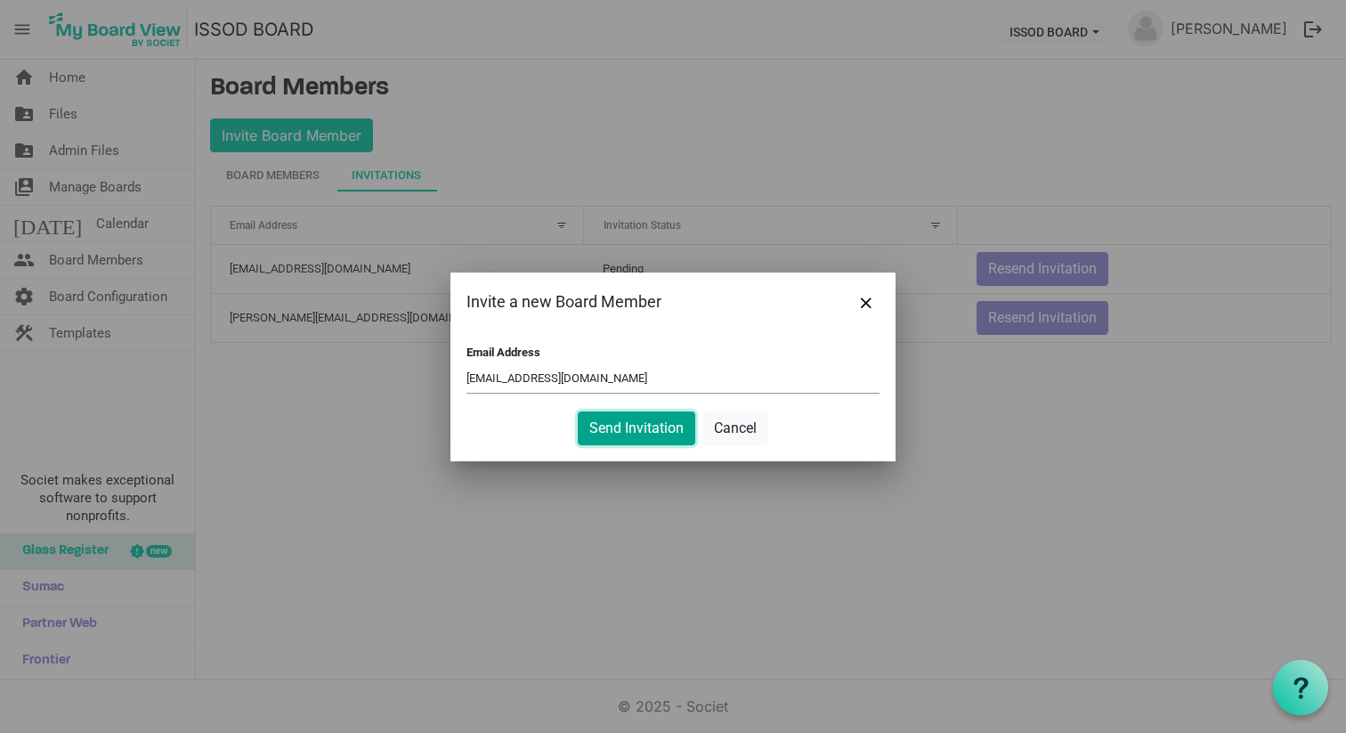
click at [618, 427] on button "Send Invitation" at bounding box center [637, 428] width 118 height 34
click at [644, 427] on button "Send Invitation" at bounding box center [637, 428] width 118 height 34
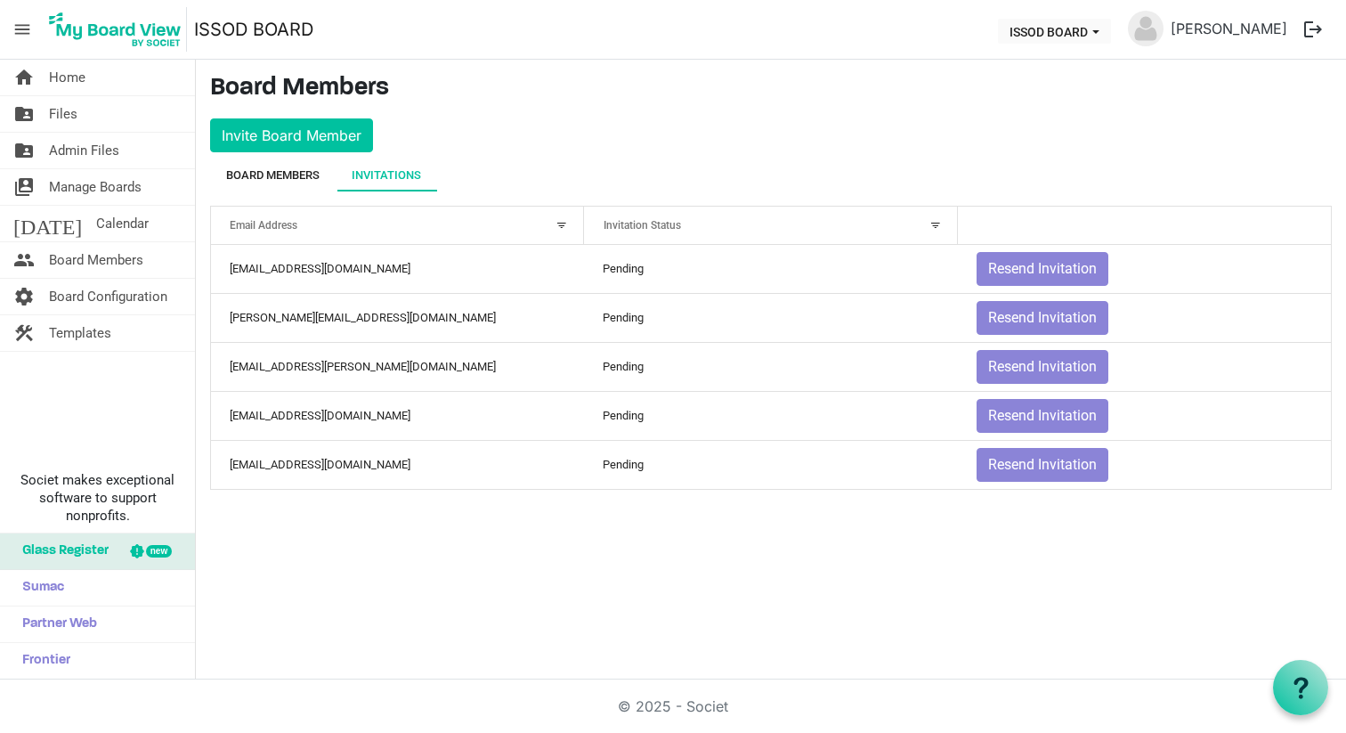
click at [267, 167] on div "Board Members" at bounding box center [273, 176] width 94 height 18
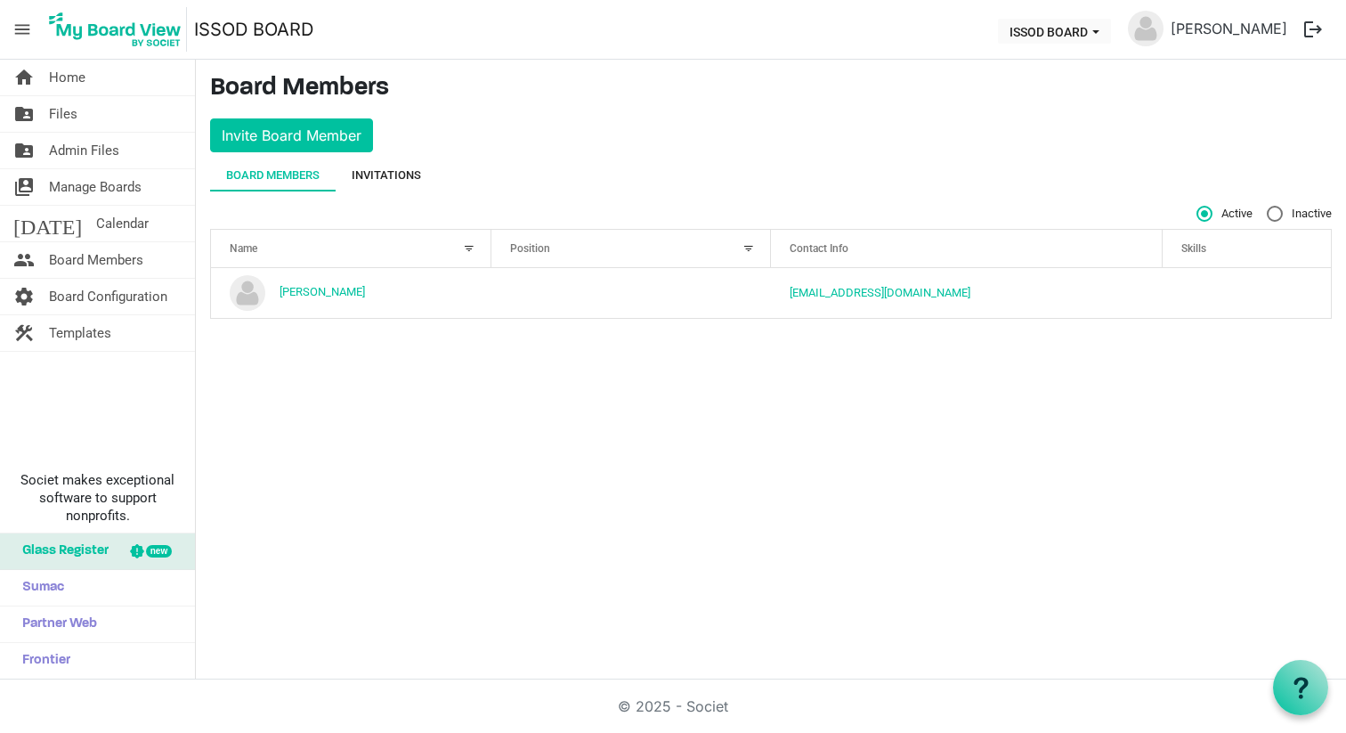
click at [379, 163] on div "Invitations" at bounding box center [386, 175] width 69 height 32
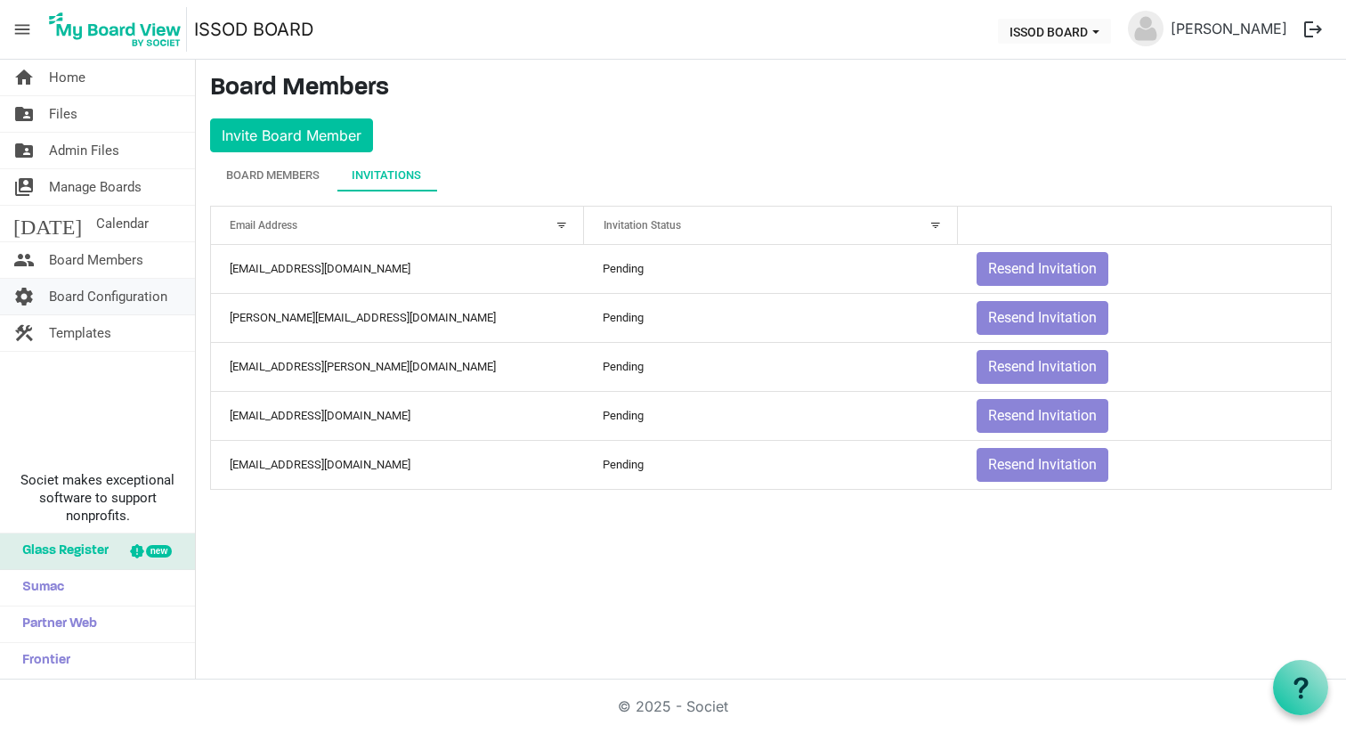
click at [127, 302] on span "Board Configuration" at bounding box center [108, 297] width 118 height 36
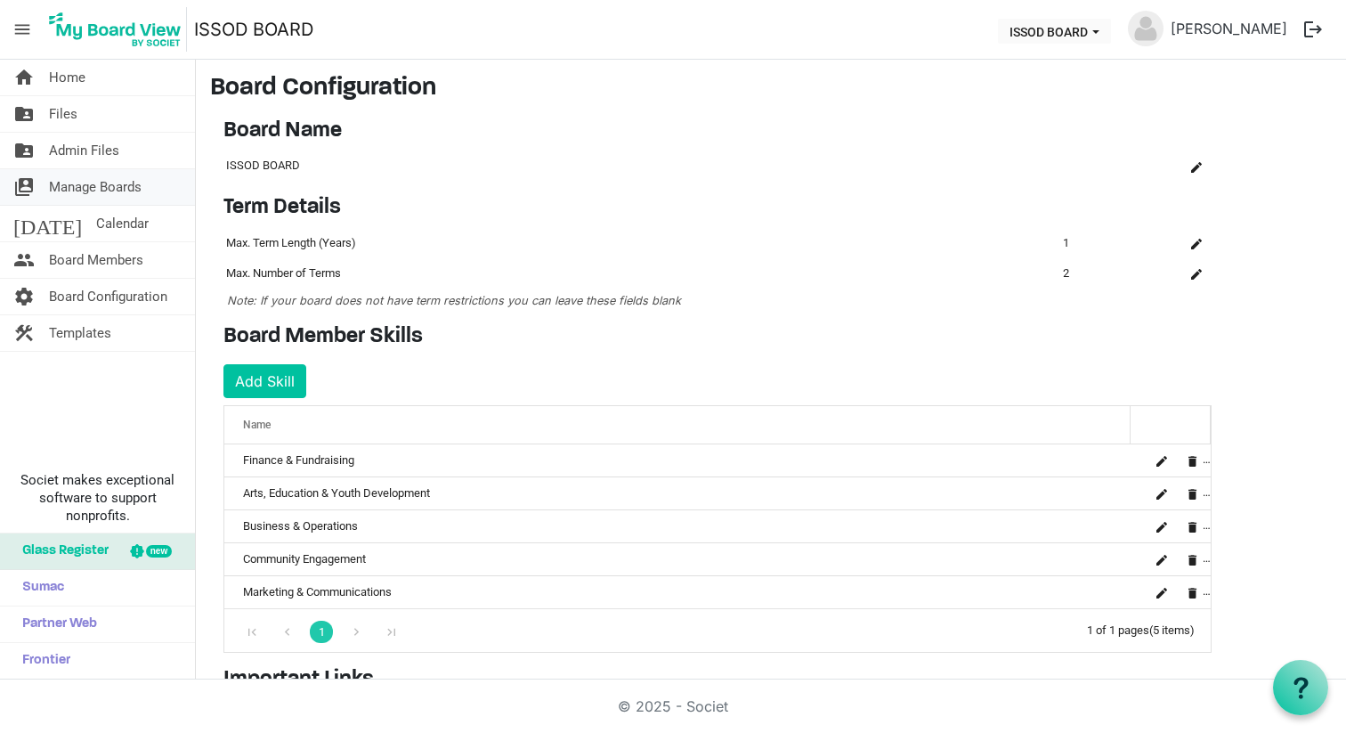
click at [98, 187] on span "Manage Boards" at bounding box center [95, 187] width 93 height 36
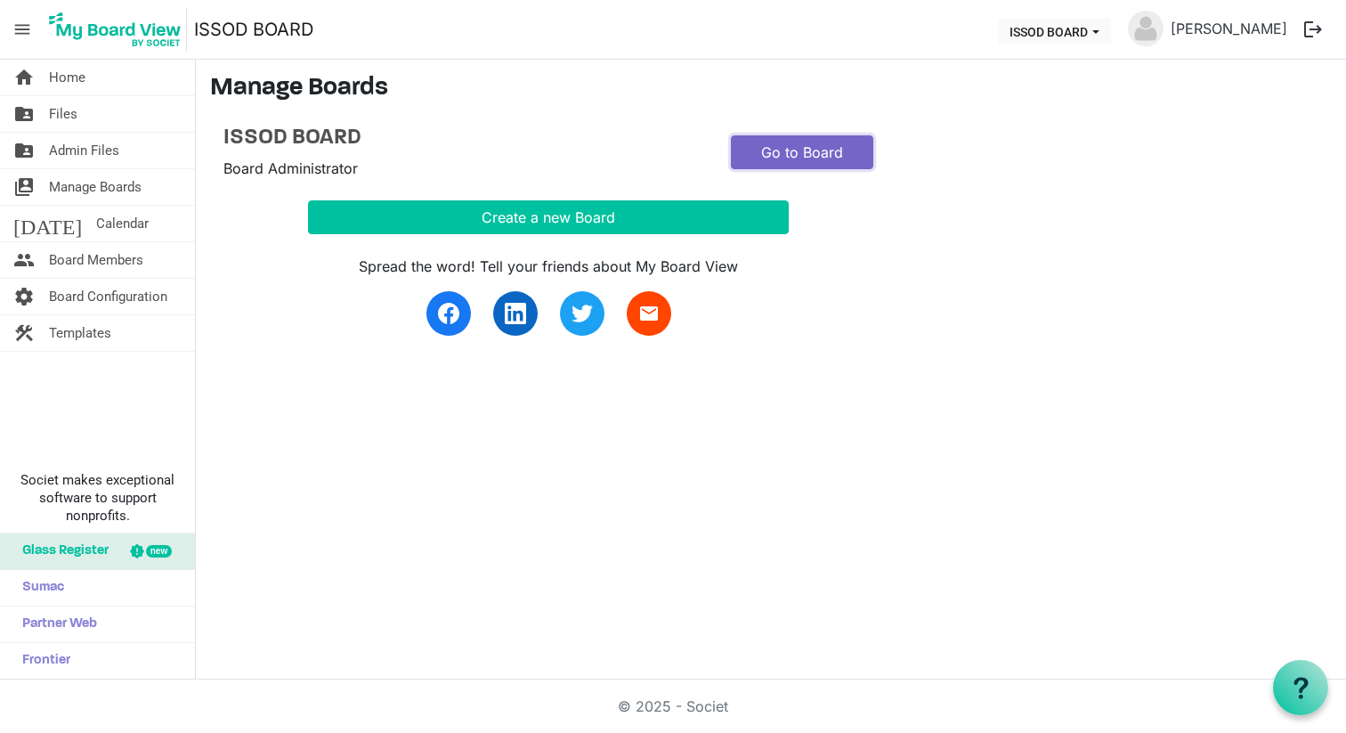
click at [836, 151] on link "Go to Board" at bounding box center [802, 152] width 142 height 34
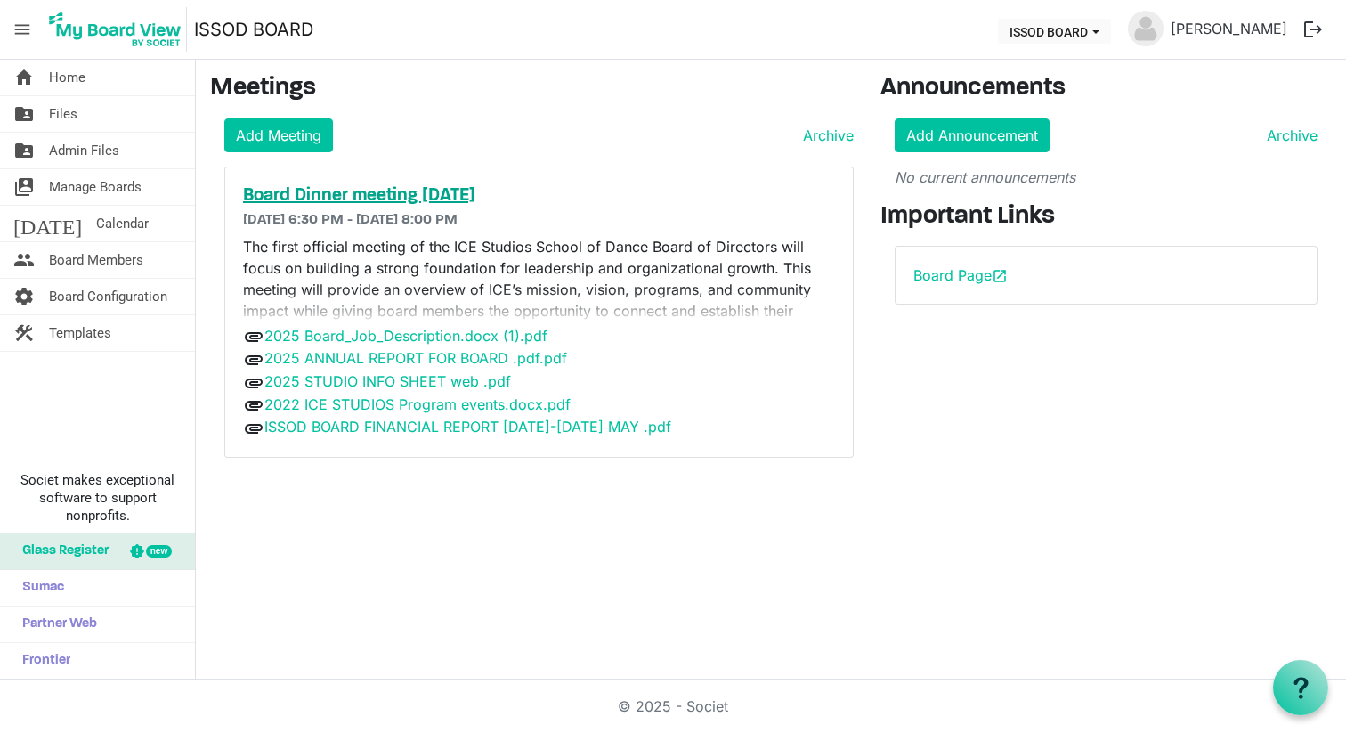
click at [378, 192] on h5 "Board Dinner meeting [DATE]" at bounding box center [539, 195] width 592 height 21
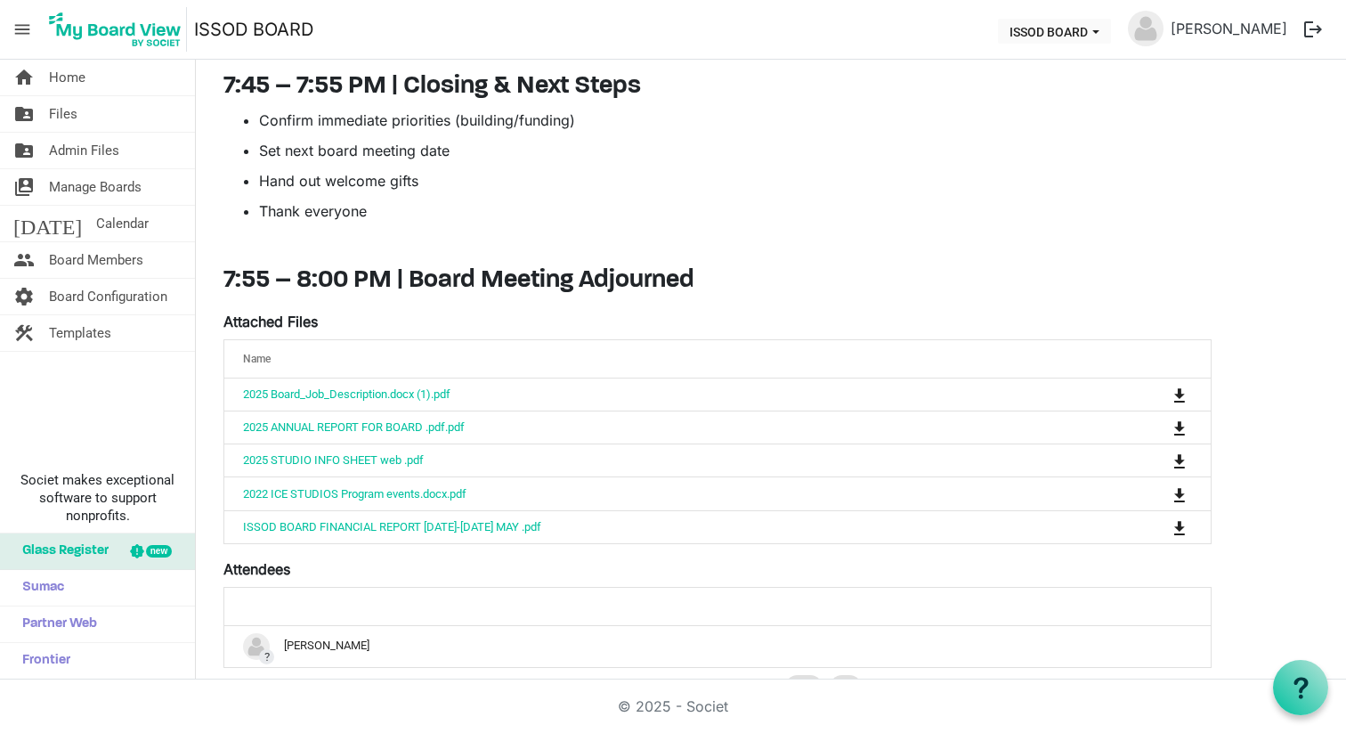
scroll to position [2200, 0]
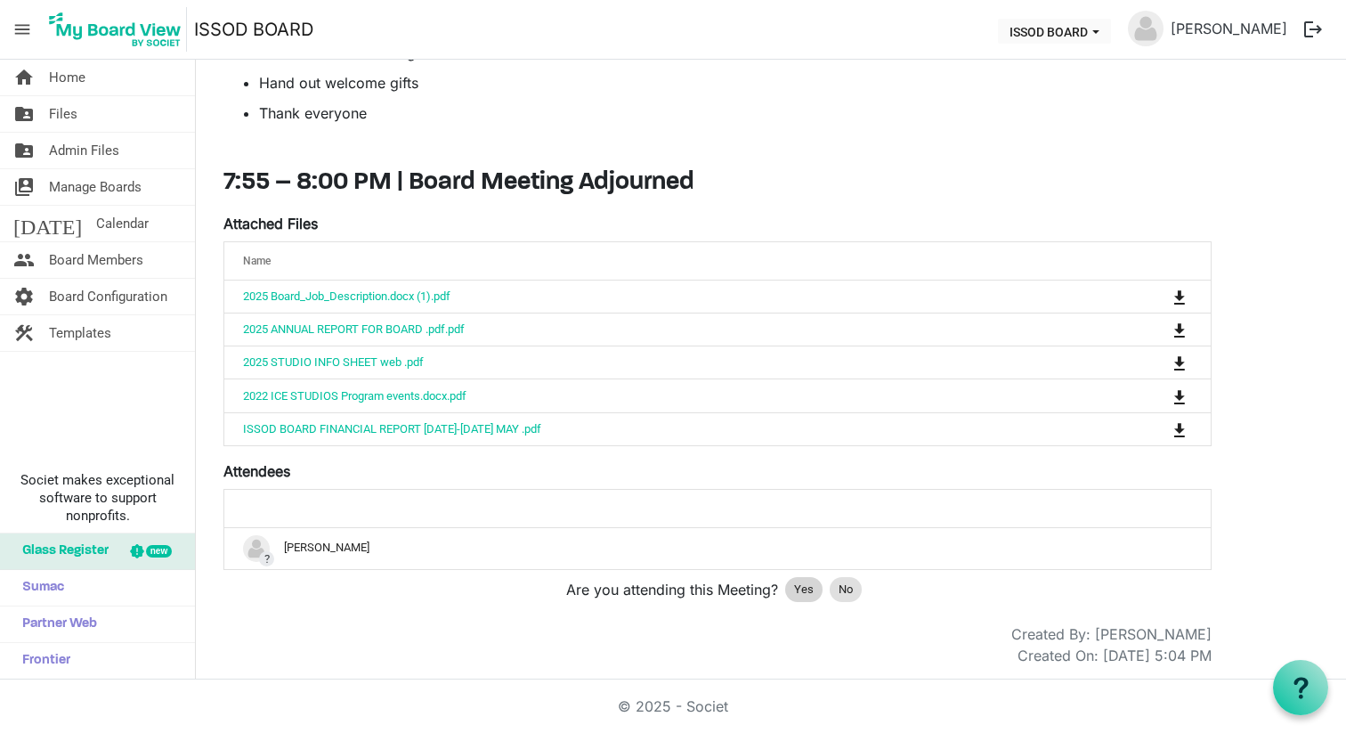
click at [805, 587] on span "Yes" at bounding box center [804, 590] width 20 height 18
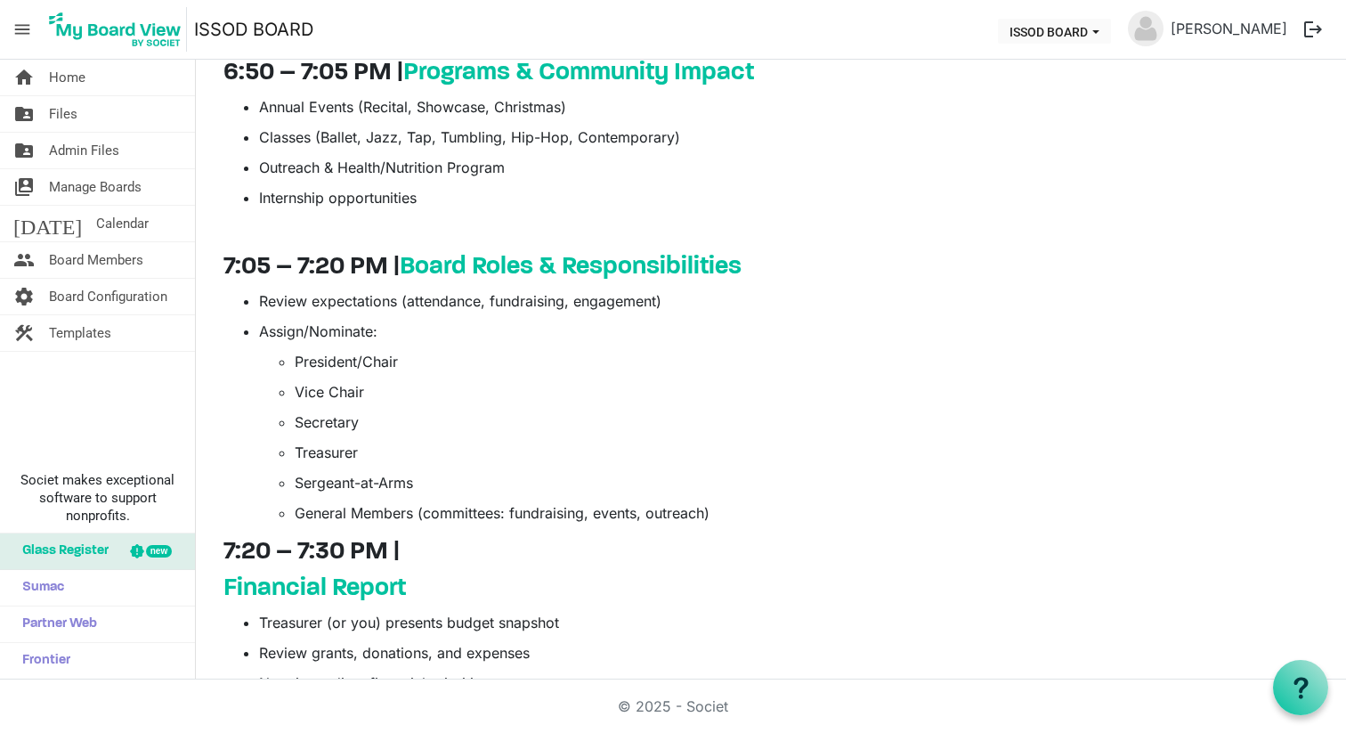
scroll to position [1274, 0]
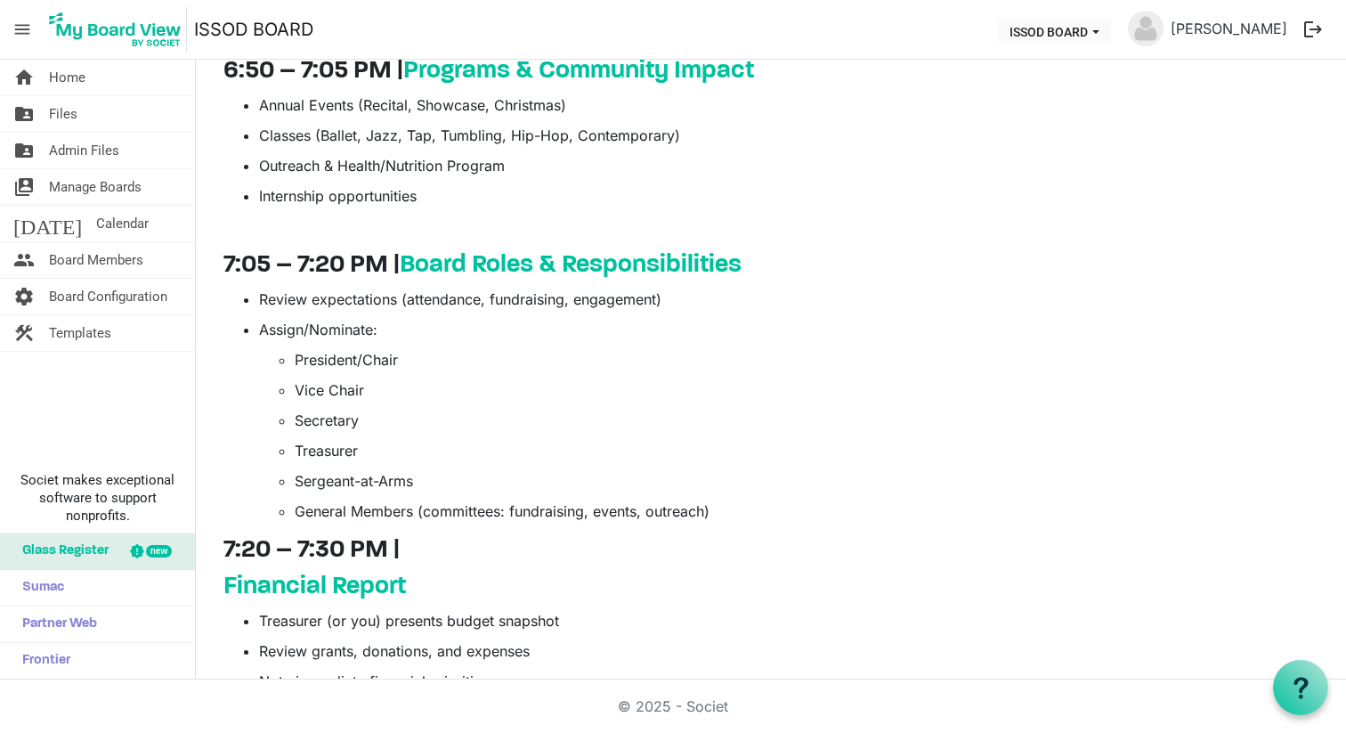
click at [509, 388] on p "Vice Chair" at bounding box center [753, 389] width 917 height 21
click at [419, 381] on p "Vice Chair" at bounding box center [753, 389] width 917 height 21
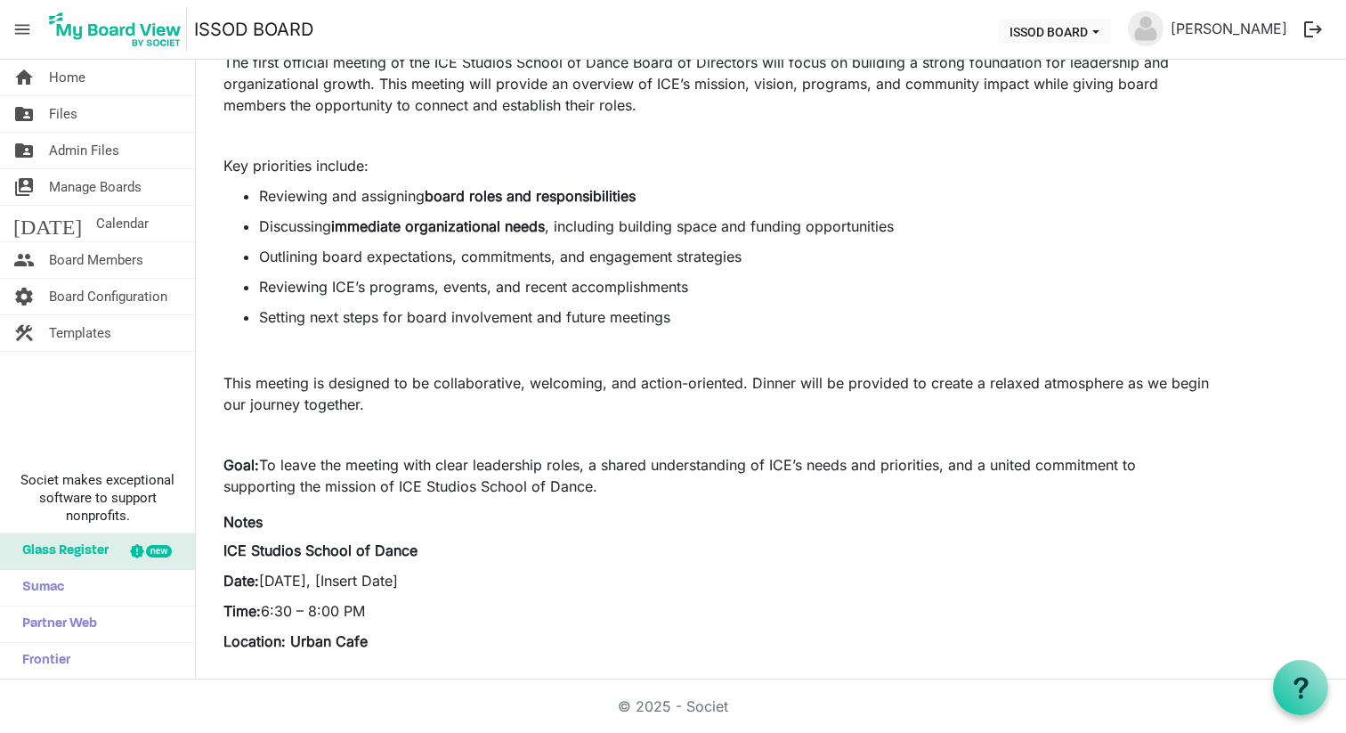
scroll to position [0, 0]
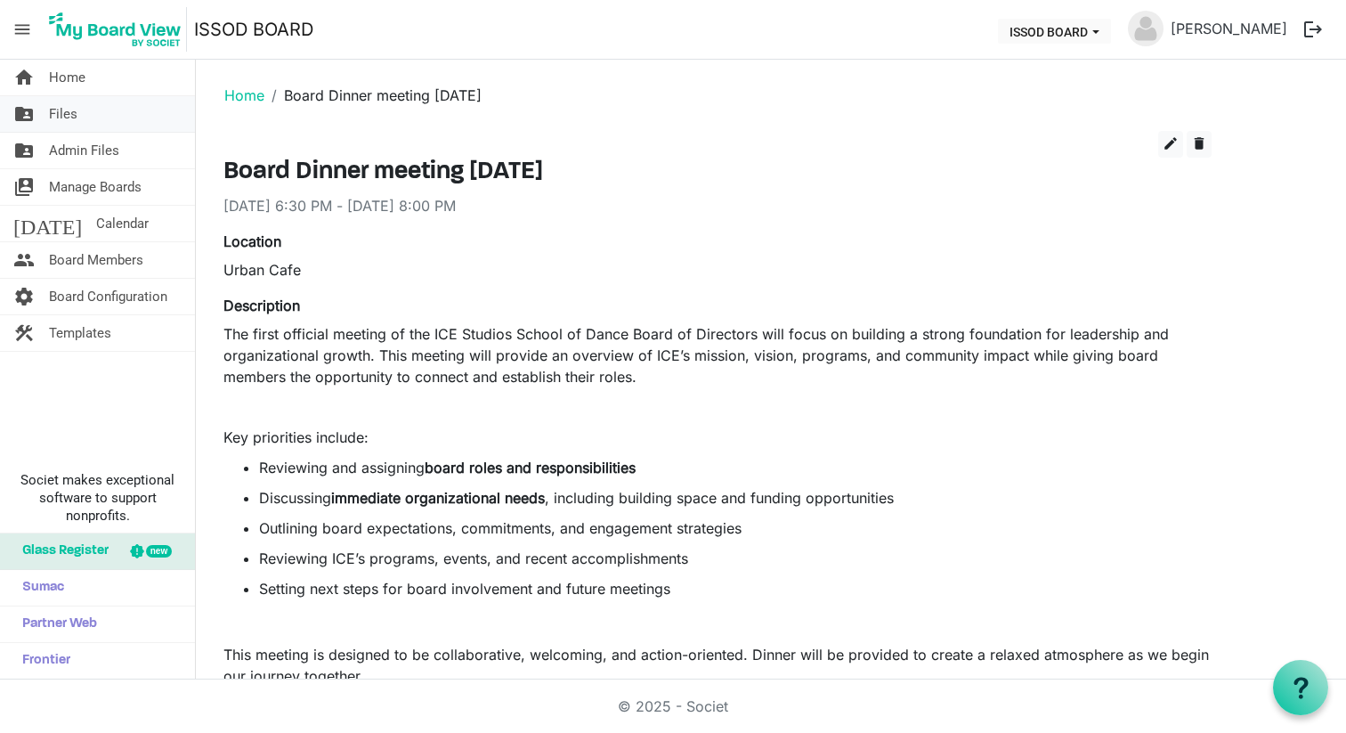
click at [73, 109] on span "Files" at bounding box center [63, 114] width 28 height 36
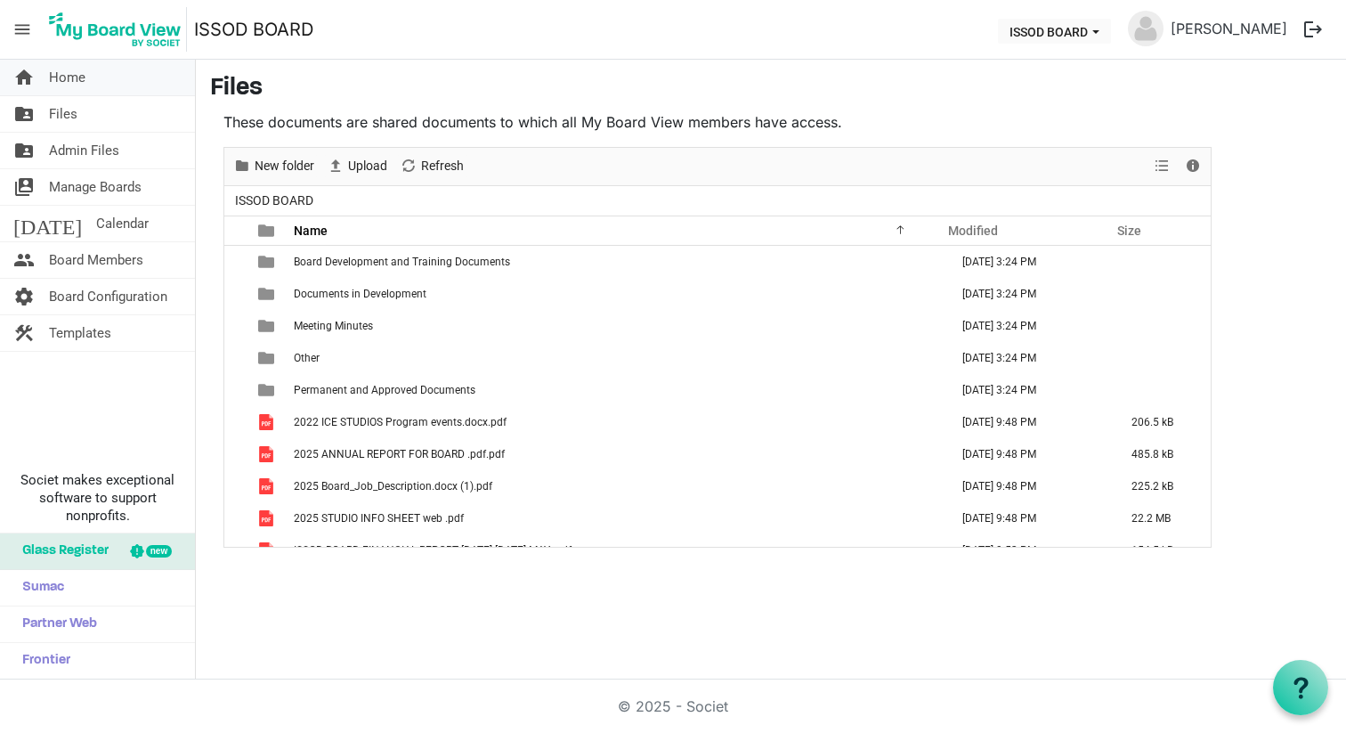
click at [77, 79] on span "Home" at bounding box center [67, 78] width 37 height 36
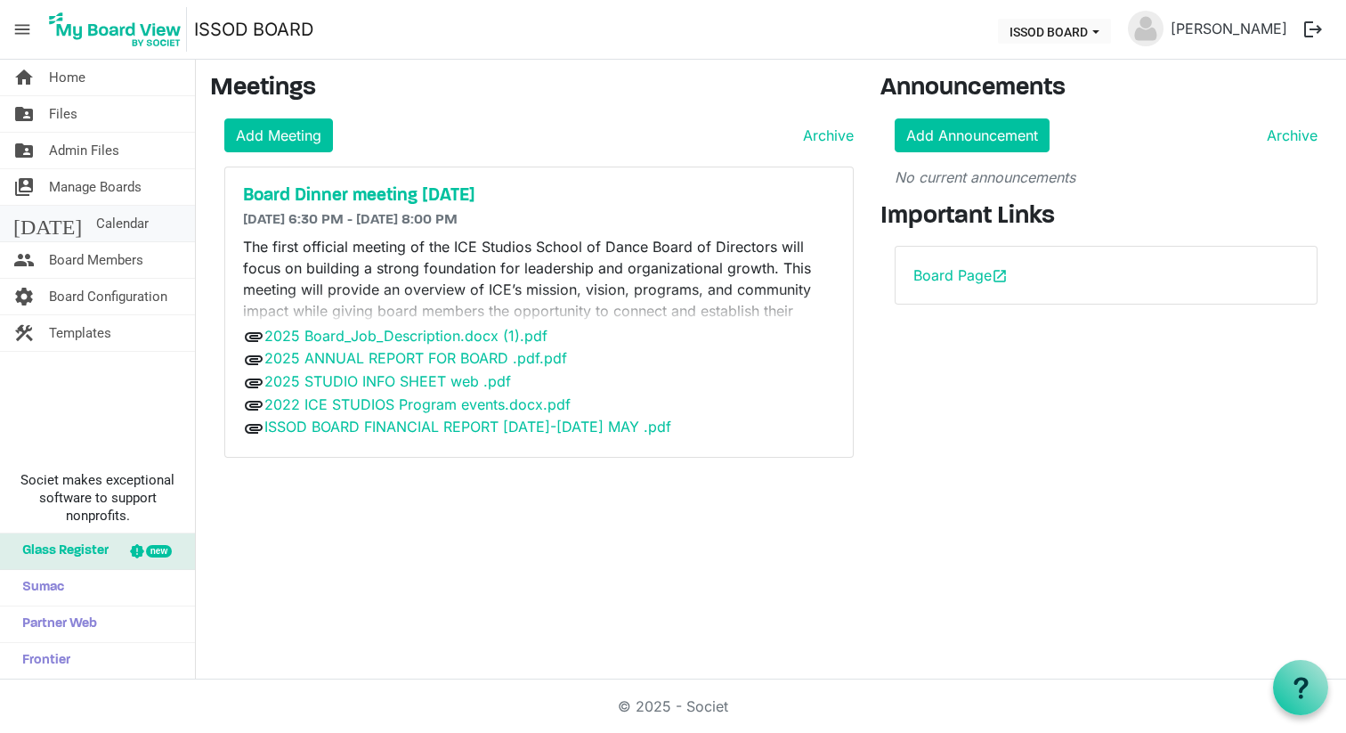
click at [96, 230] on span "Calendar" at bounding box center [122, 224] width 53 height 36
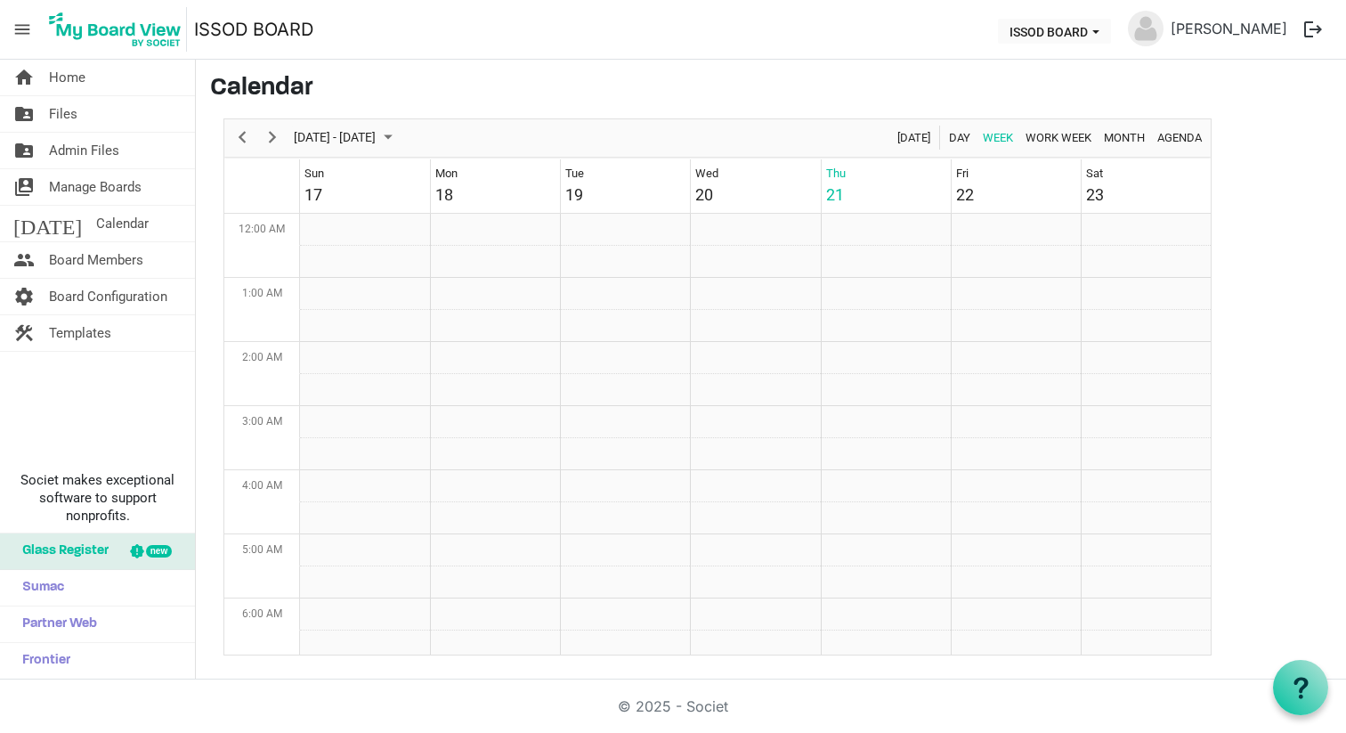
scroll to position [577, 0]
click at [86, 254] on span "Board Members" at bounding box center [96, 260] width 94 height 36
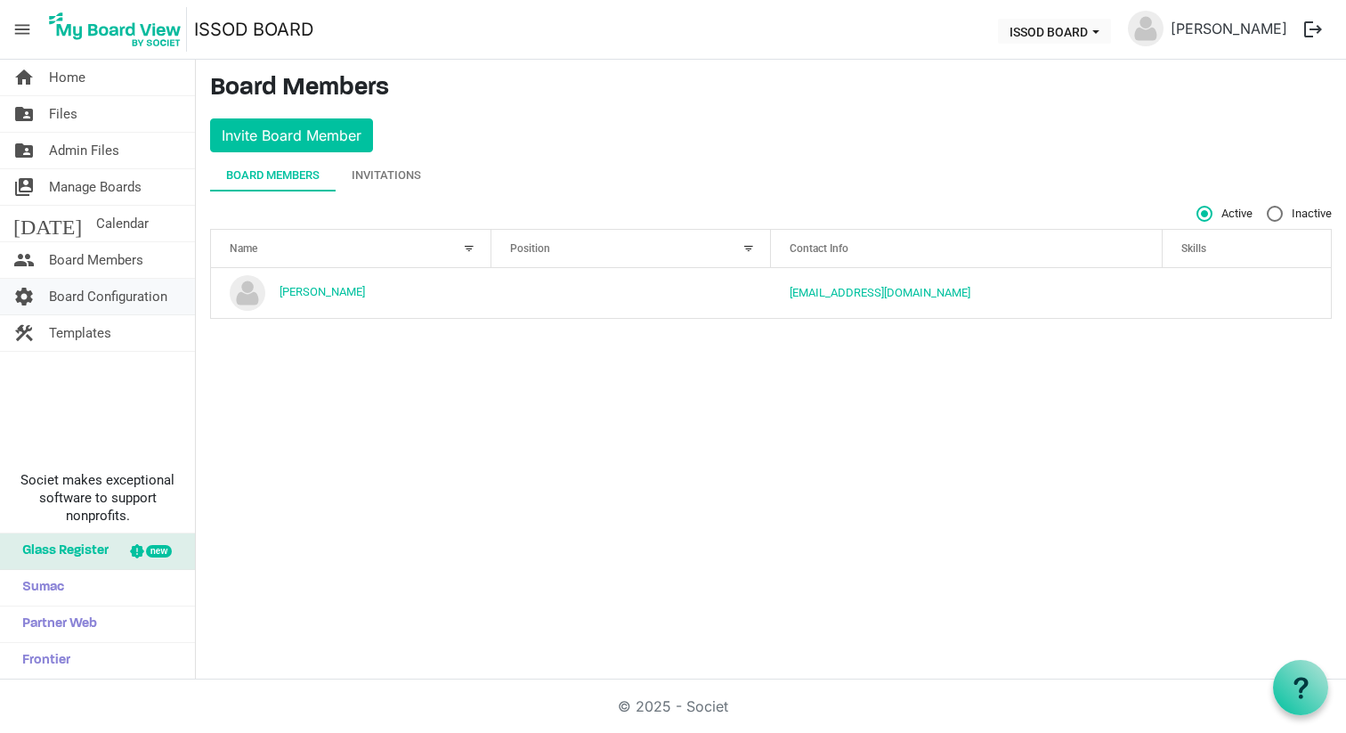
click at [94, 282] on span "Board Configuration" at bounding box center [108, 297] width 118 height 36
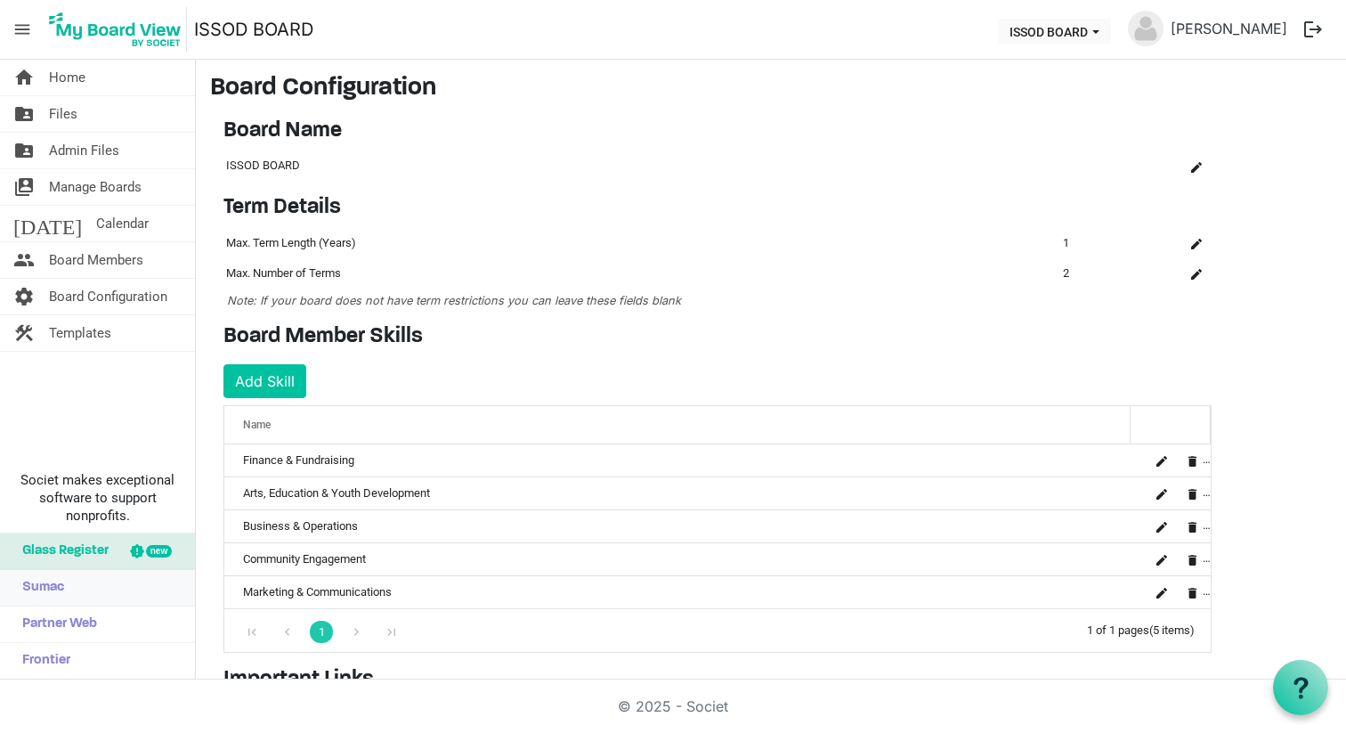
click at [73, 584] on link "Sumac" at bounding box center [97, 588] width 195 height 36
click at [54, 626] on span "Partner Web" at bounding box center [55, 624] width 84 height 36
click at [53, 662] on span "Frontier" at bounding box center [41, 661] width 57 height 36
click at [122, 33] on img at bounding box center [115, 29] width 143 height 45
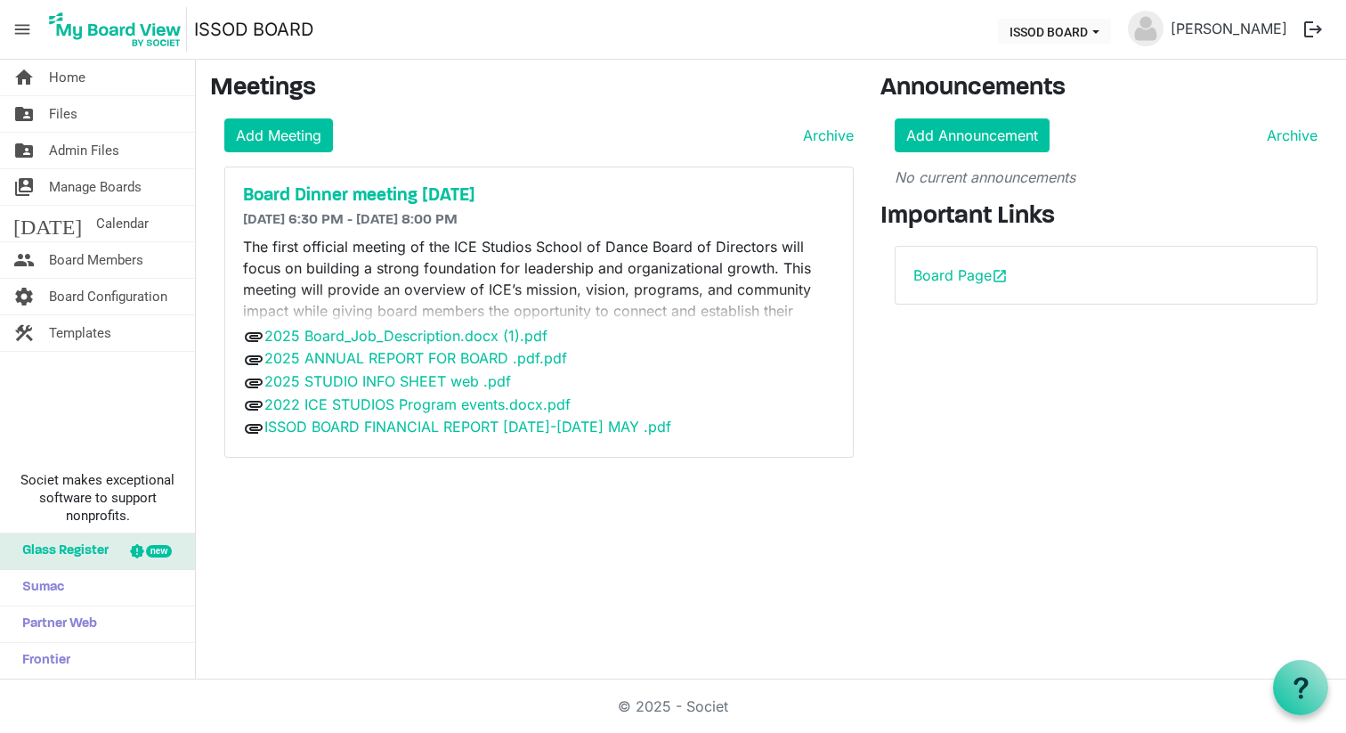
click at [1309, 35] on button "logout" at bounding box center [1313, 29] width 37 height 37
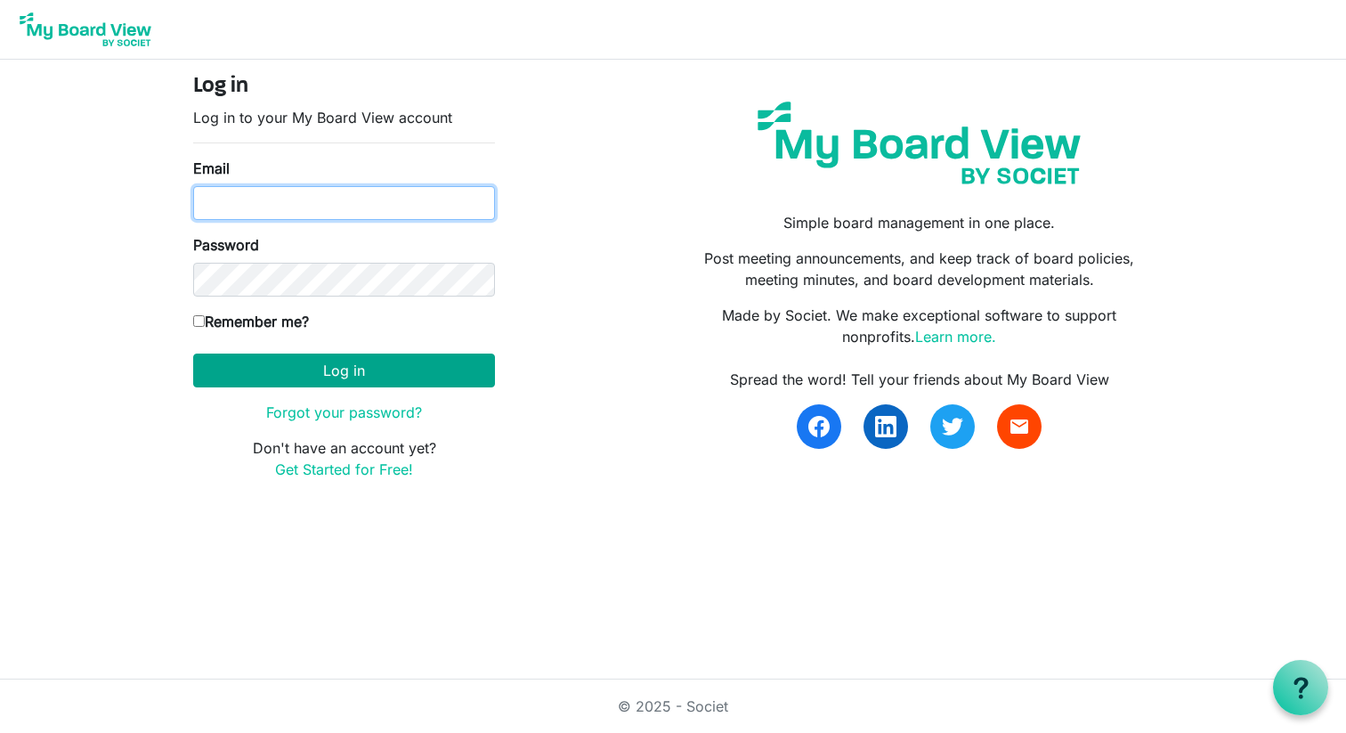
type input "frontdeskicestudios@gmail.com"
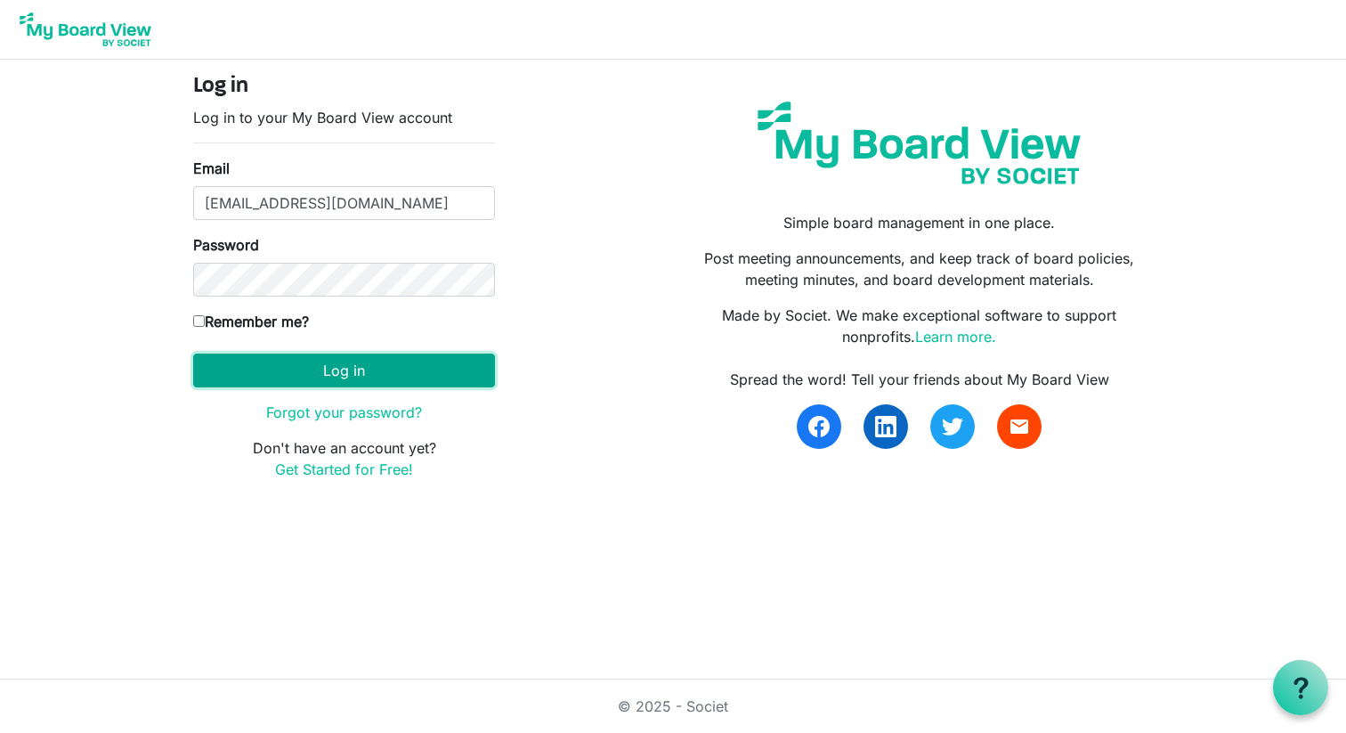
click at [448, 355] on button "Log in" at bounding box center [344, 371] width 302 height 34
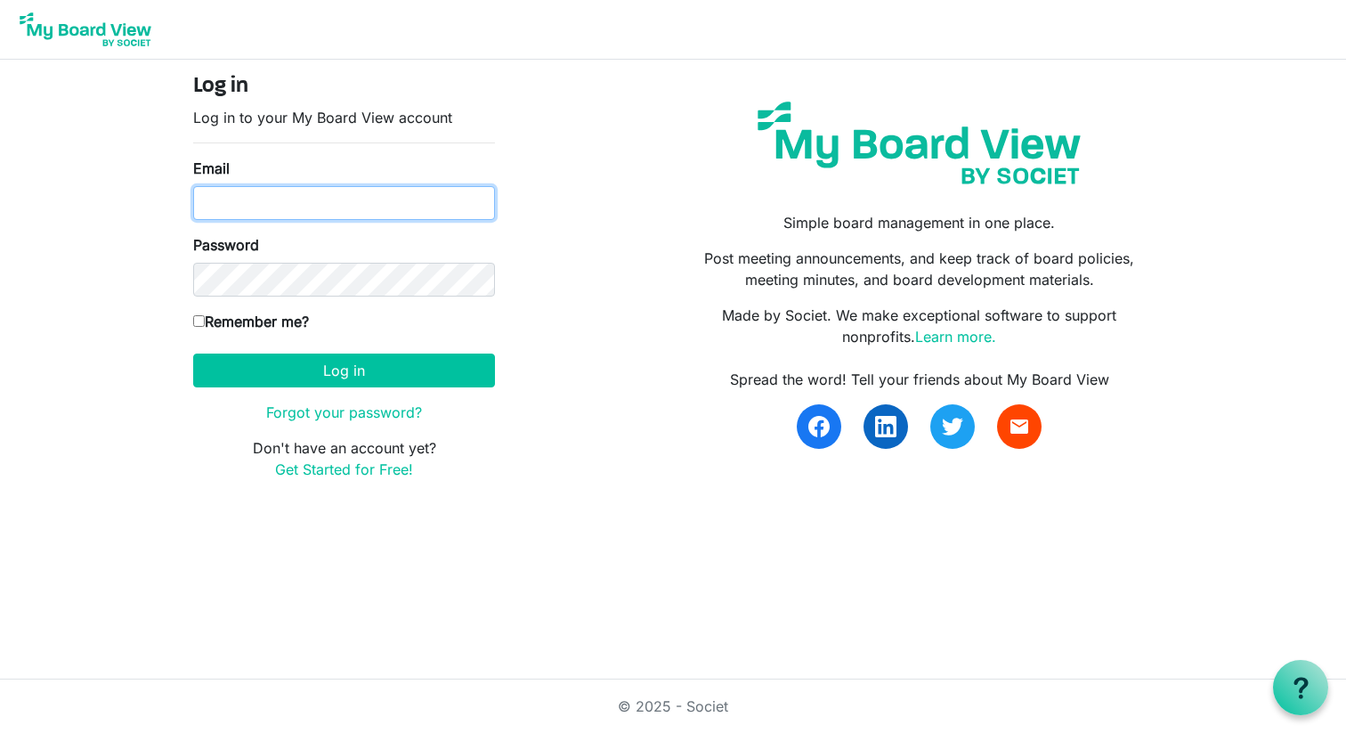
type input "[EMAIL_ADDRESS][DOMAIN_NAME]"
click at [378, 200] on input "[EMAIL_ADDRESS][DOMAIN_NAME]" at bounding box center [344, 203] width 302 height 34
